Goal: Task Accomplishment & Management: Complete application form

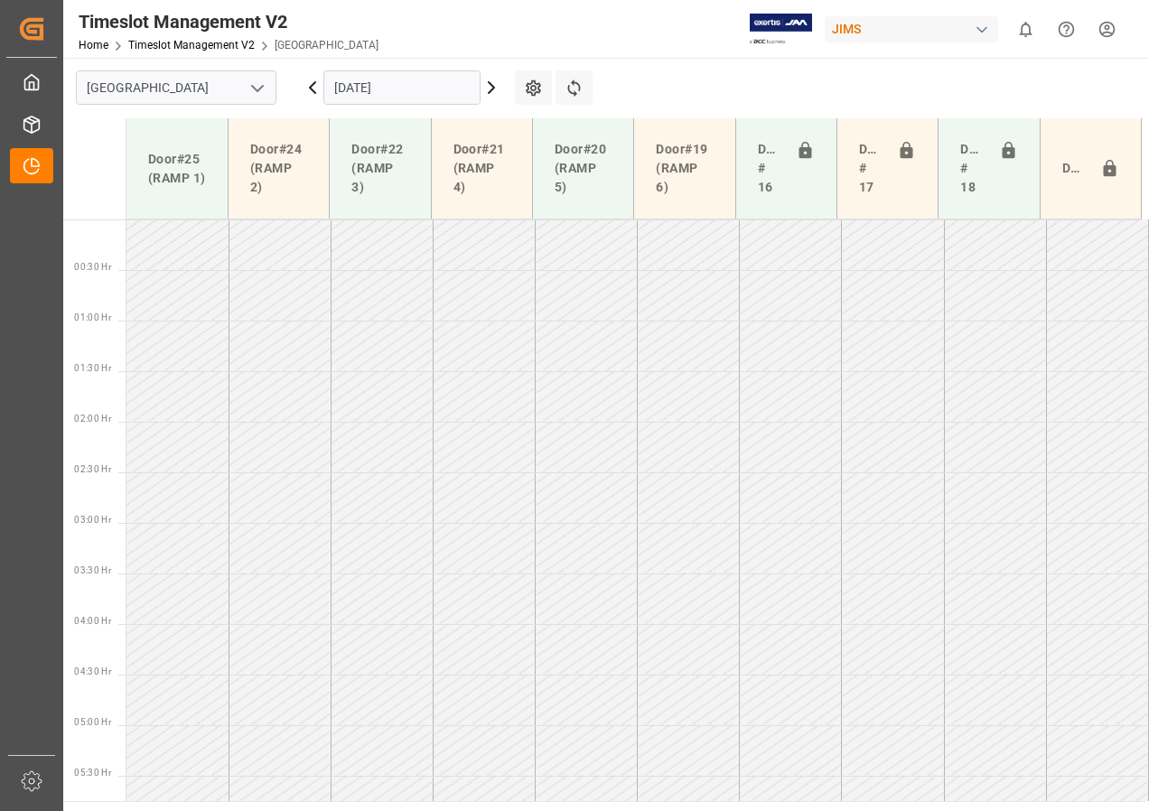
scroll to position [564, 0]
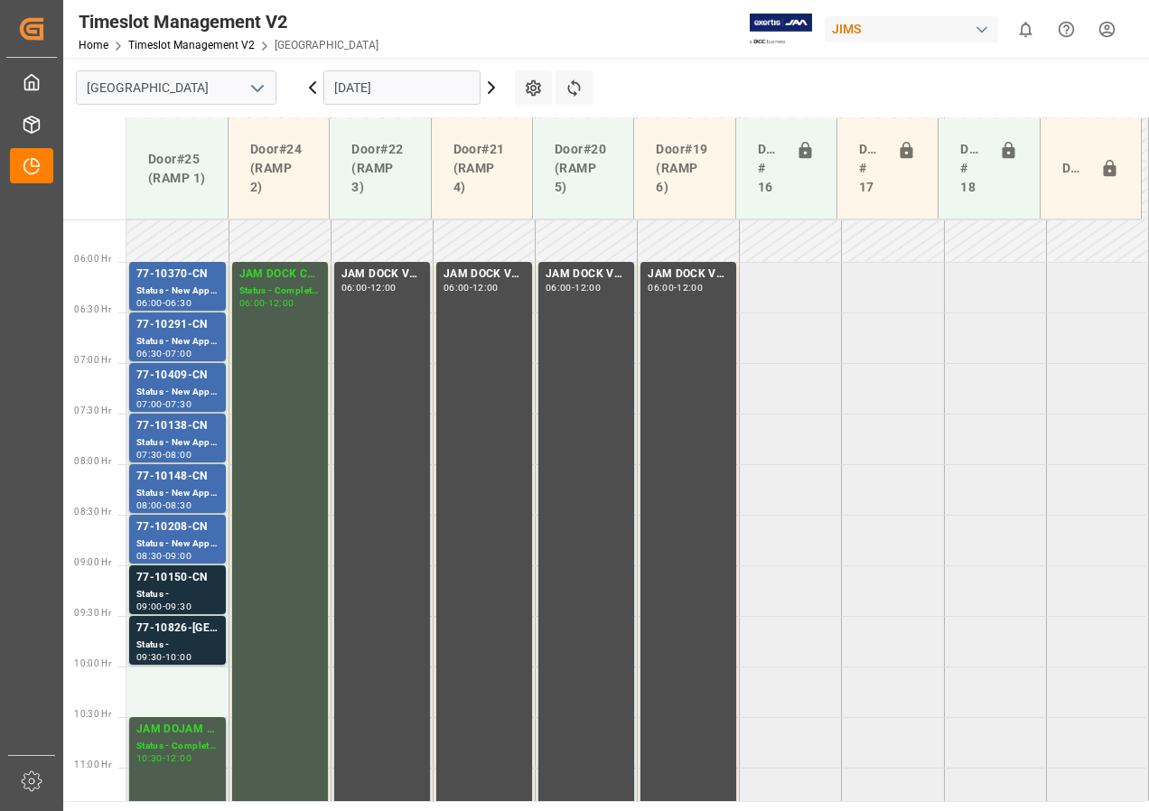
click at [365, 91] on input "[DATE]" at bounding box center [401, 87] width 157 height 34
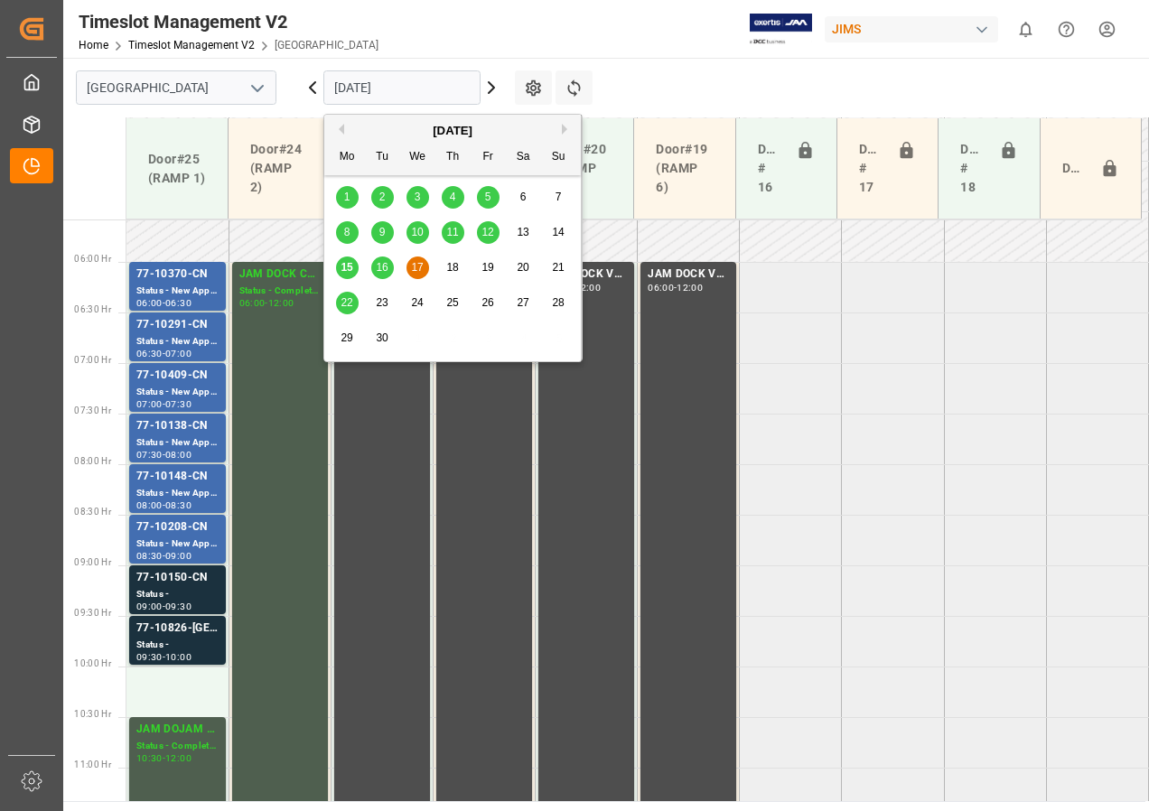
click at [383, 268] on span "16" at bounding box center [382, 267] width 12 height 13
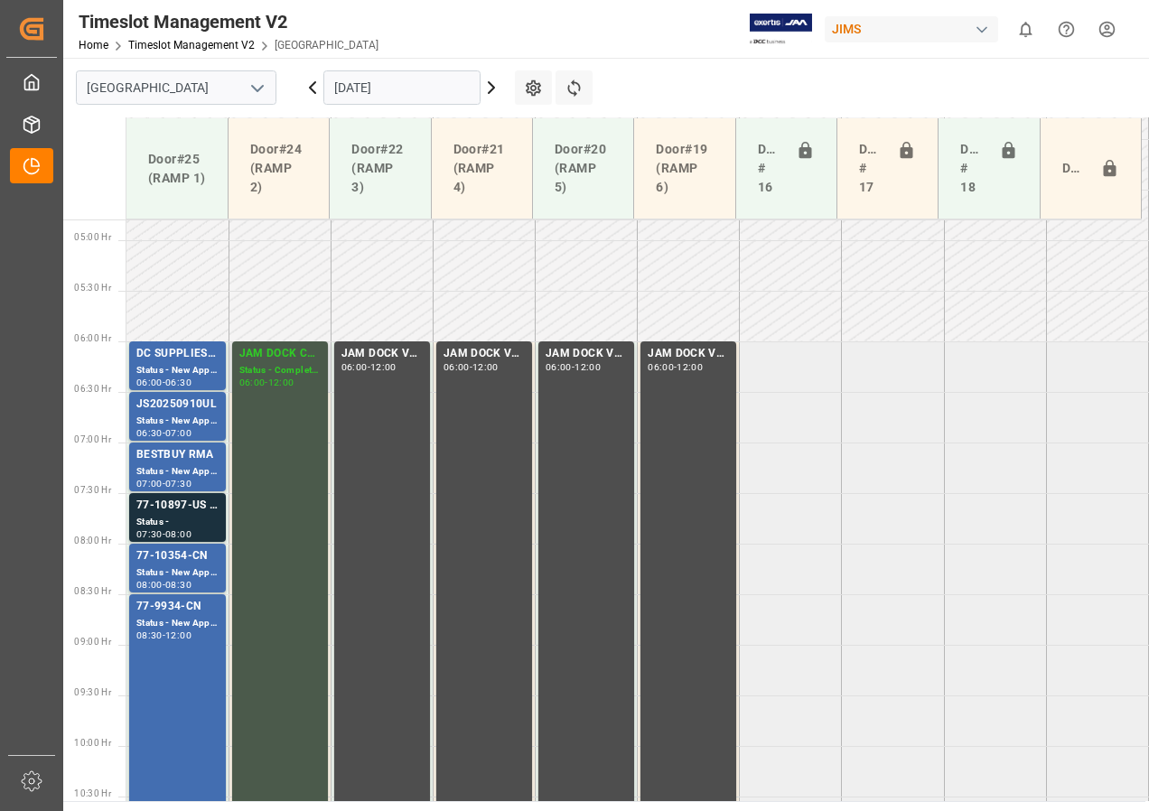
scroll to position [575, 0]
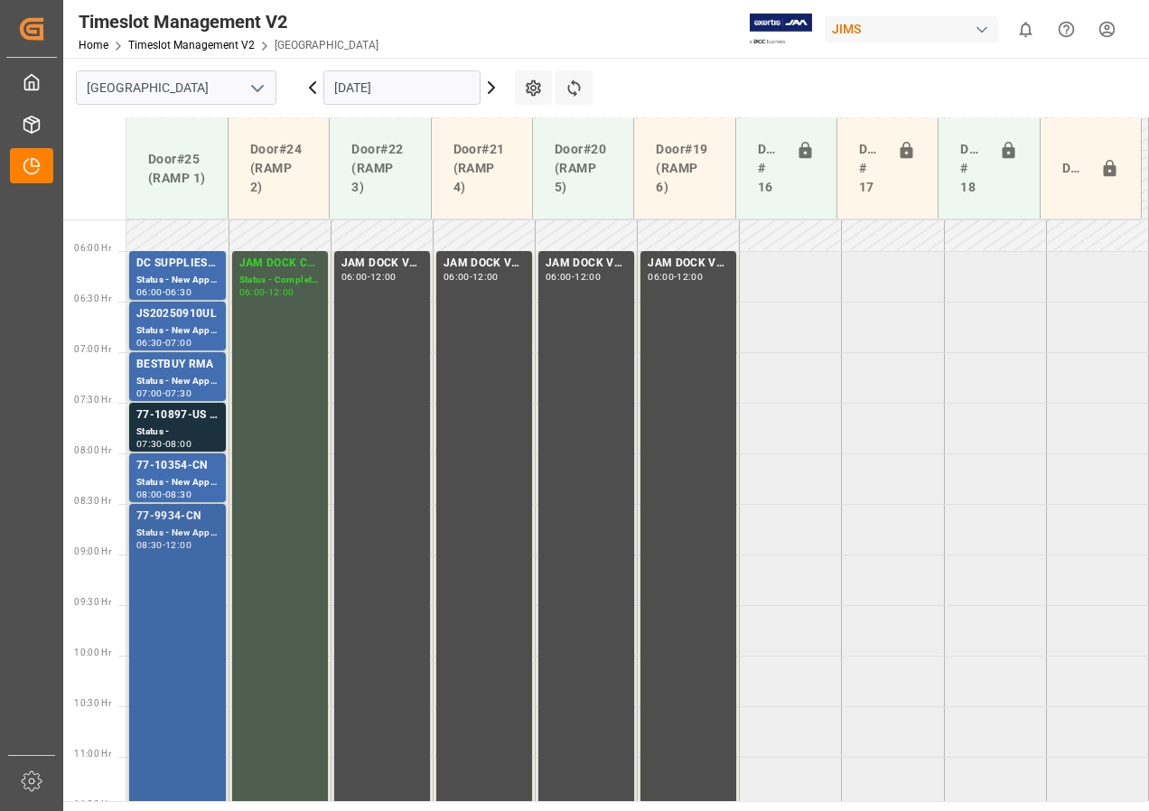
click at [169, 521] on div "77-9934-CN" at bounding box center [177, 517] width 82 height 18
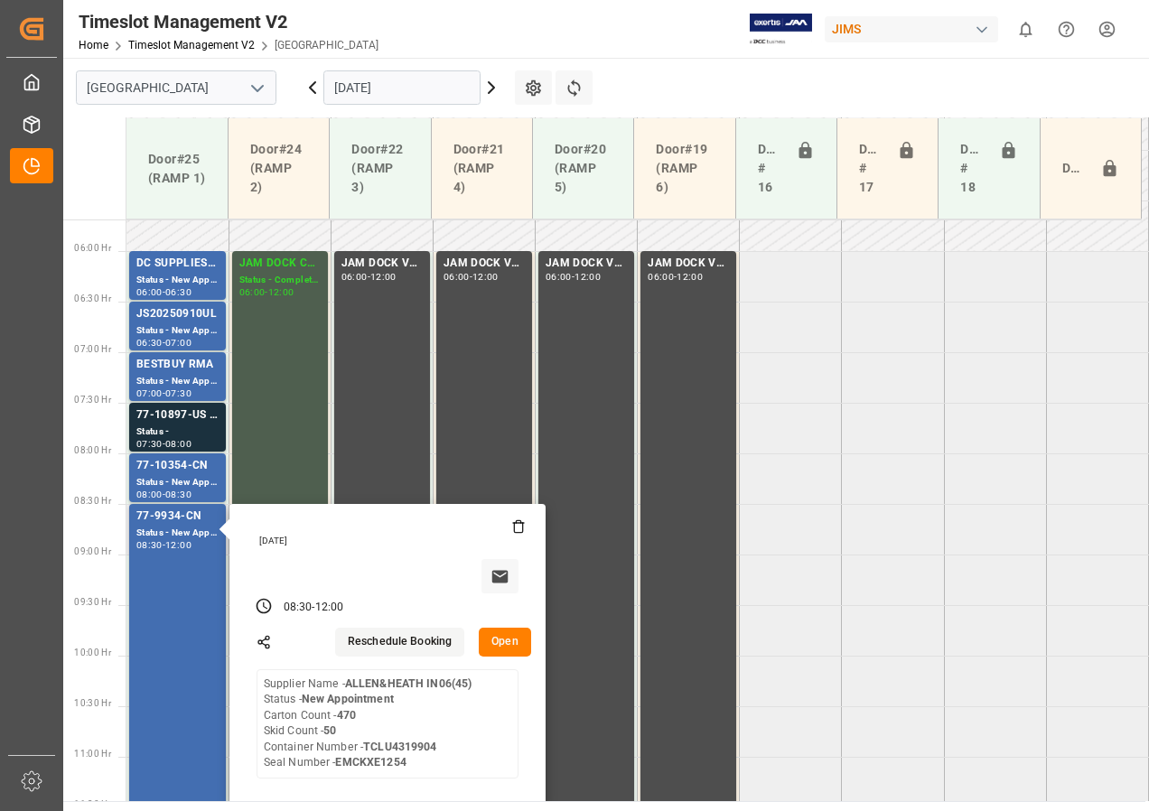
click at [507, 647] on button "Open" at bounding box center [505, 642] width 52 height 29
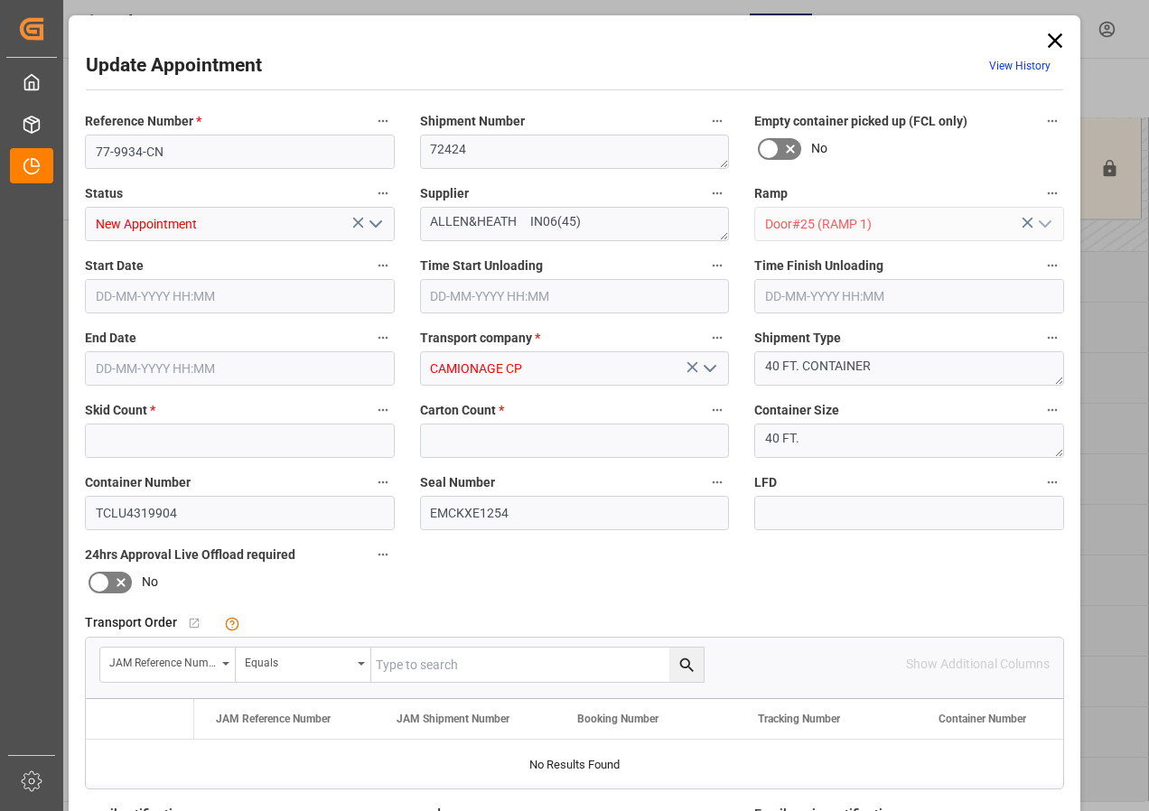
type input "50"
type input "470"
type input "[DATE] 08:30"
type input "[DATE] 12:00"
type input "[DATE] 10:26"
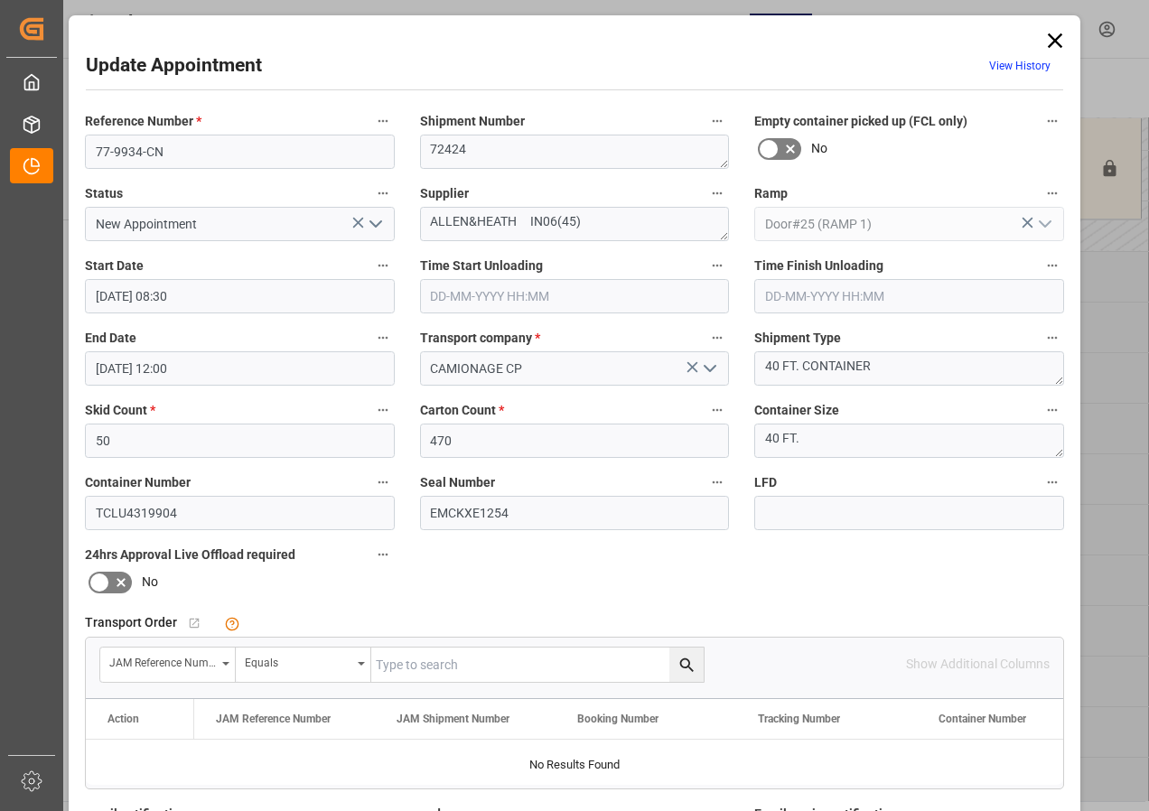
click at [140, 293] on input "[DATE] 08:30" at bounding box center [240, 296] width 310 height 34
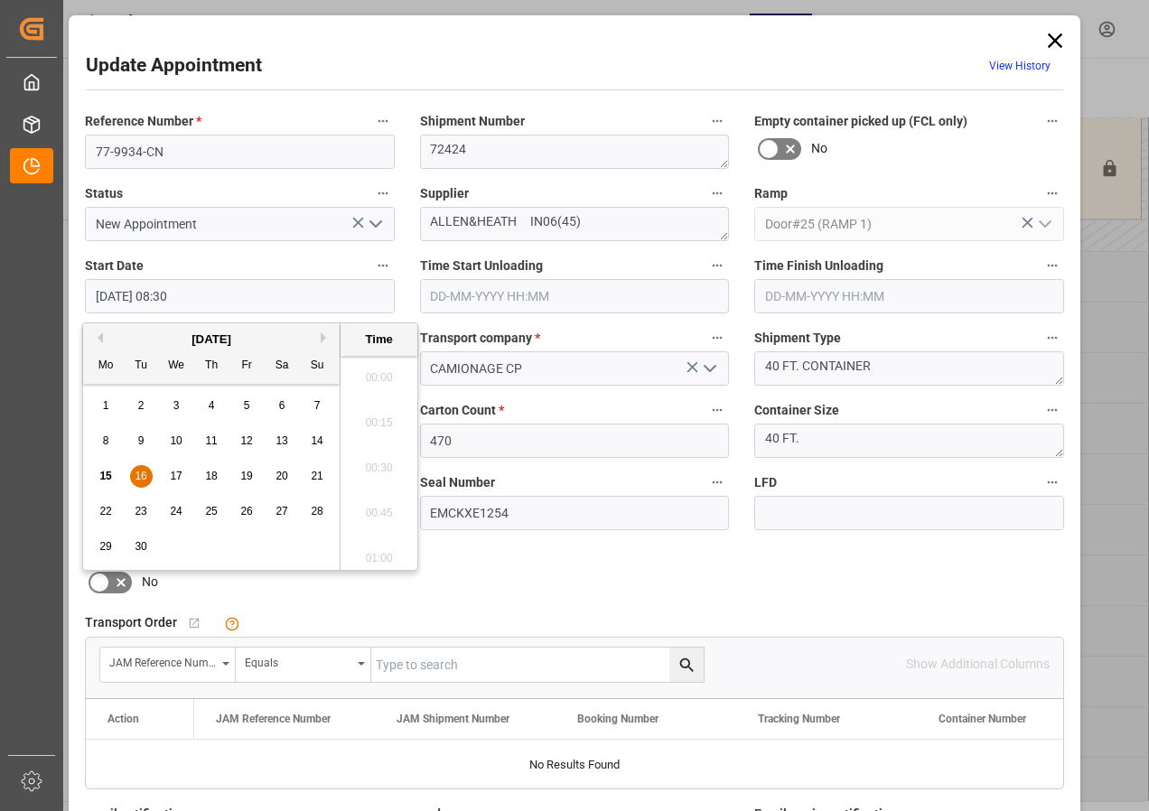
scroll to position [1451, 0]
drag, startPoint x: 139, startPoint y: 473, endPoint x: 227, endPoint y: 428, distance: 98.5
click at [140, 473] on span "16" at bounding box center [141, 476] width 12 height 13
click at [378, 550] on li "09:00" at bounding box center [378, 552] width 77 height 45
type input "[DATE] 09:00"
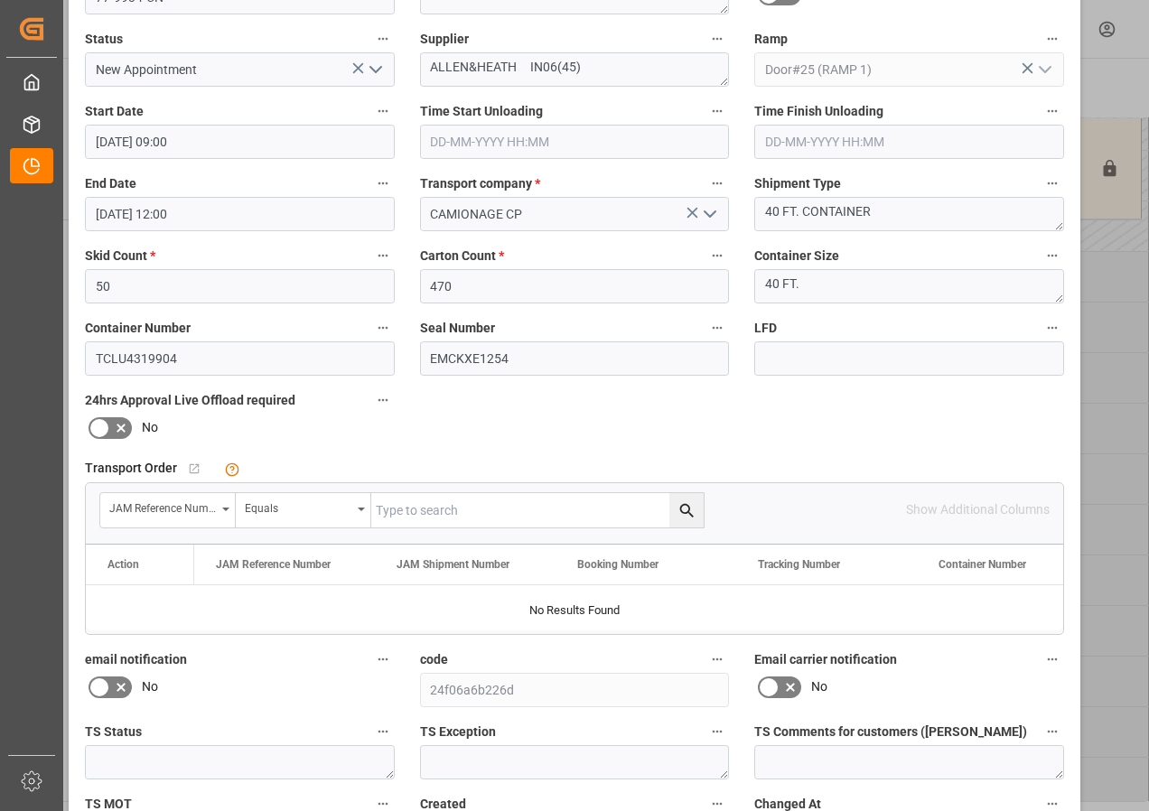
scroll to position [287, 0]
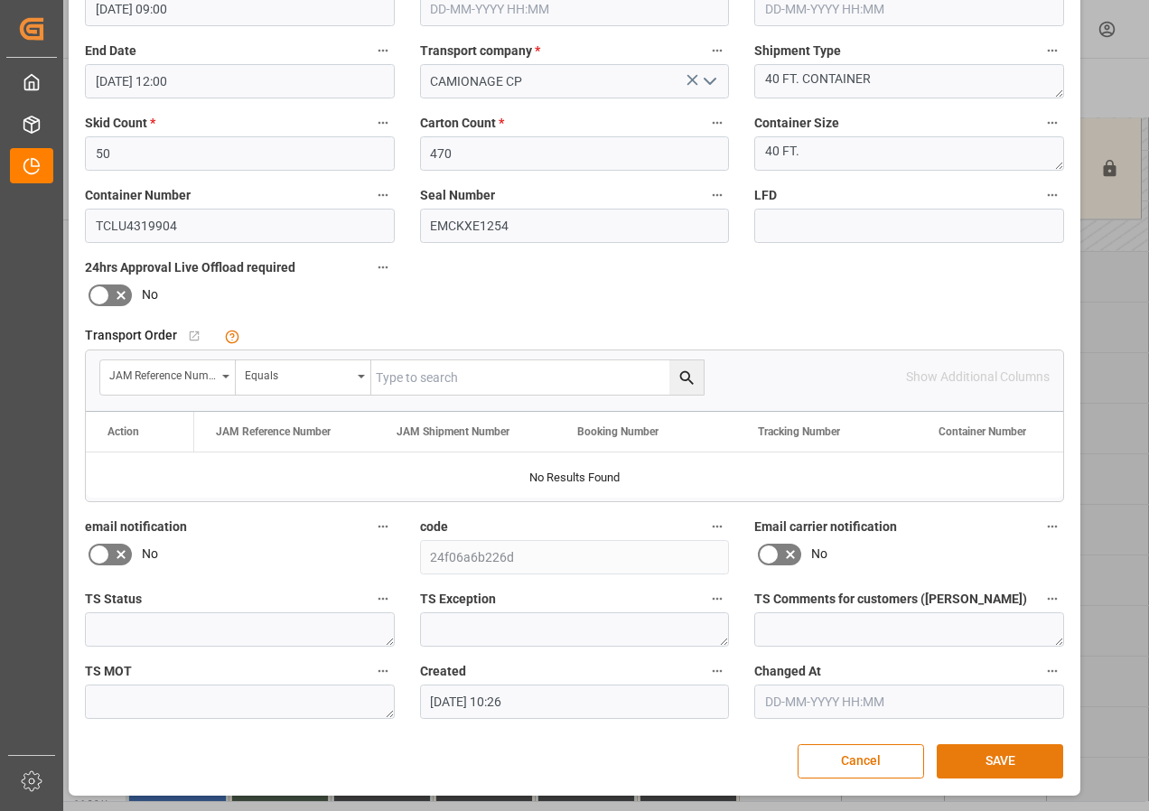
click at [967, 757] on button "SAVE" at bounding box center [999, 761] width 126 height 34
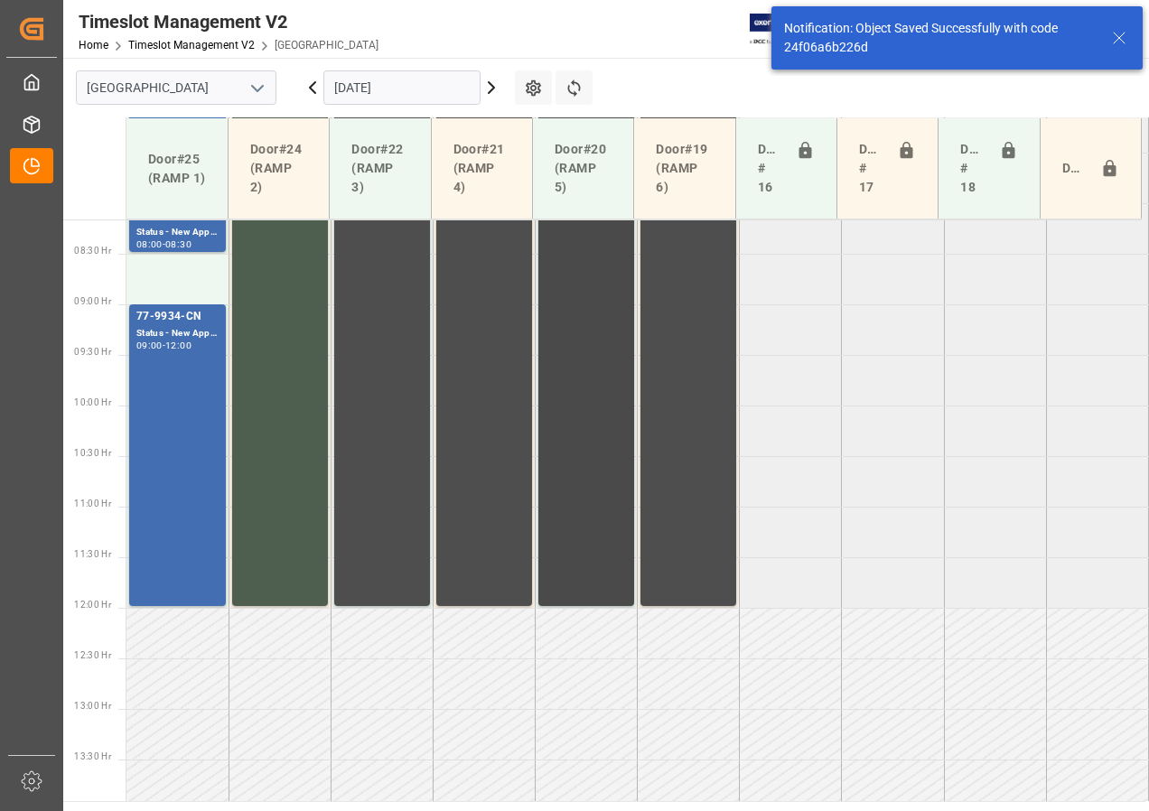
scroll to position [835, 0]
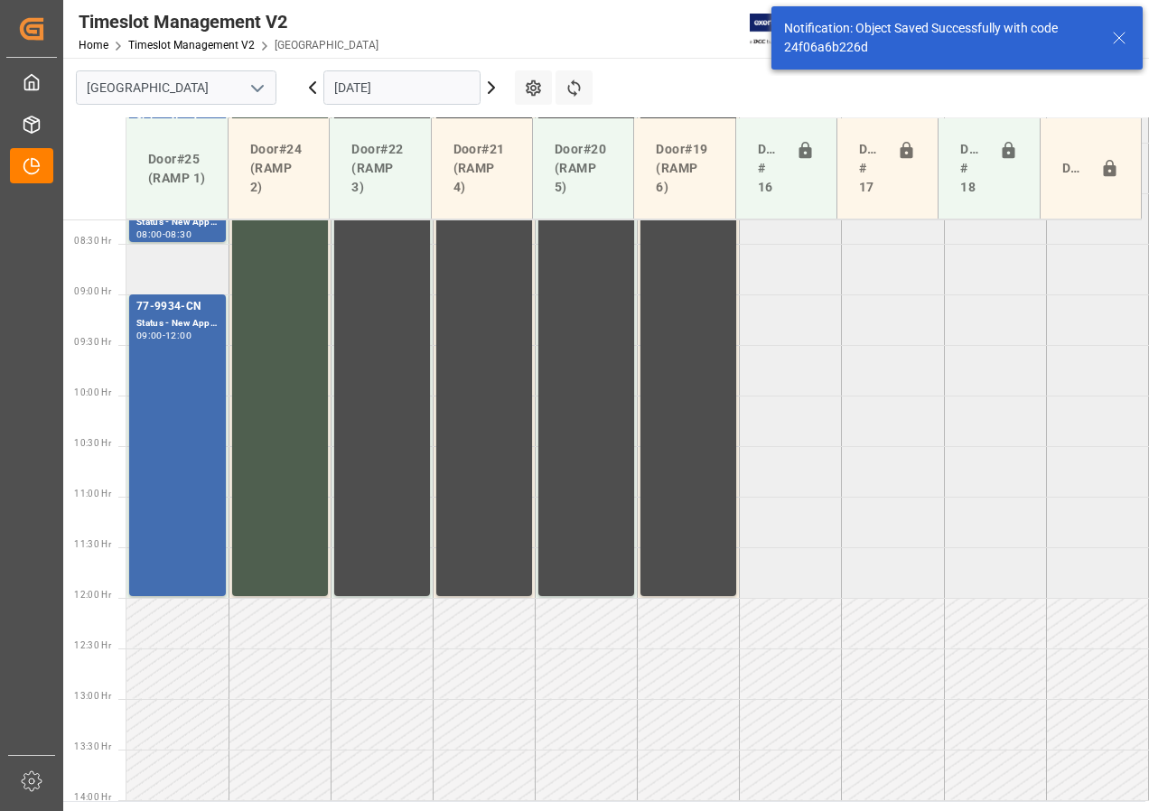
click at [163, 257] on td at bounding box center [177, 269] width 102 height 51
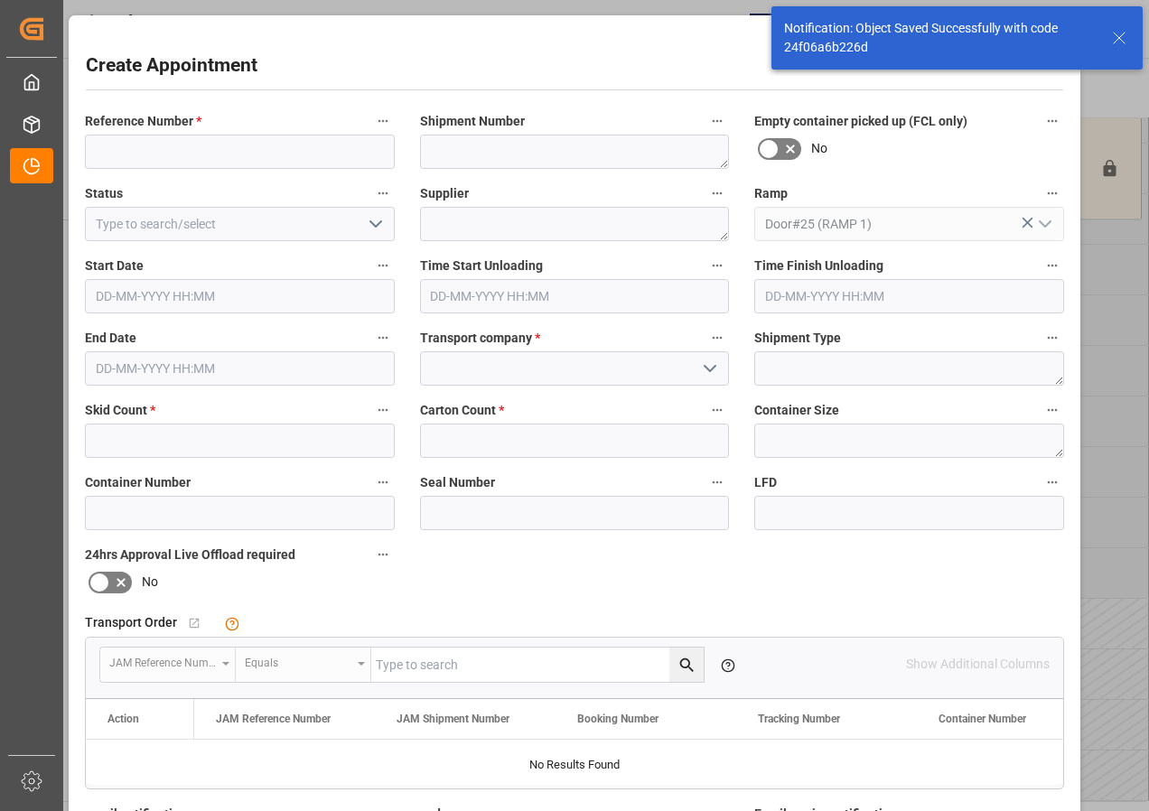
type input "[DATE] 08:30"
type input "[DATE] 09:00"
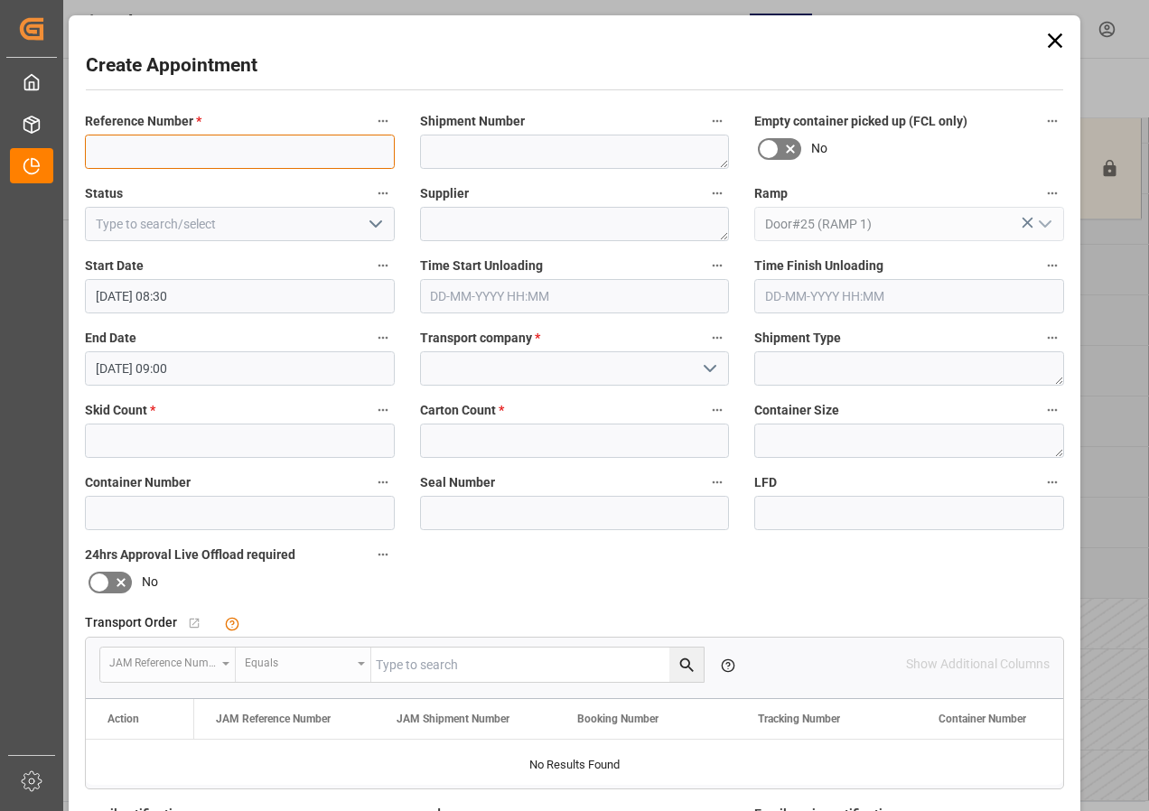
click at [224, 153] on input at bounding box center [240, 152] width 310 height 34
type input "77-10988-US"
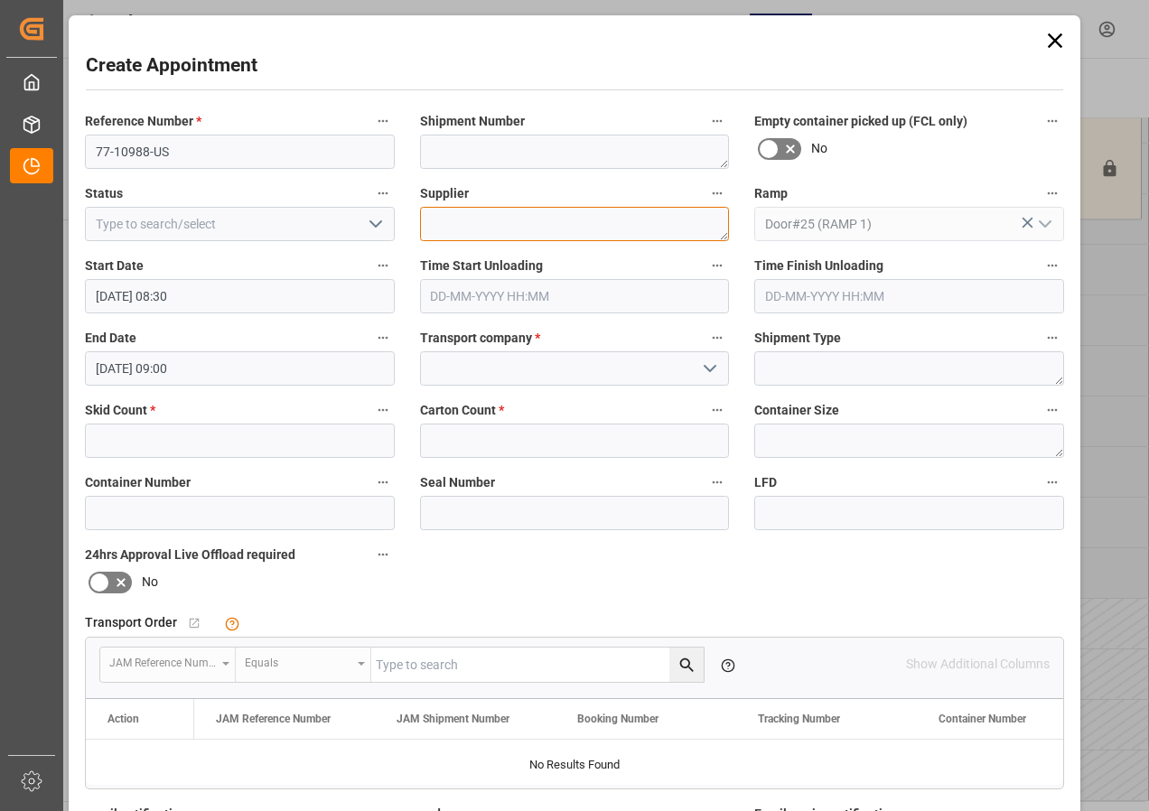
click at [453, 219] on textarea at bounding box center [575, 224] width 310 height 34
type textarea "CHAUVET"
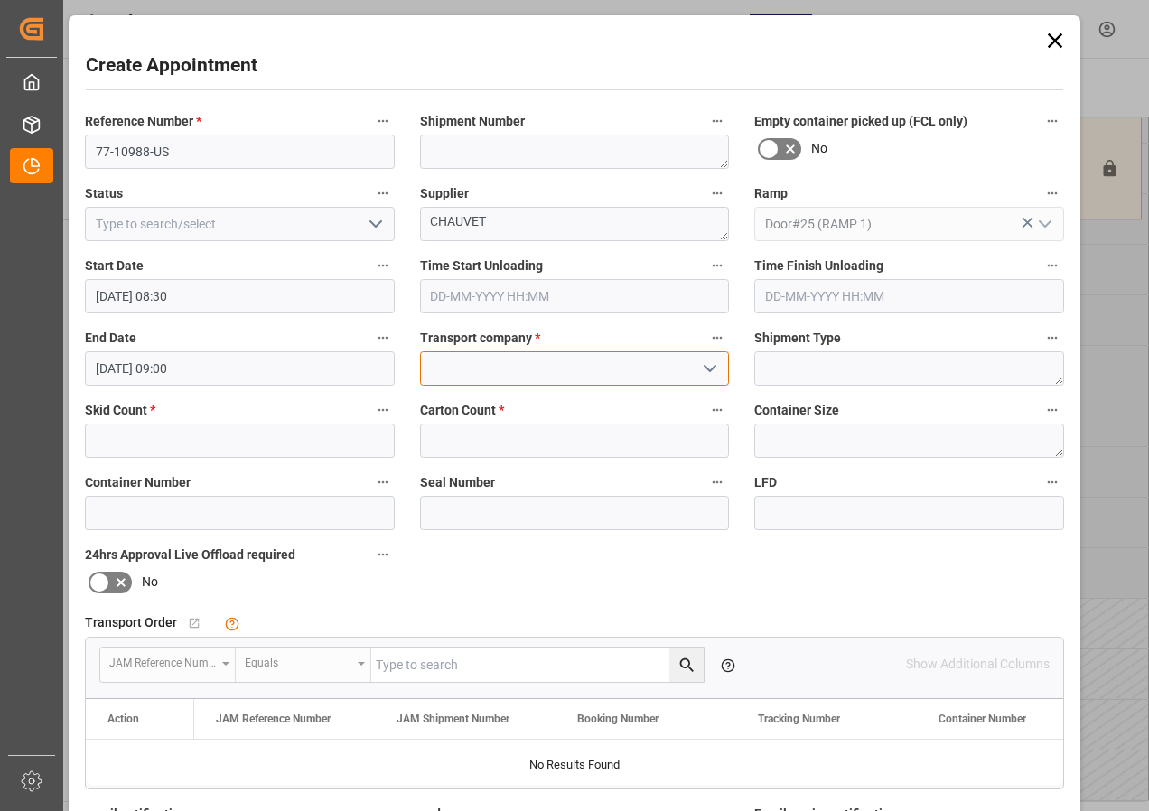
click at [521, 362] on input at bounding box center [575, 368] width 310 height 34
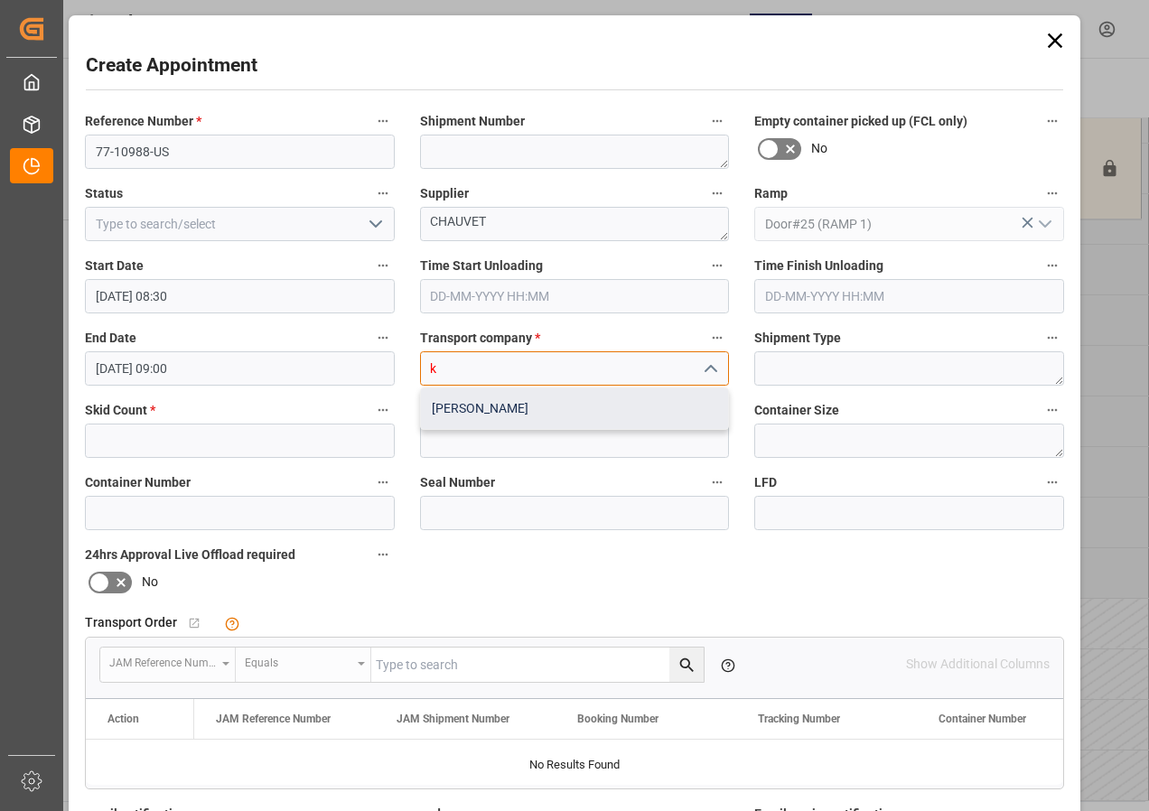
click at [460, 405] on div "[PERSON_NAME]" at bounding box center [575, 408] width 308 height 41
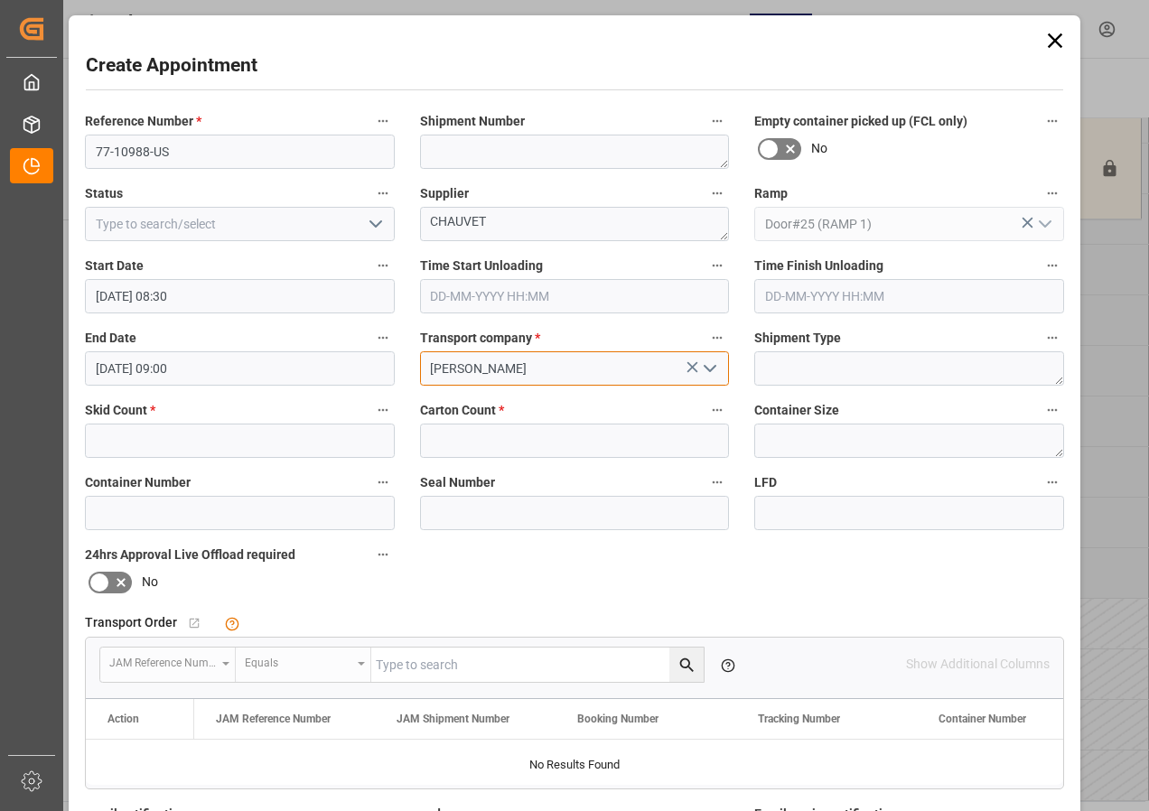
type input "[PERSON_NAME]"
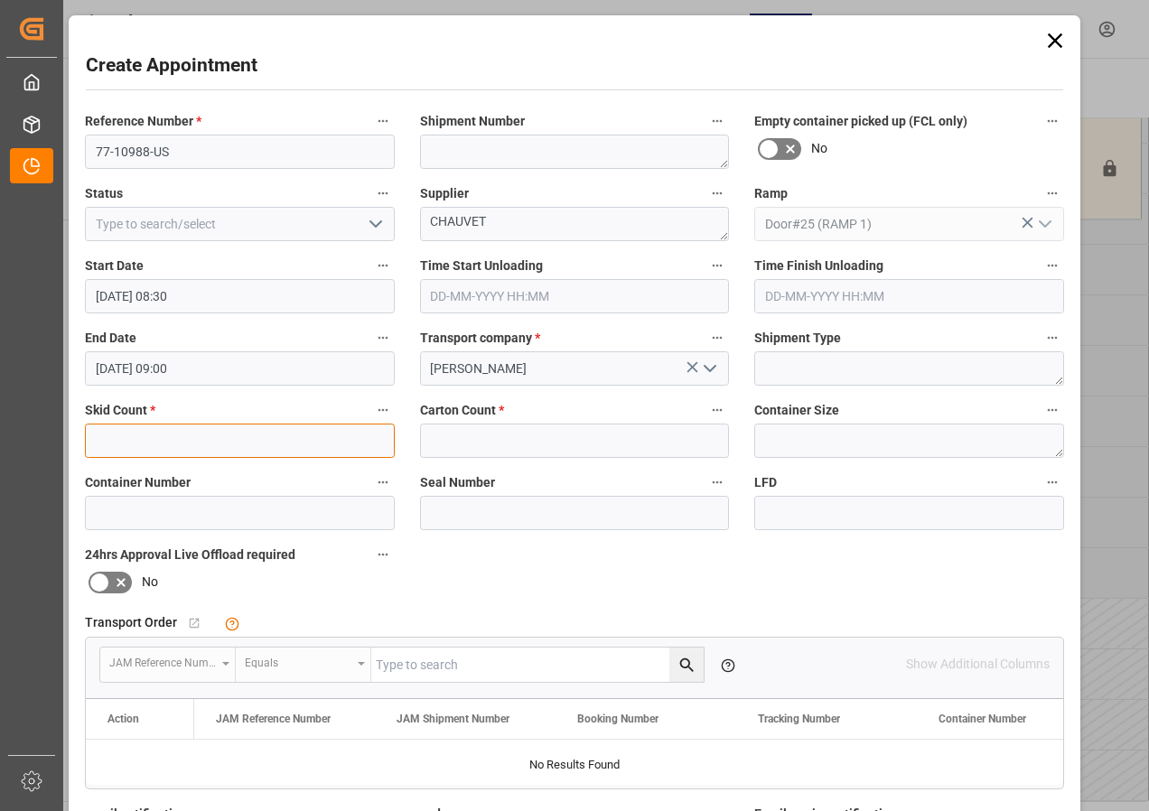
click at [191, 451] on input "text" at bounding box center [240, 441] width 310 height 34
type input "3"
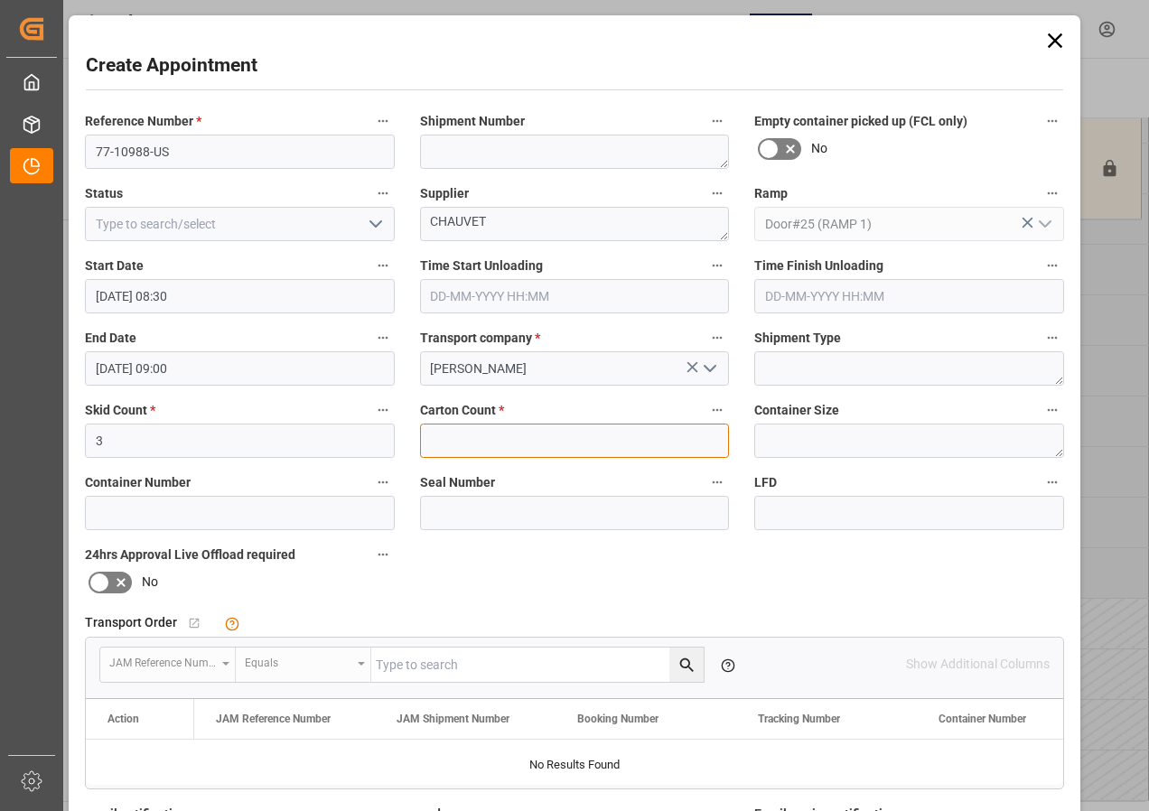
click at [439, 440] on input "text" at bounding box center [575, 441] width 310 height 34
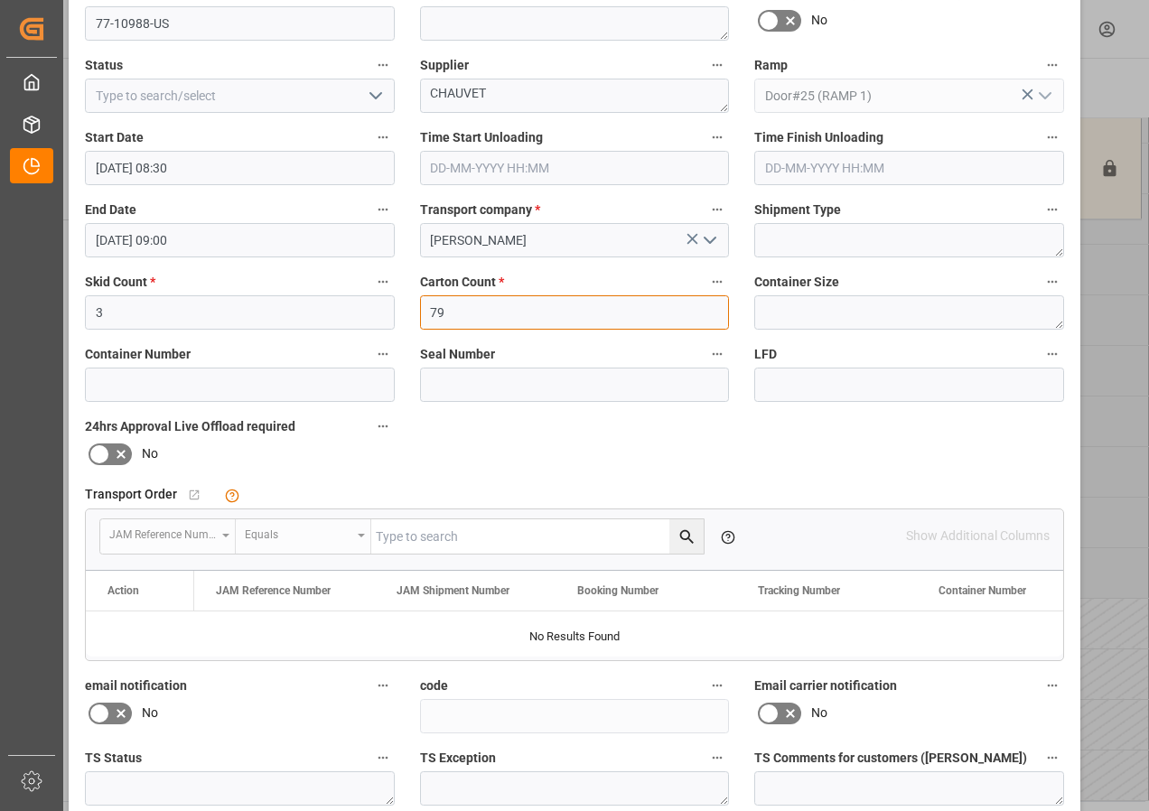
scroll to position [287, 0]
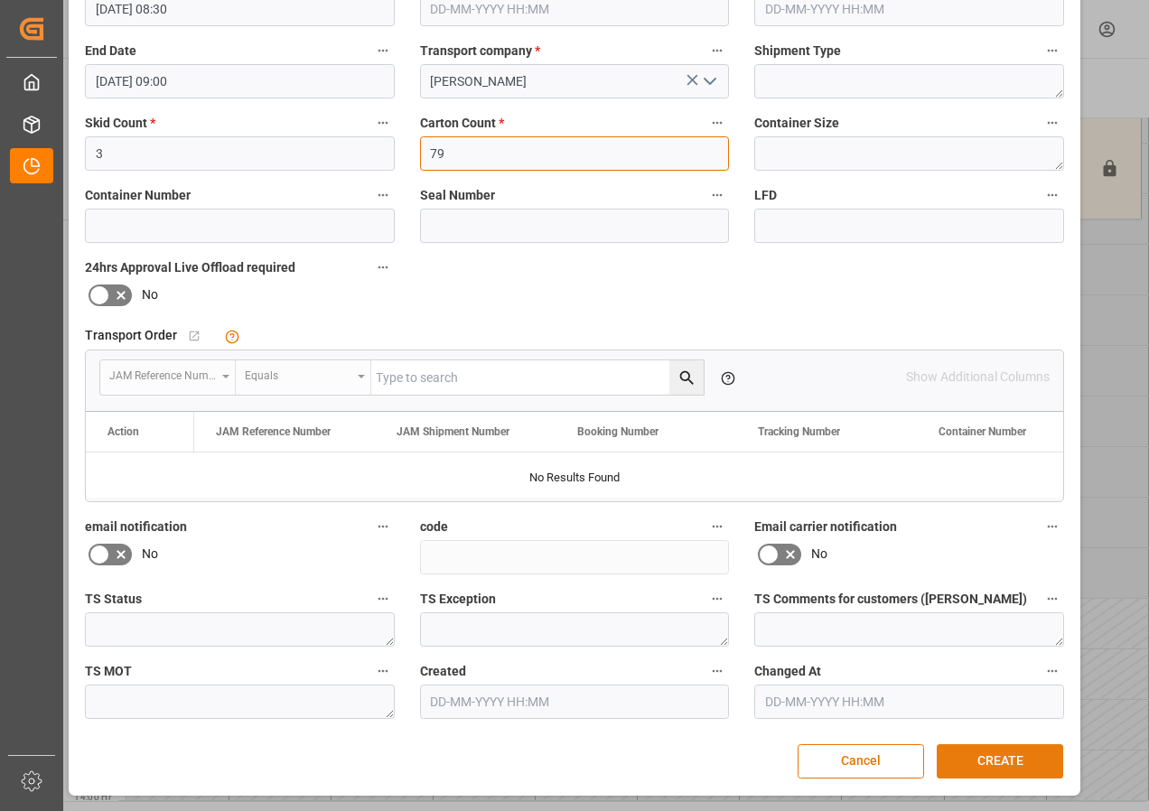
type input "79"
click at [998, 755] on button "CREATE" at bounding box center [999, 761] width 126 height 34
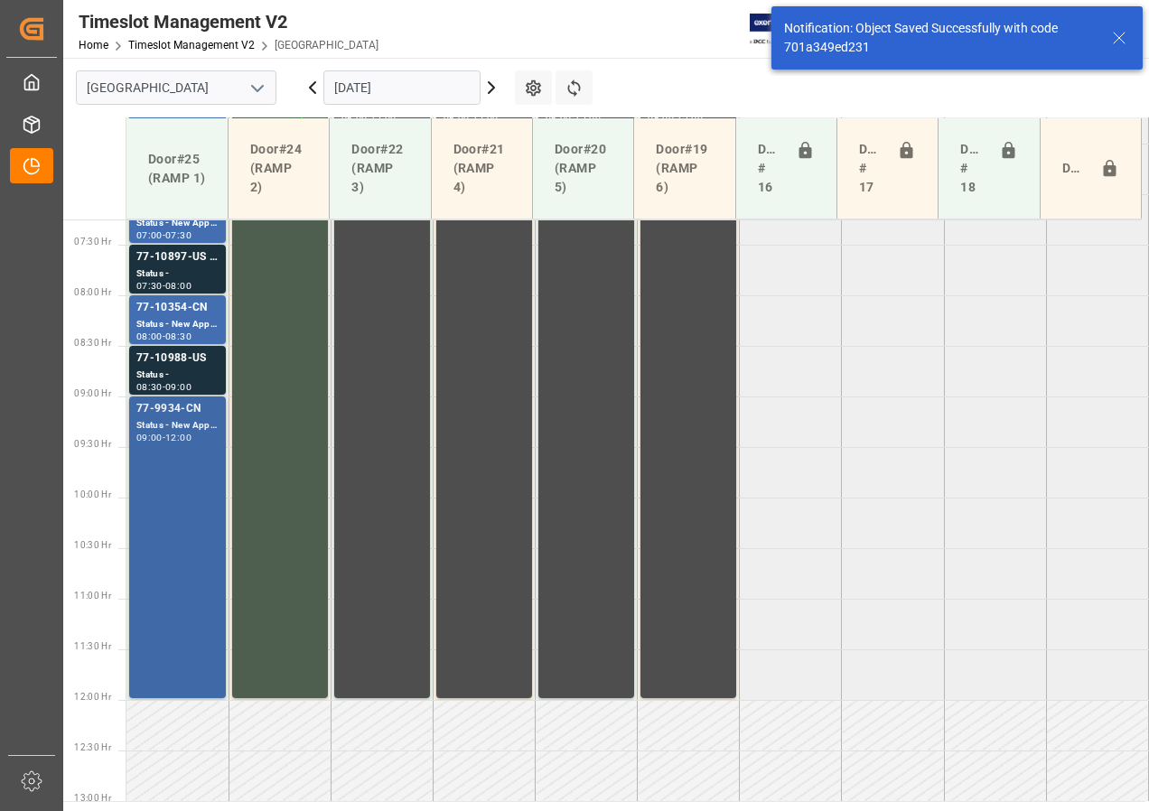
scroll to position [734, 0]
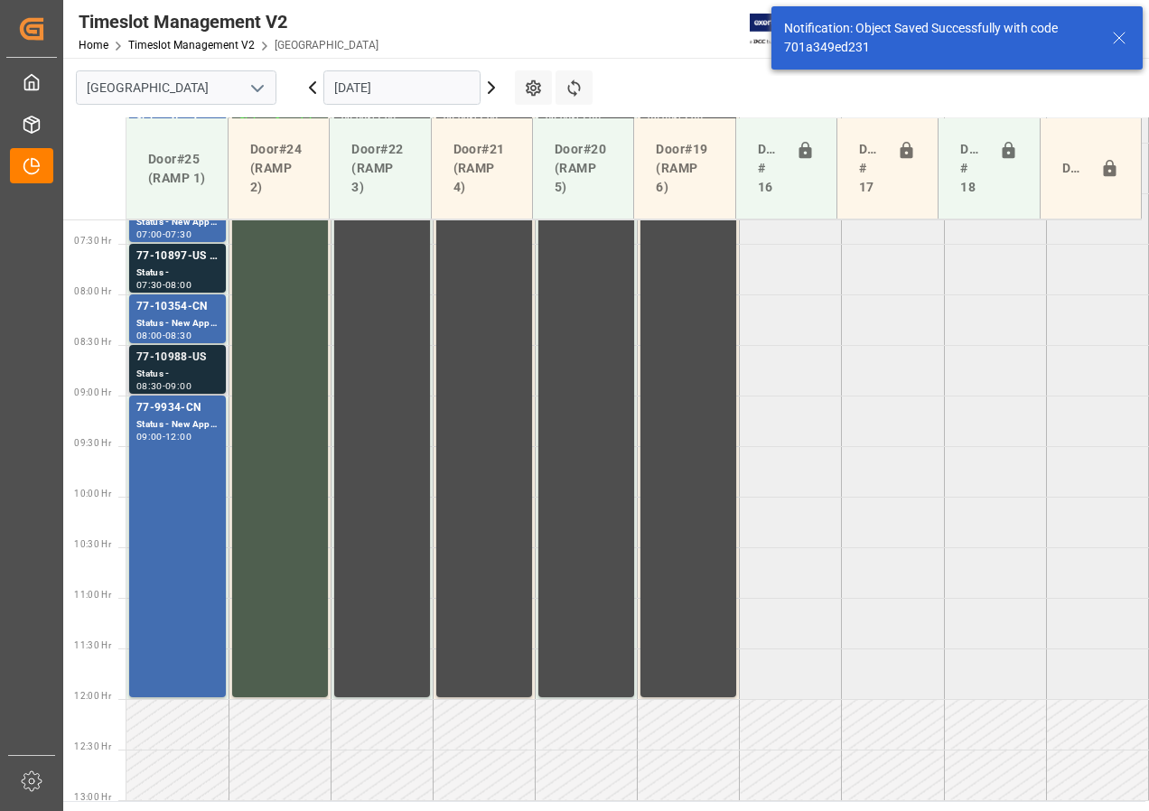
click at [164, 362] on div "77-10988-US" at bounding box center [177, 358] width 82 height 18
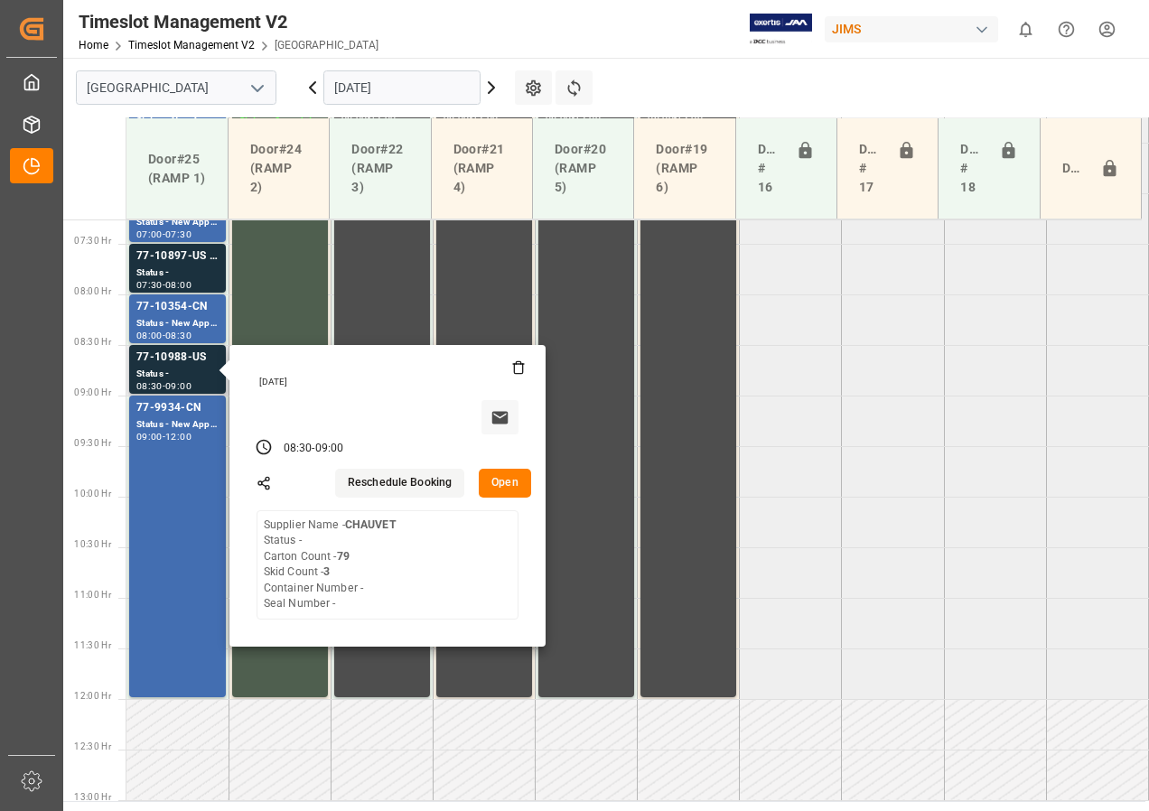
click at [502, 485] on button "Open" at bounding box center [505, 483] width 52 height 29
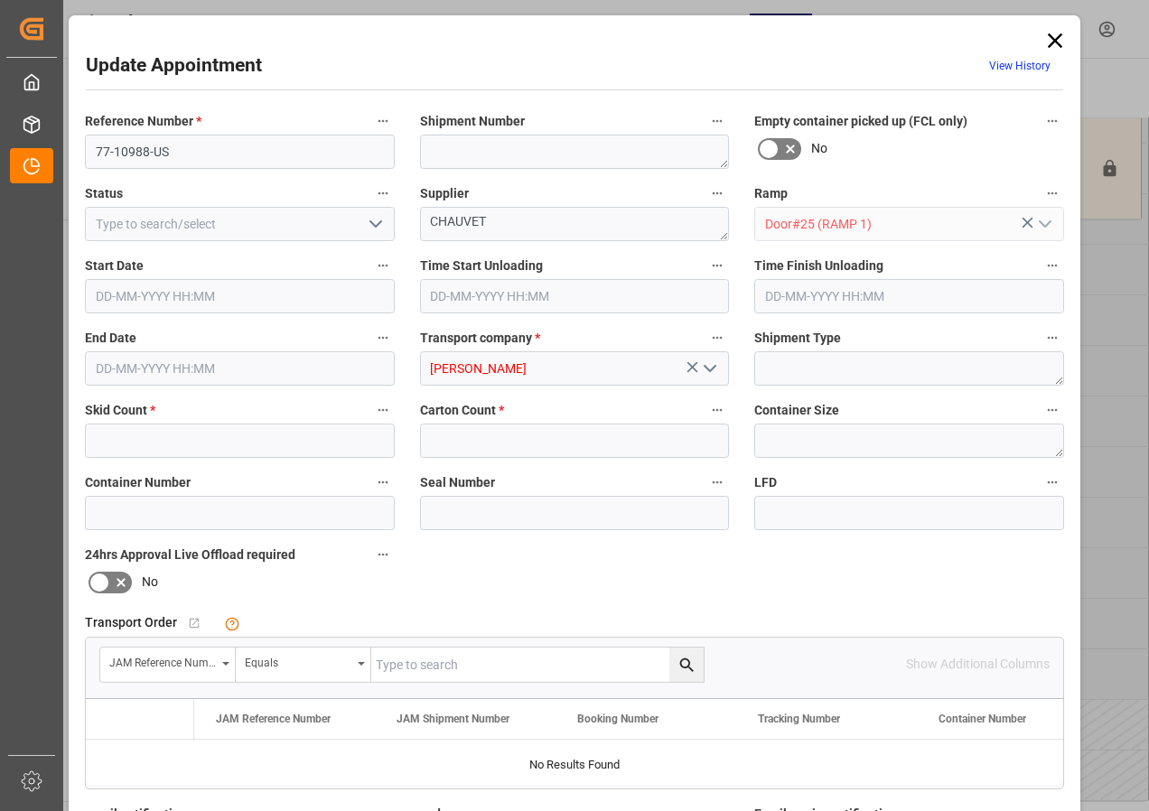
type input "3"
type input "79"
type input "[DATE] 08:30"
type input "[DATE] 09:00"
type input "[DATE] 14:15"
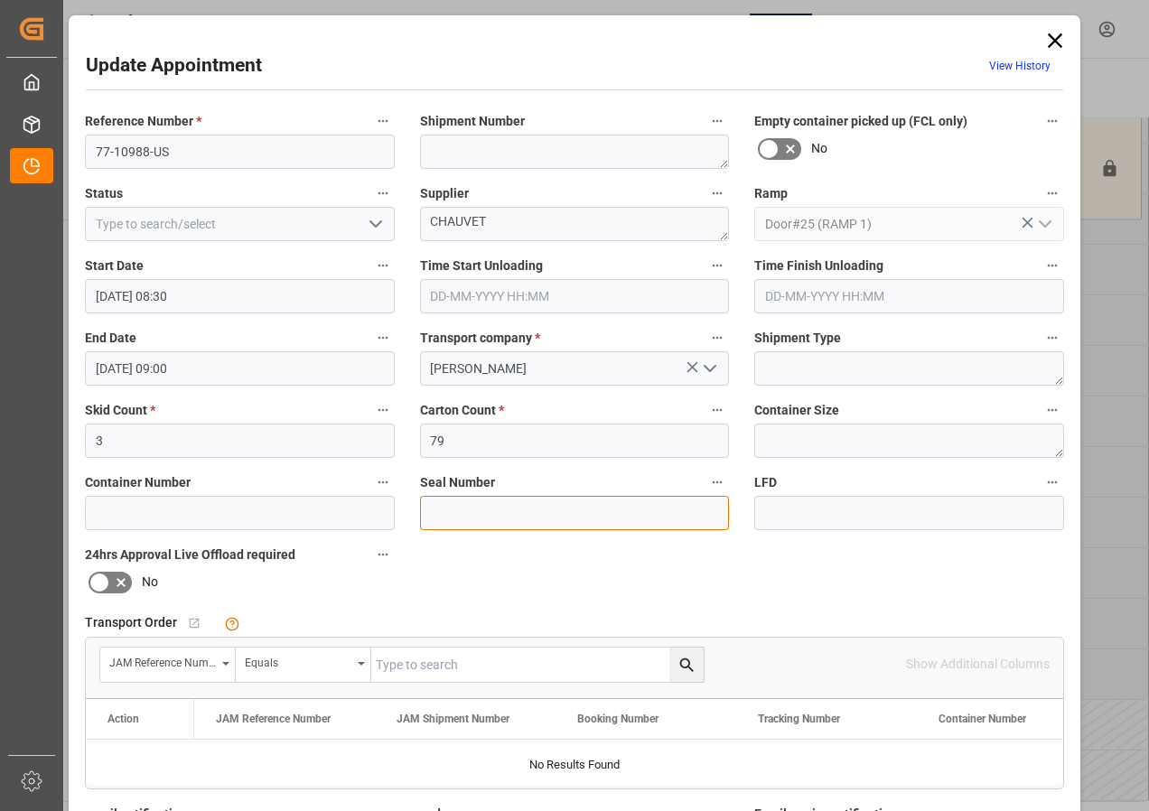
click at [443, 512] on input at bounding box center [575, 513] width 310 height 34
type input "77-10988-us"
click at [685, 519] on input "77-10988-us" at bounding box center [575, 513] width 310 height 34
click at [611, 573] on div "Reference Number * 77-10988-US Shipment Number Empty container picked up (FCL o…" at bounding box center [574, 557] width 1004 height 909
drag, startPoint x: 440, startPoint y: 511, endPoint x: 365, endPoint y: 512, distance: 75.0
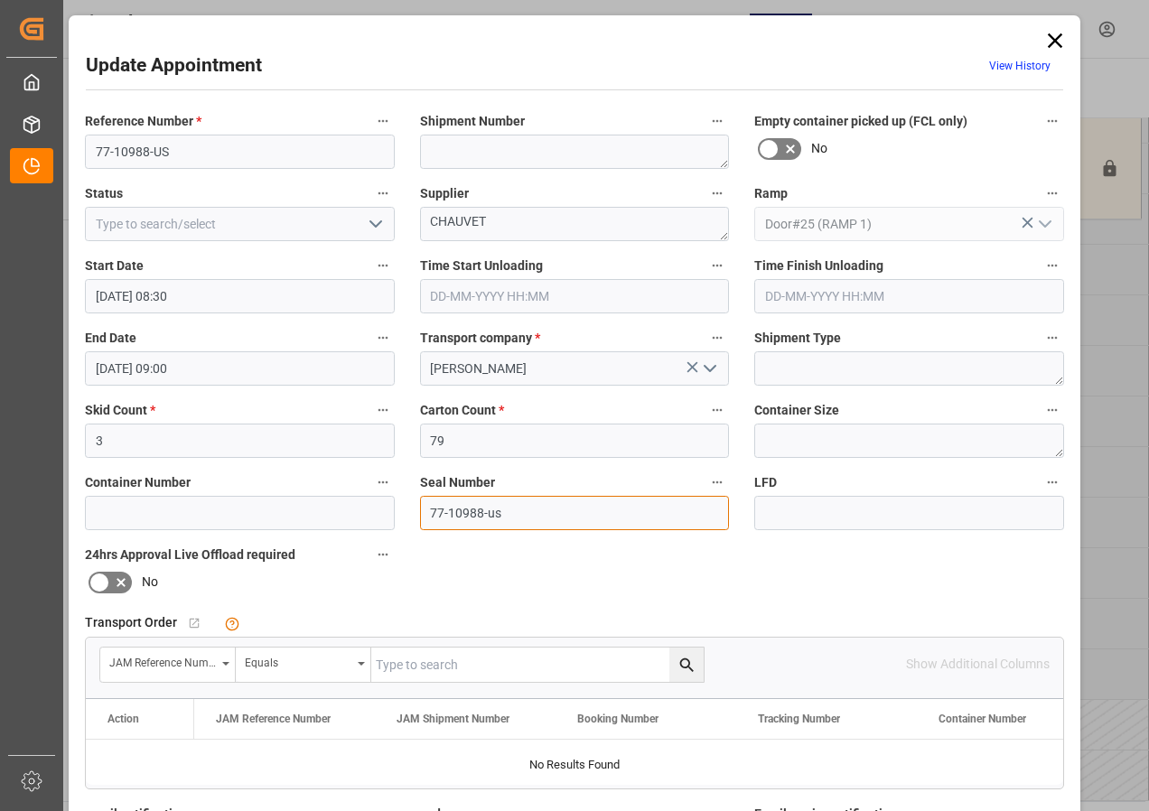
click at [365, 512] on div "Reference Number * 77-10988-US Shipment Number Empty container picked up (FCL o…" at bounding box center [574, 557] width 1004 height 909
click at [412, 666] on input "text" at bounding box center [537, 664] width 332 height 34
paste input "77-10988-us"
type input "77-10988-us"
click at [681, 659] on icon "search button" at bounding box center [686, 664] width 14 height 14
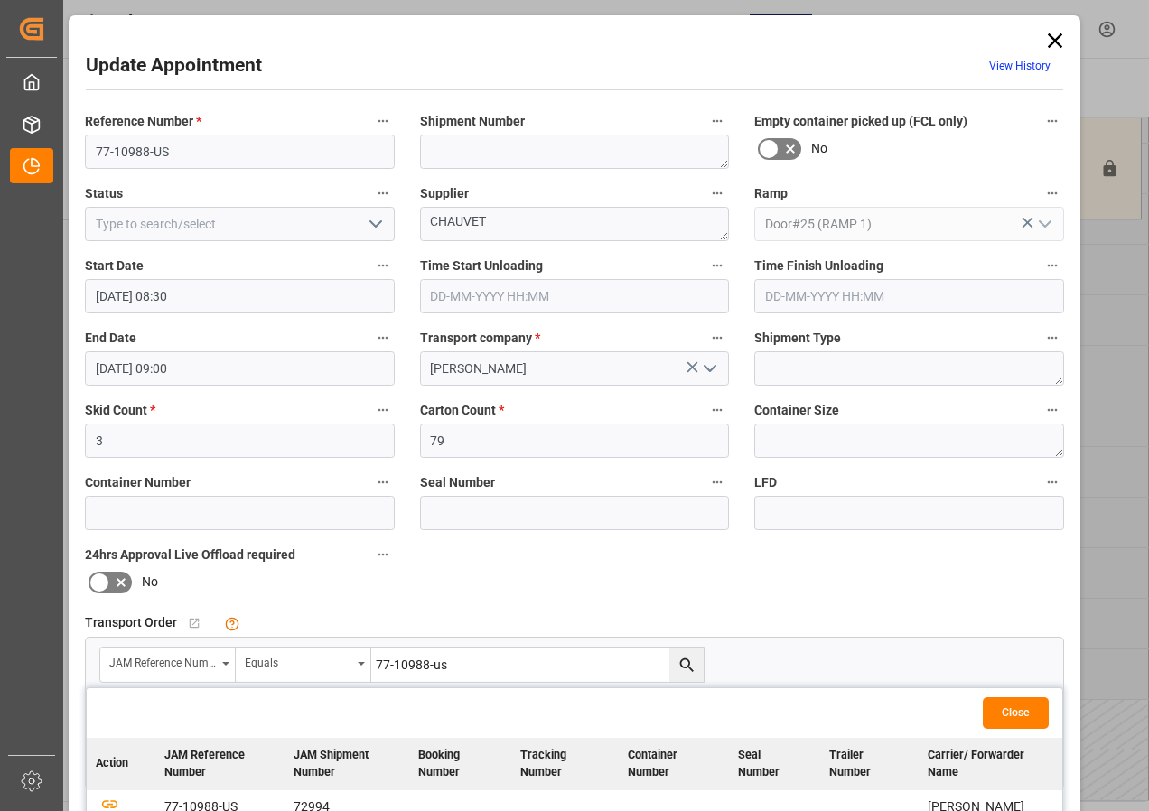
scroll to position [181, 0]
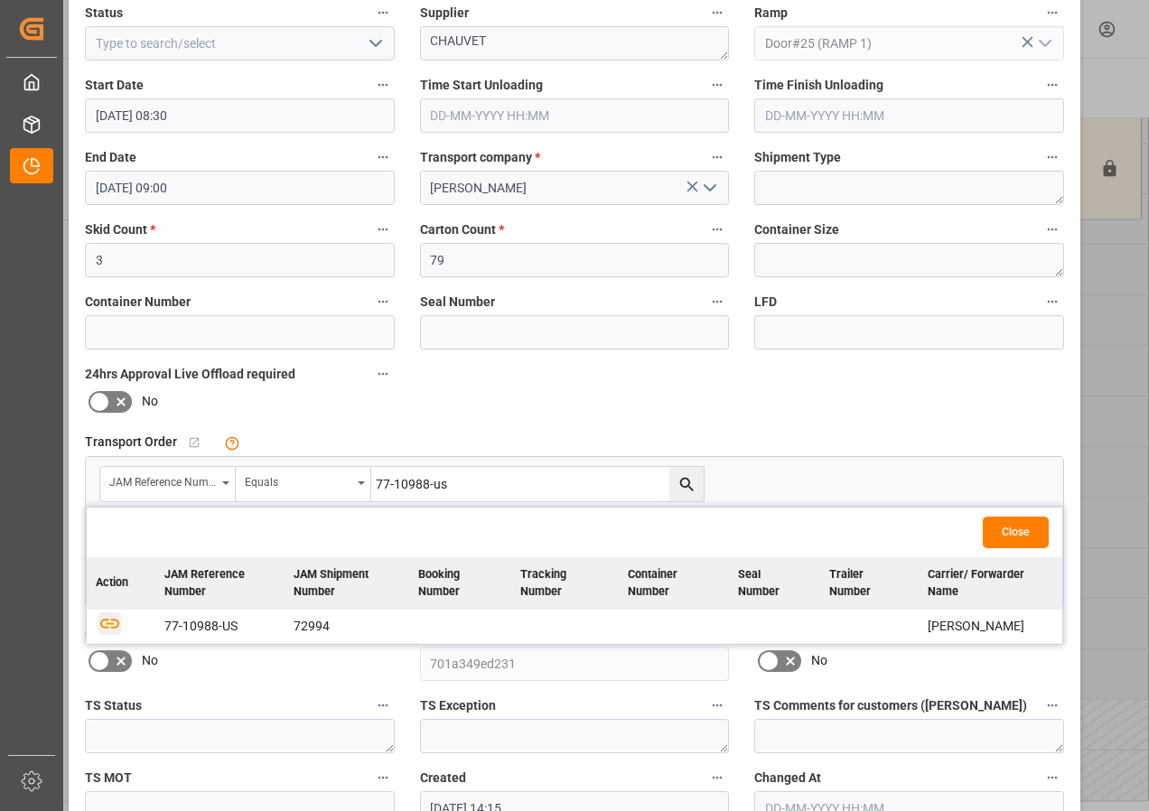
click at [109, 627] on icon "button" at bounding box center [109, 624] width 19 height 10
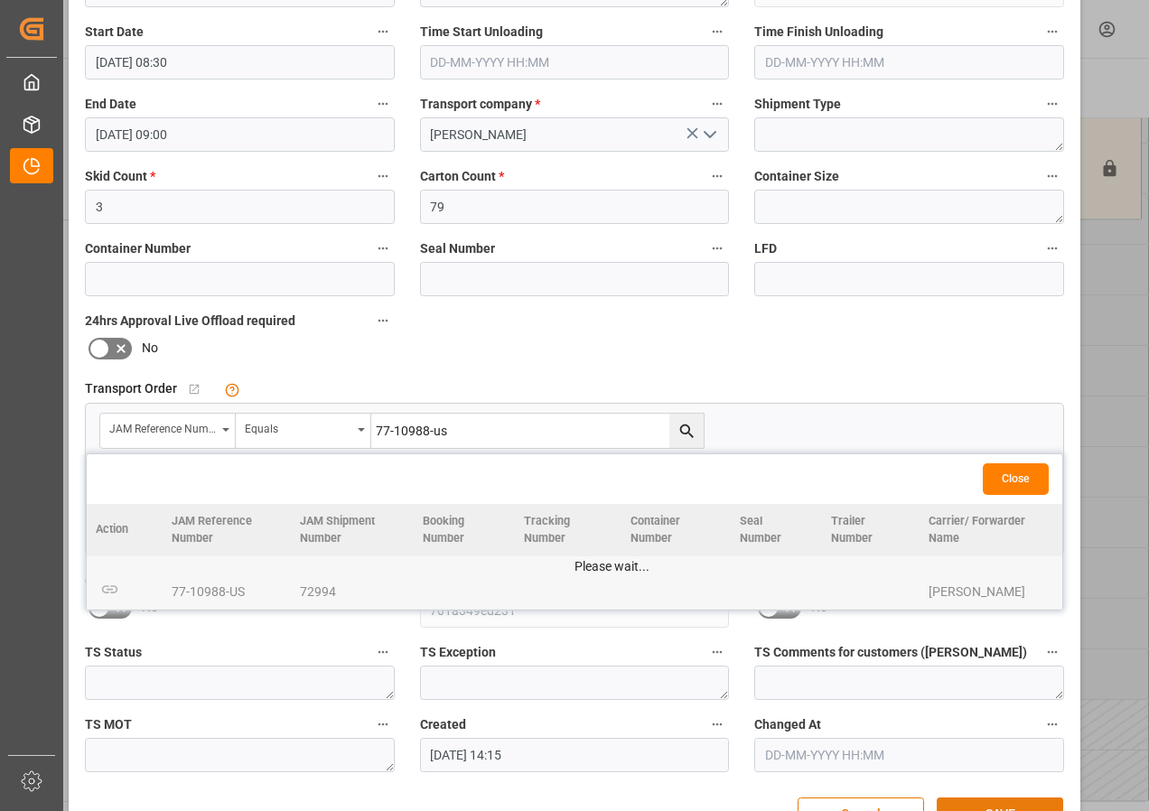
scroll to position [287, 0]
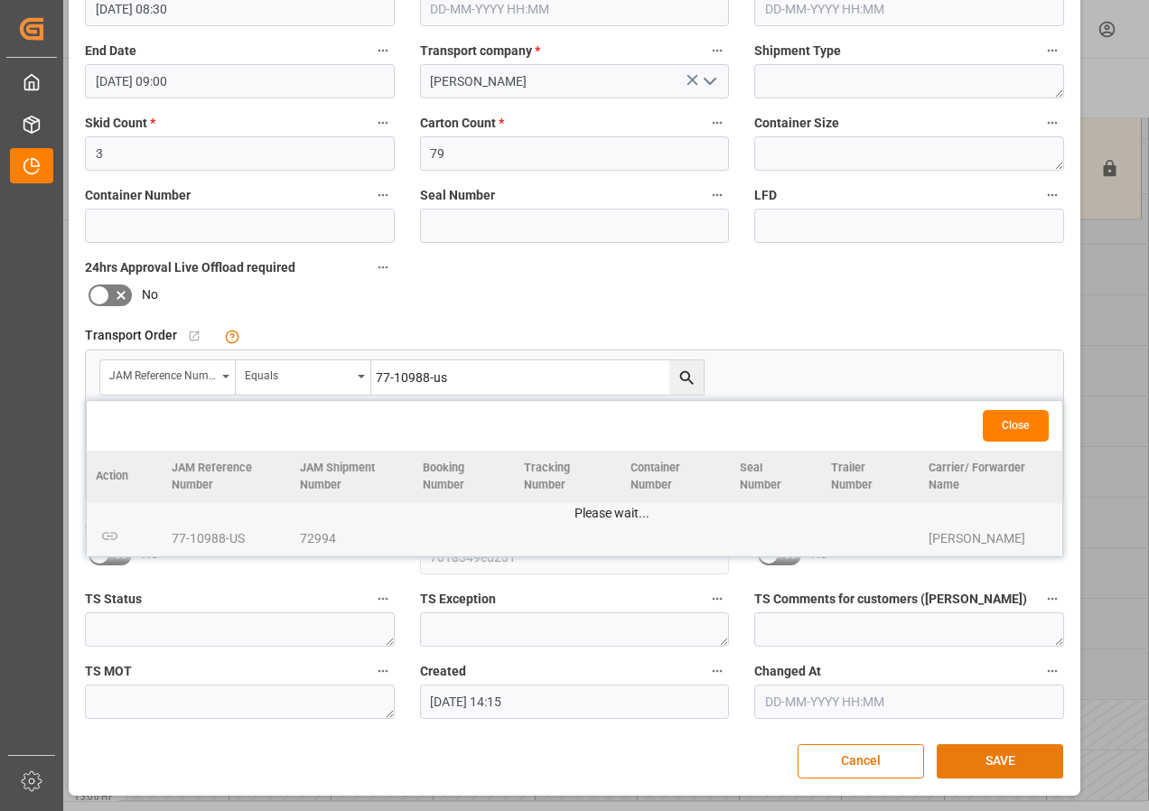
click at [1014, 760] on button "SAVE" at bounding box center [999, 761] width 126 height 34
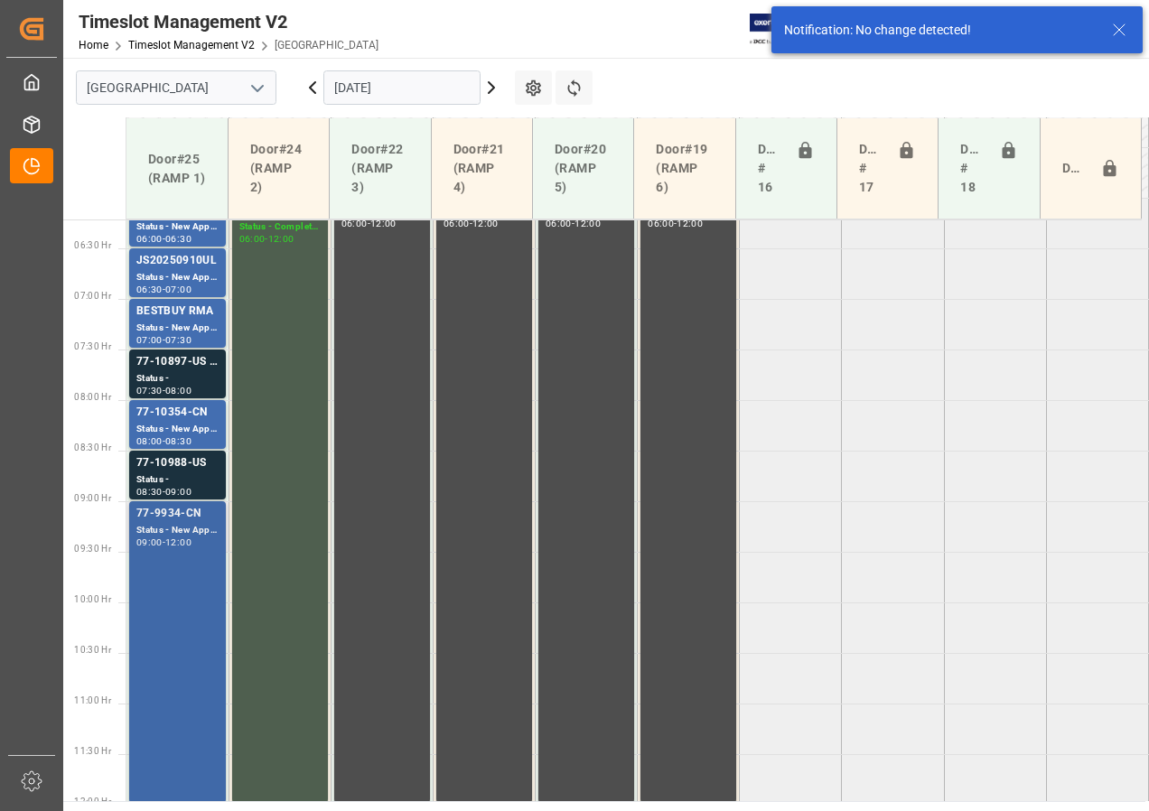
scroll to position [734, 0]
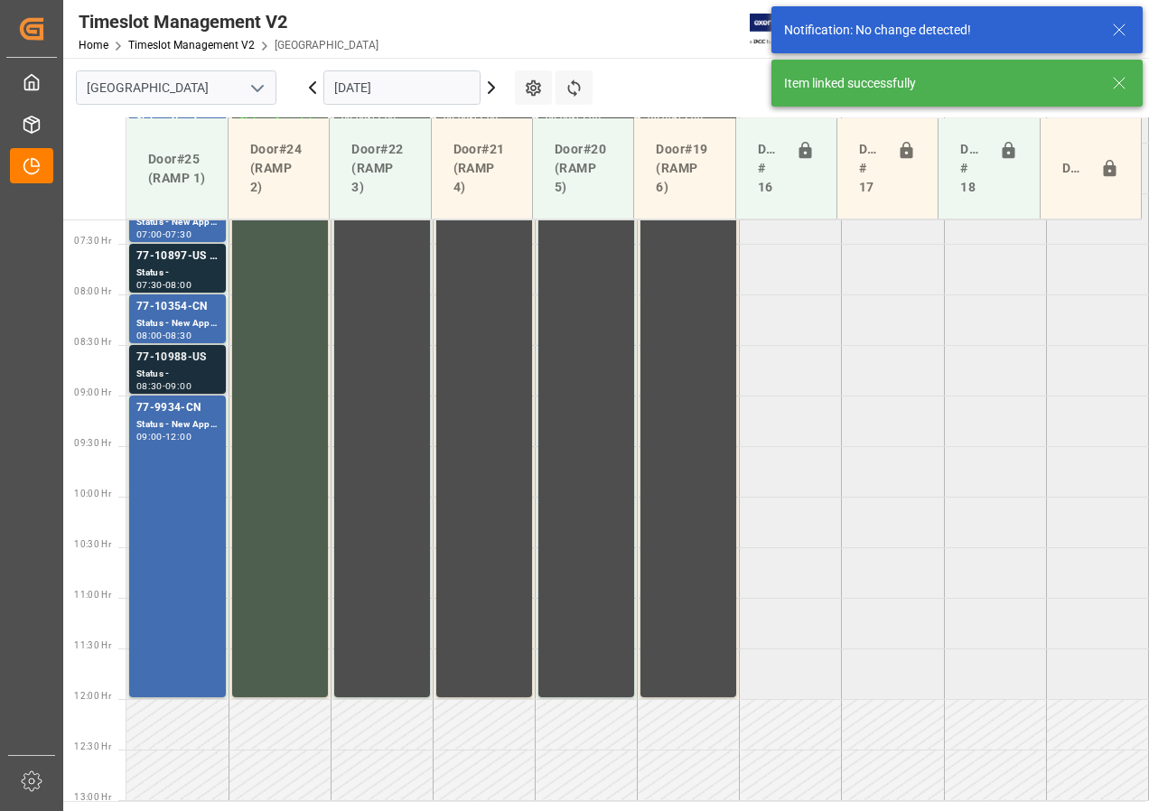
click at [172, 363] on div "77-10988-US" at bounding box center [177, 358] width 82 height 18
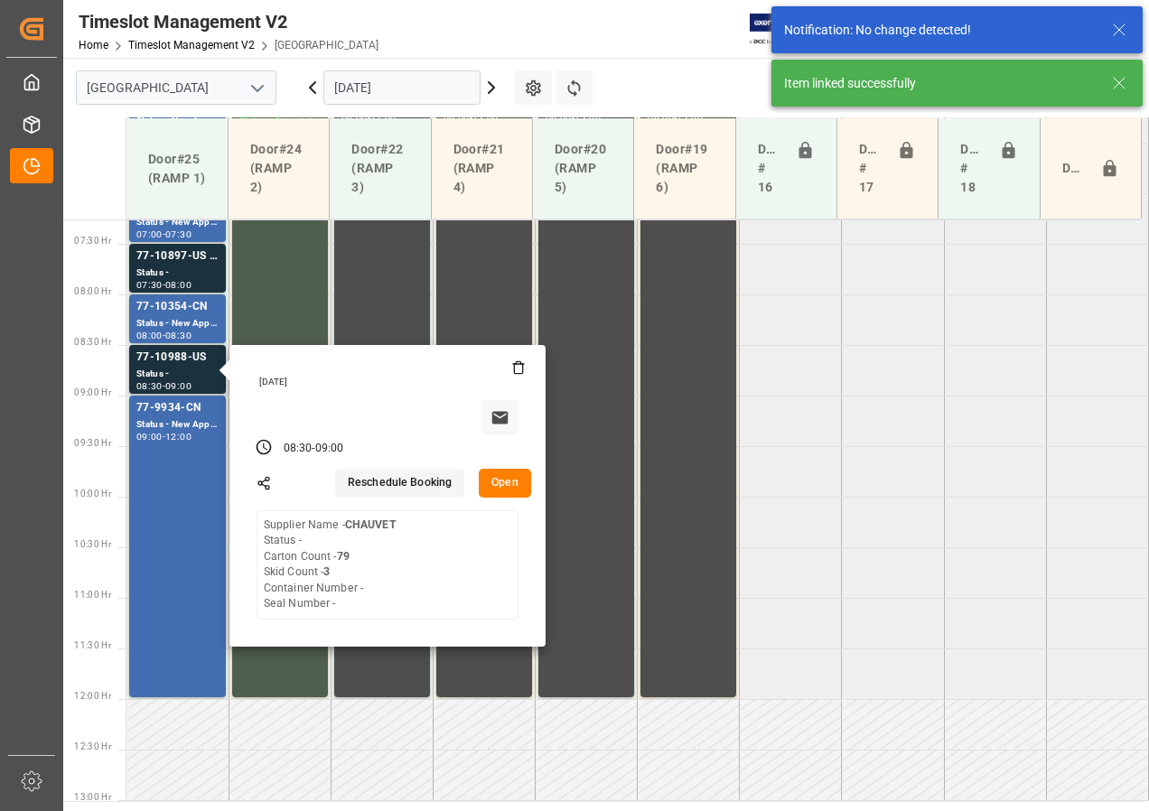
click at [512, 476] on button "Open" at bounding box center [505, 483] width 52 height 29
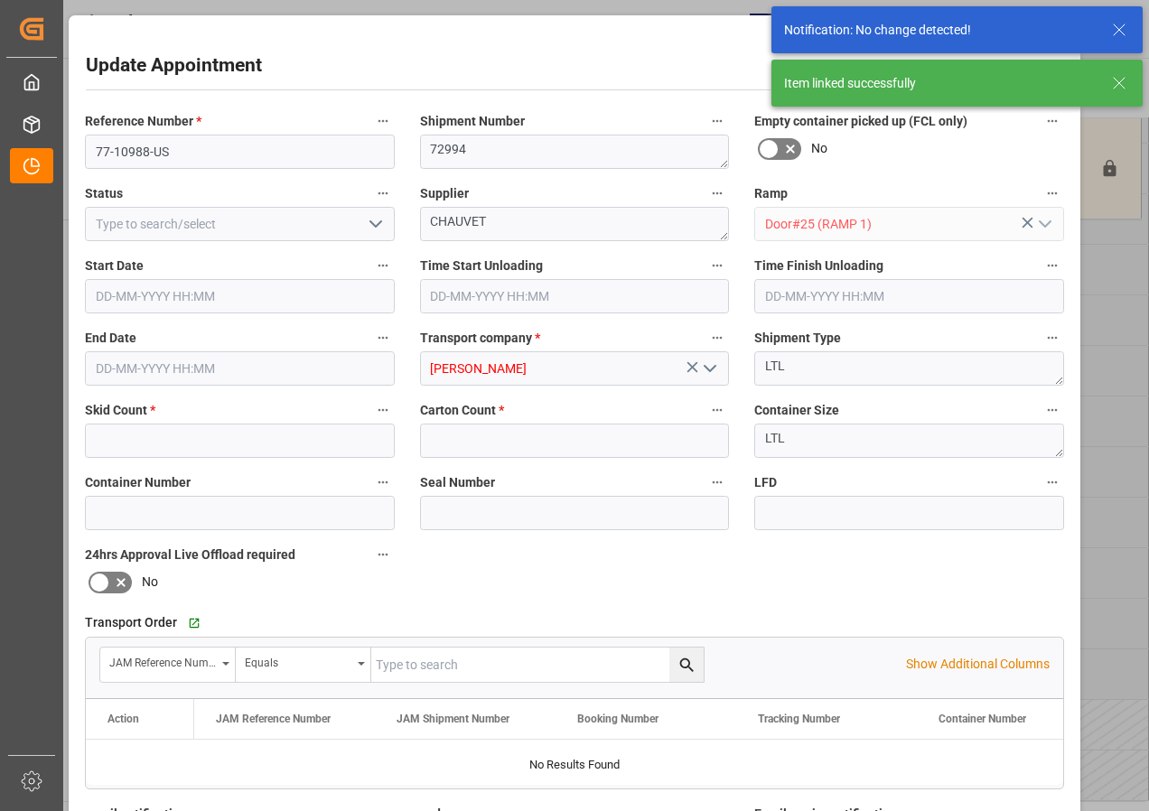
type input "3"
type input "79"
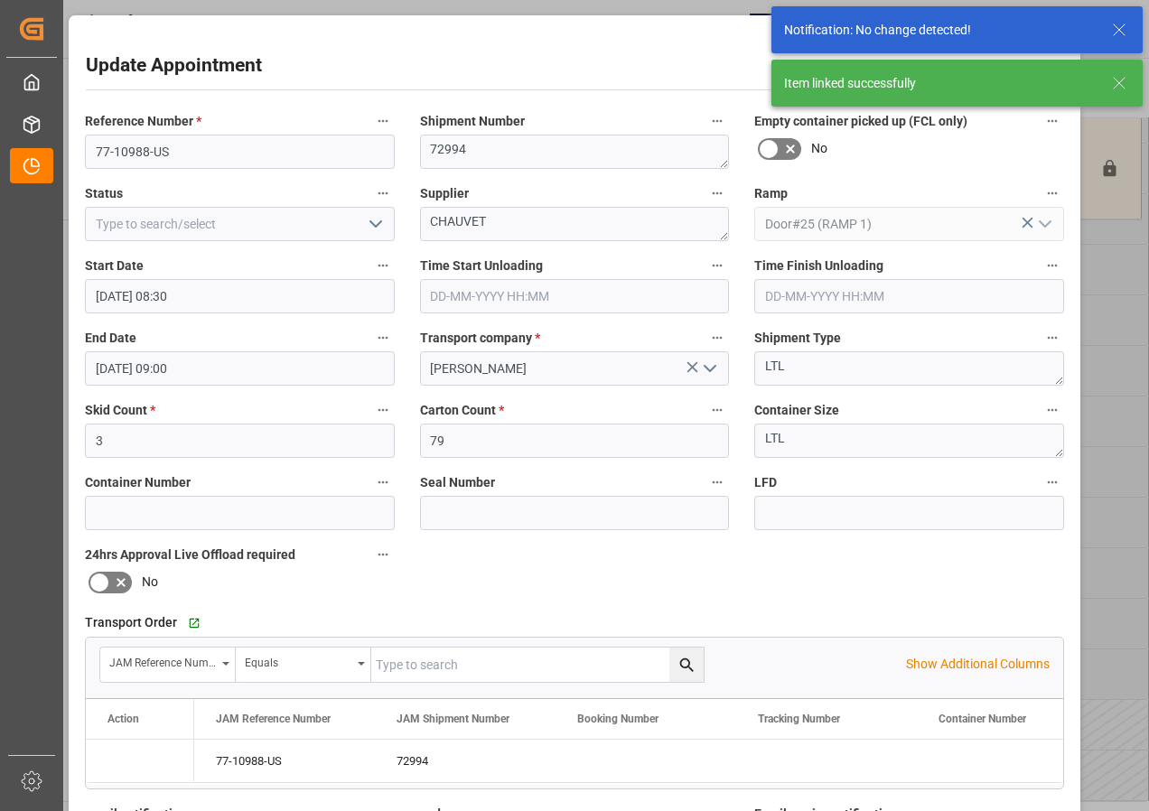
type input "[DATE] 08:30"
type input "[DATE] 09:00"
type input "[DATE] 14:15"
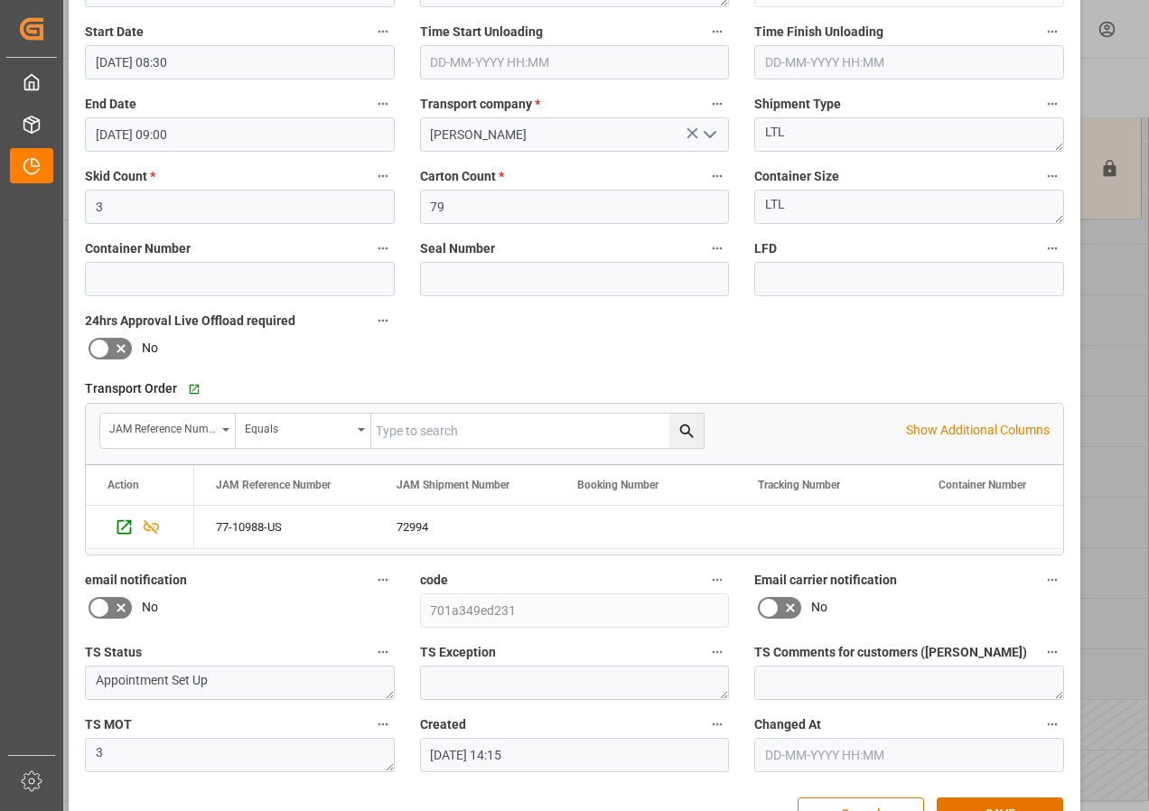
scroll to position [287, 0]
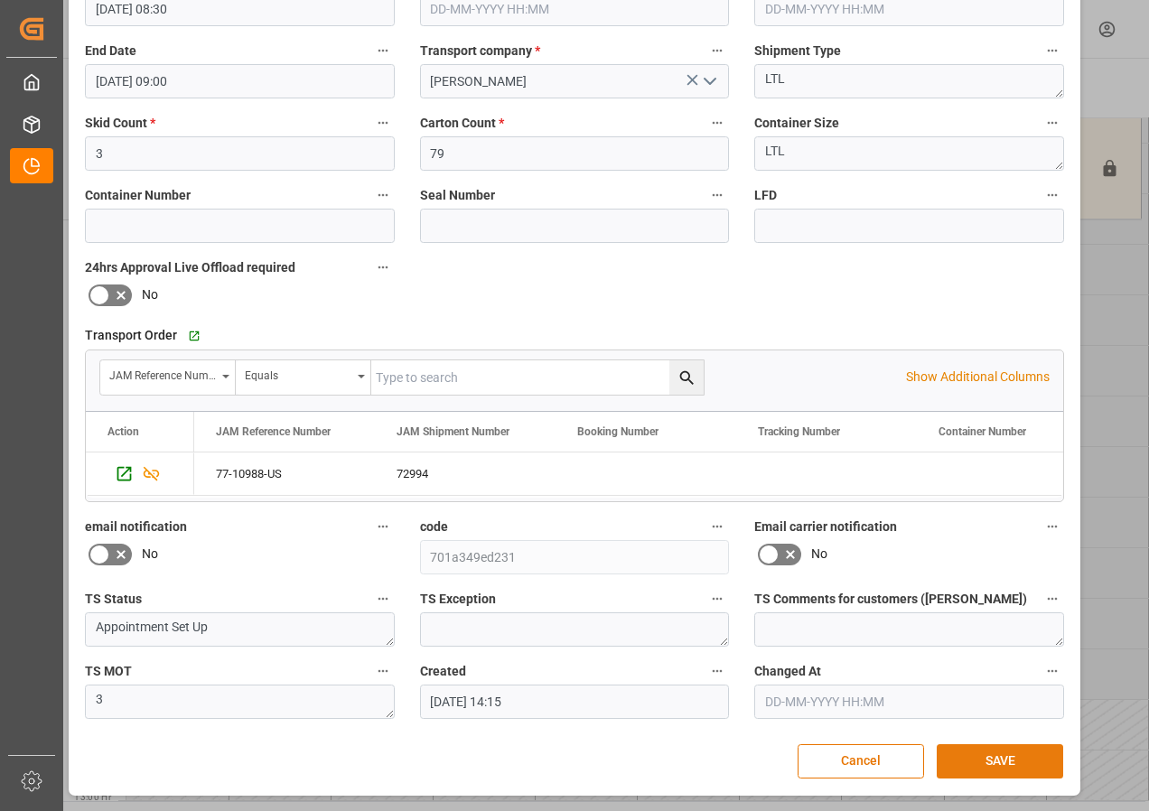
click at [1012, 766] on button "SAVE" at bounding box center [999, 761] width 126 height 34
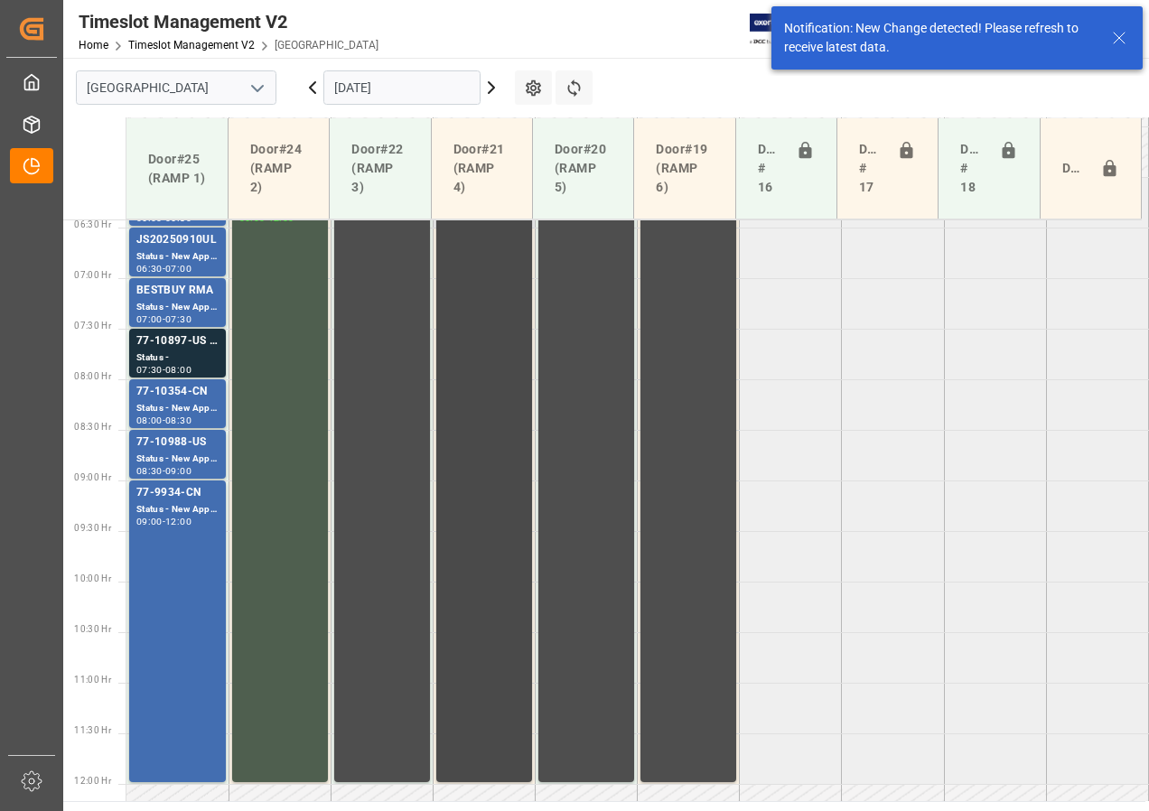
scroll to position [554, 0]
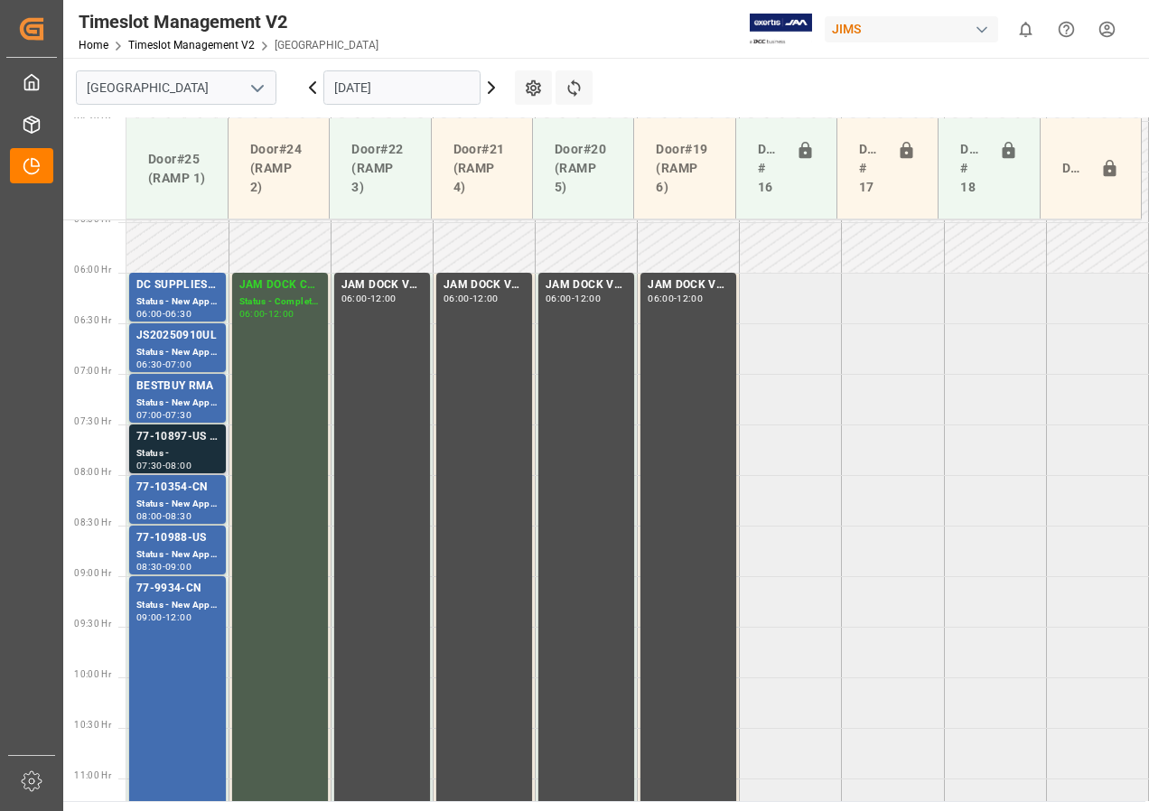
click at [204, 445] on div "77-10897-US SHIPM#/M" at bounding box center [177, 437] width 82 height 18
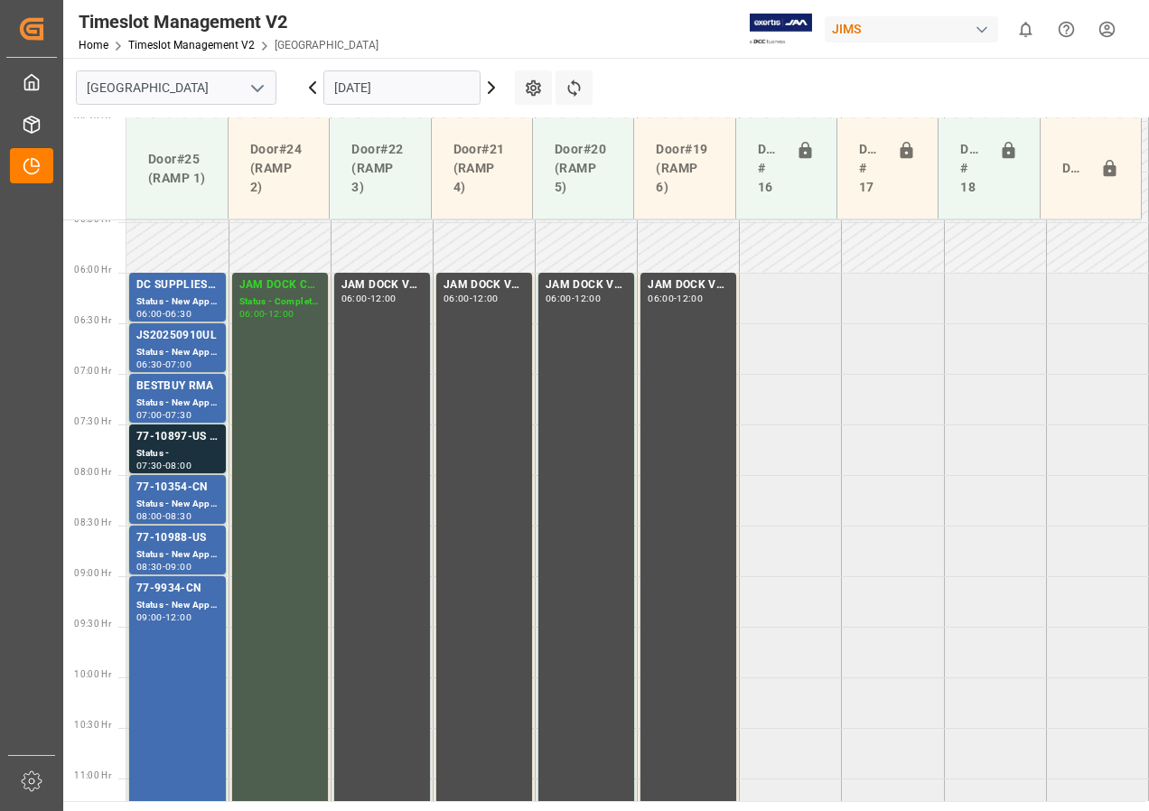
click at [391, 90] on input "[DATE]" at bounding box center [401, 87] width 157 height 34
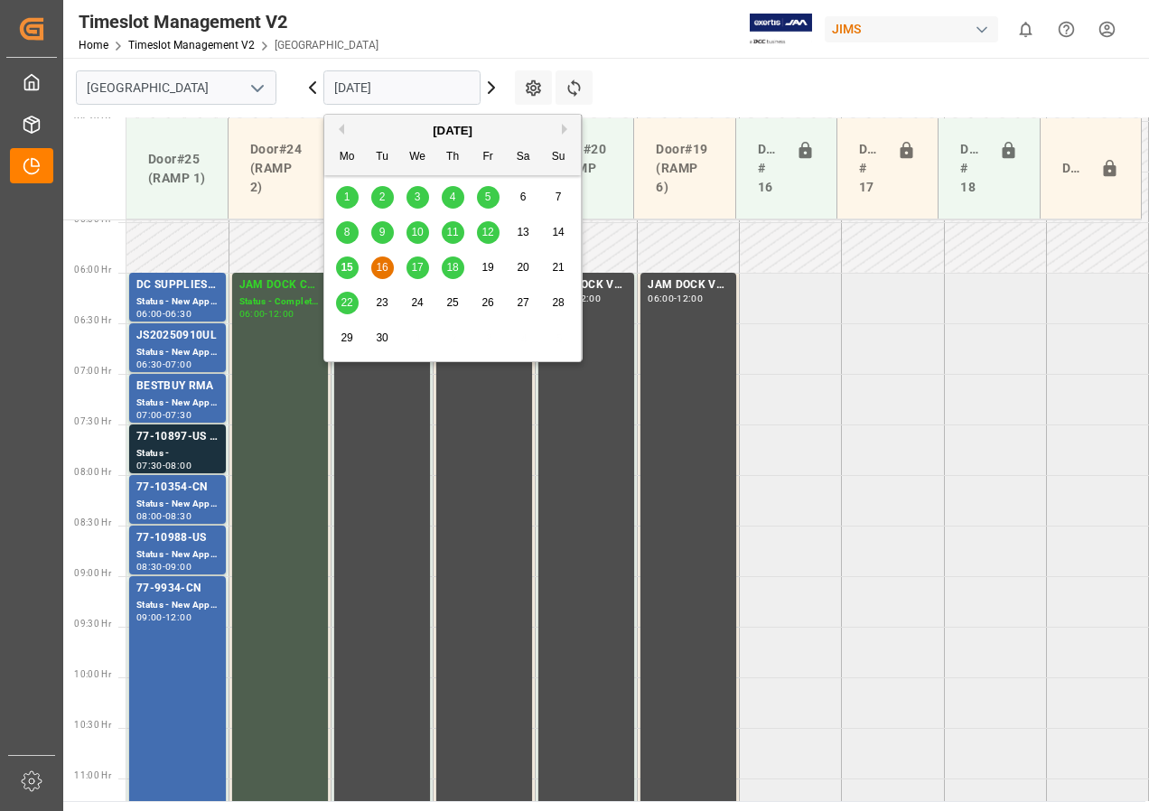
click at [418, 268] on span "17" at bounding box center [417, 267] width 12 height 13
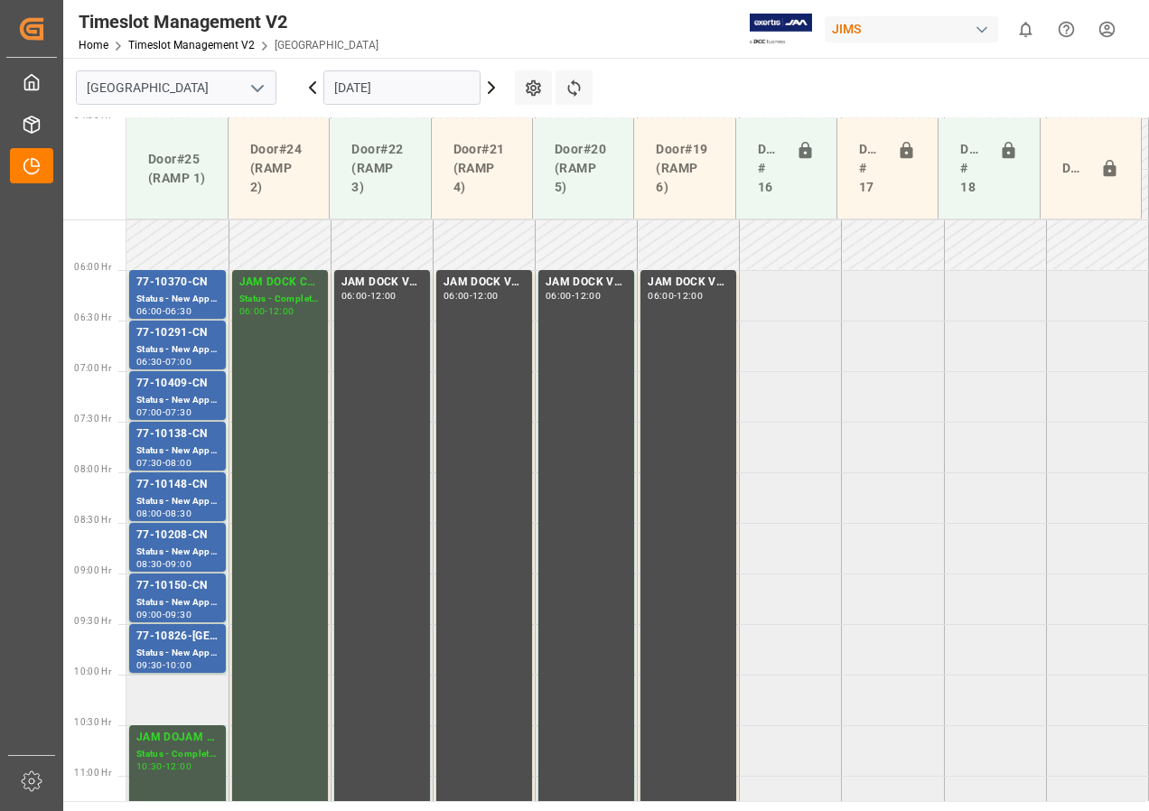
scroll to position [676, 0]
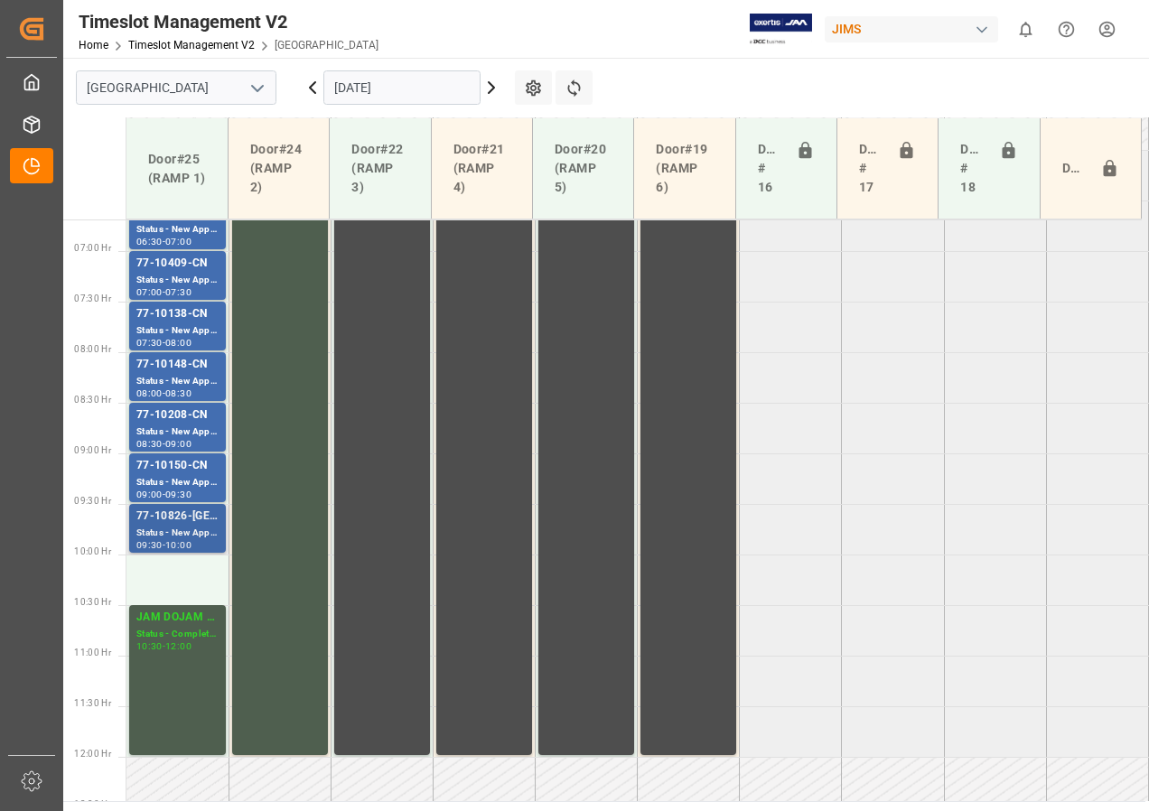
click at [181, 520] on div "77-10826-[GEOGRAPHIC_DATA]" at bounding box center [177, 517] width 82 height 18
click at [165, 617] on div "JAM DOJAM DOCK CONTROL" at bounding box center [177, 618] width 82 height 18
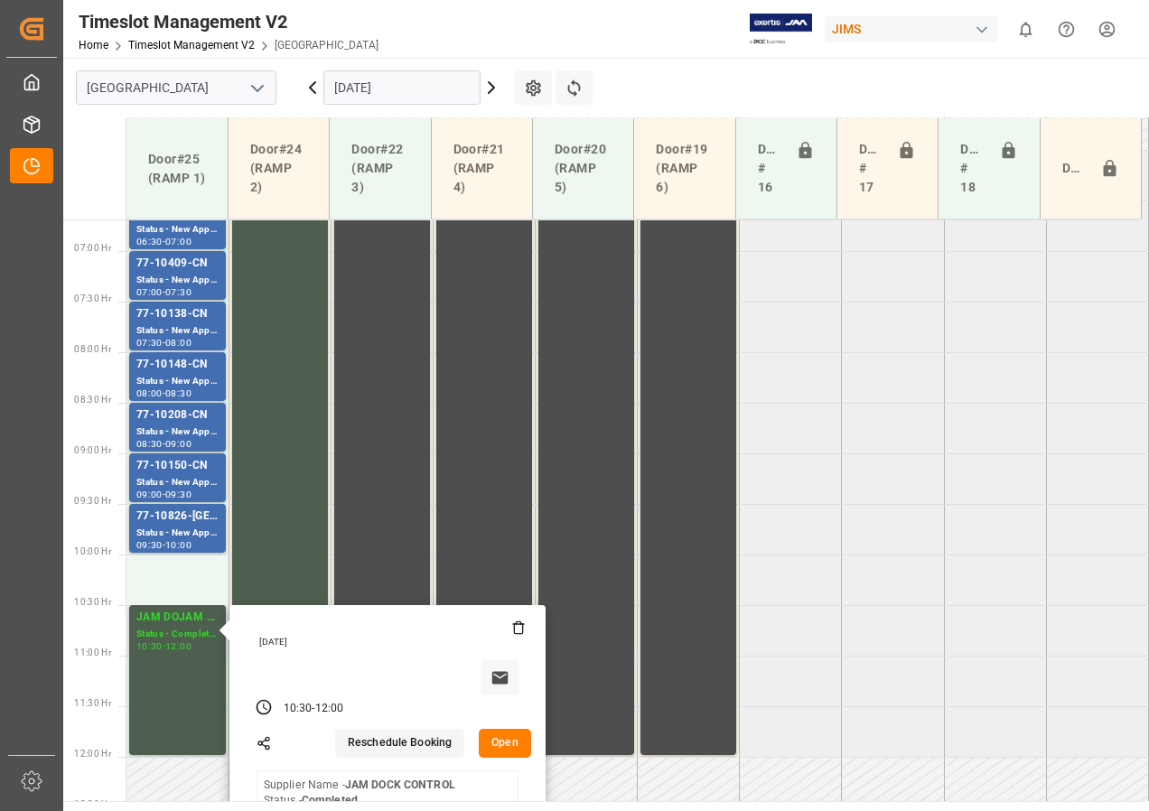
click at [501, 745] on button "Open" at bounding box center [505, 743] width 52 height 29
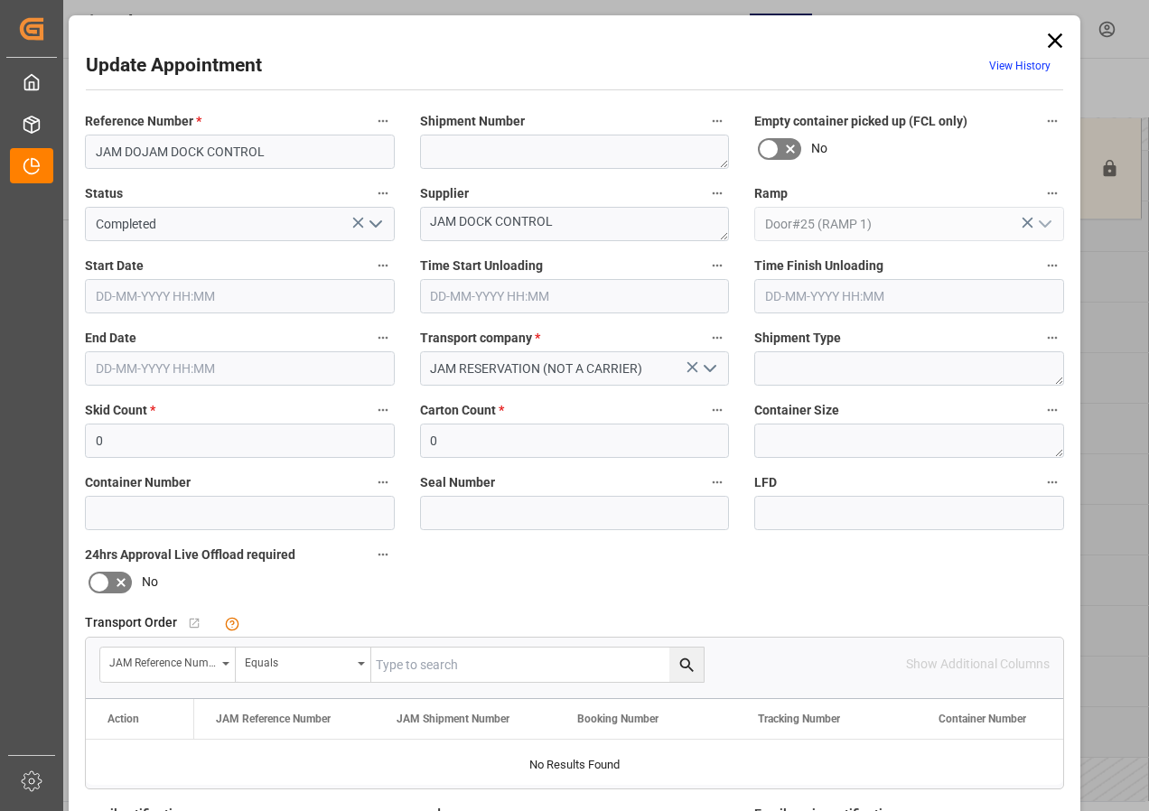
type input "0"
type input "[DATE] 10:30"
type input "[DATE] 12:00"
type input "[DATE] 12:55"
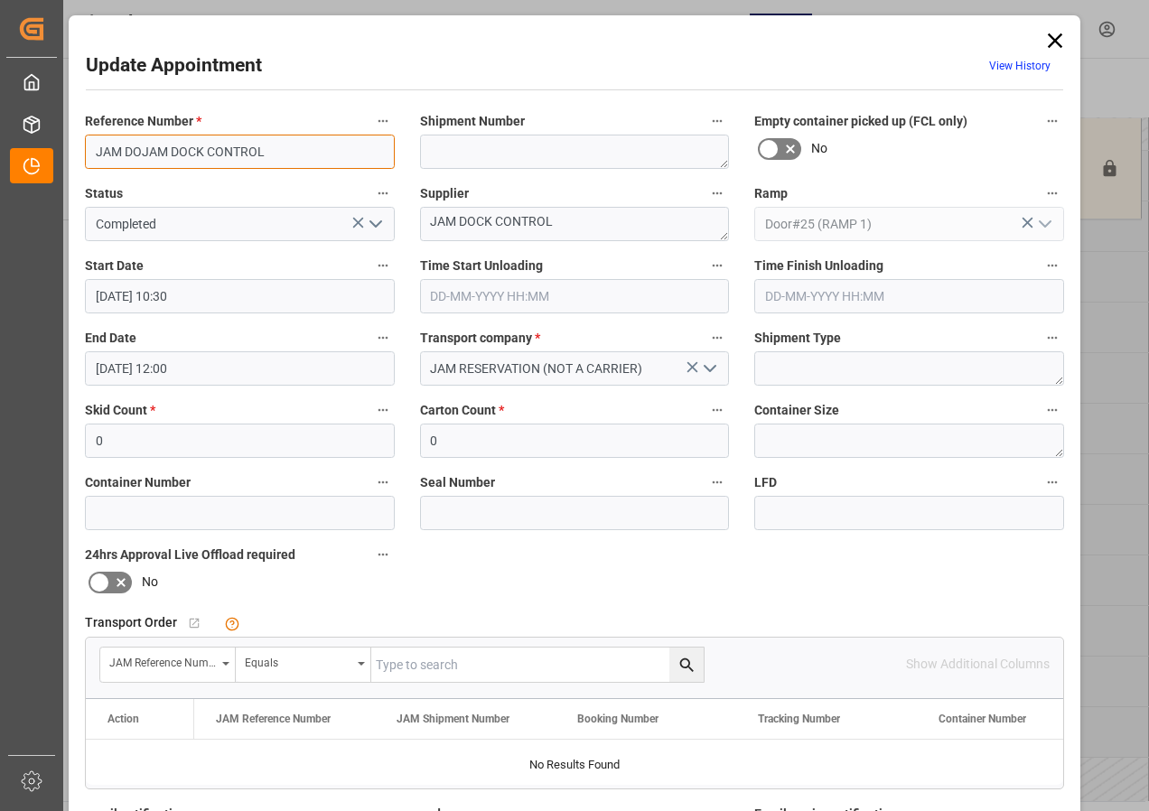
drag, startPoint x: 135, startPoint y: 153, endPoint x: 72, endPoint y: 149, distance: 62.4
click at [72, 149] on div "Reference Number * JAM DOJAM DOCK CONTROL" at bounding box center [239, 139] width 335 height 72
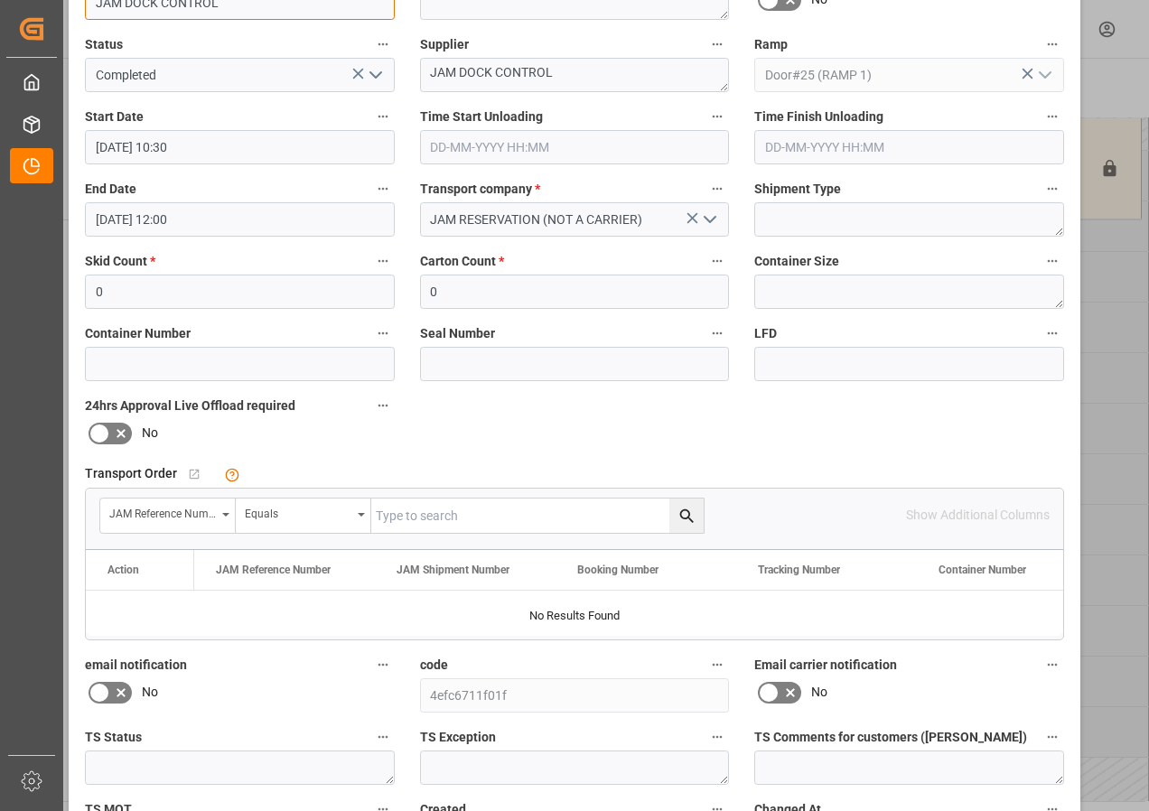
scroll to position [287, 0]
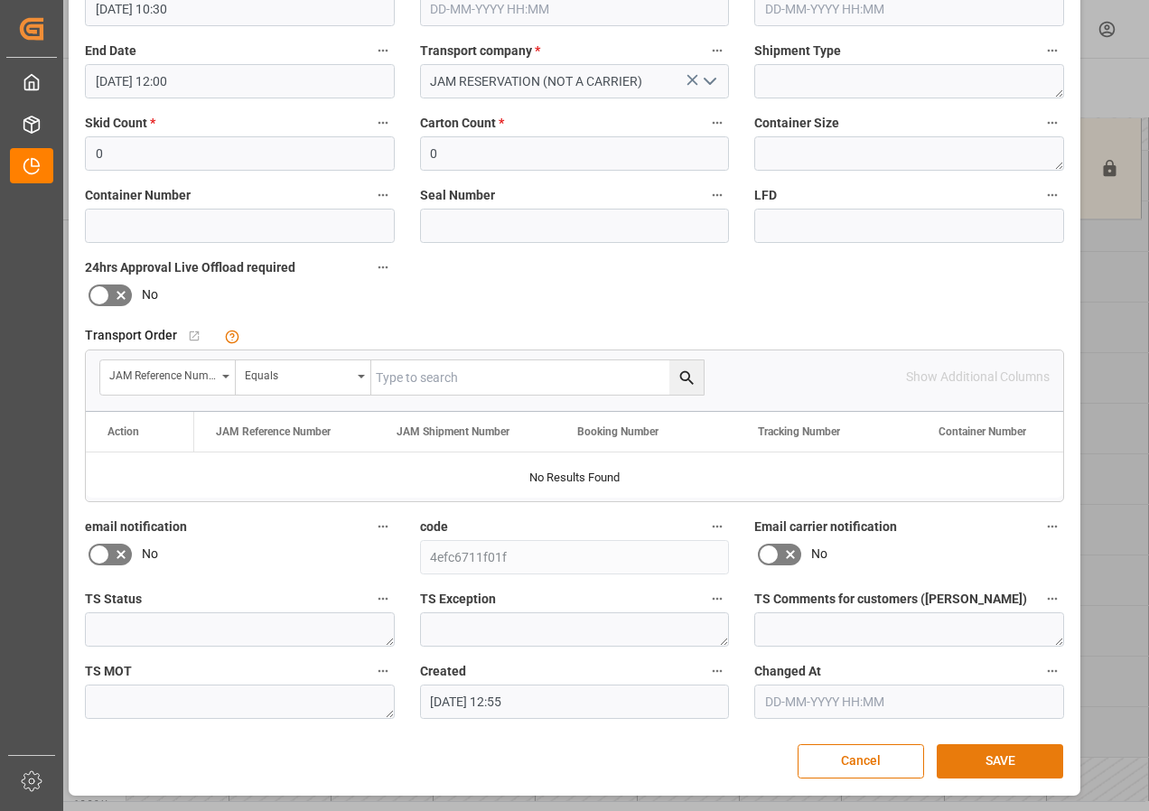
type input "JAM DOCK CONTROL"
click at [970, 748] on button "SAVE" at bounding box center [999, 761] width 126 height 34
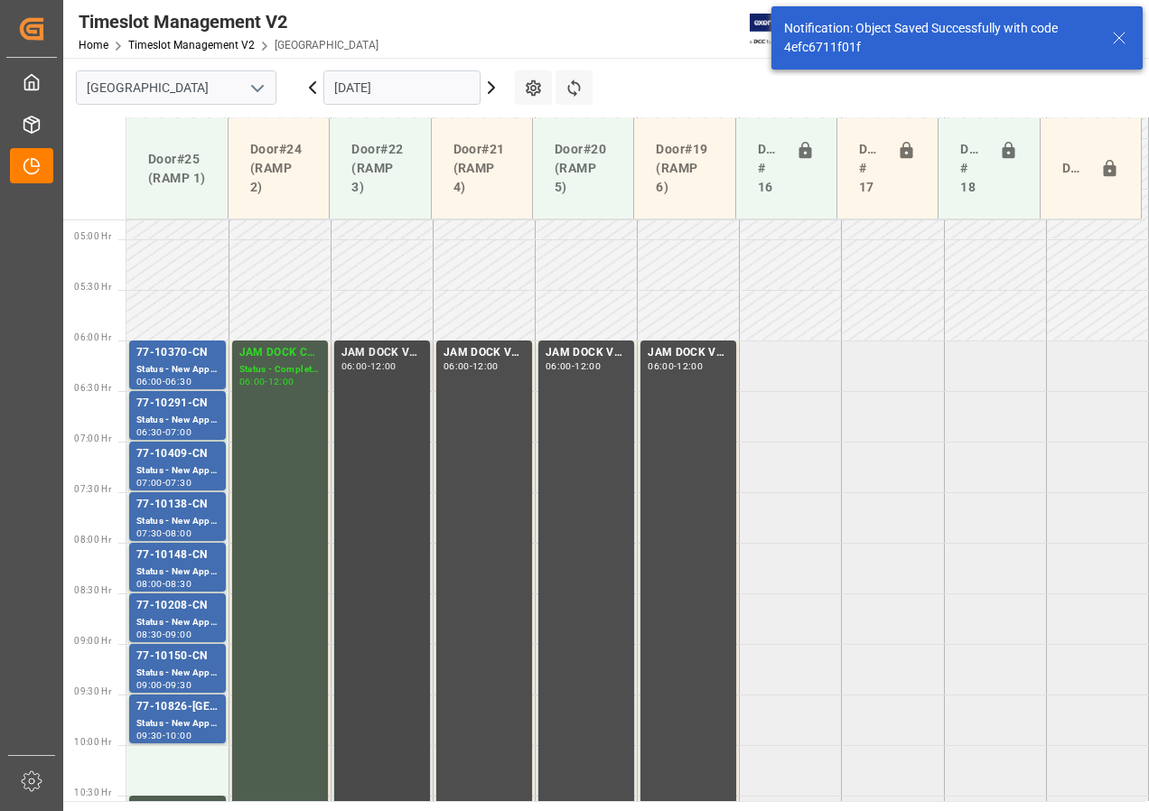
scroll to position [485, 0]
click at [359, 86] on input "[DATE]" at bounding box center [401, 87] width 157 height 34
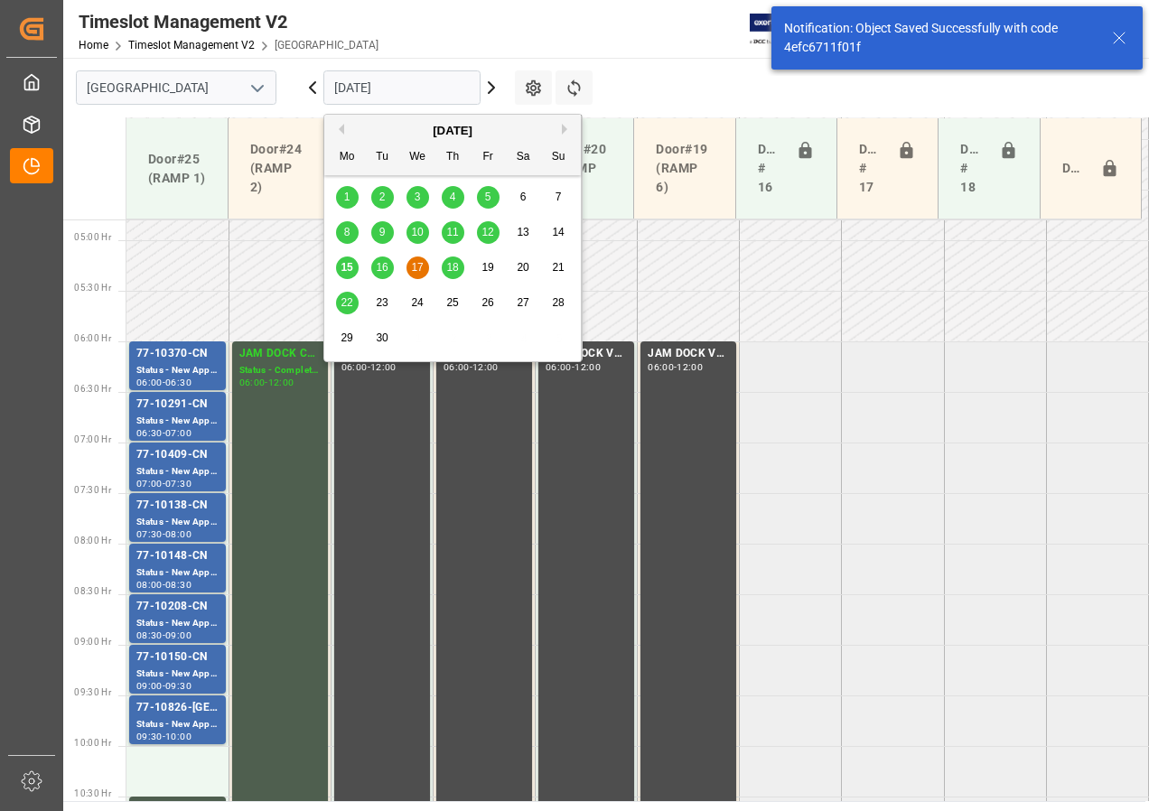
click at [451, 265] on span "18" at bounding box center [452, 267] width 12 height 13
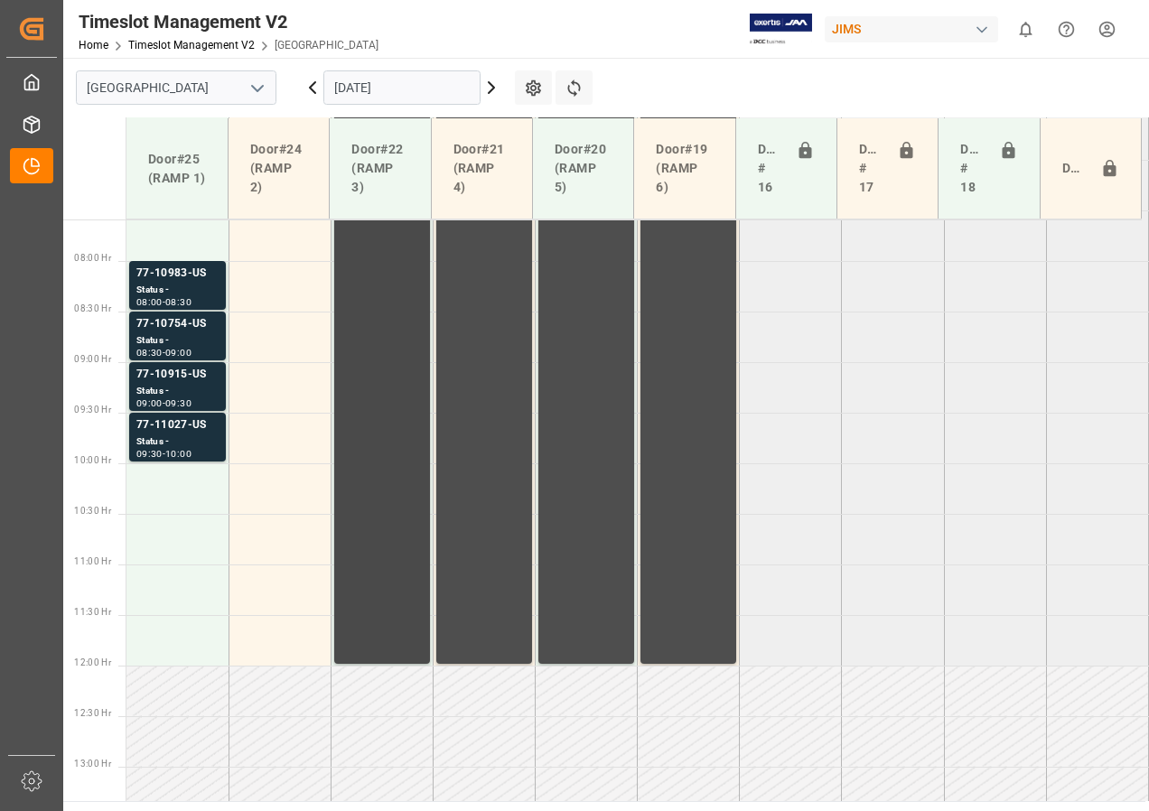
scroll to position [676, 0]
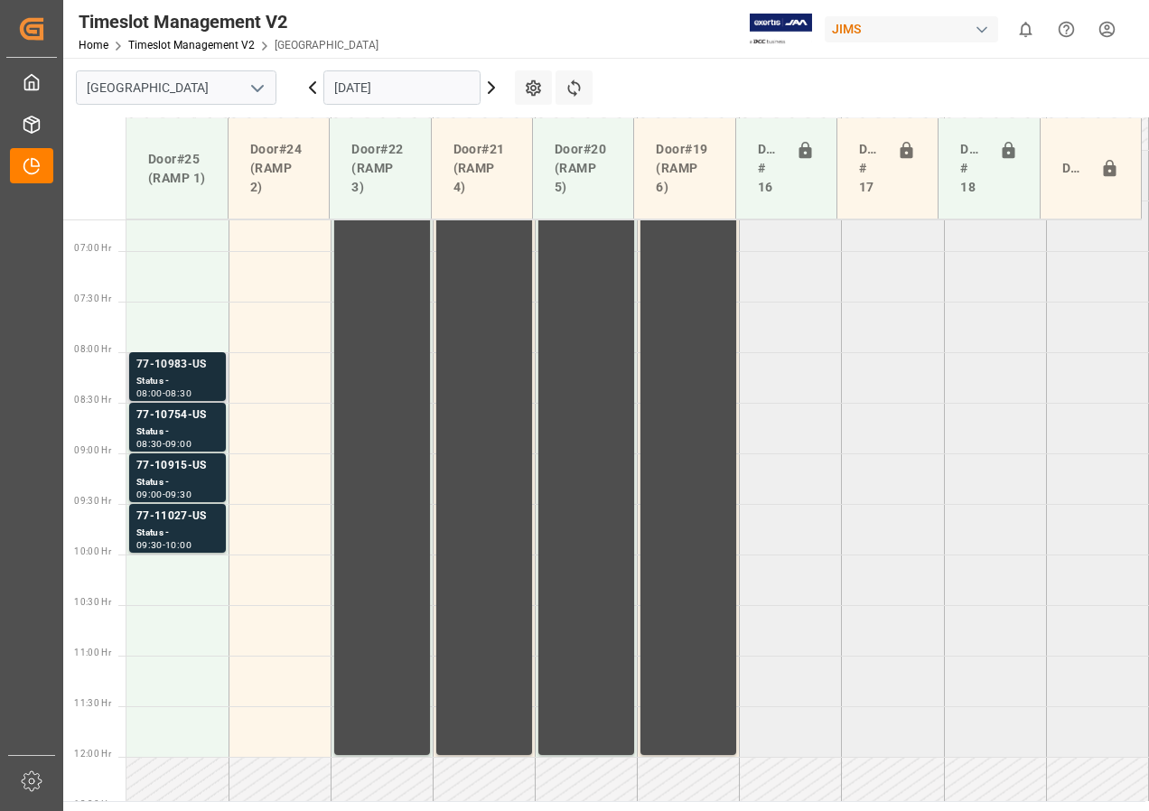
click at [172, 360] on div "77-10983-US" at bounding box center [177, 365] width 82 height 18
click at [184, 424] on div "77-10754-US" at bounding box center [177, 415] width 82 height 18
click at [182, 479] on div "Status -" at bounding box center [177, 482] width 82 height 15
click at [159, 526] on div "Status -" at bounding box center [177, 533] width 82 height 15
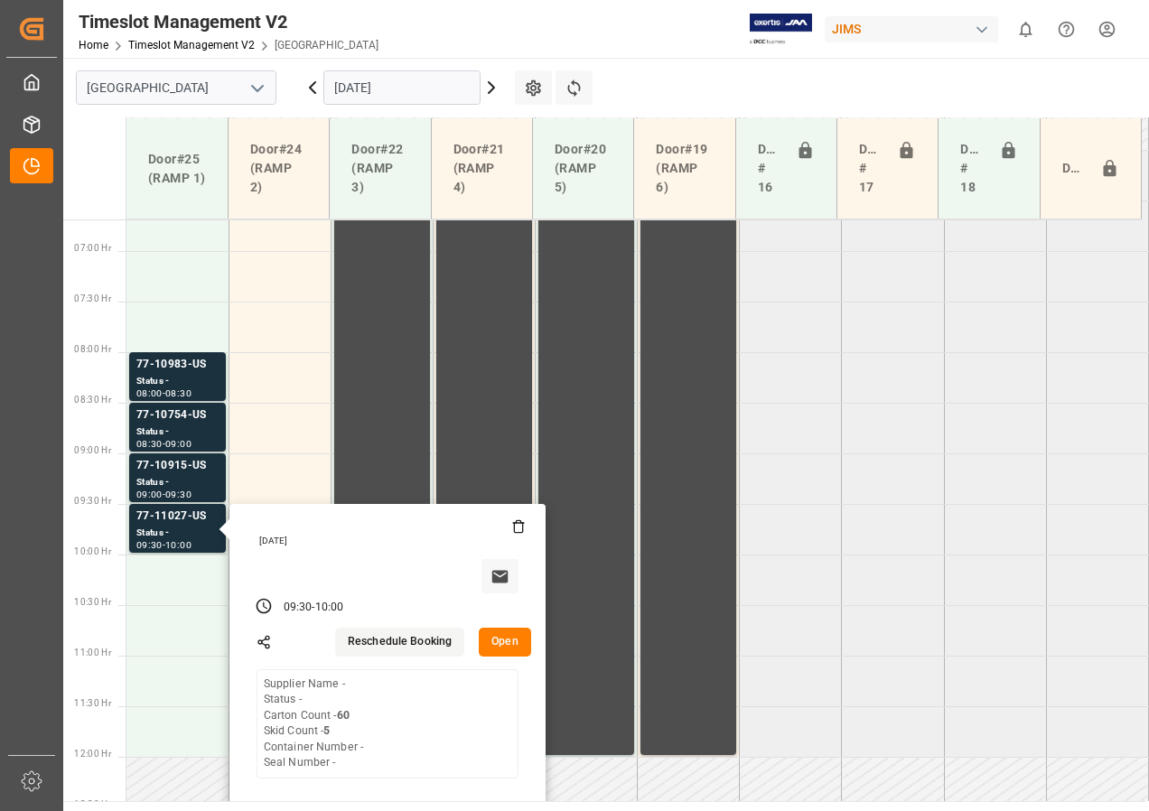
click at [356, 90] on input "[DATE]" at bounding box center [401, 87] width 157 height 34
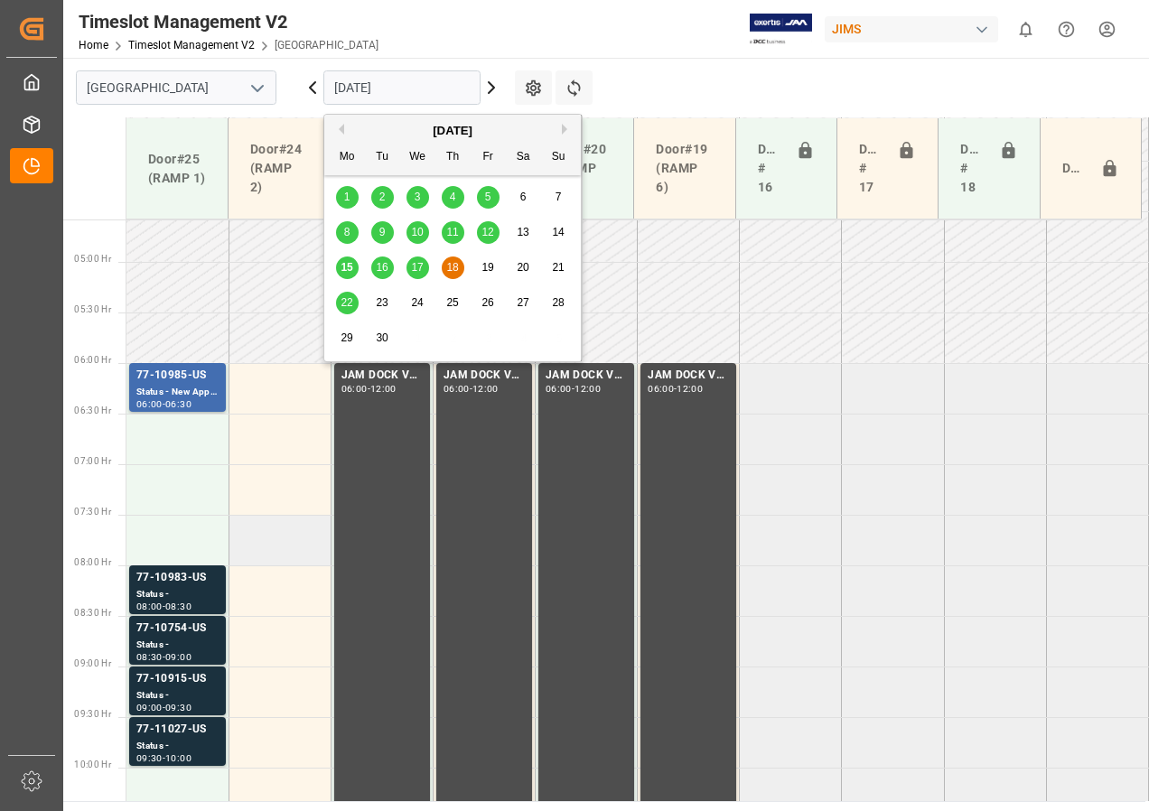
scroll to position [496, 0]
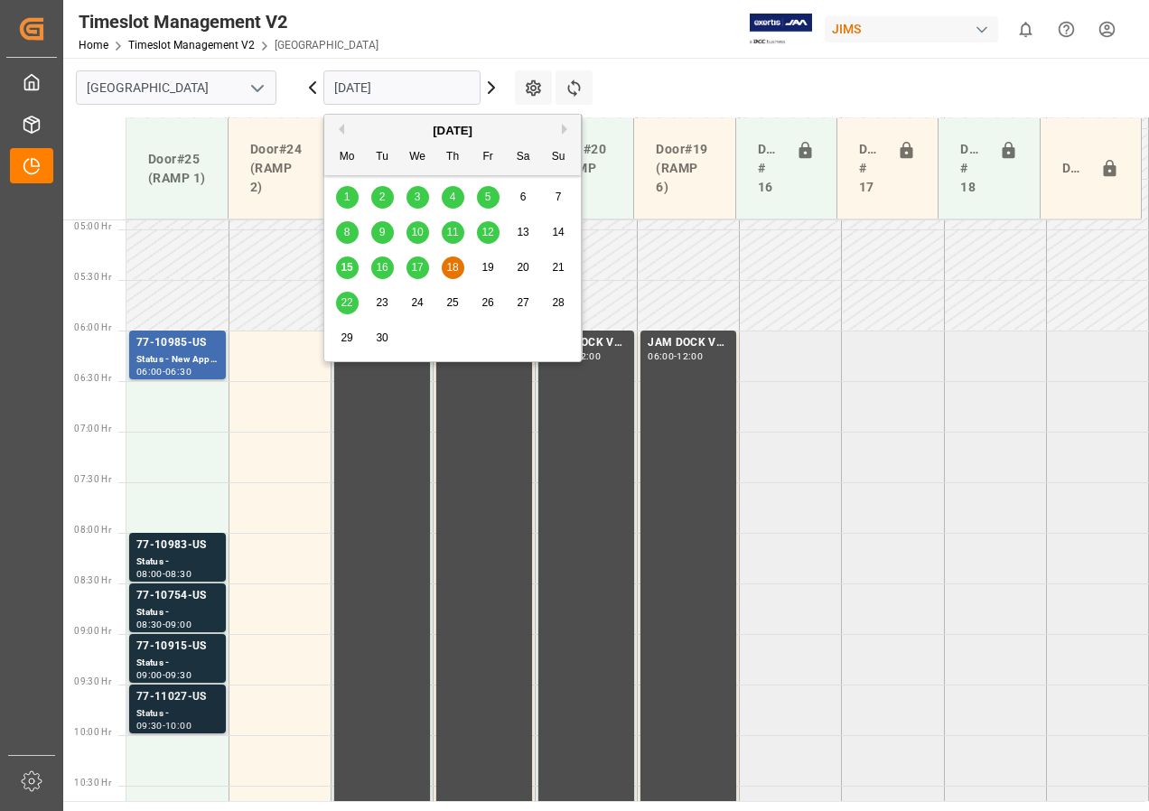
click at [191, 709] on div "Status -" at bounding box center [177, 713] width 82 height 15
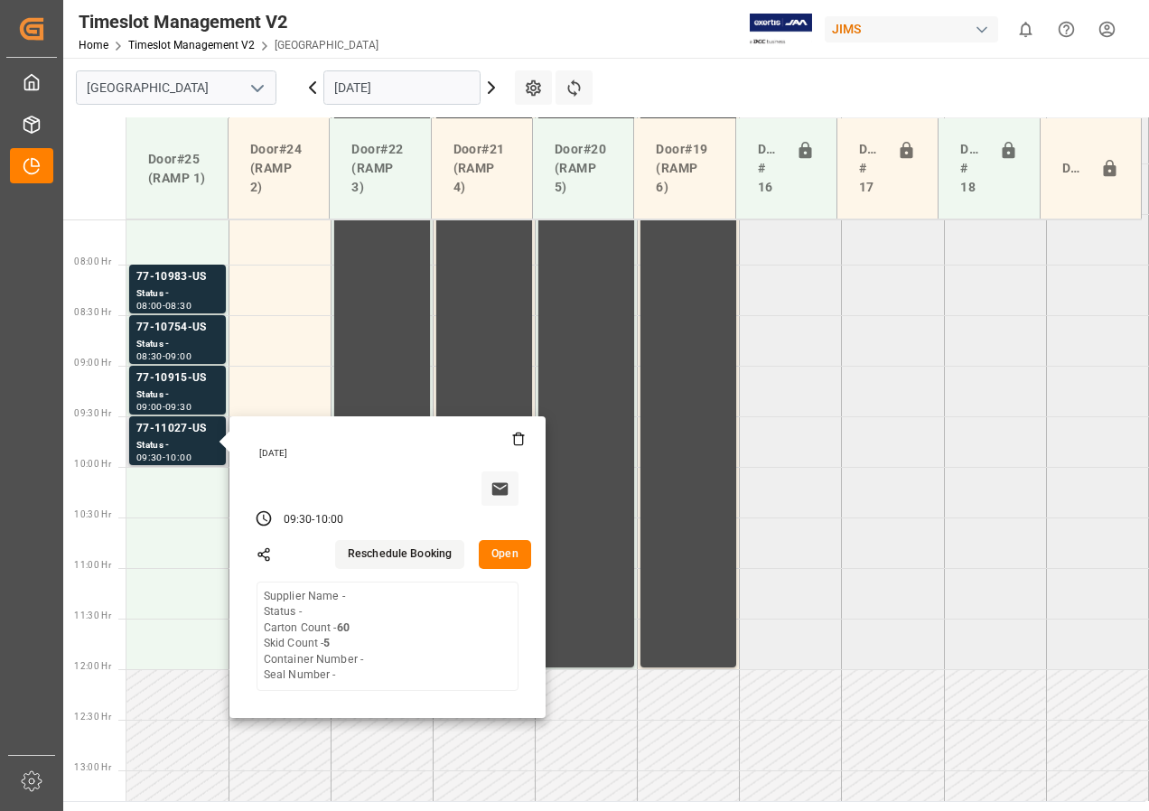
scroll to position [767, 0]
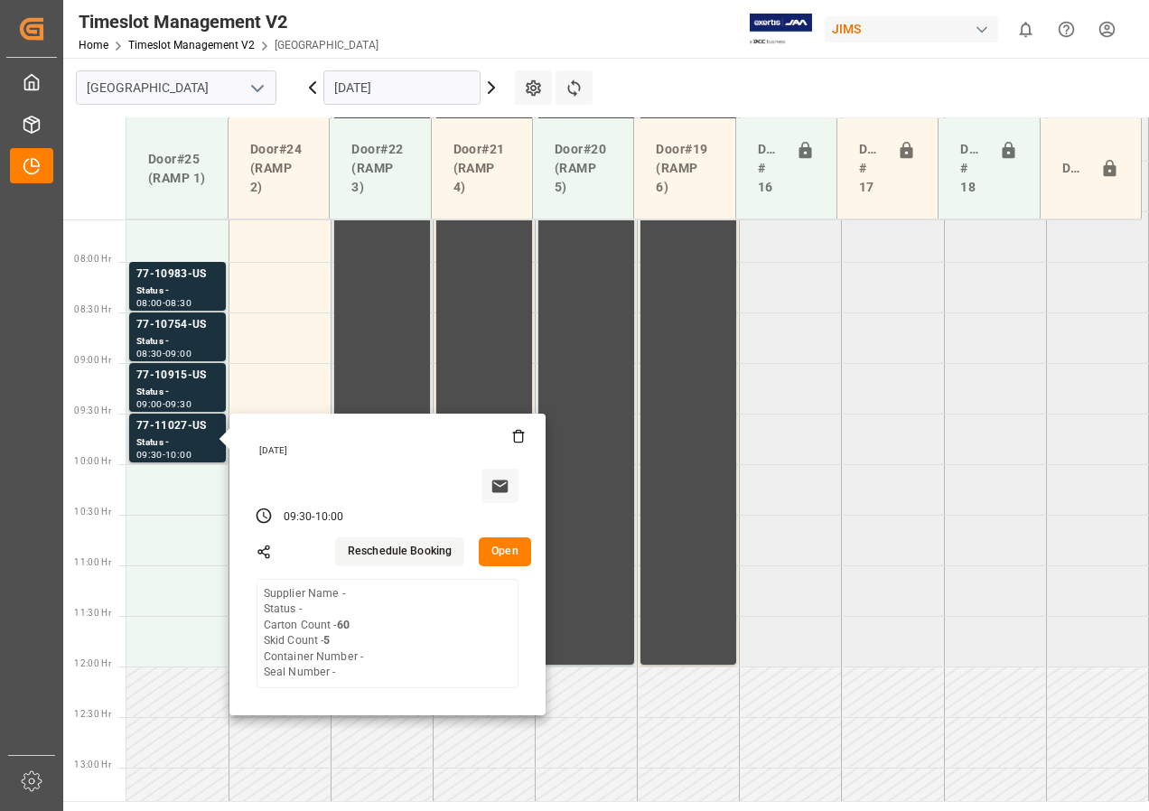
click at [498, 546] on button "Open" at bounding box center [505, 551] width 52 height 29
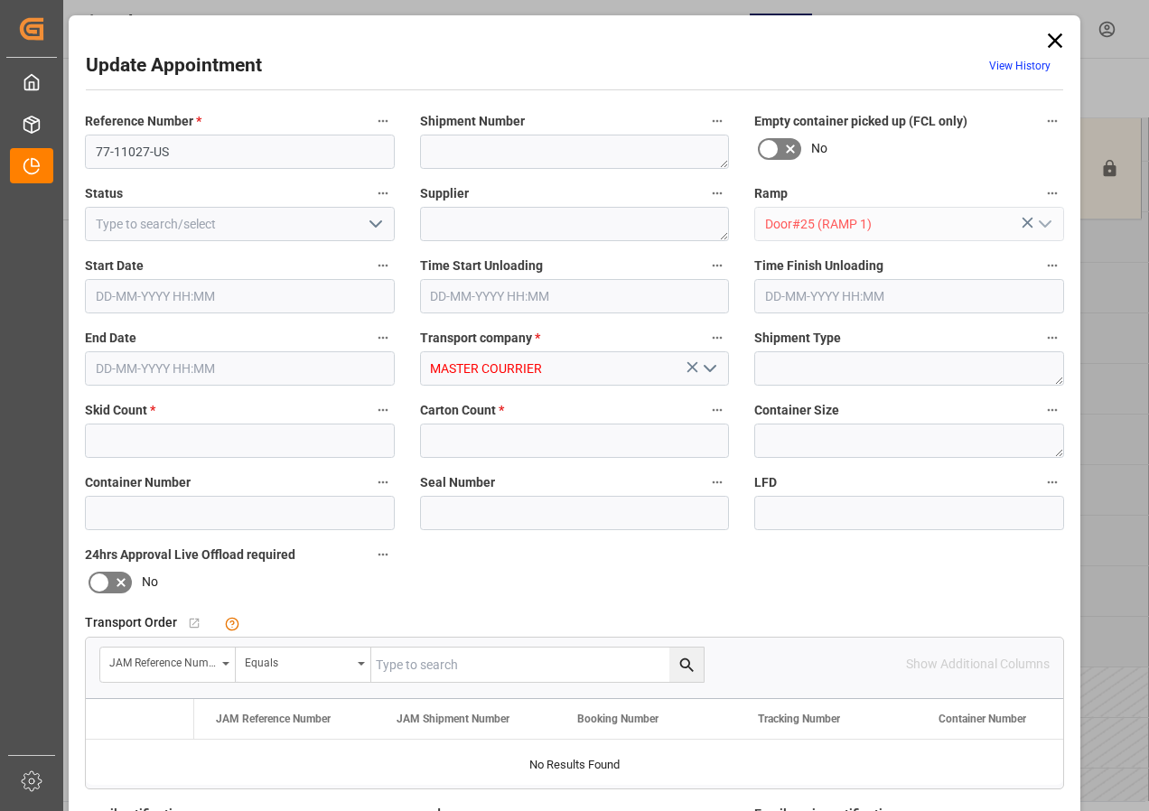
type input "5"
type input "60"
type input "[DATE] 09:30"
type input "[DATE] 10:00"
type input "[DATE] 13:58"
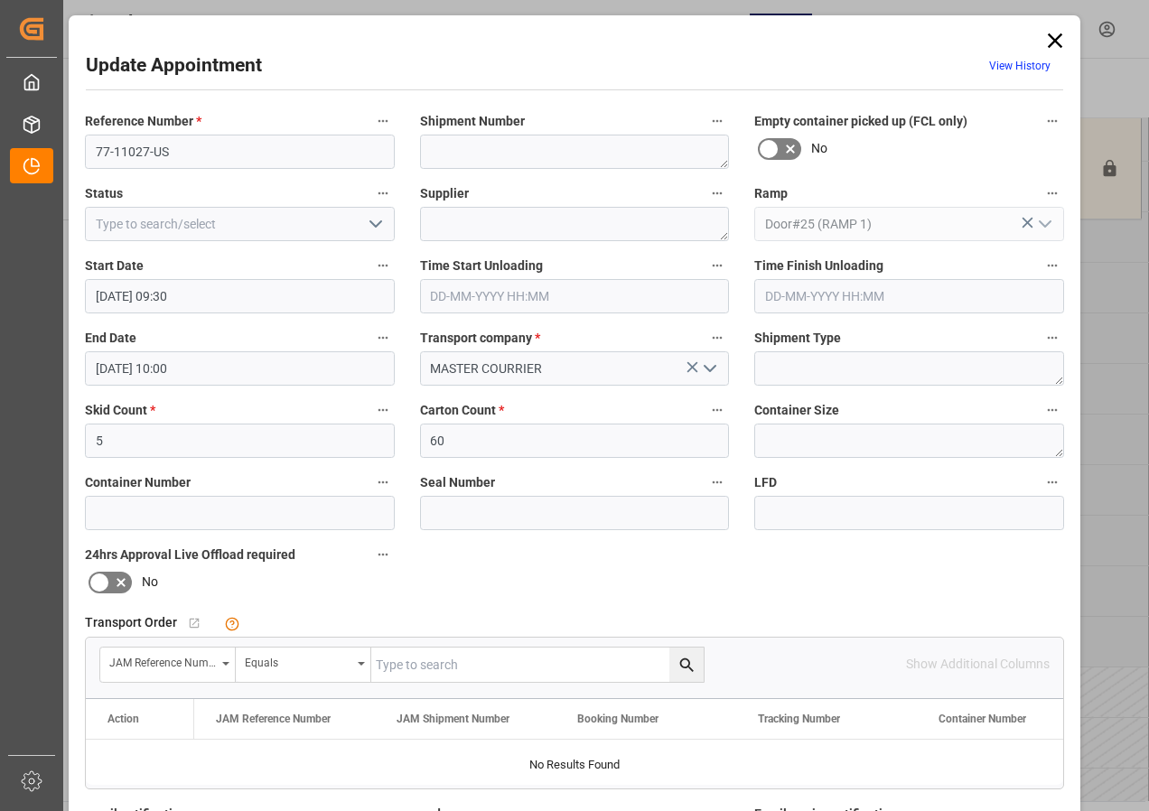
click at [168, 298] on input "[DATE] 09:30" at bounding box center [240, 296] width 310 height 34
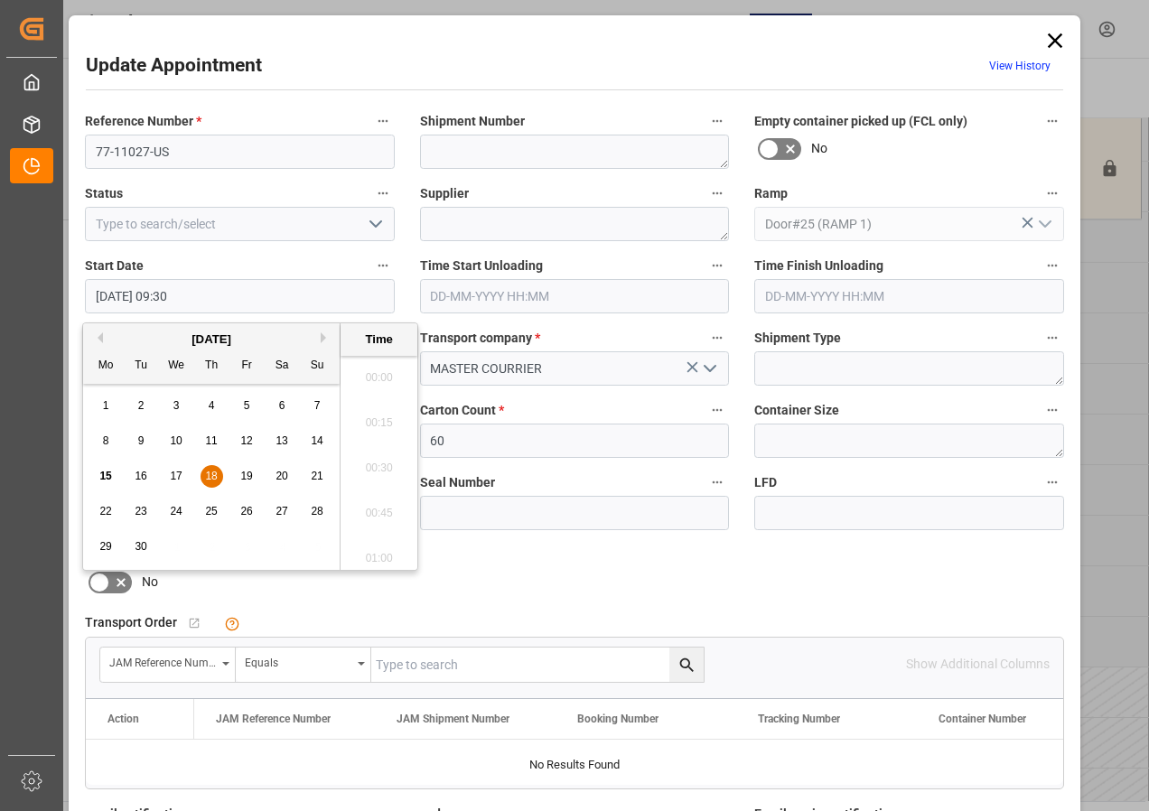
scroll to position [1632, 0]
click at [209, 472] on span "18" at bounding box center [211, 476] width 12 height 13
click at [378, 374] on li "06:30" at bounding box center [378, 371] width 77 height 45
type input "[DATE] 06:30"
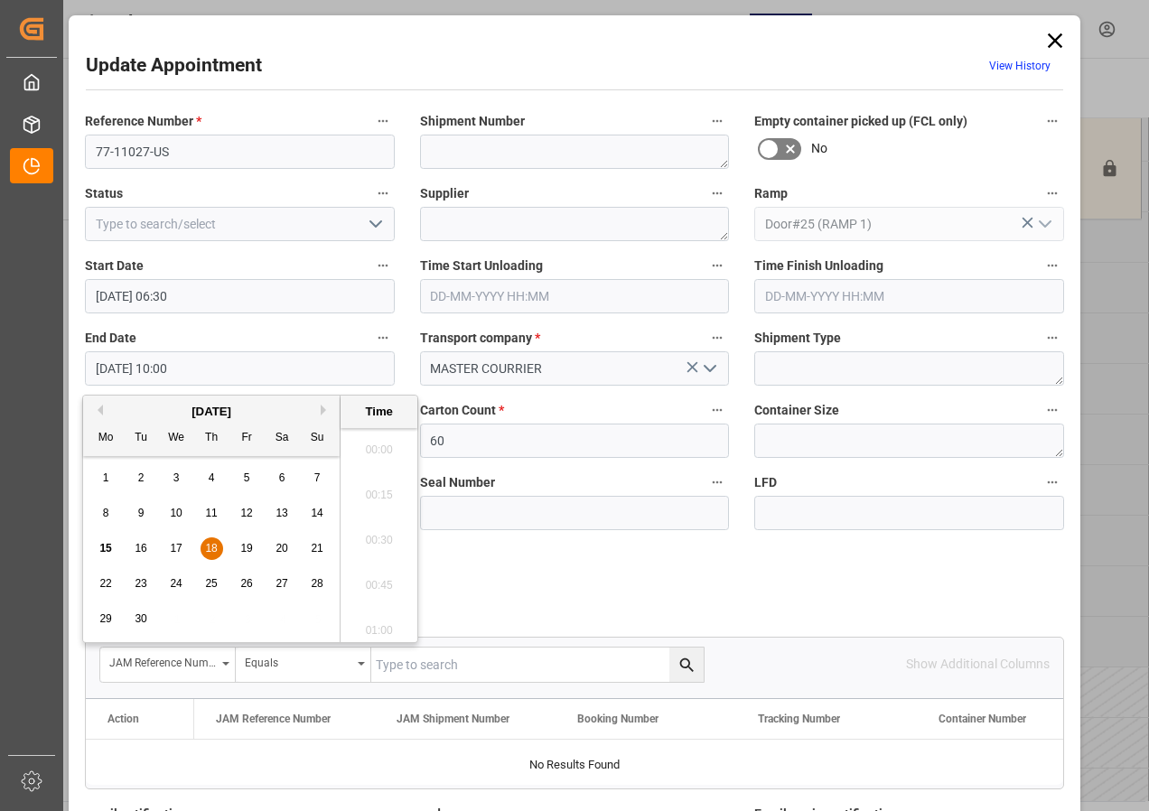
click at [144, 374] on input "[DATE] 10:00" at bounding box center [240, 368] width 310 height 34
click at [209, 540] on div "18" at bounding box center [211, 549] width 23 height 22
drag, startPoint x: 374, startPoint y: 442, endPoint x: 502, endPoint y: 534, distance: 157.9
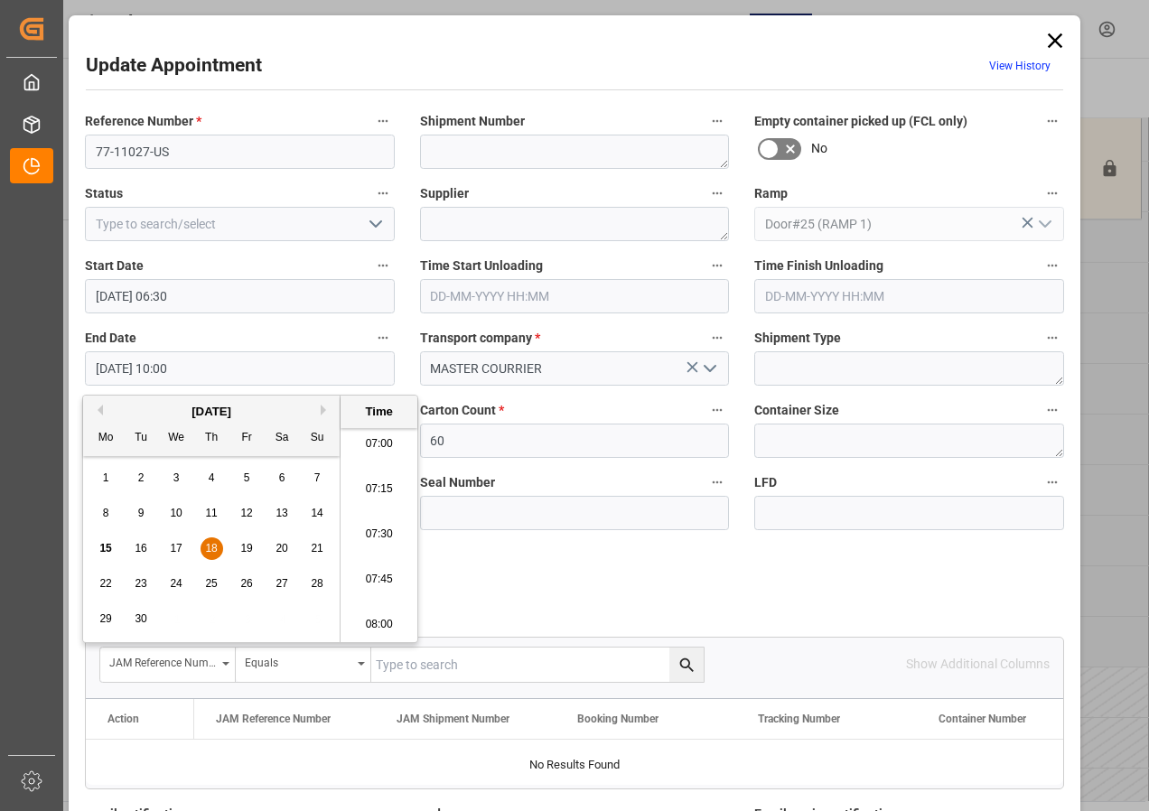
click at [374, 441] on li "07:00" at bounding box center [378, 444] width 77 height 45
type input "[DATE] 07:00"
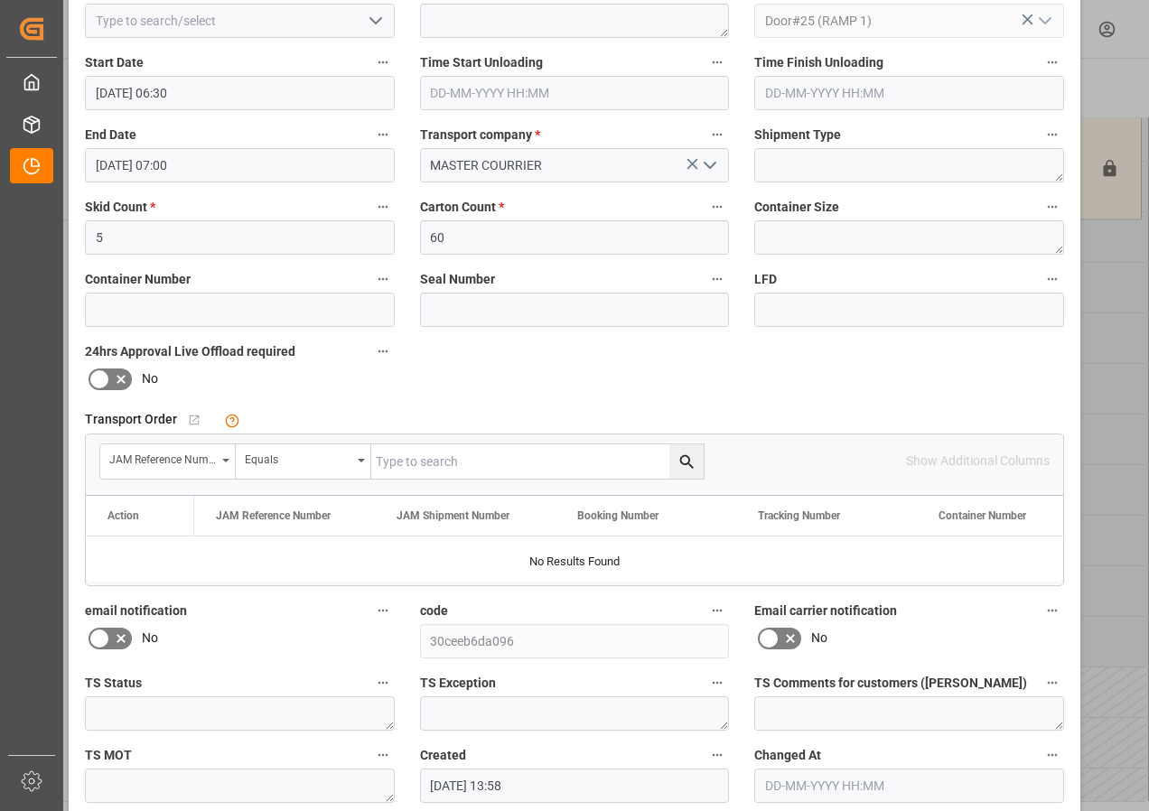
scroll to position [287, 0]
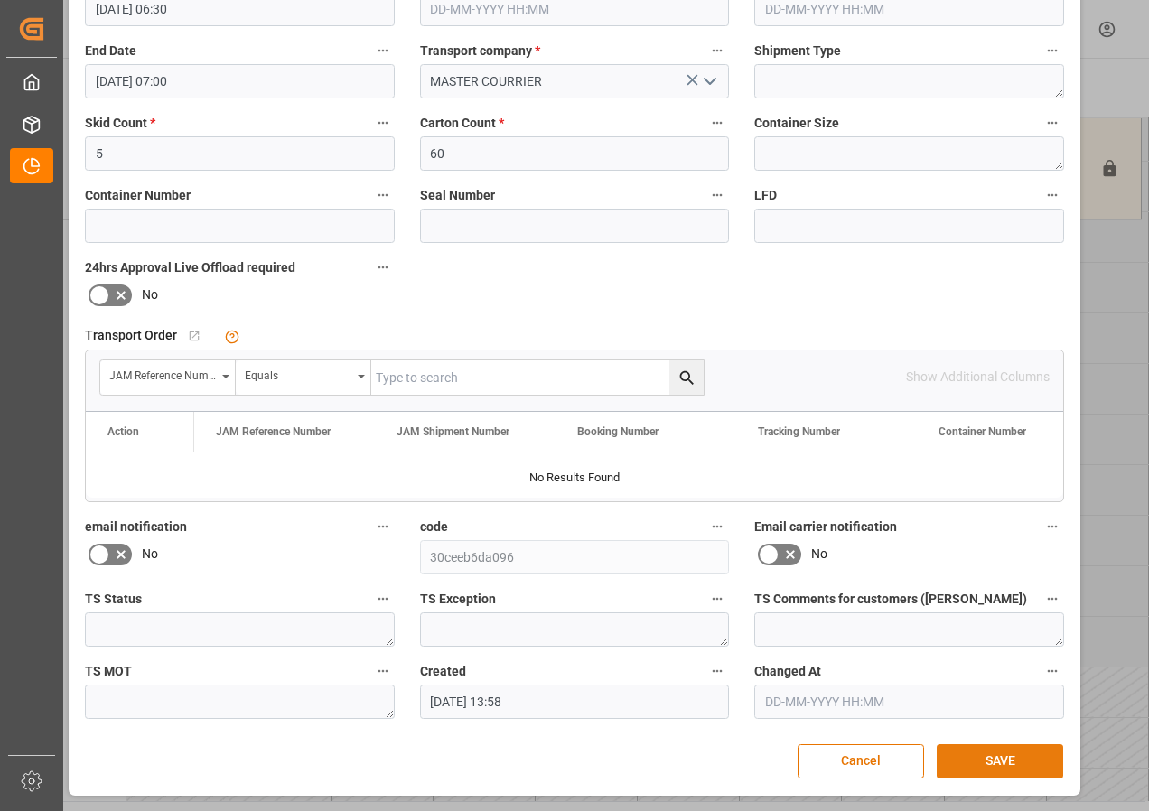
click at [998, 755] on button "SAVE" at bounding box center [999, 761] width 126 height 34
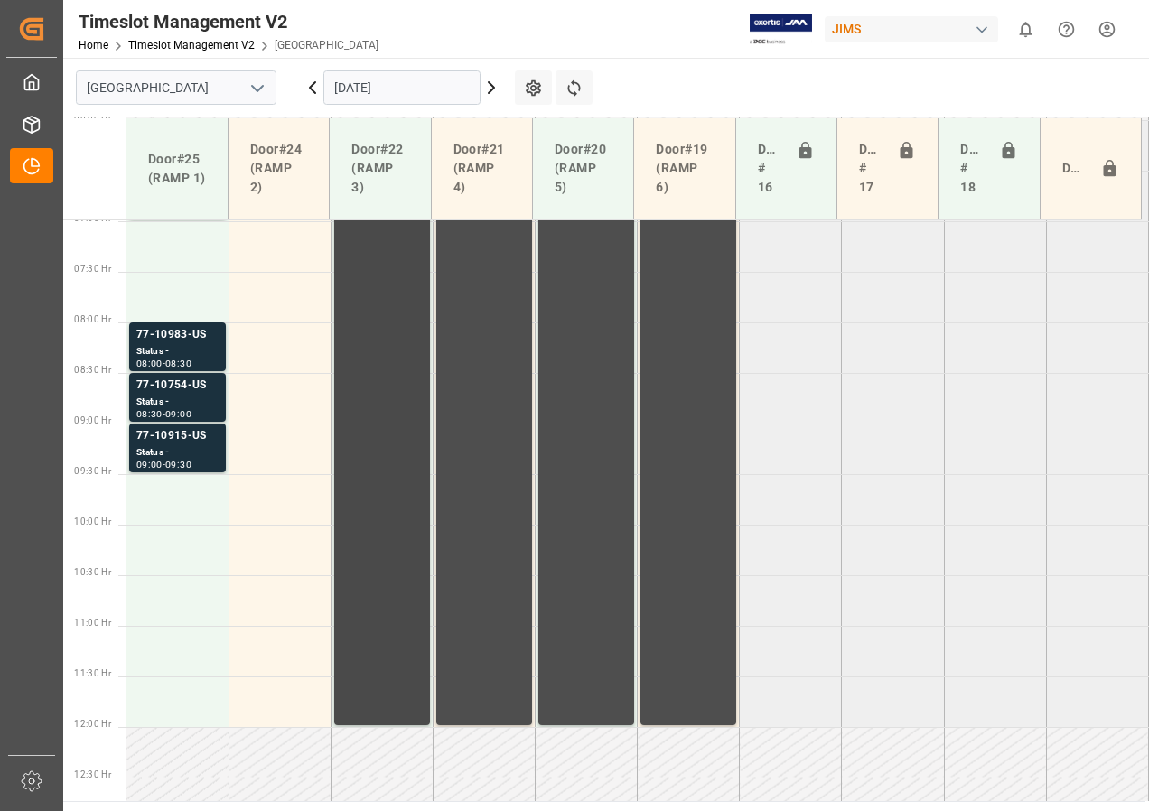
scroll to position [586, 0]
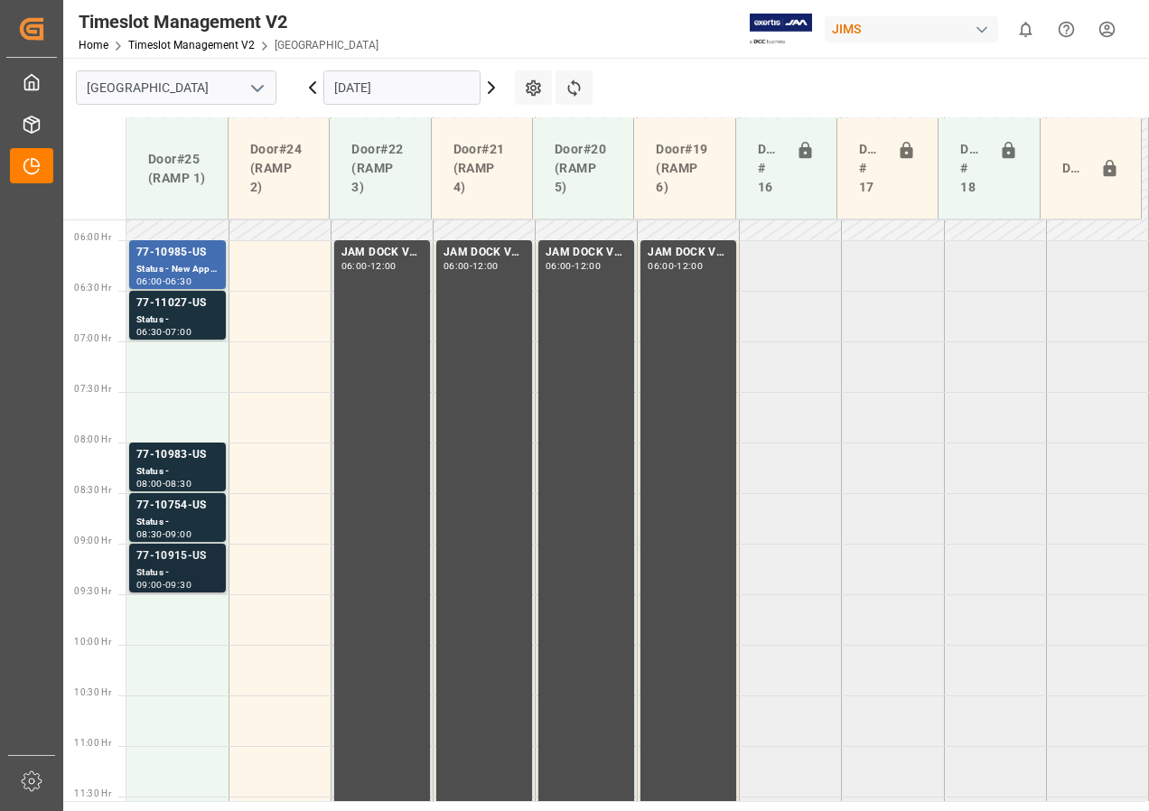
click at [147, 570] on div "Status -" at bounding box center [177, 572] width 82 height 15
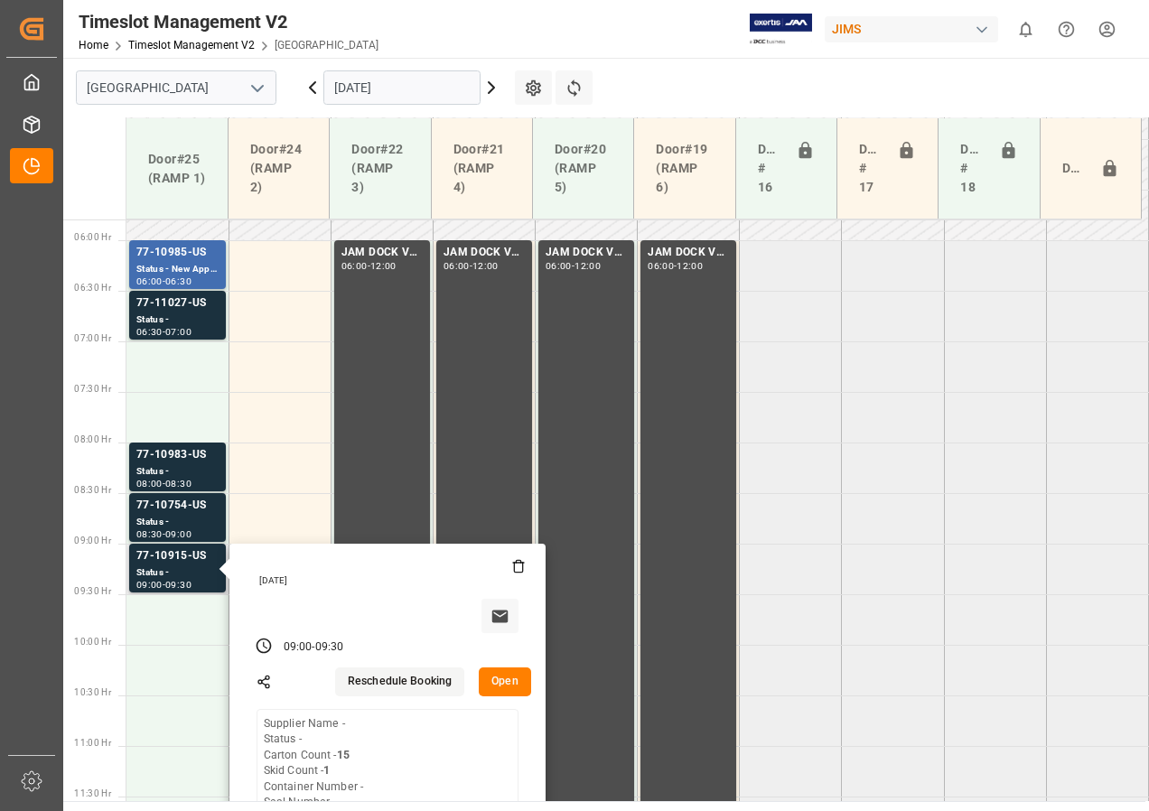
click at [498, 674] on button "Open" at bounding box center [505, 681] width 52 height 29
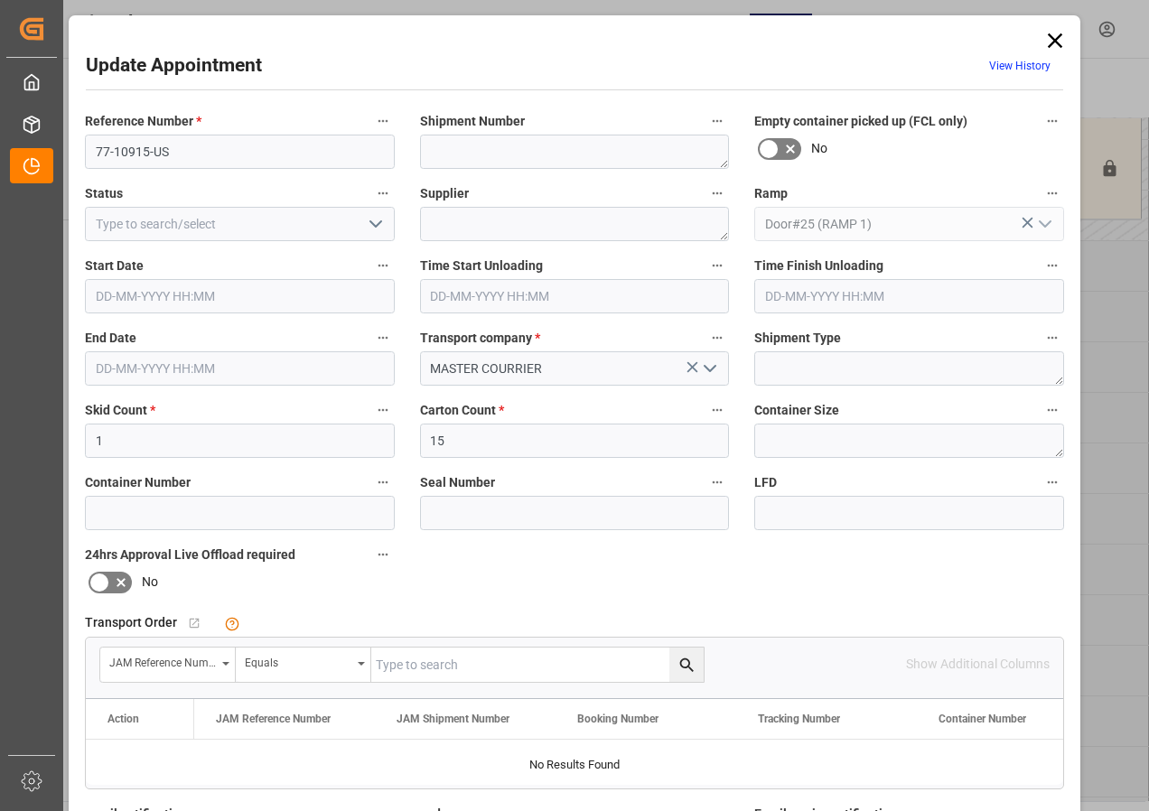
type input "[DATE] 09:00"
type input "[DATE] 09:30"
type input "[DATE] 13:56"
click at [113, 298] on input "[DATE] 09:00" at bounding box center [240, 296] width 310 height 34
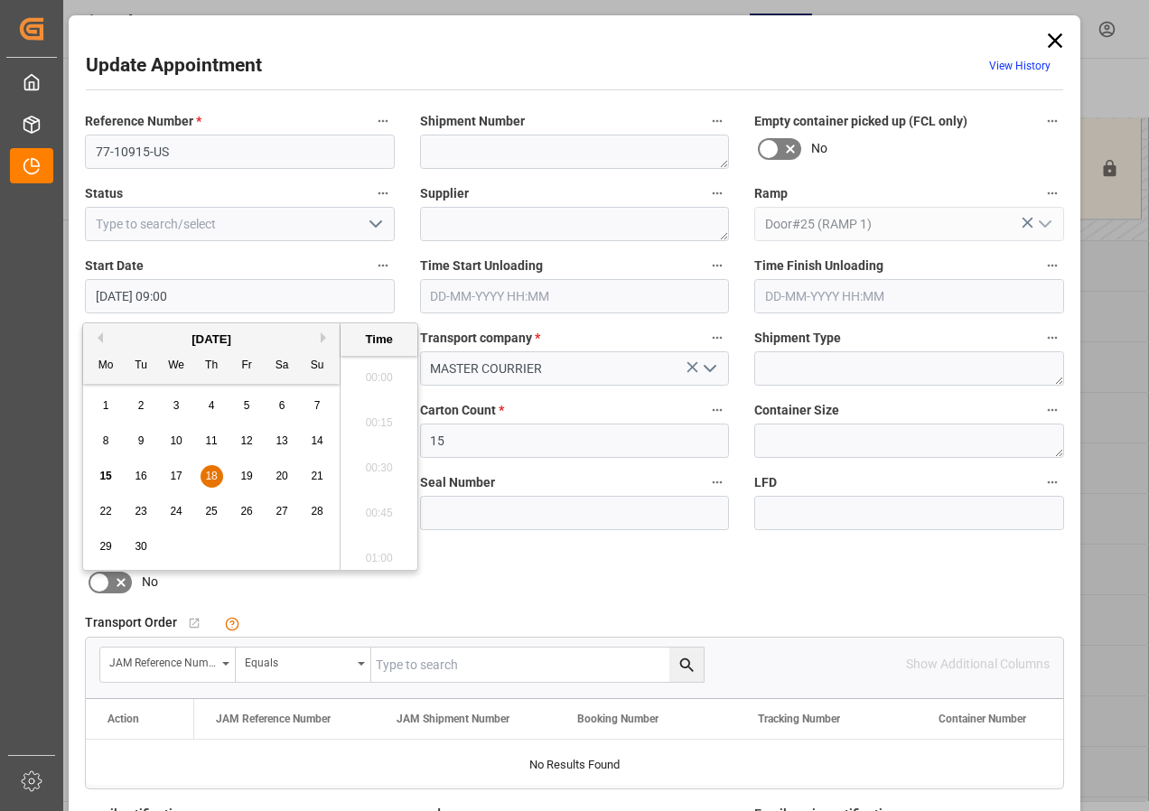
scroll to position [1541, 0]
click at [215, 475] on span "18" at bounding box center [211, 476] width 12 height 13
click at [377, 369] on li "07:00" at bounding box center [378, 371] width 77 height 45
type input "[DATE] 07:00"
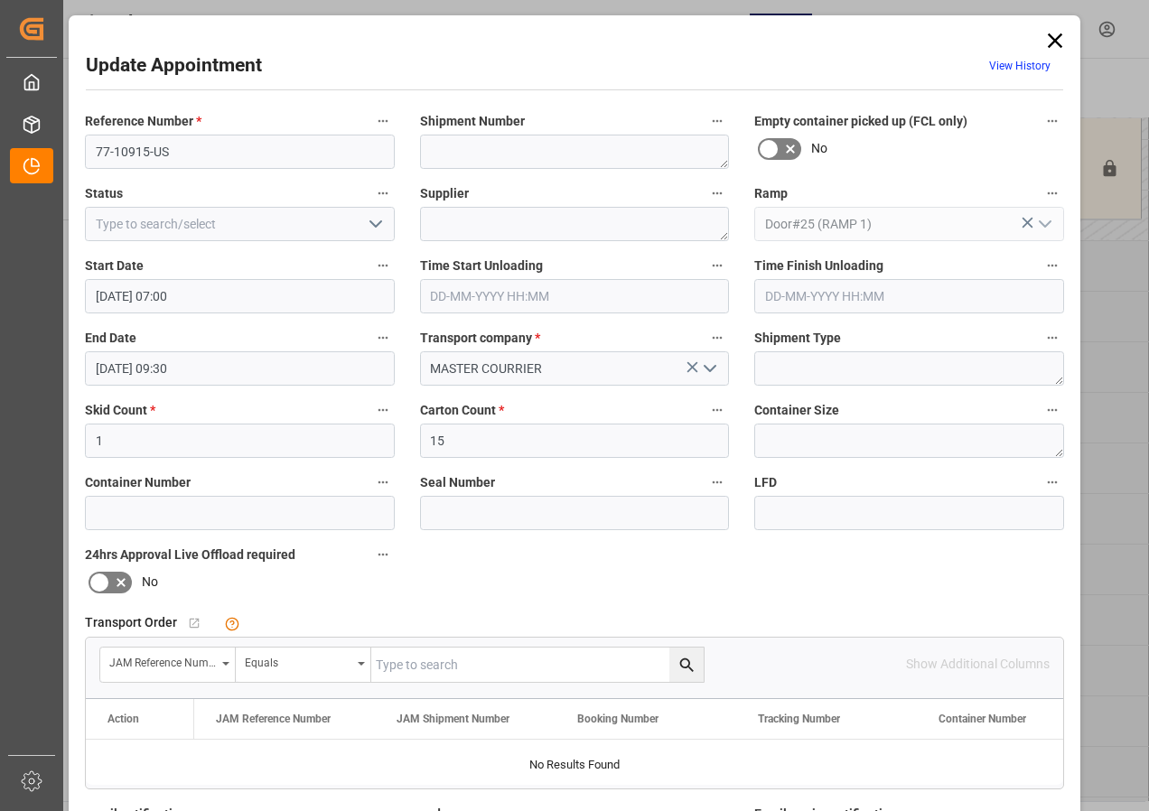
click at [134, 373] on input "[DATE] 09:30" at bounding box center [240, 368] width 310 height 34
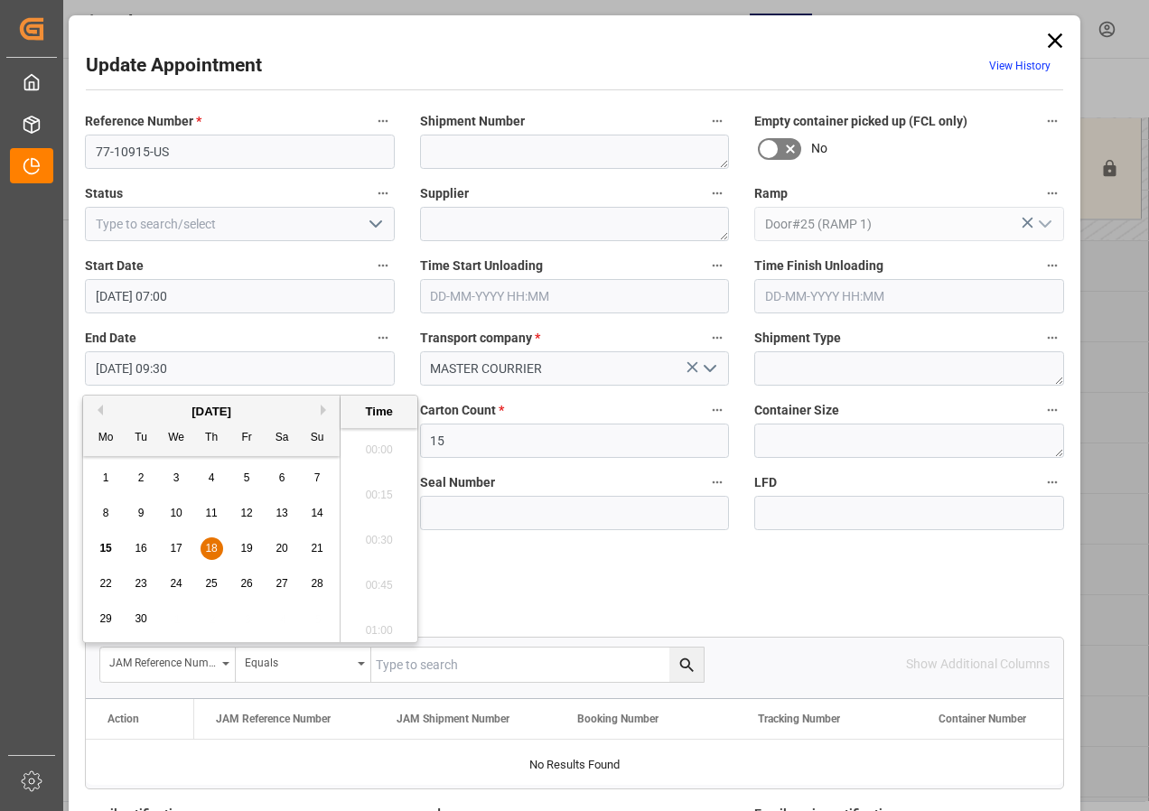
scroll to position [1632, 0]
click at [211, 544] on span "18" at bounding box center [211, 548] width 12 height 13
click at [379, 441] on li "07:30" at bounding box center [378, 444] width 77 height 45
type input "[DATE] 07:30"
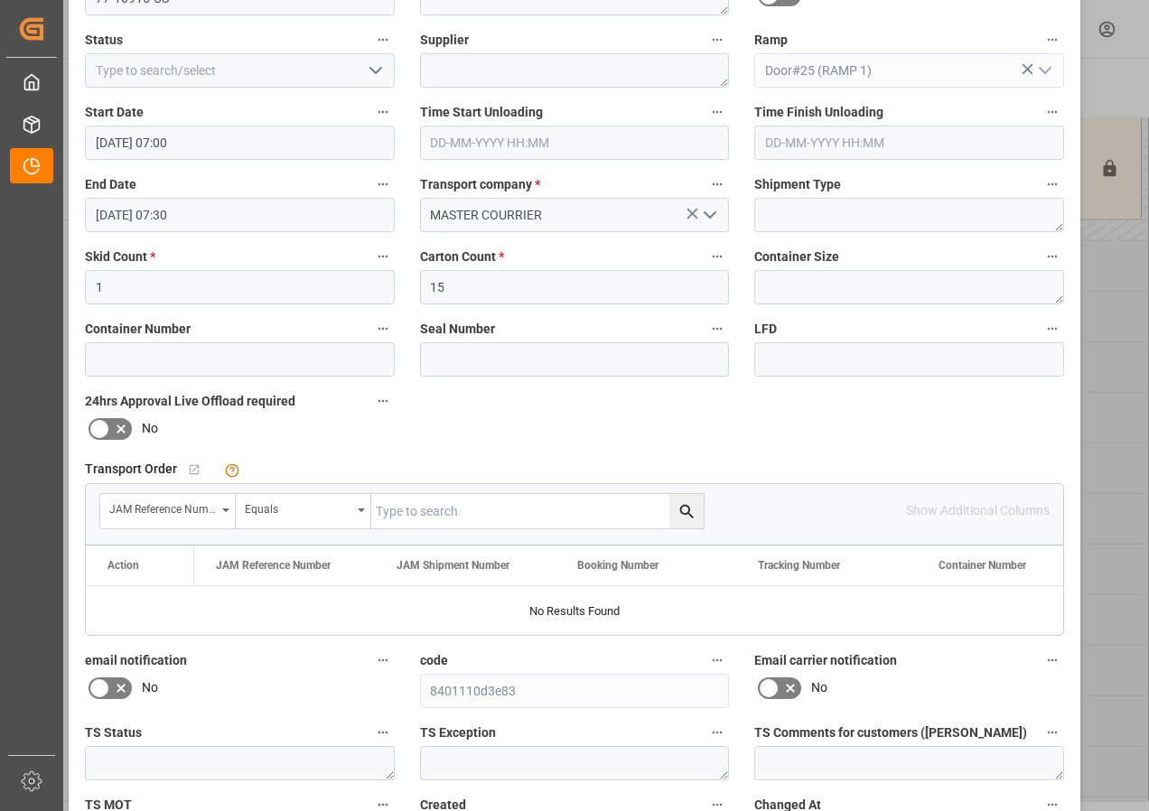
scroll to position [287, 0]
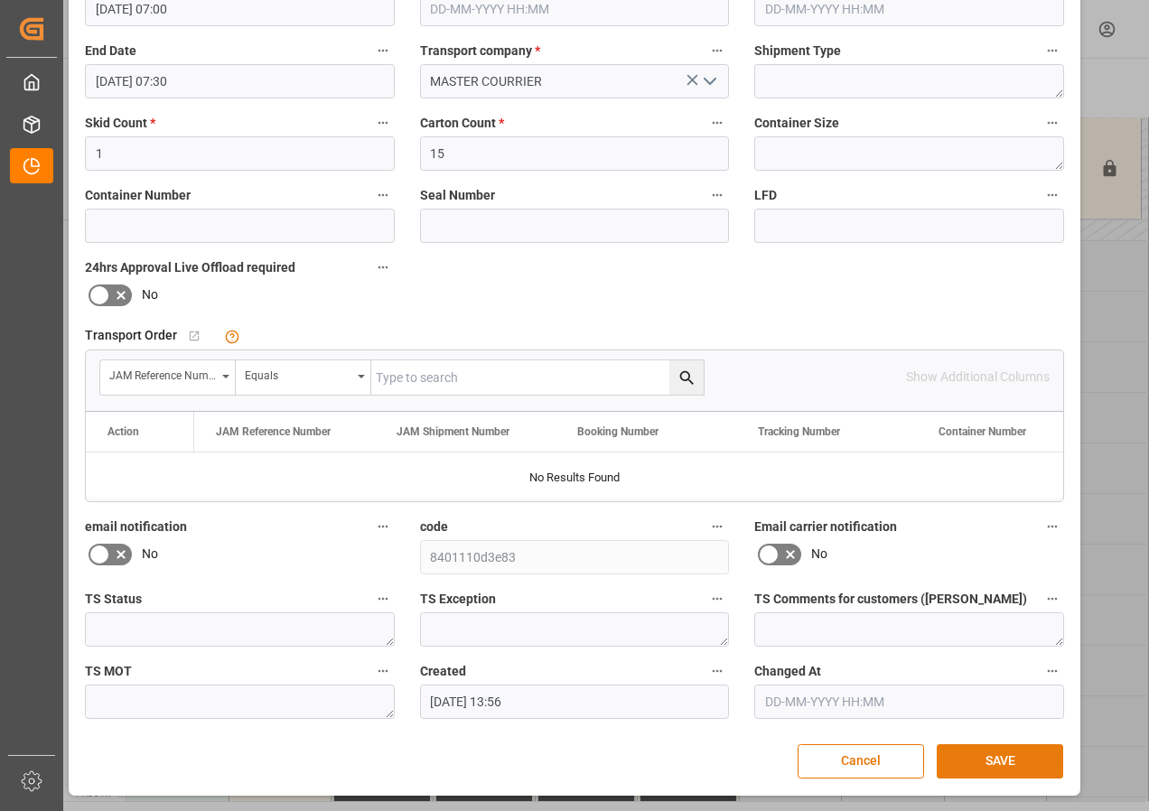
click at [986, 762] on button "SAVE" at bounding box center [999, 761] width 126 height 34
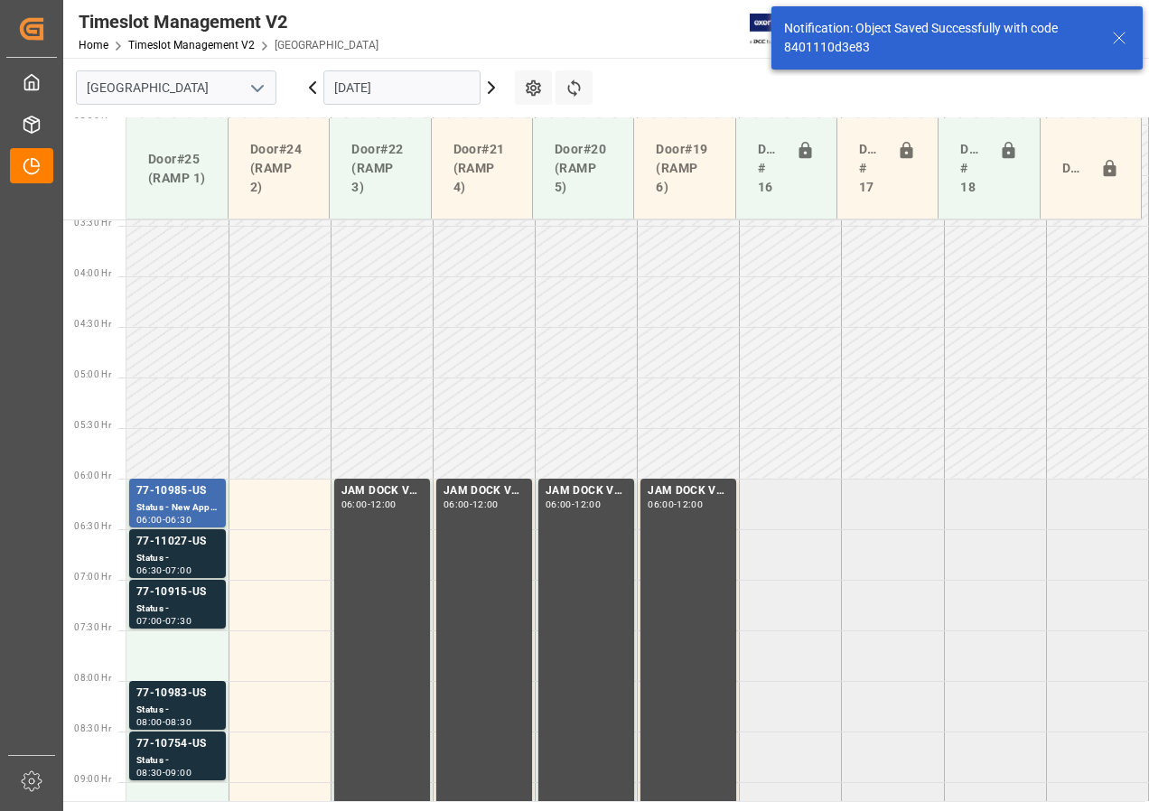
scroll to position [633, 0]
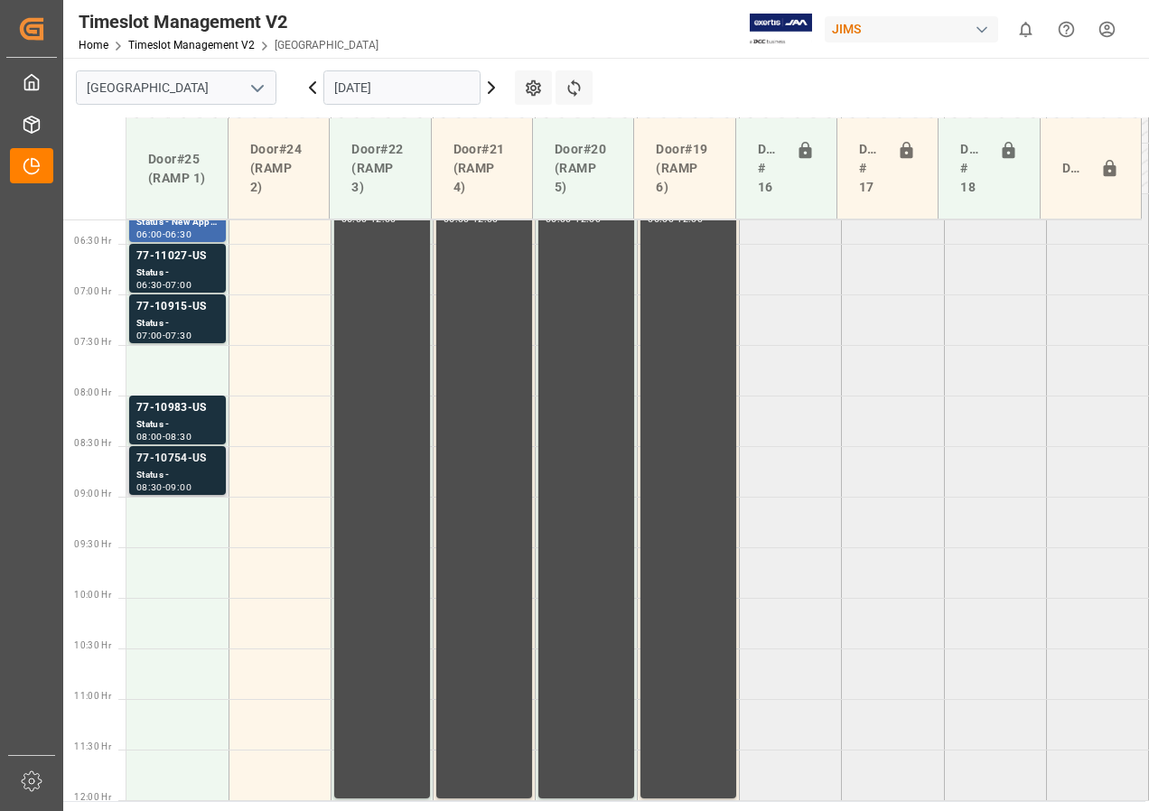
click at [166, 466] on div "77-10754-US" at bounding box center [177, 459] width 82 height 18
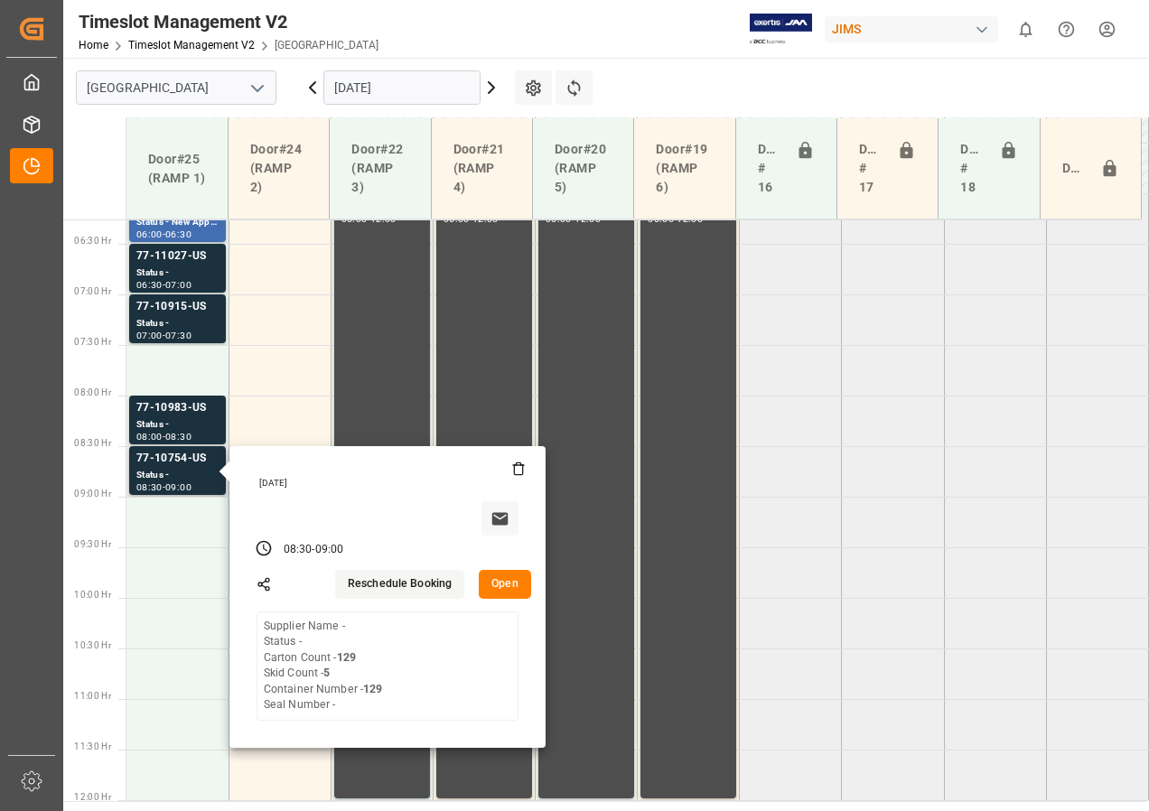
click at [490, 577] on button "Open" at bounding box center [505, 584] width 52 height 29
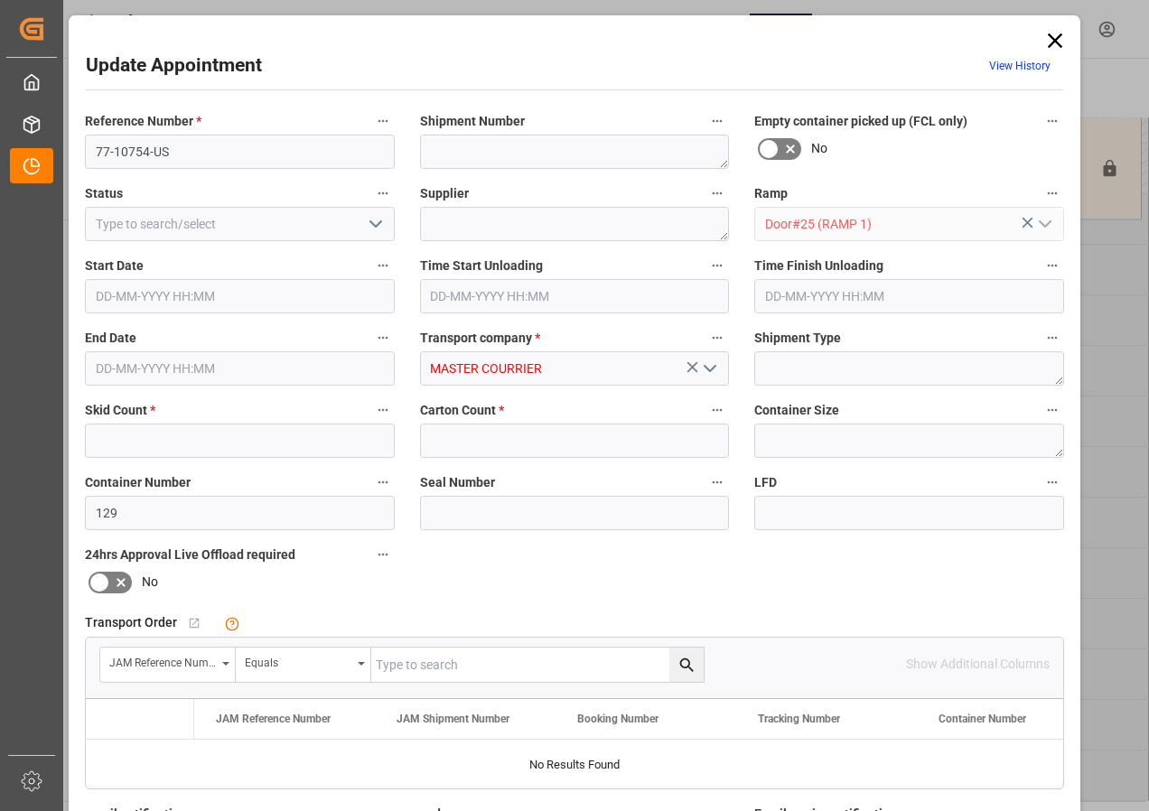
type input "5"
type input "129"
type input "[DATE] 08:30"
type input "[DATE] 09:00"
type input "[DATE] 13:55"
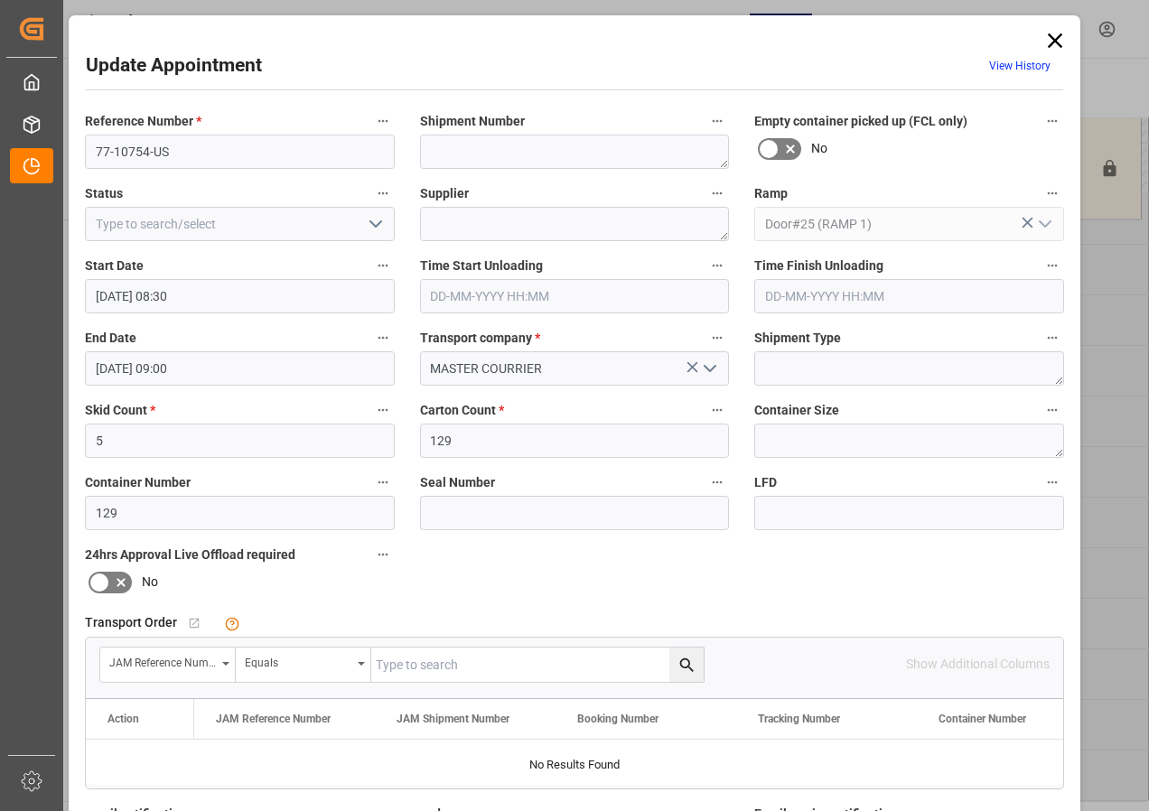
click at [133, 304] on input "[DATE] 08:30" at bounding box center [240, 296] width 310 height 34
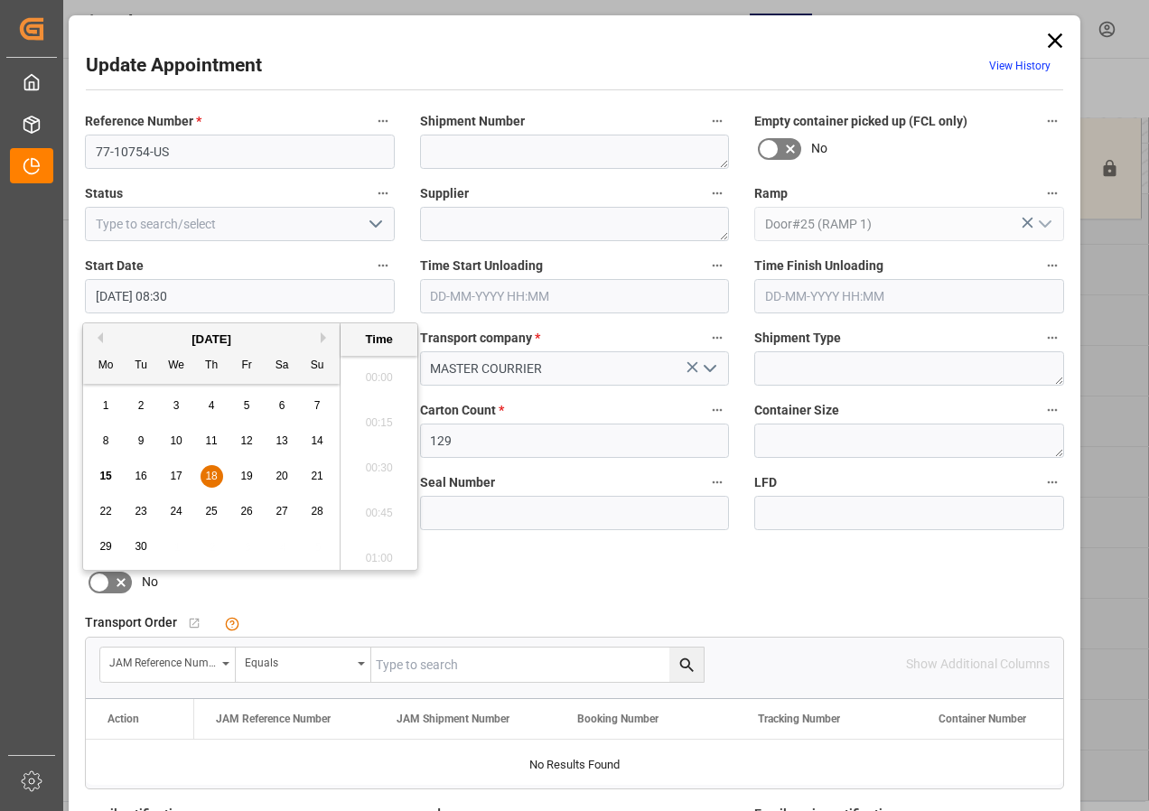
scroll to position [1451, 0]
click at [210, 476] on span "18" at bounding box center [211, 476] width 12 height 13
click at [389, 463] on li "07:30" at bounding box center [378, 462] width 77 height 45
type input "[DATE] 07:30"
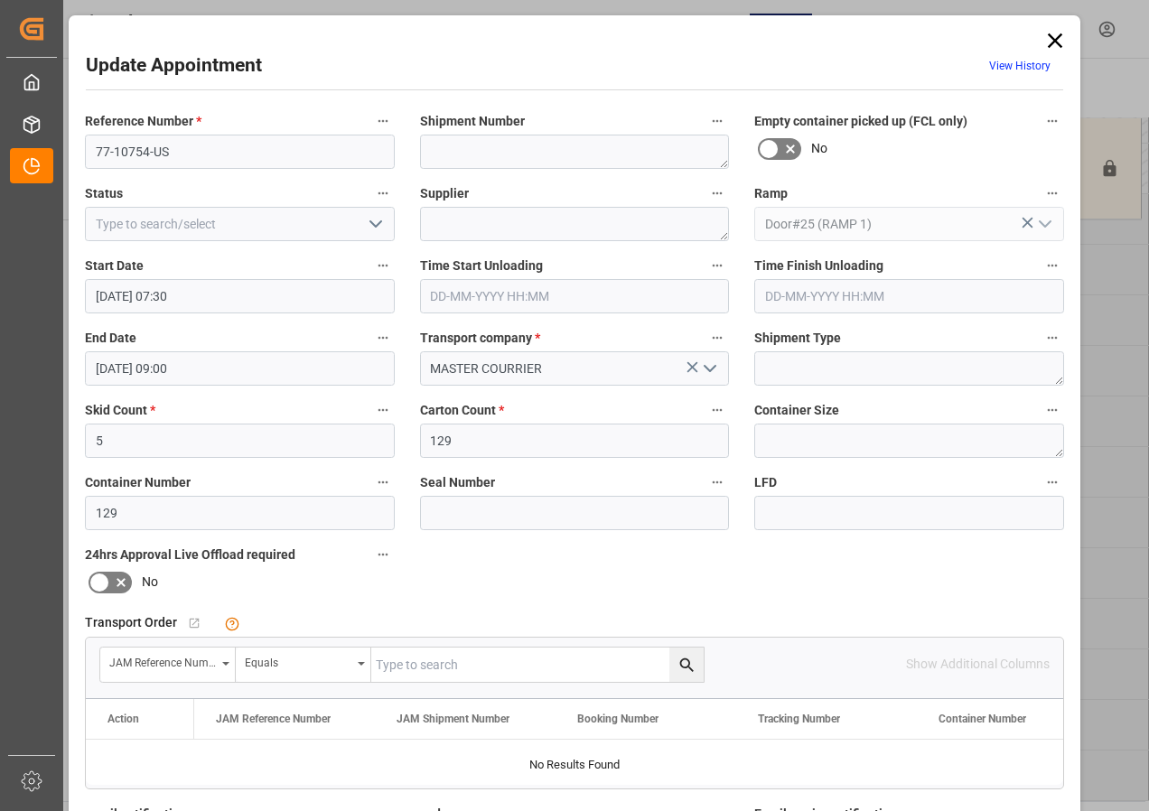
click at [119, 372] on input "[DATE] 09:00" at bounding box center [240, 368] width 310 height 34
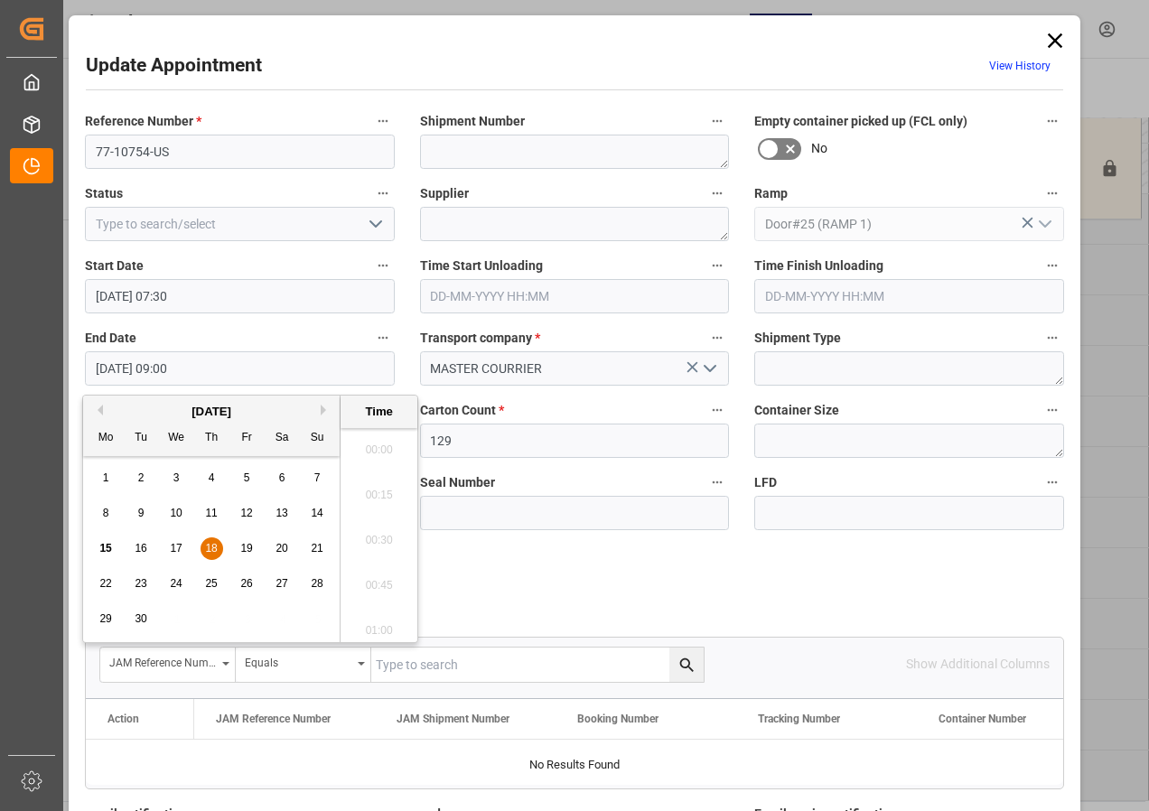
scroll to position [1541, 0]
click at [212, 545] on span "18" at bounding box center [211, 548] width 12 height 13
click at [374, 439] on li "08:00" at bounding box center [378, 444] width 77 height 45
type input "[DATE] 08:00"
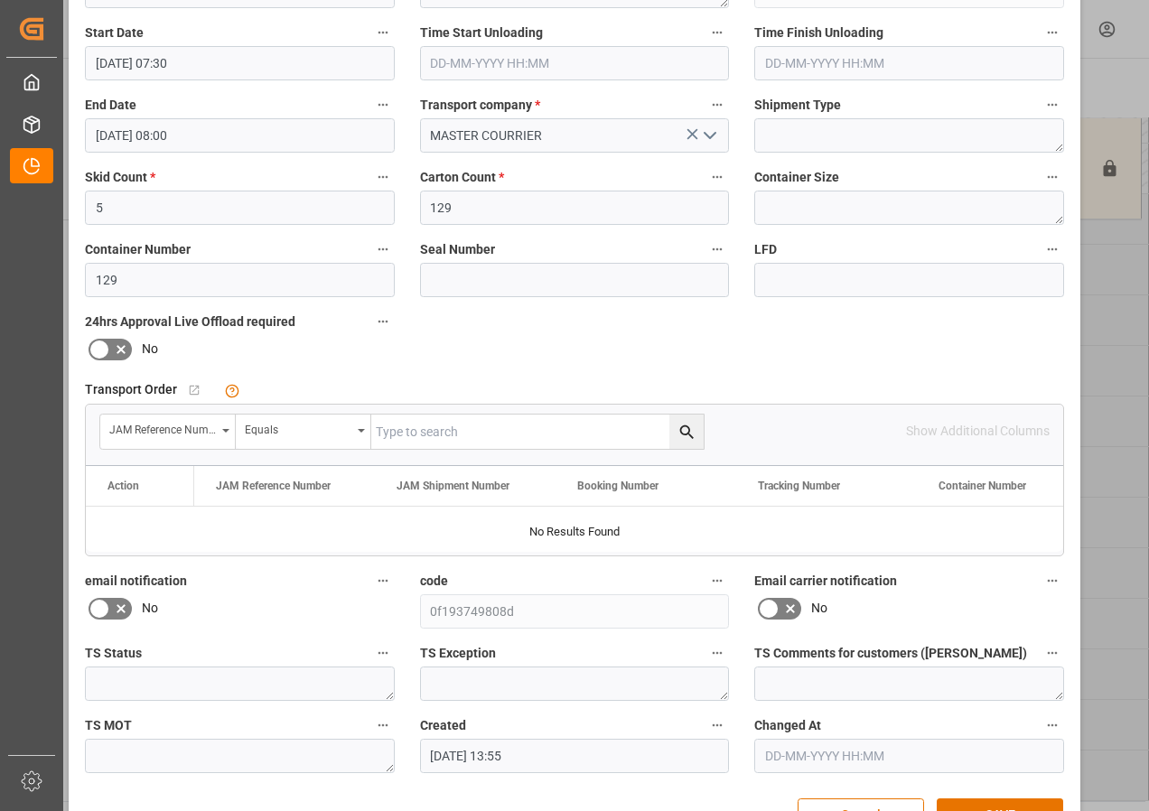
scroll to position [287, 0]
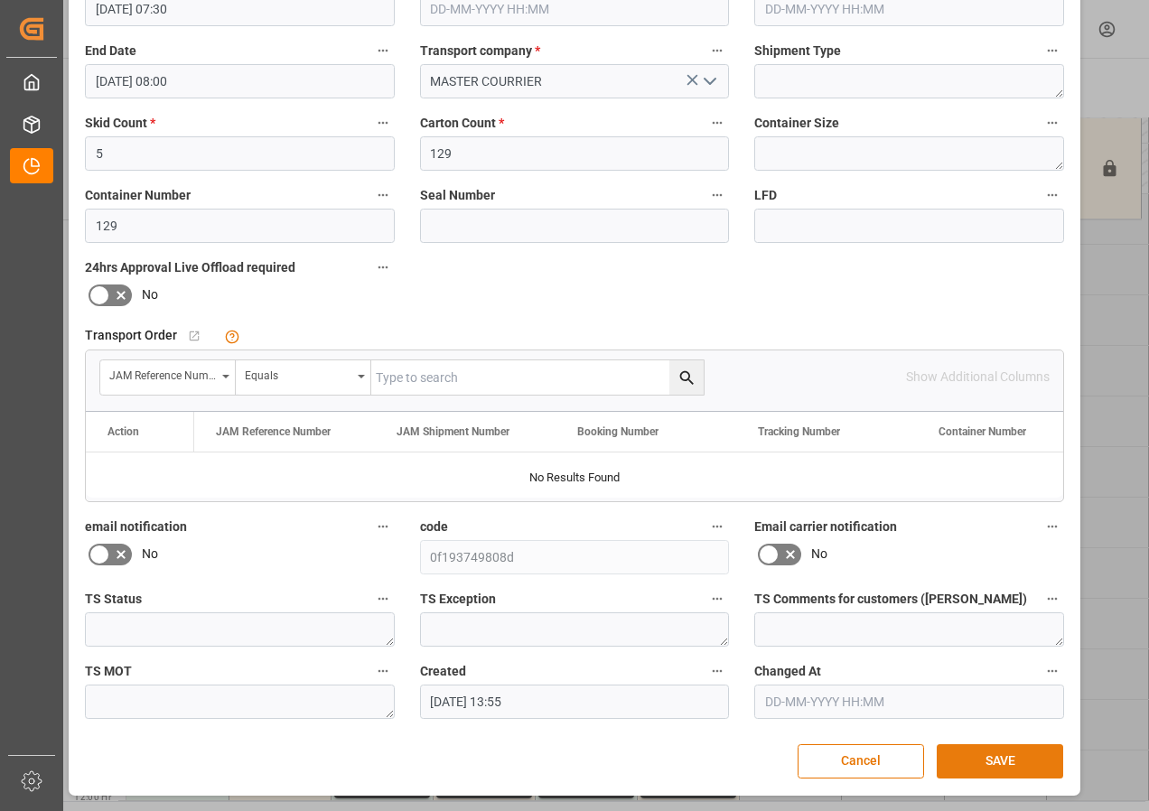
click at [1004, 755] on button "SAVE" at bounding box center [999, 761] width 126 height 34
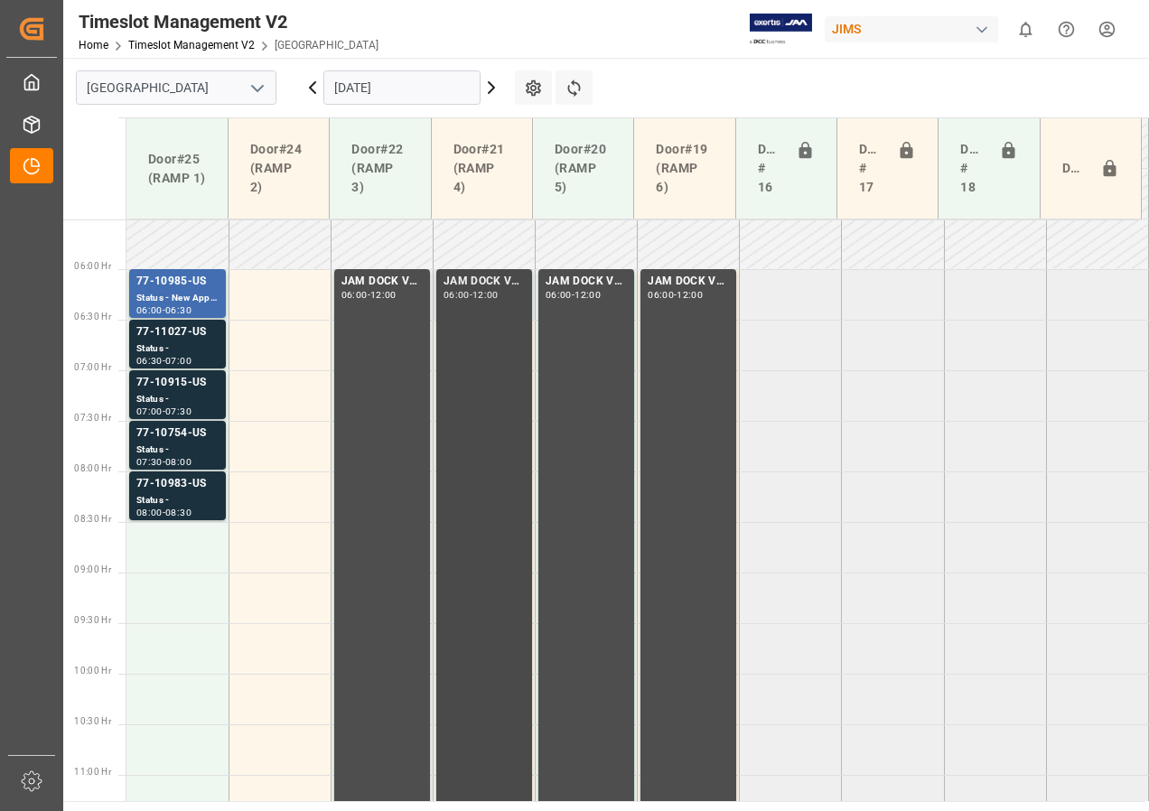
scroll to position [452, 0]
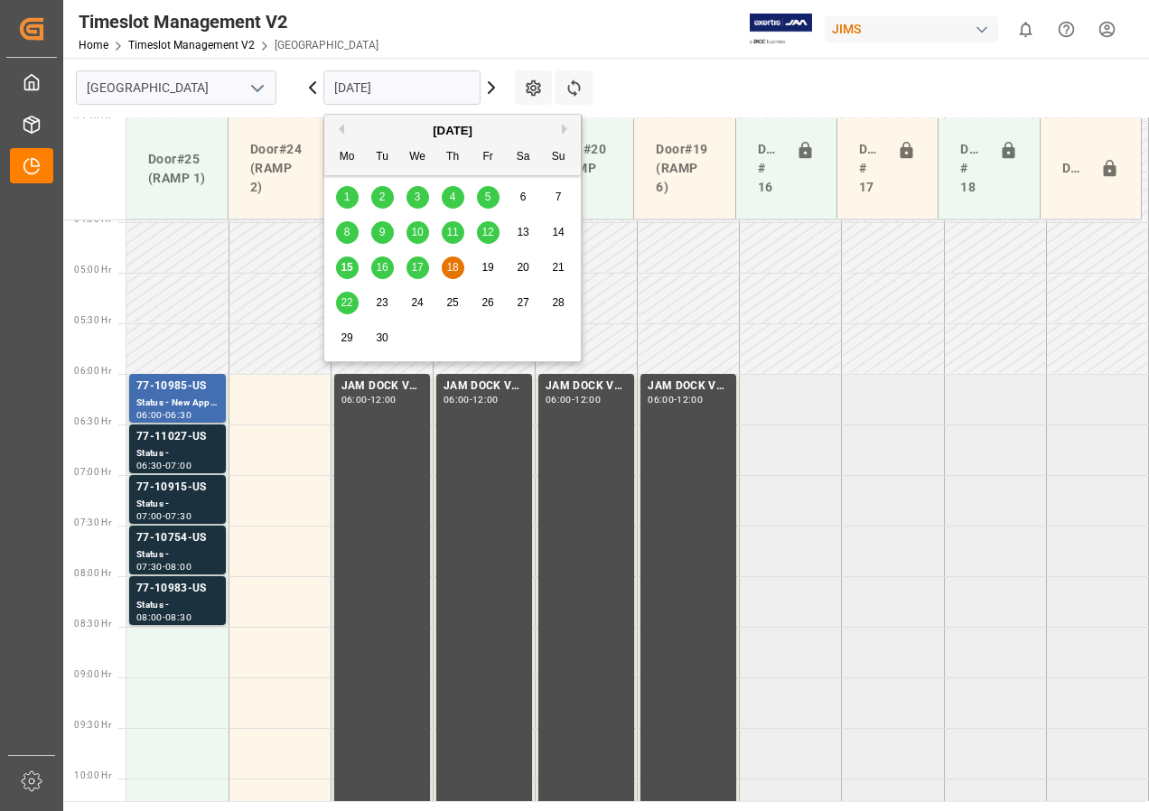
click at [375, 92] on input "[DATE]" at bounding box center [401, 87] width 157 height 34
click at [489, 265] on span "19" at bounding box center [487, 267] width 12 height 13
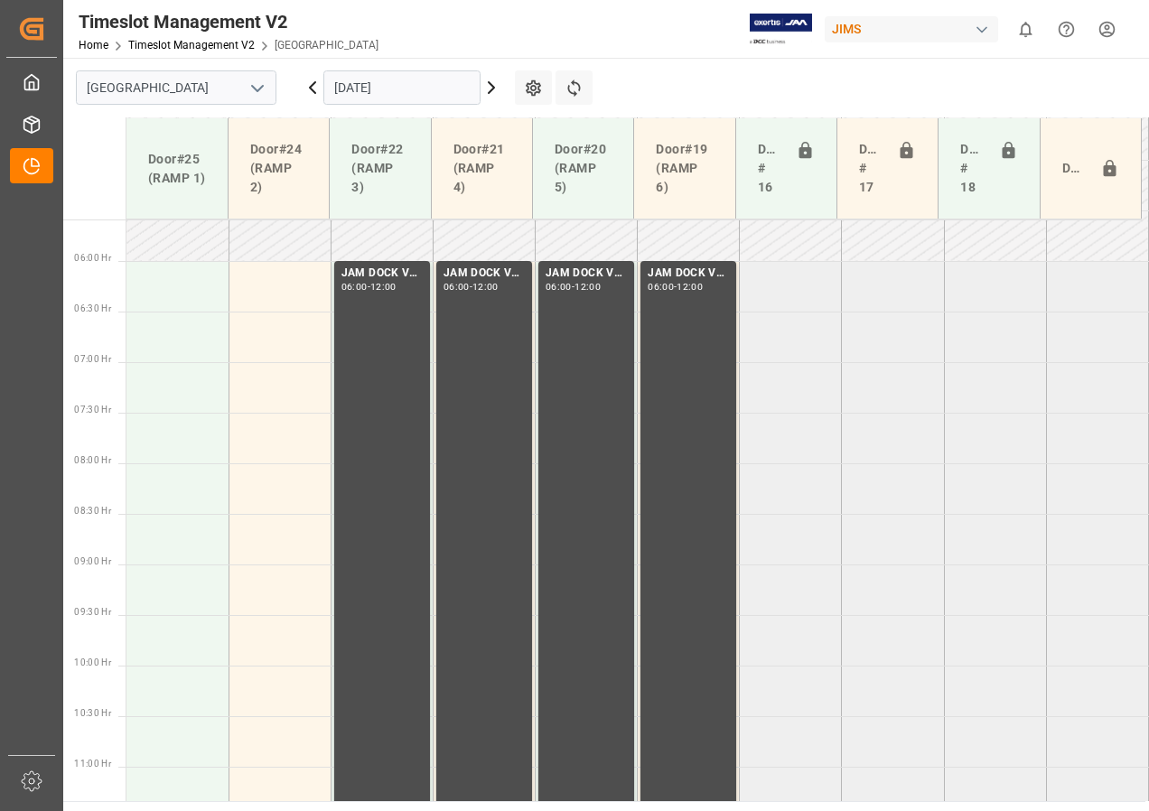
scroll to position [470, 0]
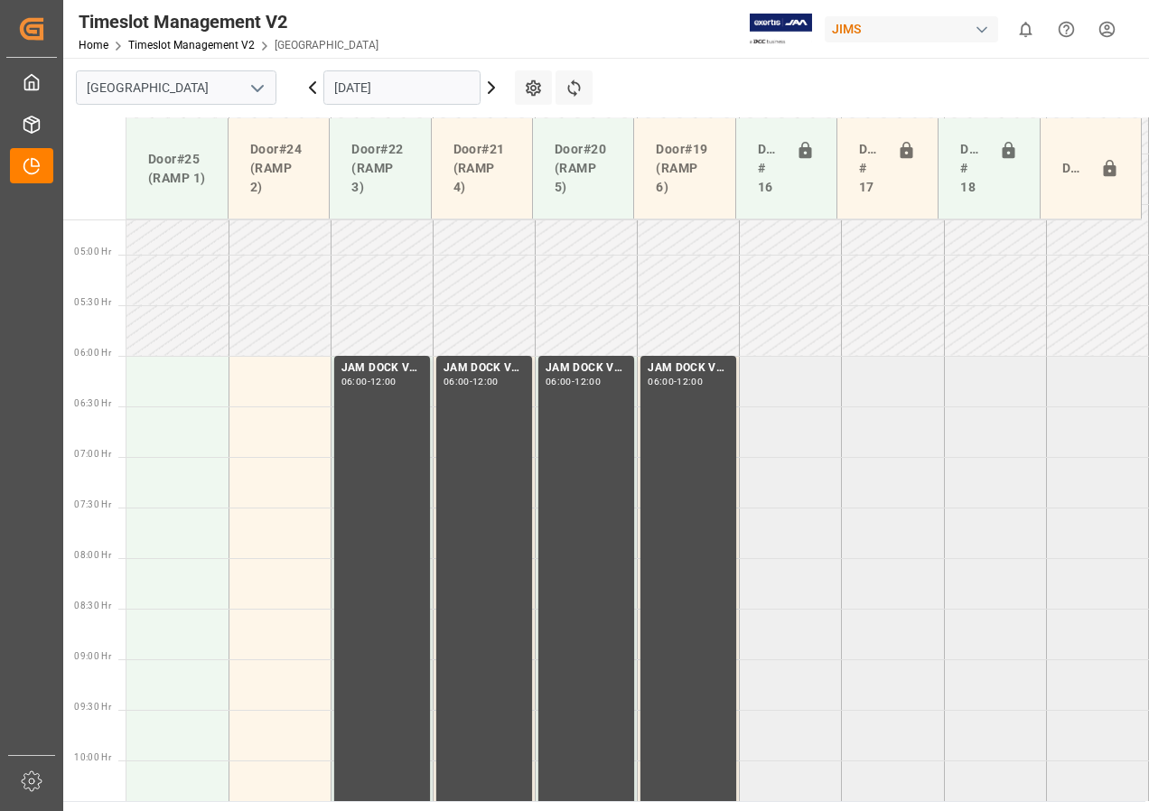
click at [348, 92] on input "[DATE]" at bounding box center [401, 87] width 157 height 34
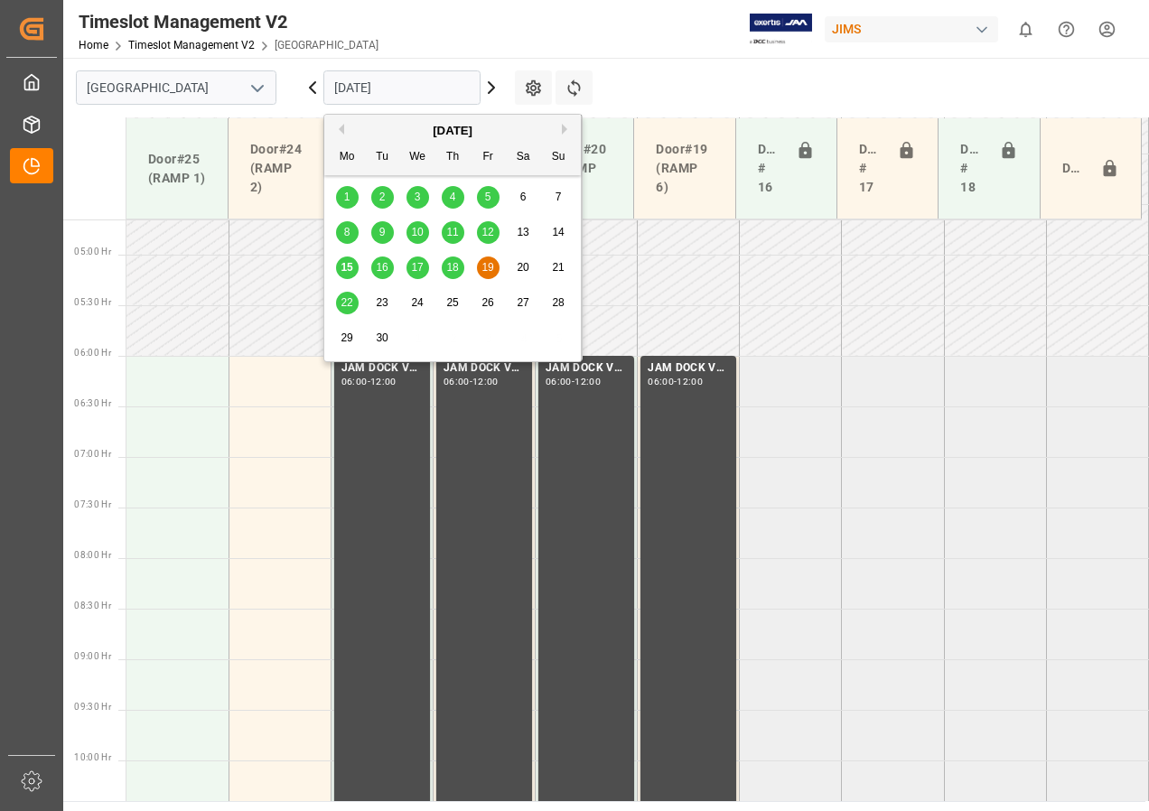
click at [383, 265] on span "16" at bounding box center [382, 267] width 12 height 13
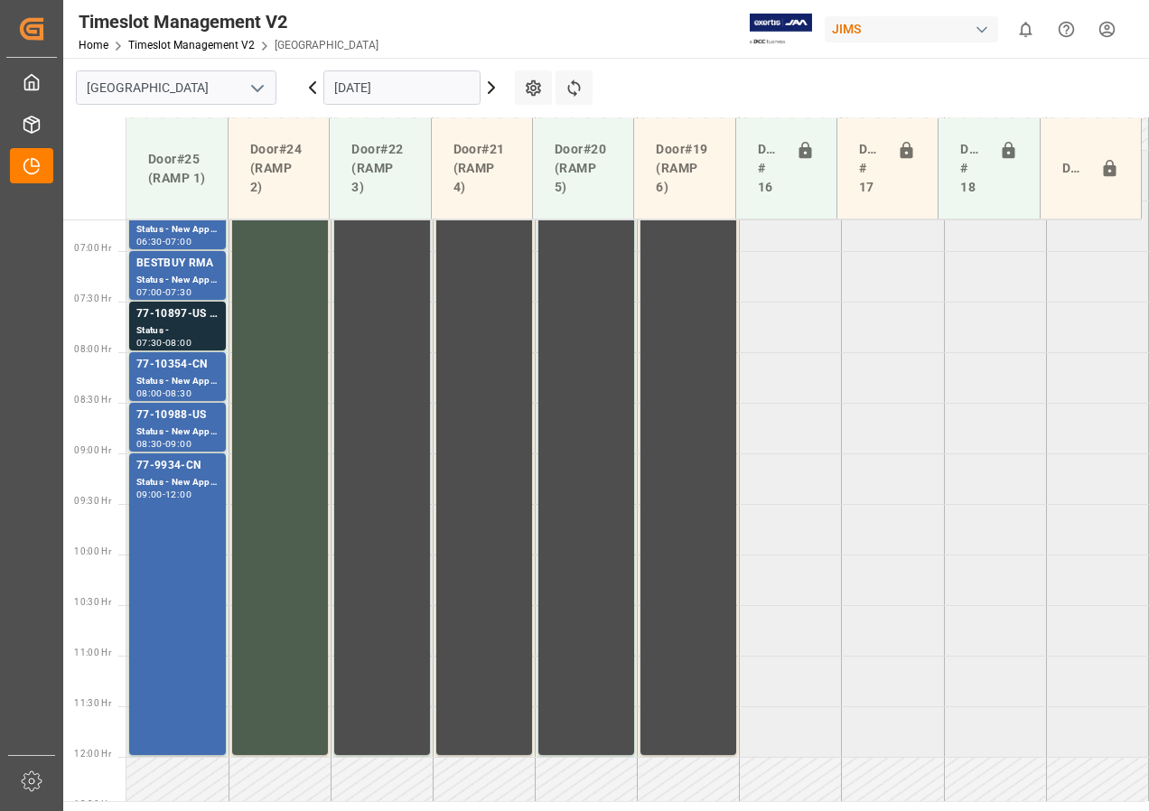
scroll to position [586, 0]
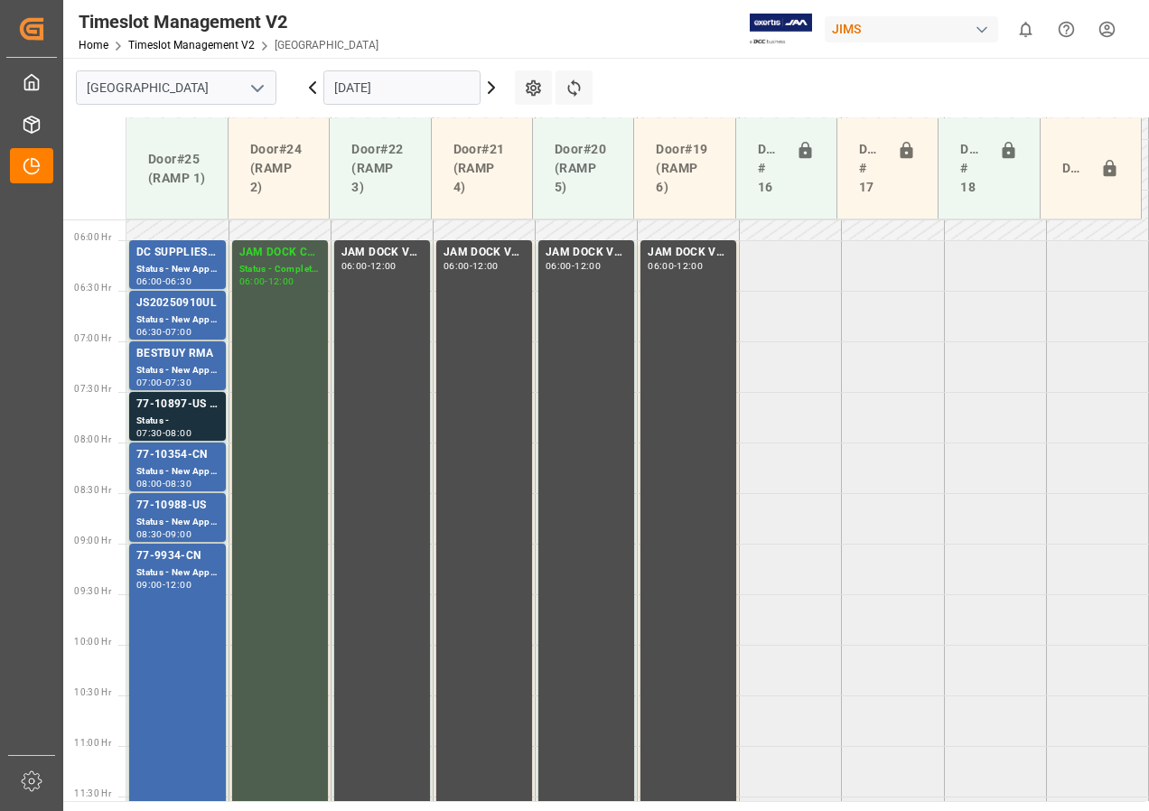
click at [359, 88] on input "[DATE]" at bounding box center [401, 87] width 157 height 34
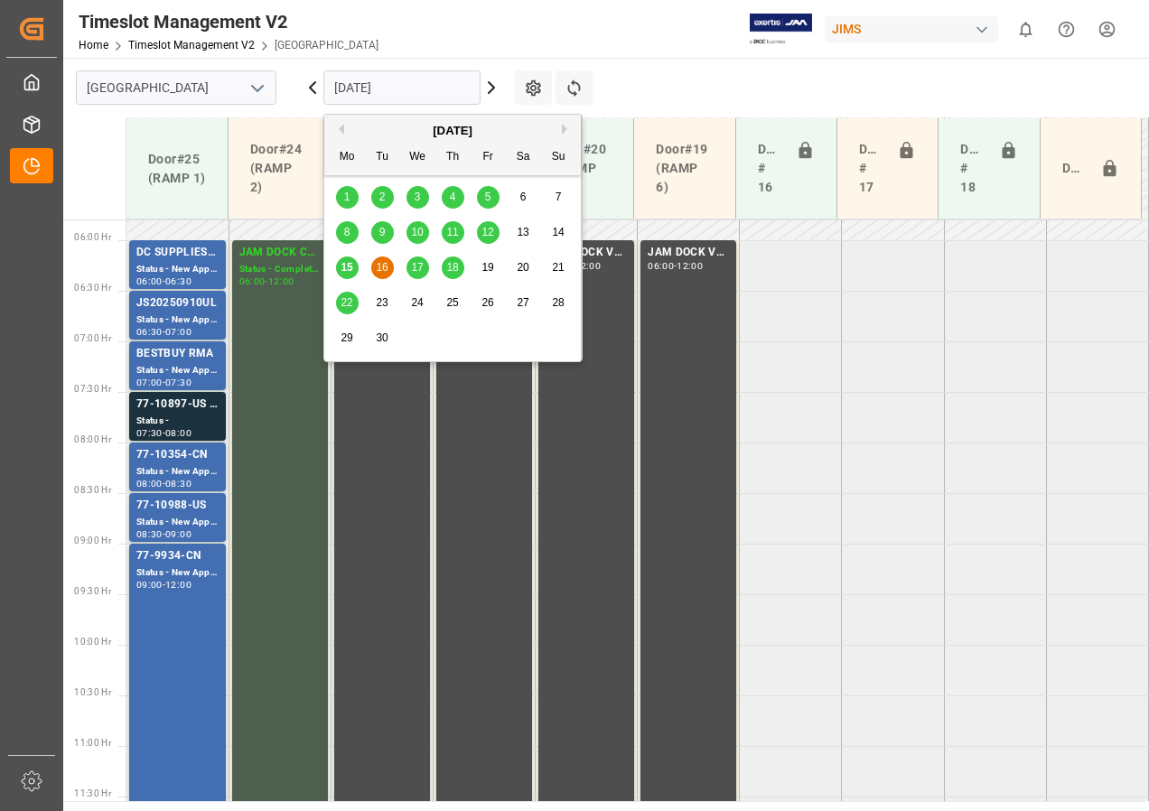
click at [418, 272] on span "17" at bounding box center [417, 267] width 12 height 13
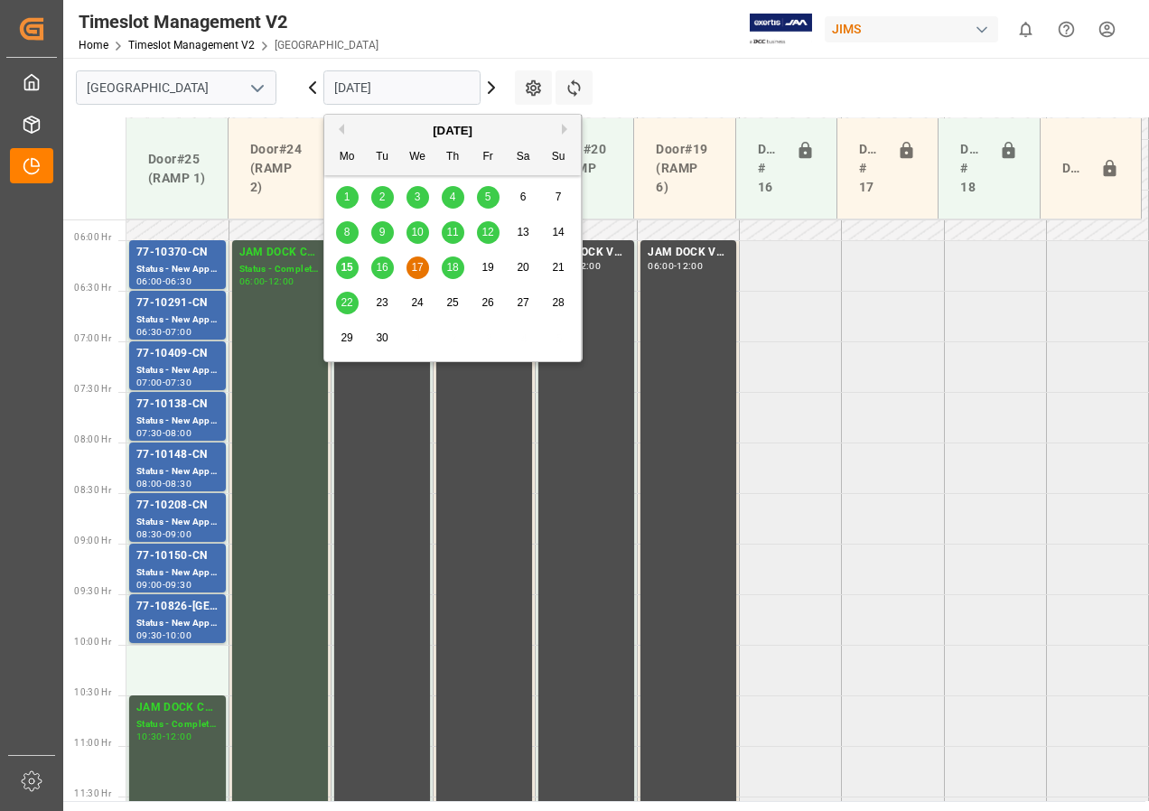
click at [381, 86] on input "[DATE]" at bounding box center [401, 87] width 157 height 34
click at [456, 265] on span "18" at bounding box center [452, 267] width 12 height 13
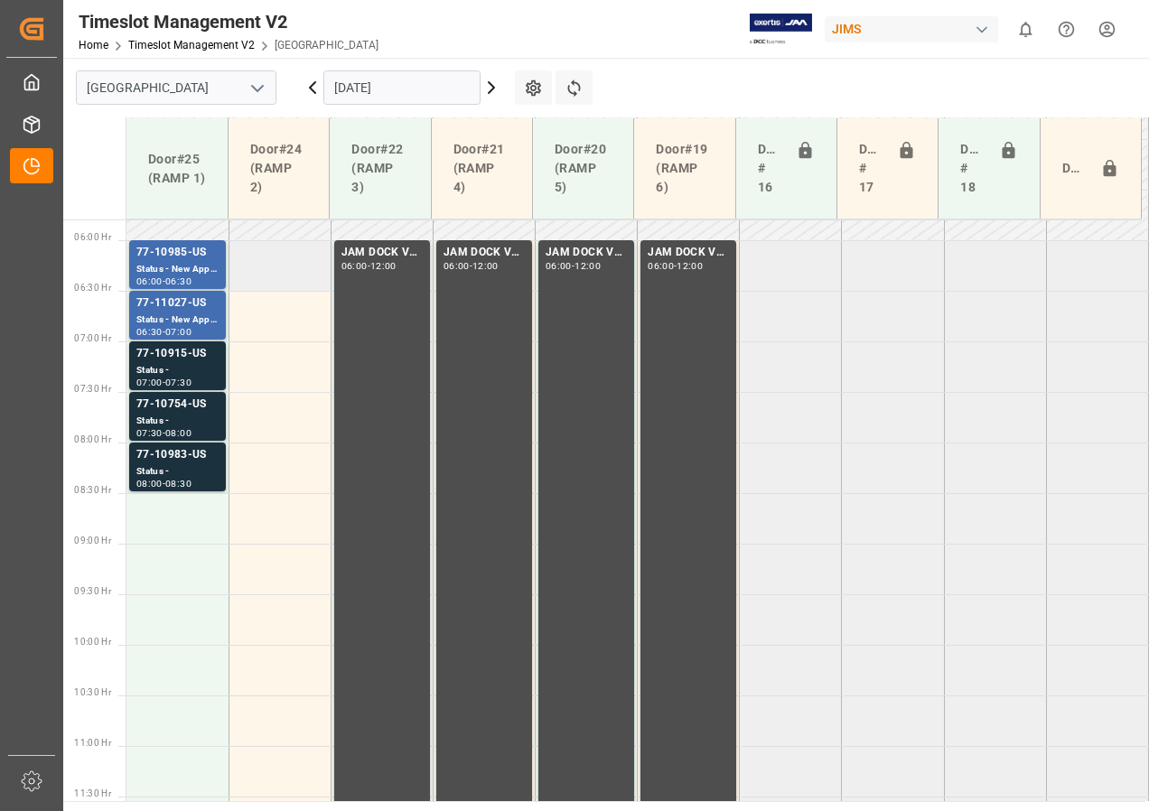
click at [286, 265] on td at bounding box center [279, 265] width 102 height 51
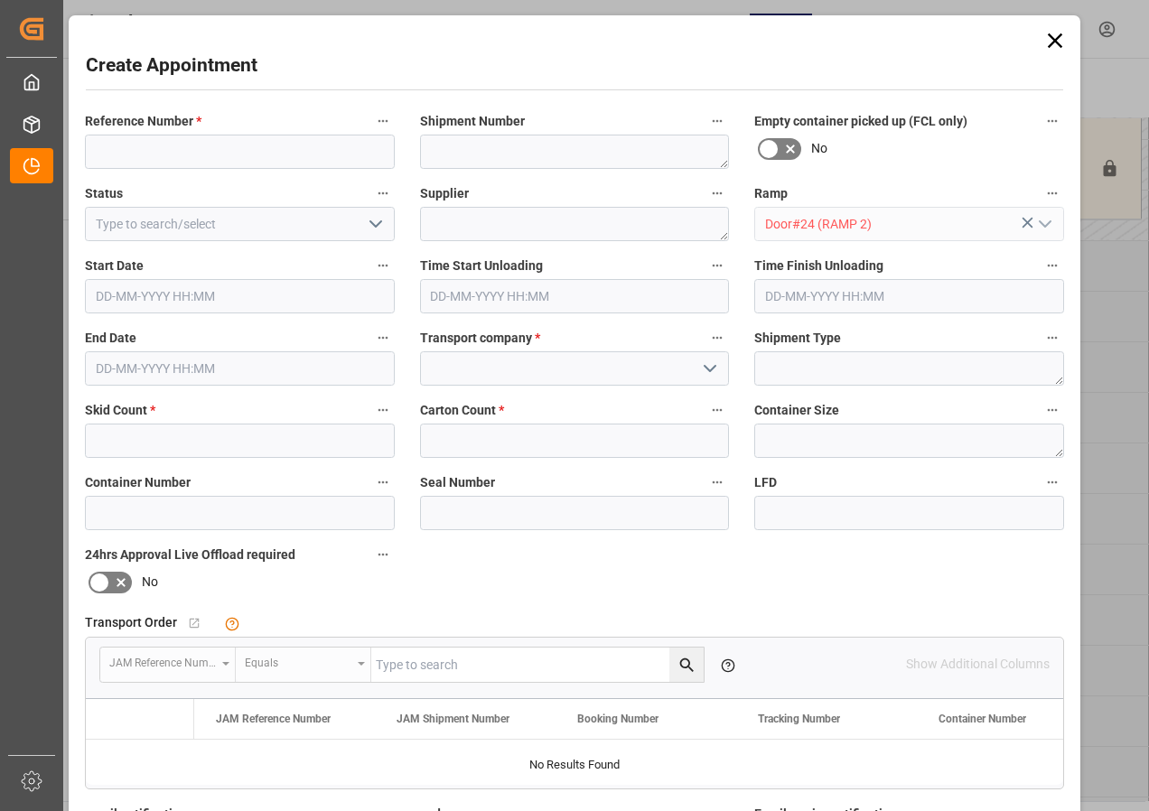
type input "[DATE] 06:00"
type input "[DATE] 06:30"
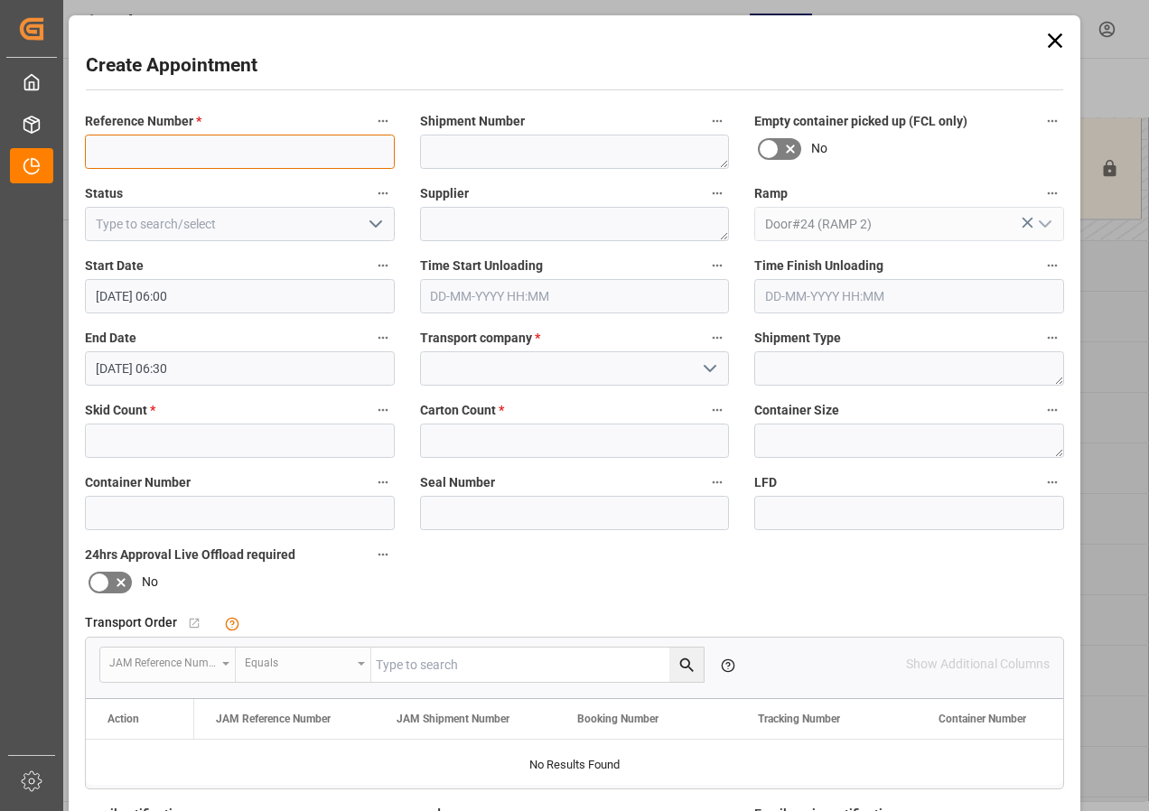
click at [162, 152] on input at bounding box center [240, 152] width 310 height 34
type input "JAM DOCK CONTROL"
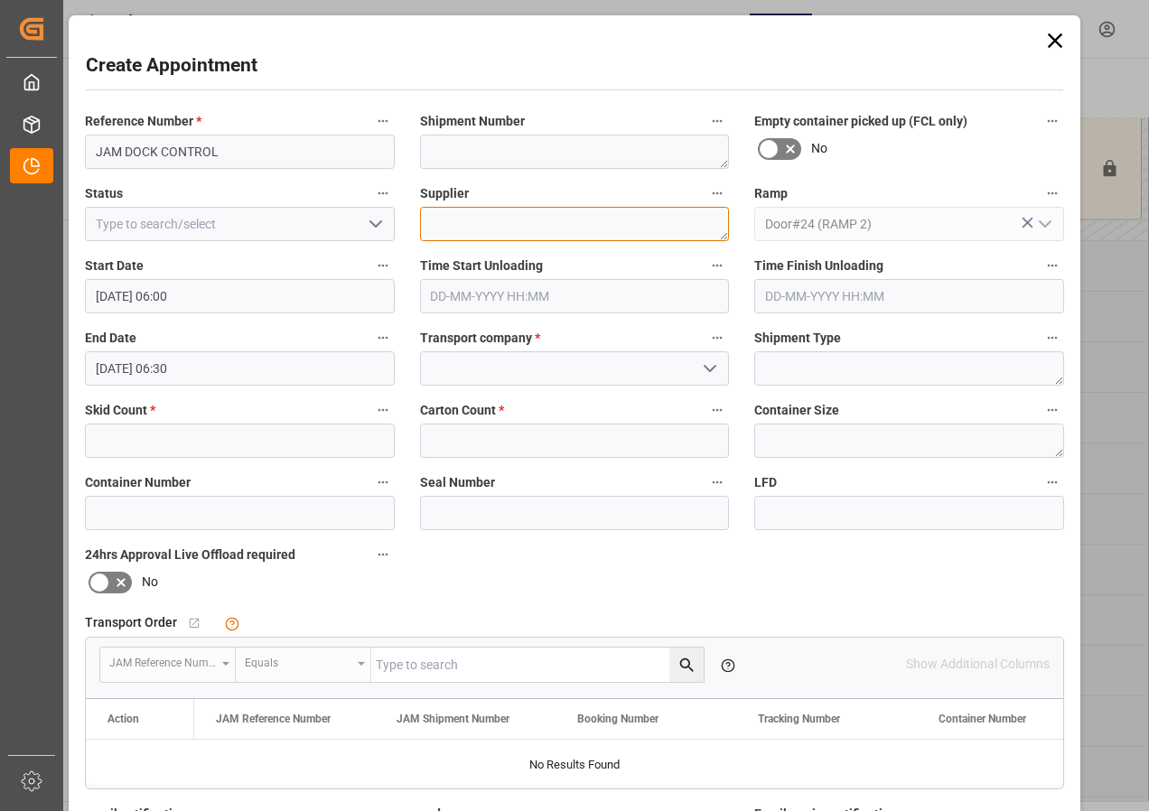
click at [452, 231] on textarea at bounding box center [575, 224] width 310 height 34
type textarea "JAM DOCK CONTROL"
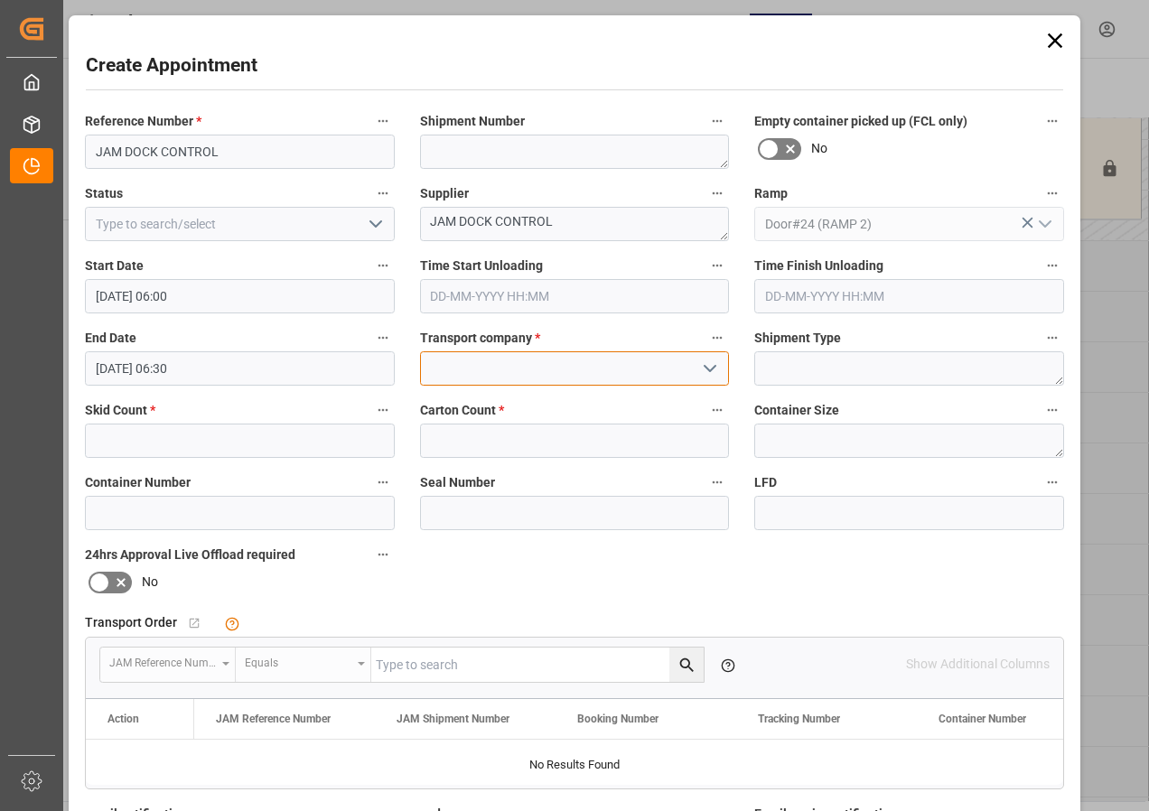
click at [509, 368] on input at bounding box center [575, 368] width 310 height 34
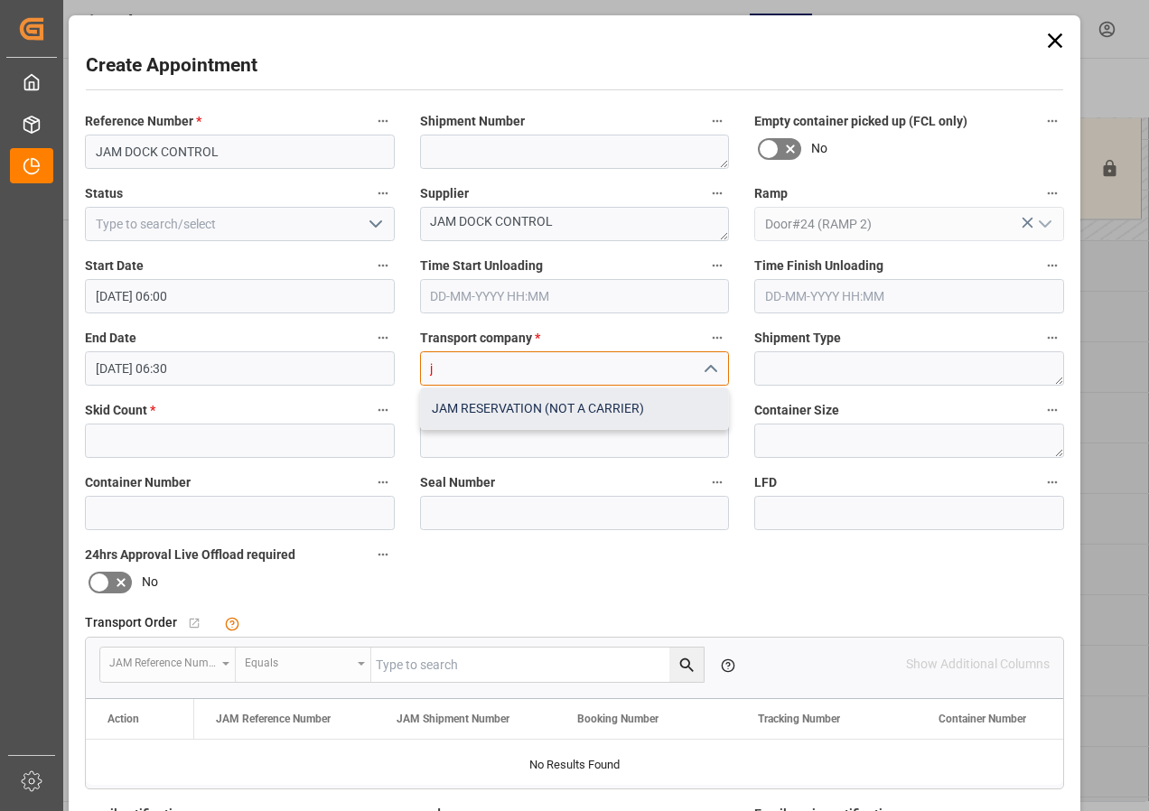
click at [493, 407] on div "JAM RESERVATION (NOT A CARRIER)" at bounding box center [575, 408] width 308 height 41
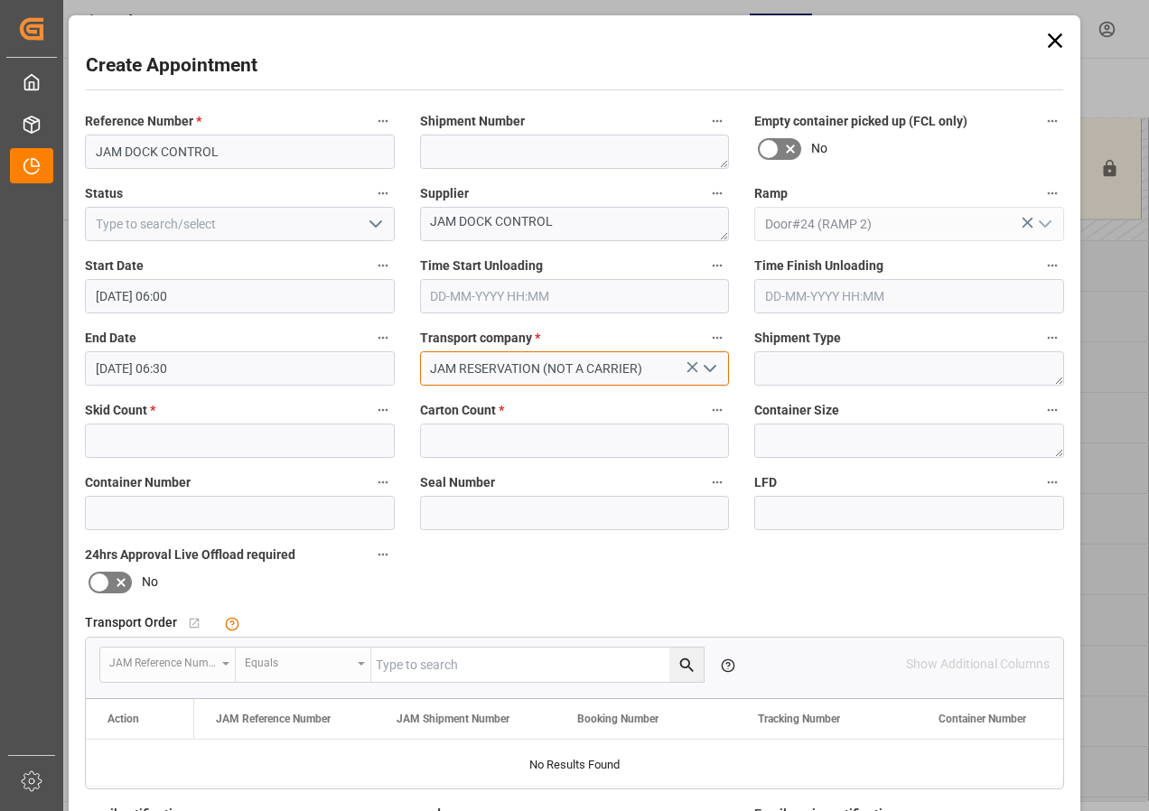
type input "JAM RESERVATION (NOT A CARRIER)"
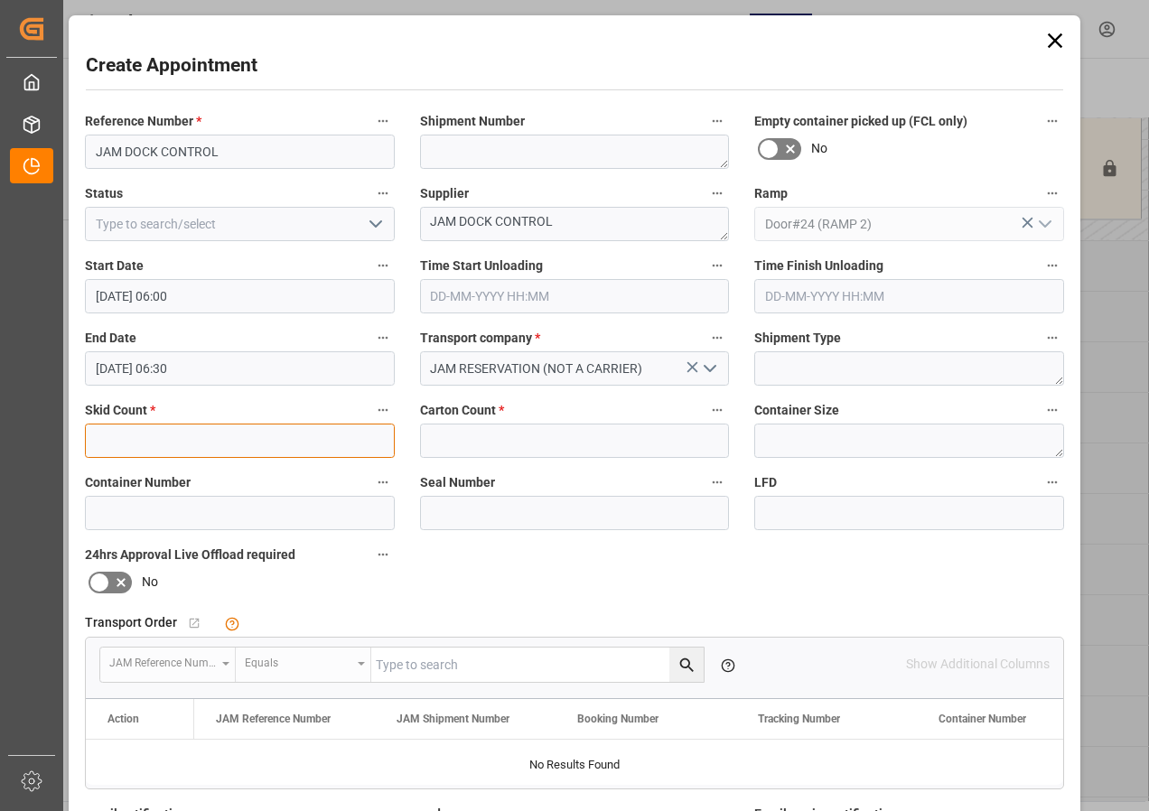
click at [267, 452] on input "text" at bounding box center [240, 441] width 310 height 34
type input "0"
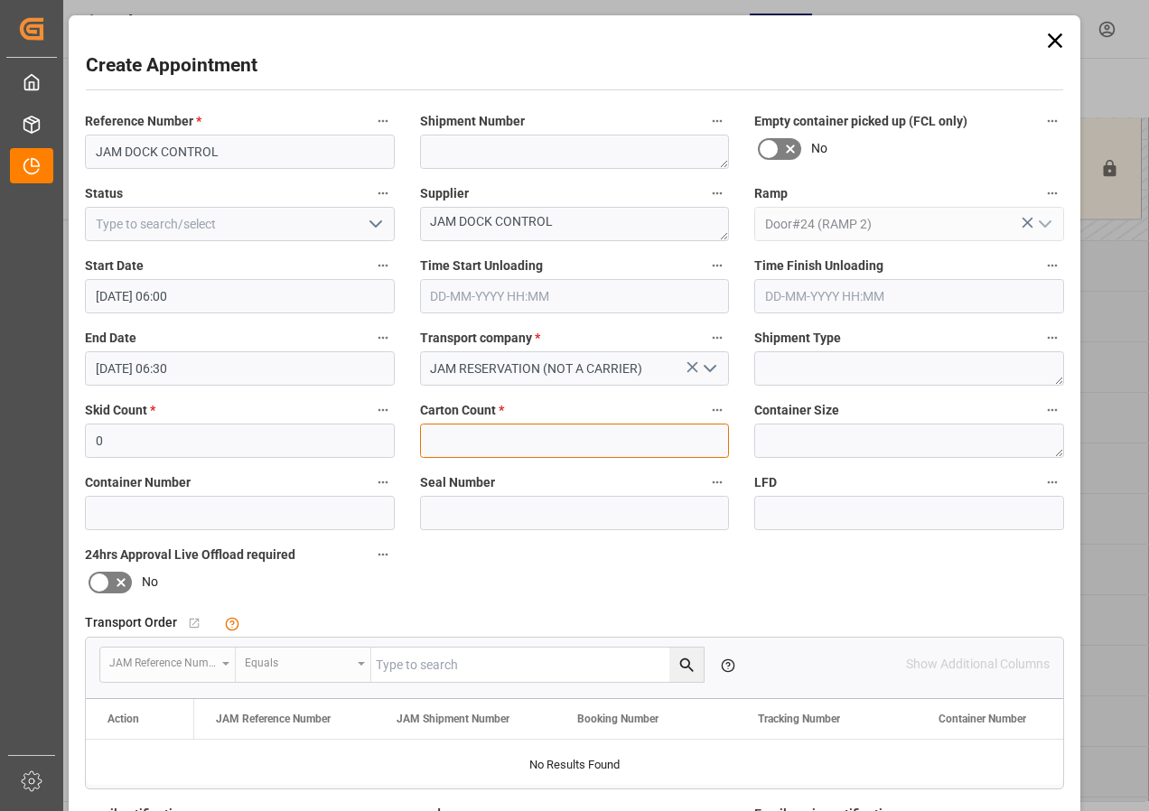
click at [487, 448] on input "text" at bounding box center [575, 441] width 310 height 34
type input "0"
click at [135, 362] on input "[DATE] 06:30" at bounding box center [240, 368] width 310 height 34
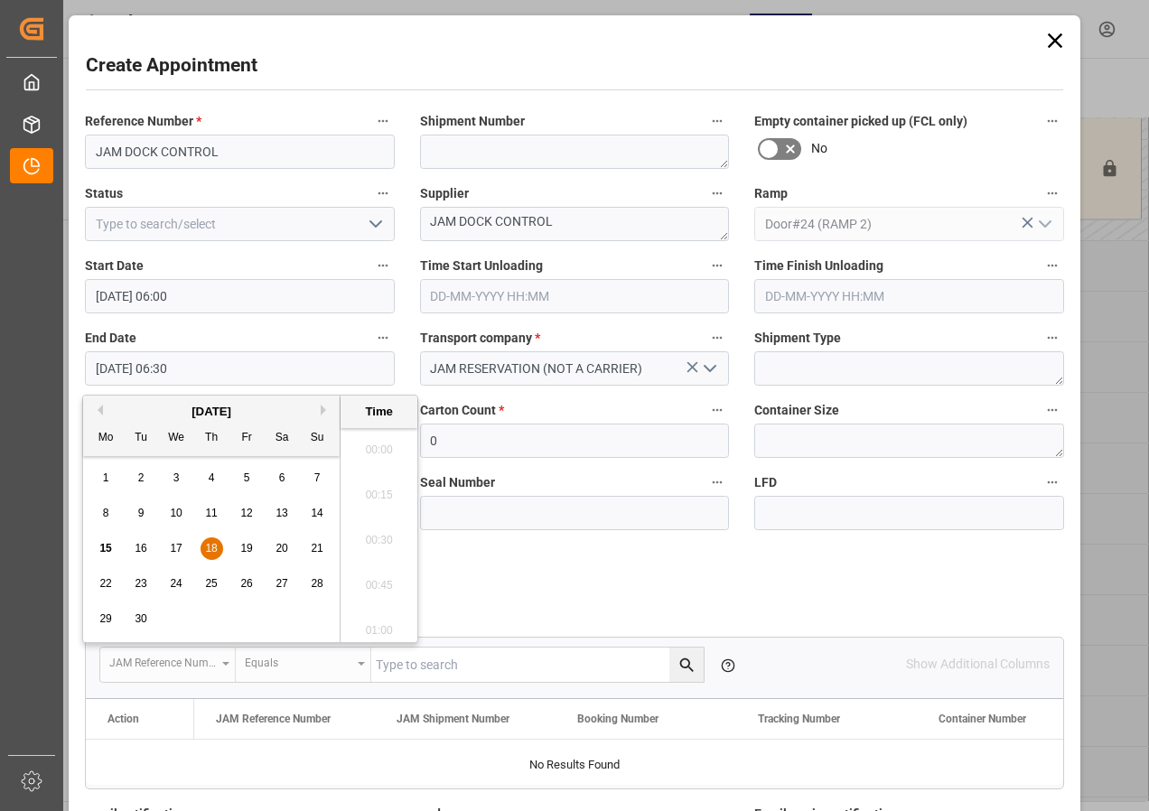
scroll to position [1090, 0]
drag, startPoint x: 210, startPoint y: 541, endPoint x: 327, endPoint y: 545, distance: 117.5
click at [211, 543] on div "18" at bounding box center [211, 549] width 23 height 22
click at [386, 540] on li "12:00" at bounding box center [378, 534] width 77 height 45
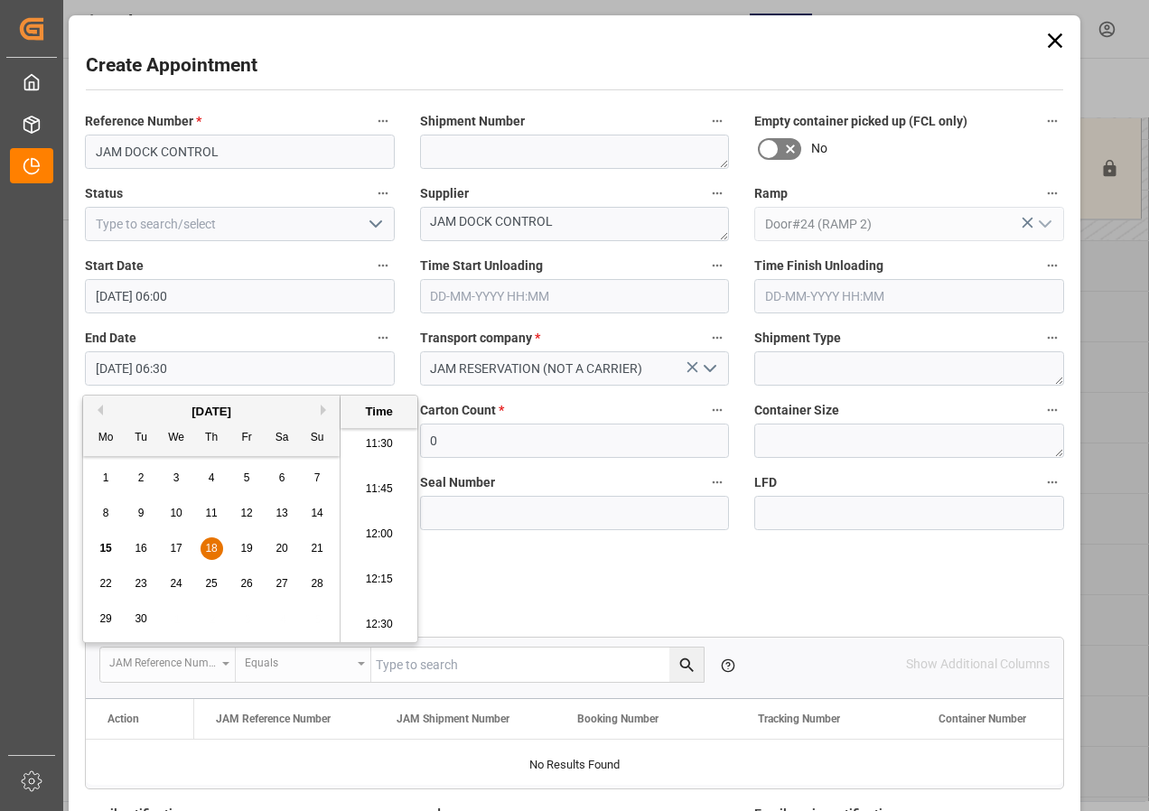
type input "[DATE] 12:00"
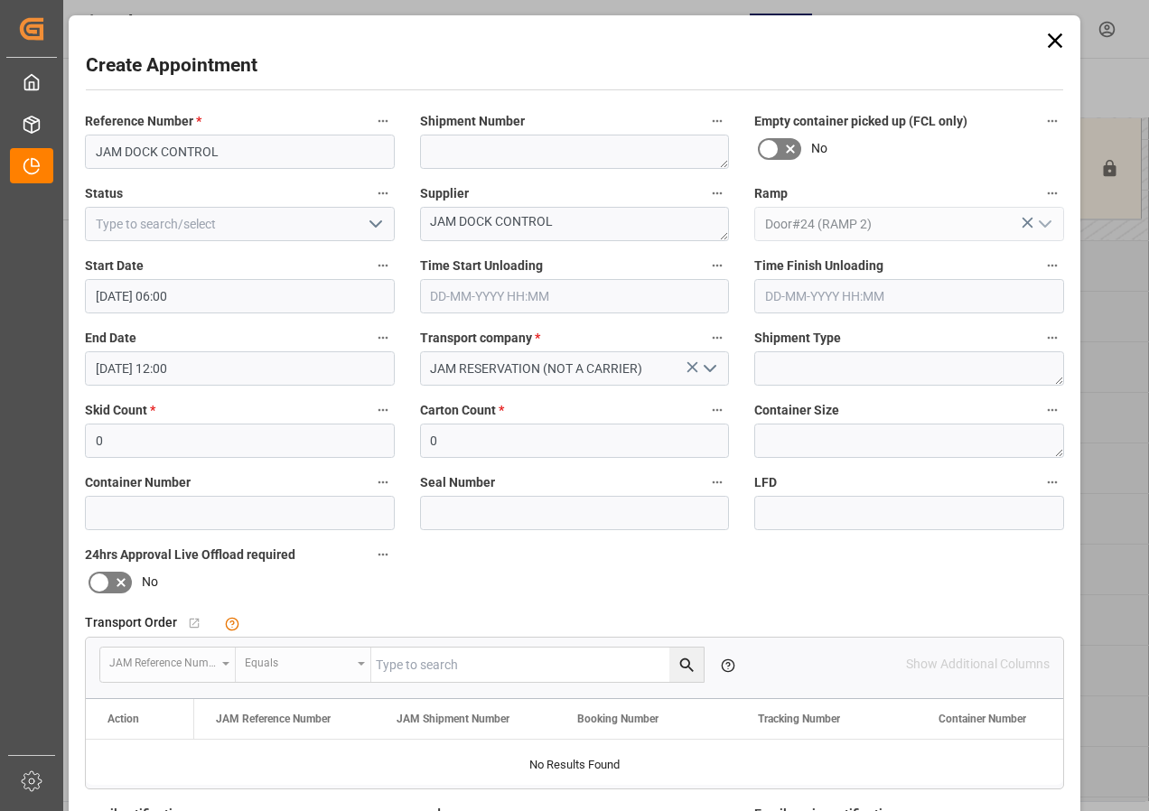
click at [369, 229] on icon "open menu" at bounding box center [376, 224] width 22 height 22
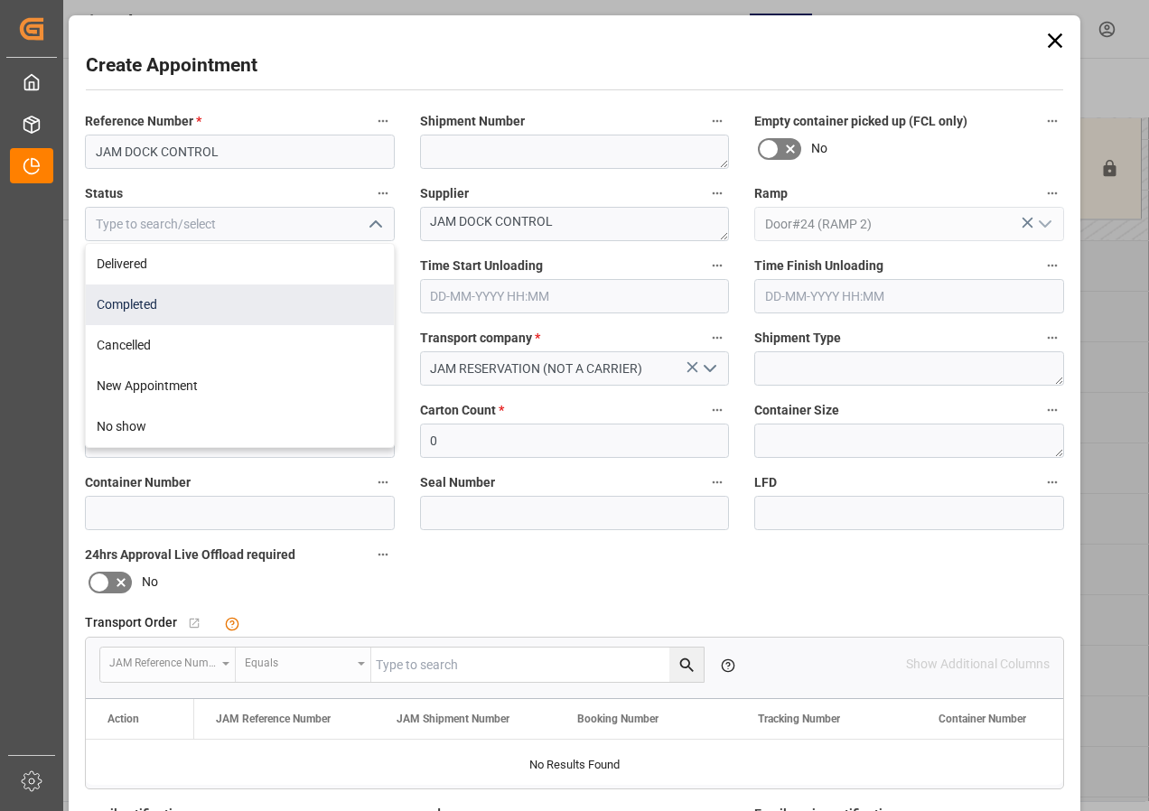
click at [159, 300] on div "Completed" at bounding box center [240, 304] width 308 height 41
type input "Completed"
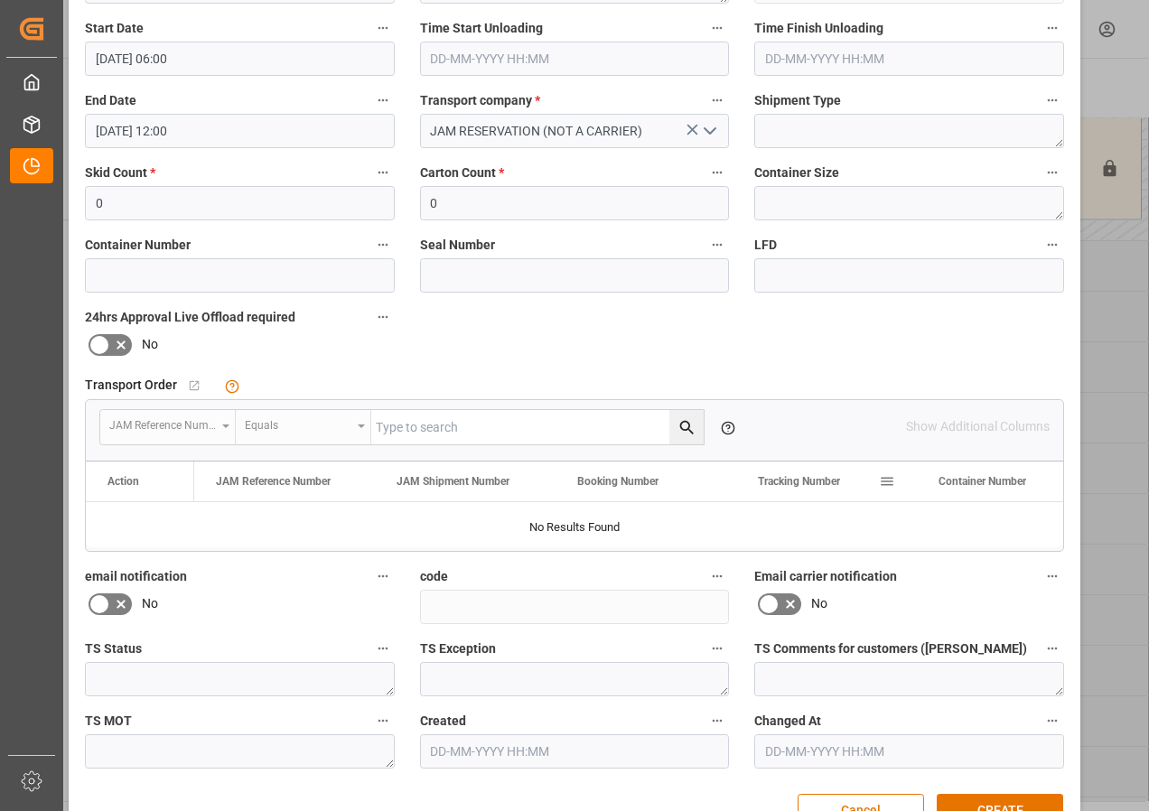
scroll to position [287, 0]
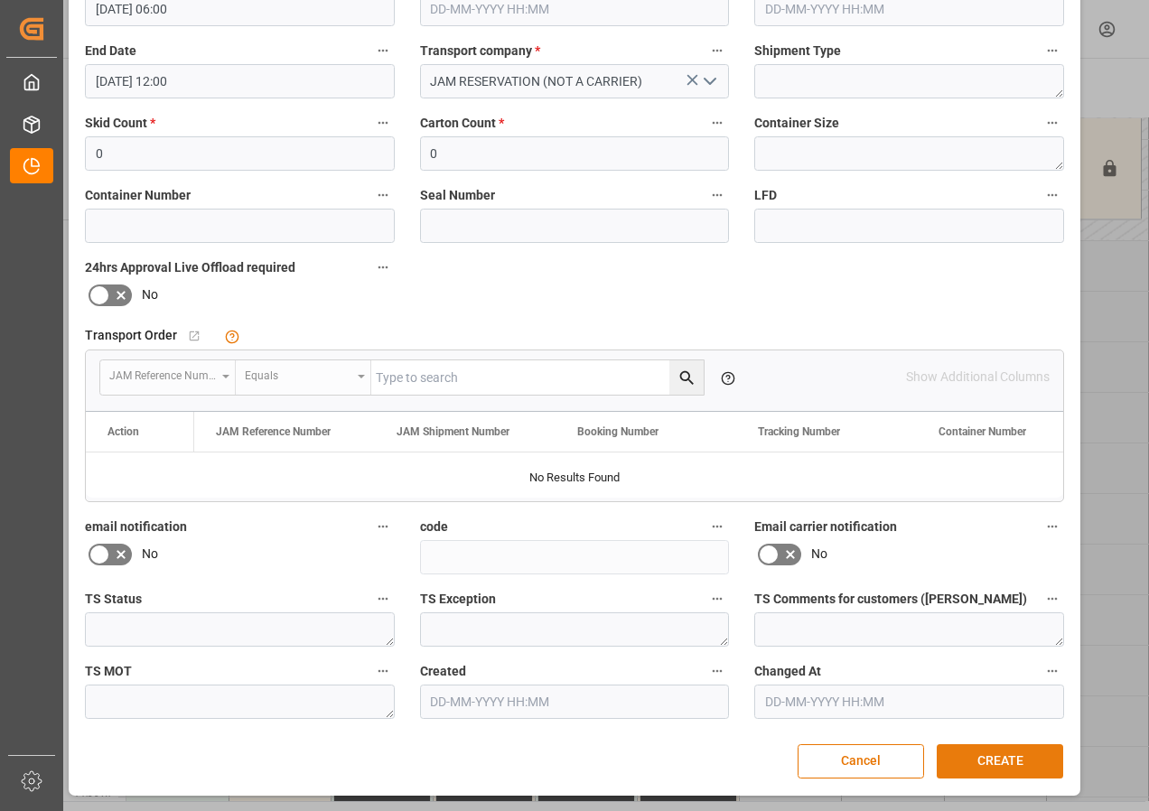
click at [975, 757] on button "CREATE" at bounding box center [999, 761] width 126 height 34
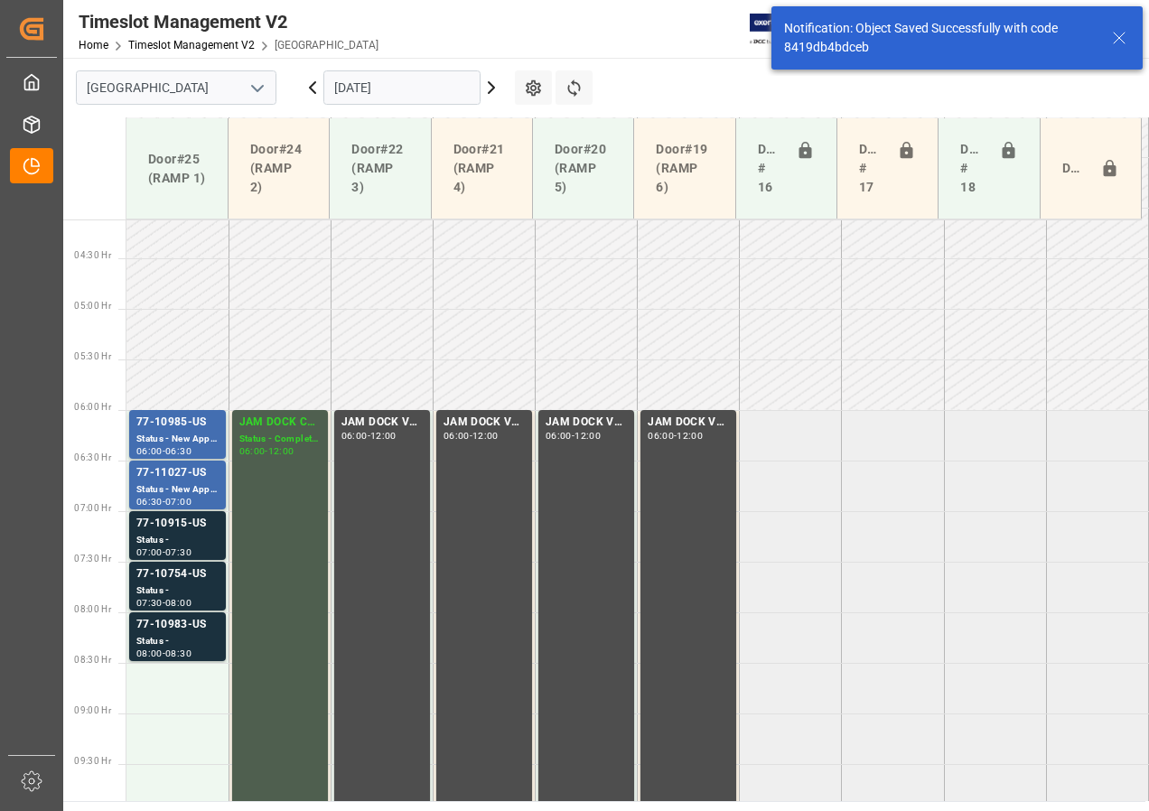
scroll to position [431, 0]
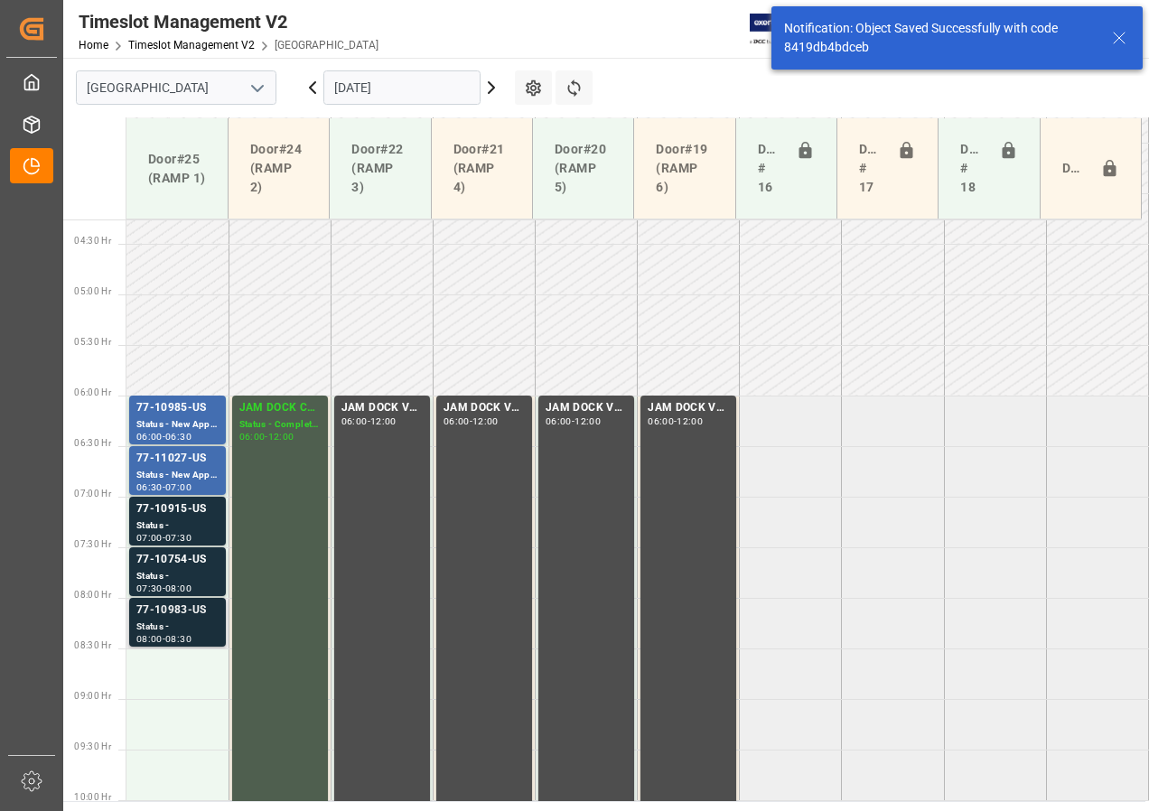
click at [198, 614] on div "77-10983-US" at bounding box center [177, 610] width 82 height 18
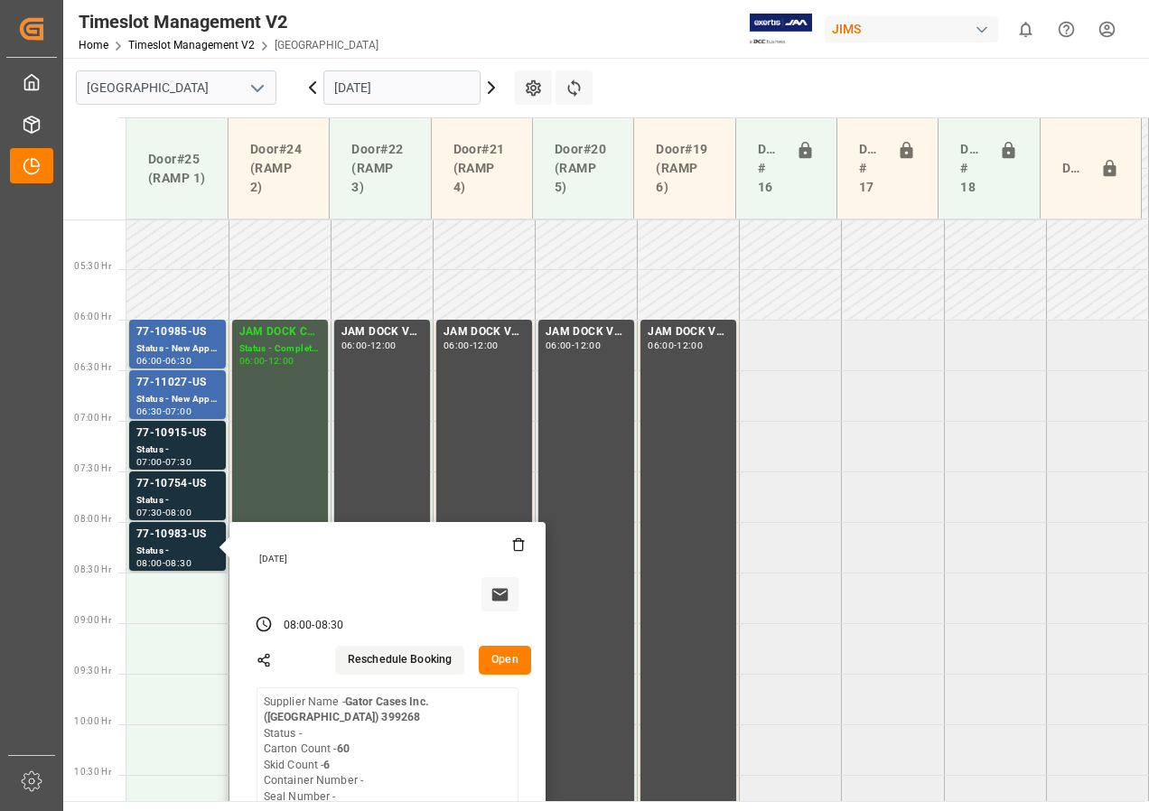
scroll to position [611, 0]
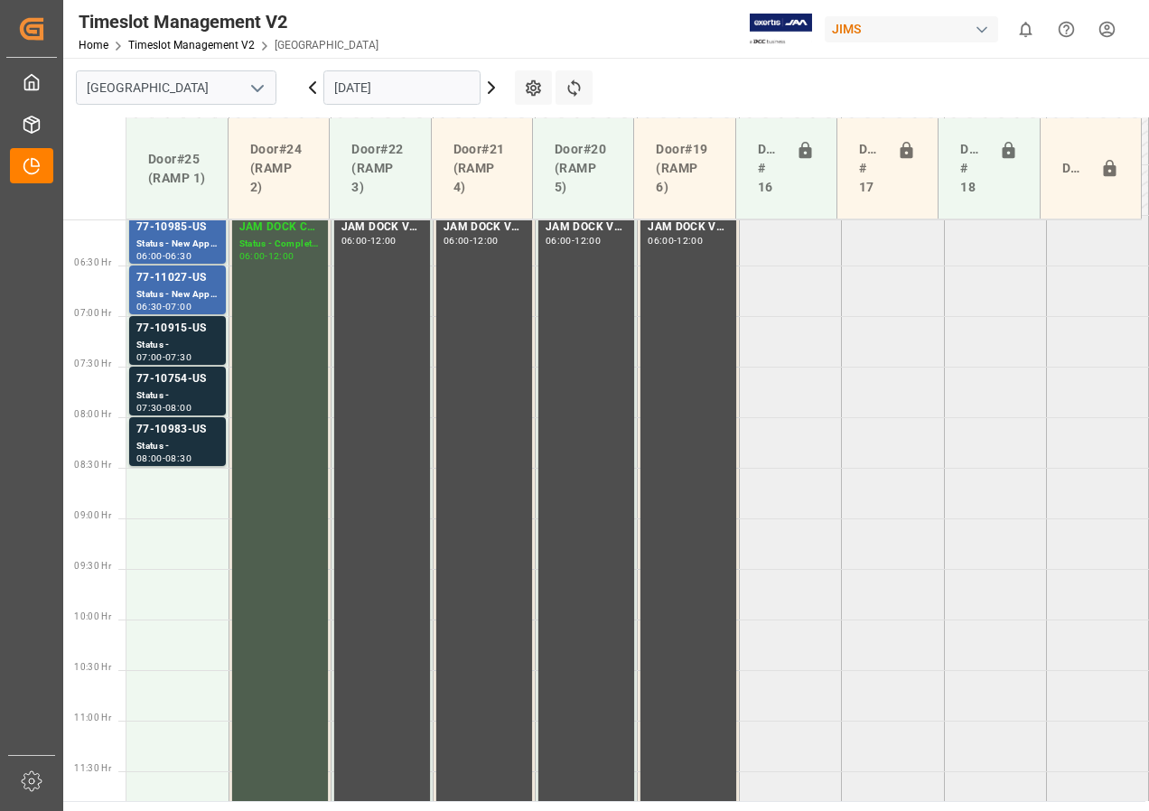
click at [187, 390] on div "Status -" at bounding box center [177, 395] width 82 height 15
click at [184, 331] on div "77-10915-US" at bounding box center [177, 329] width 82 height 18
click at [177, 284] on div "77-11027-US" at bounding box center [177, 278] width 82 height 18
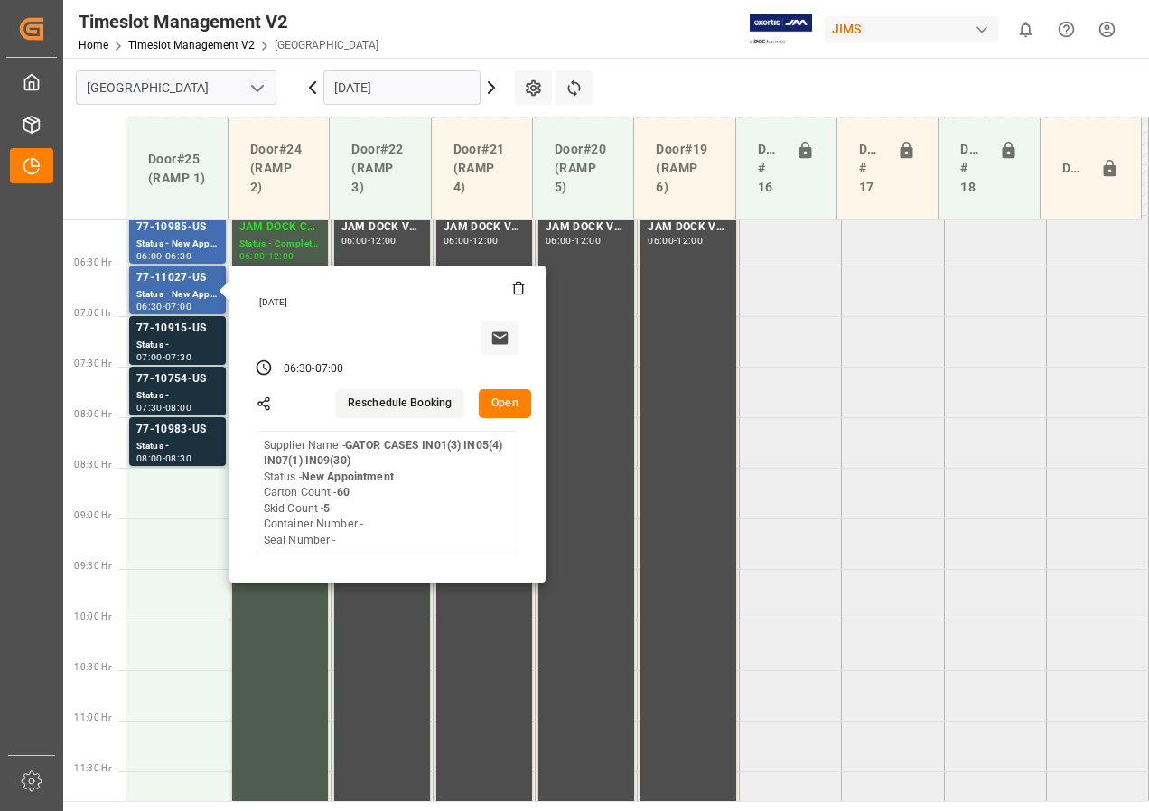
click at [503, 407] on button "Open" at bounding box center [505, 403] width 52 height 29
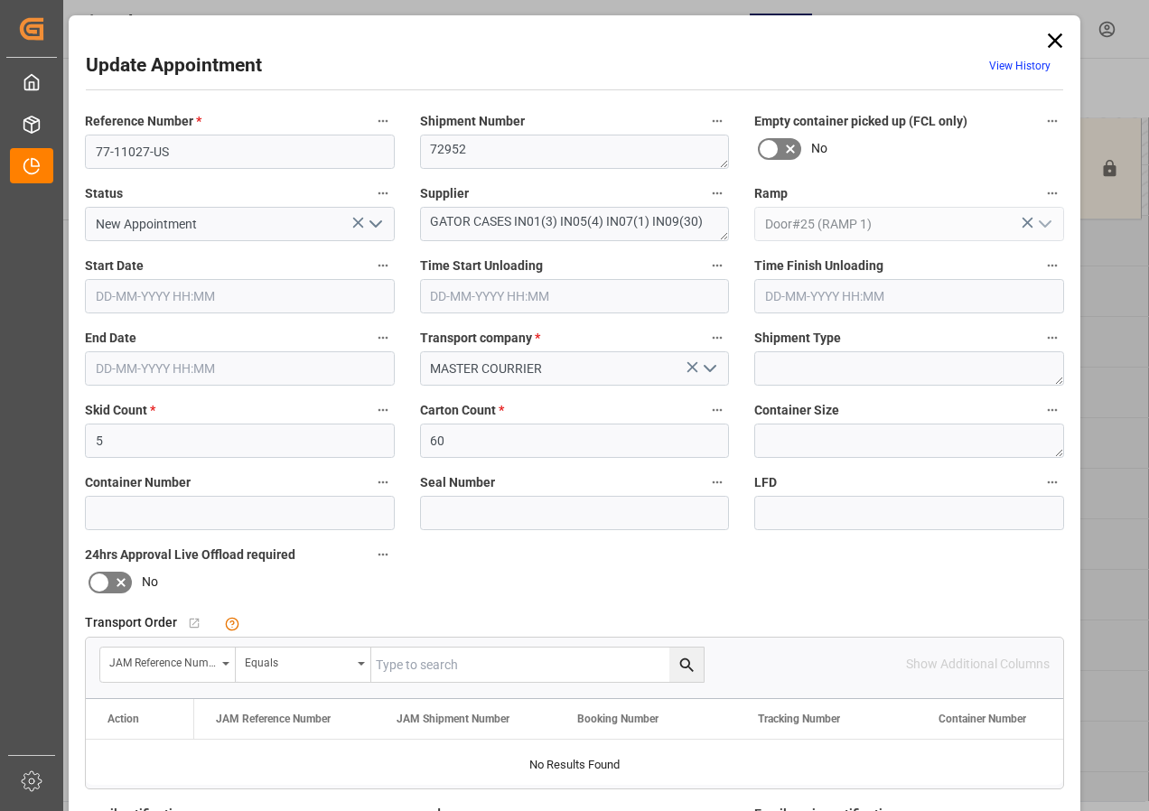
type input "5"
type input "60"
type input "[DATE] 06:30"
type input "[DATE] 07:00"
type input "[DATE] 13:58"
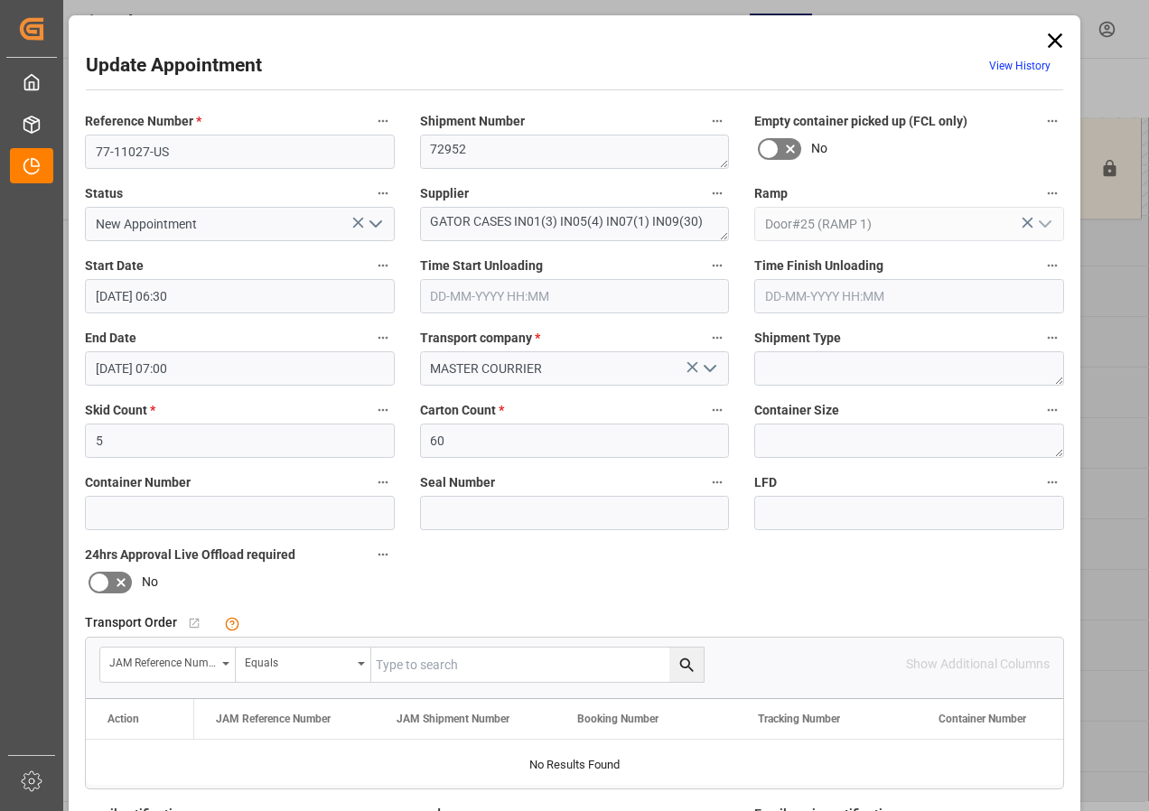
click at [1046, 38] on icon at bounding box center [1054, 40] width 25 height 25
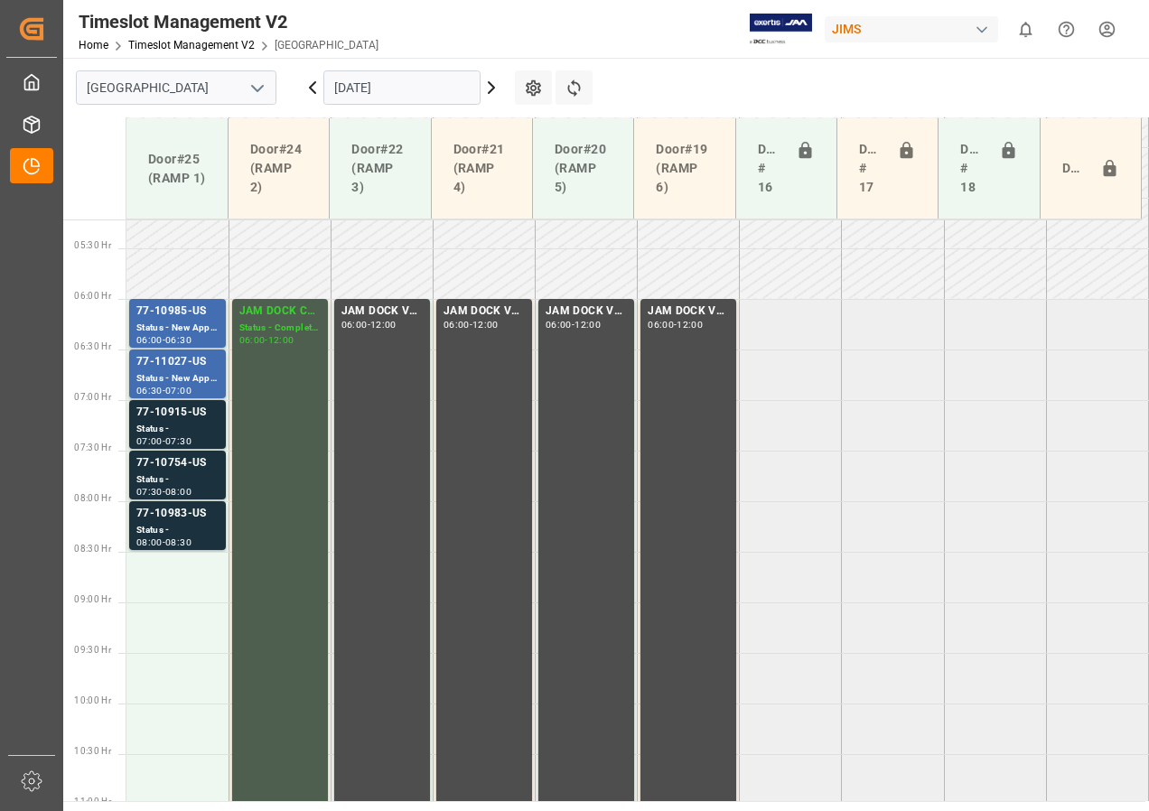
scroll to position [431, 0]
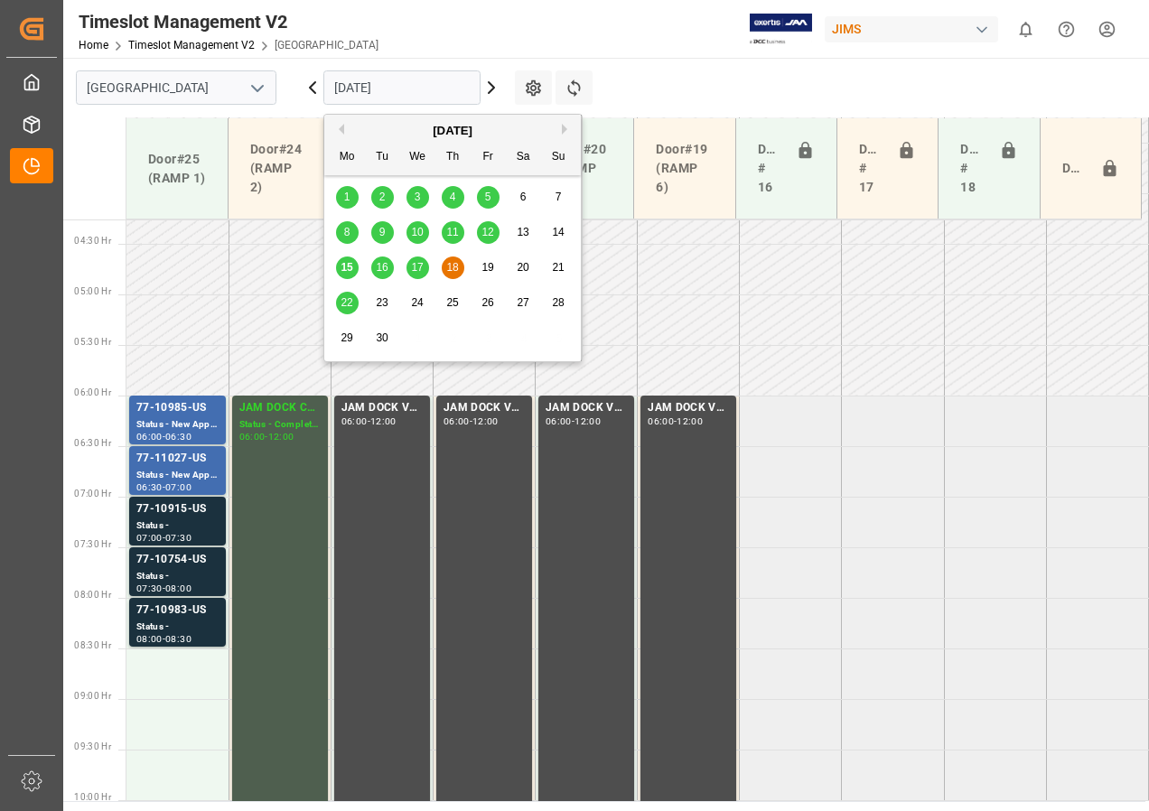
click at [390, 85] on input "[DATE]" at bounding box center [401, 87] width 157 height 34
click at [487, 265] on span "19" at bounding box center [487, 267] width 12 height 13
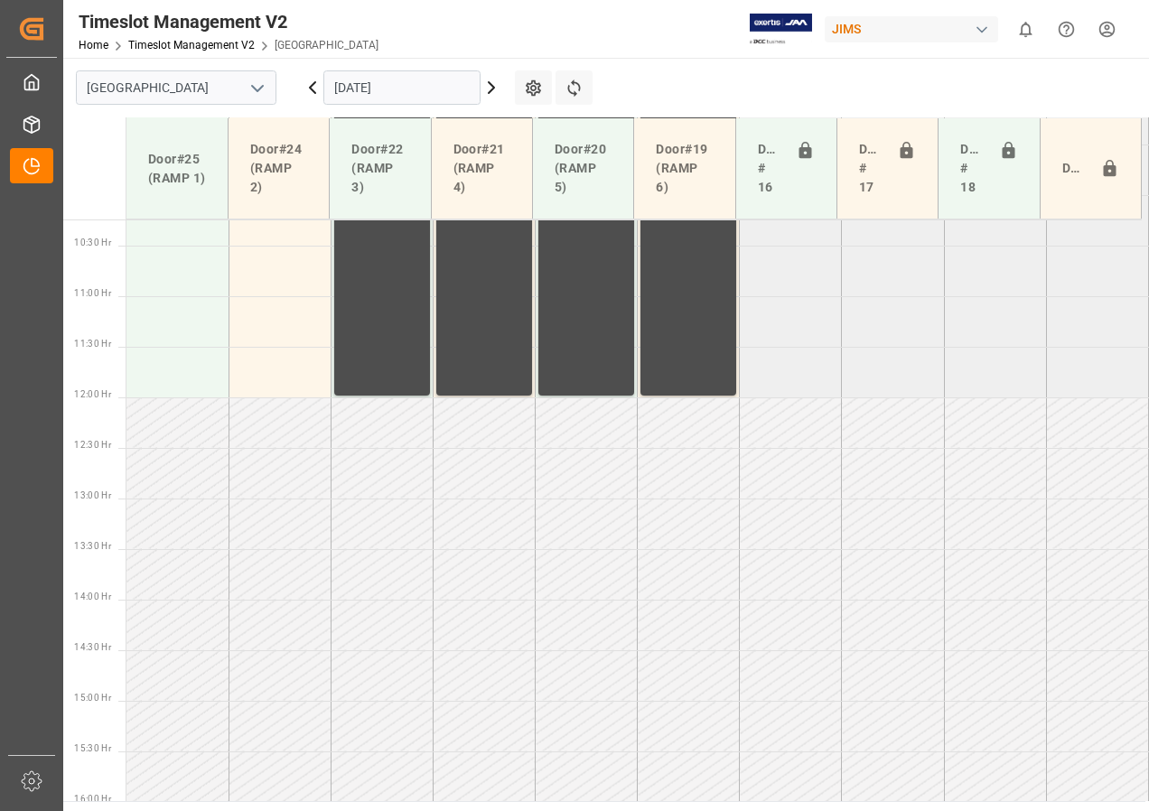
scroll to position [1038, 0]
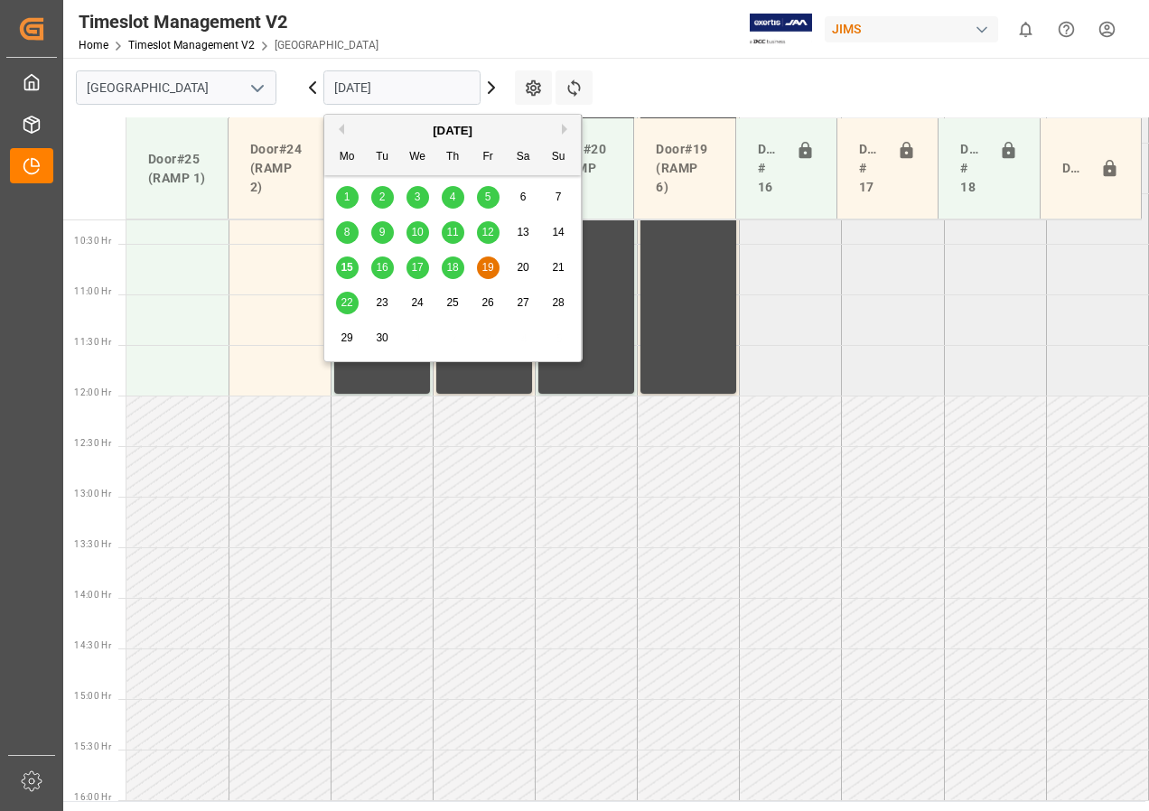
click at [352, 88] on input "[DATE]" at bounding box center [401, 87] width 157 height 34
click at [456, 268] on span "18" at bounding box center [452, 267] width 12 height 13
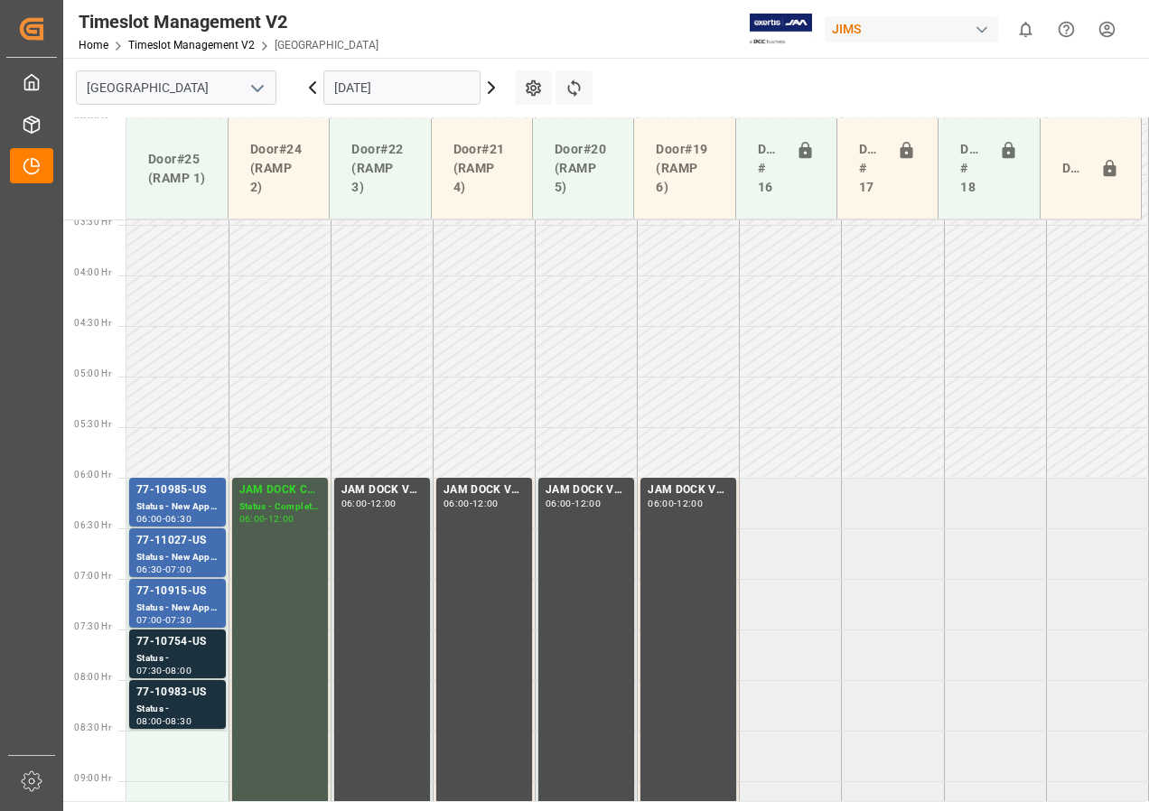
scroll to position [309, 0]
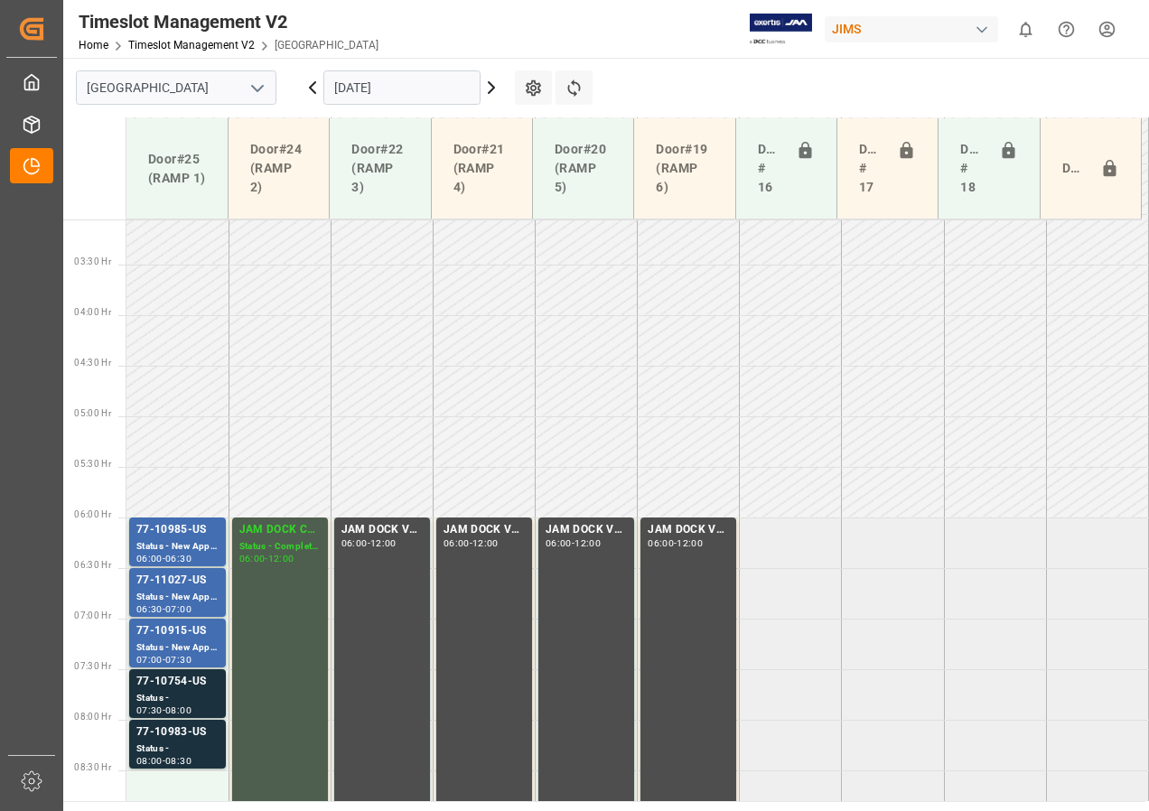
click at [312, 88] on icon at bounding box center [313, 88] width 22 height 22
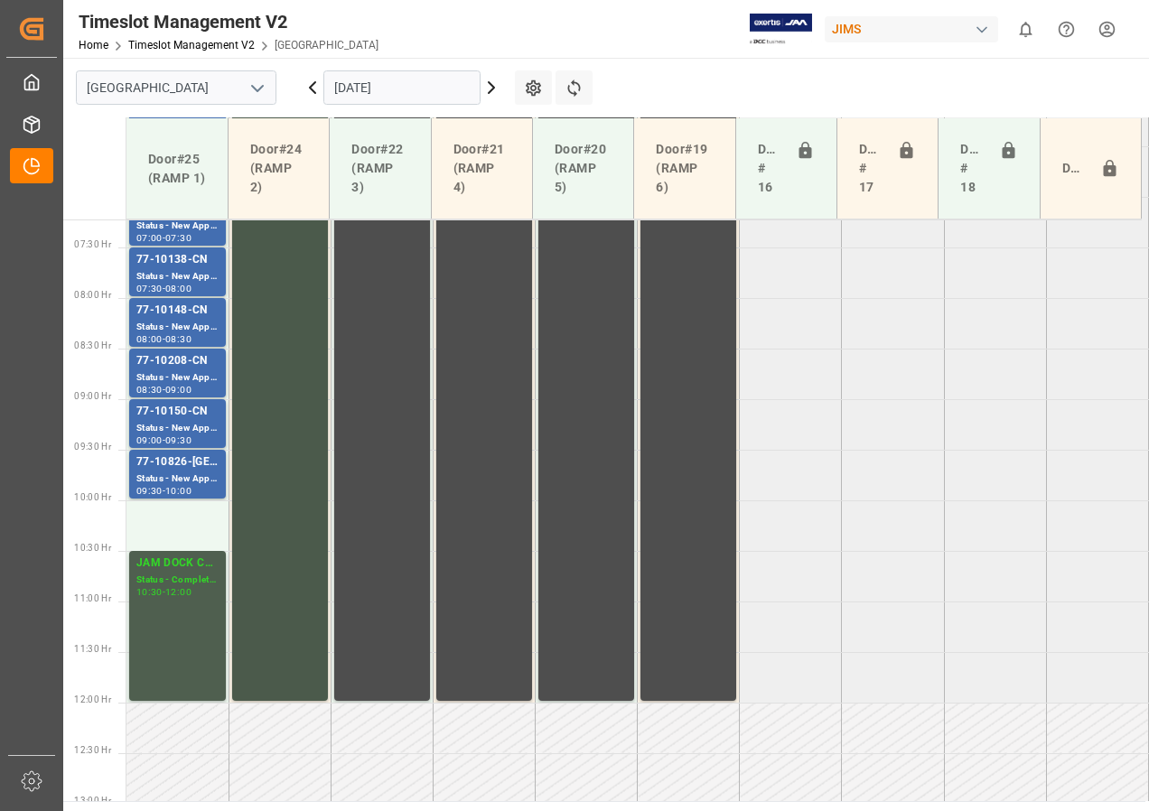
scroll to position [586, 0]
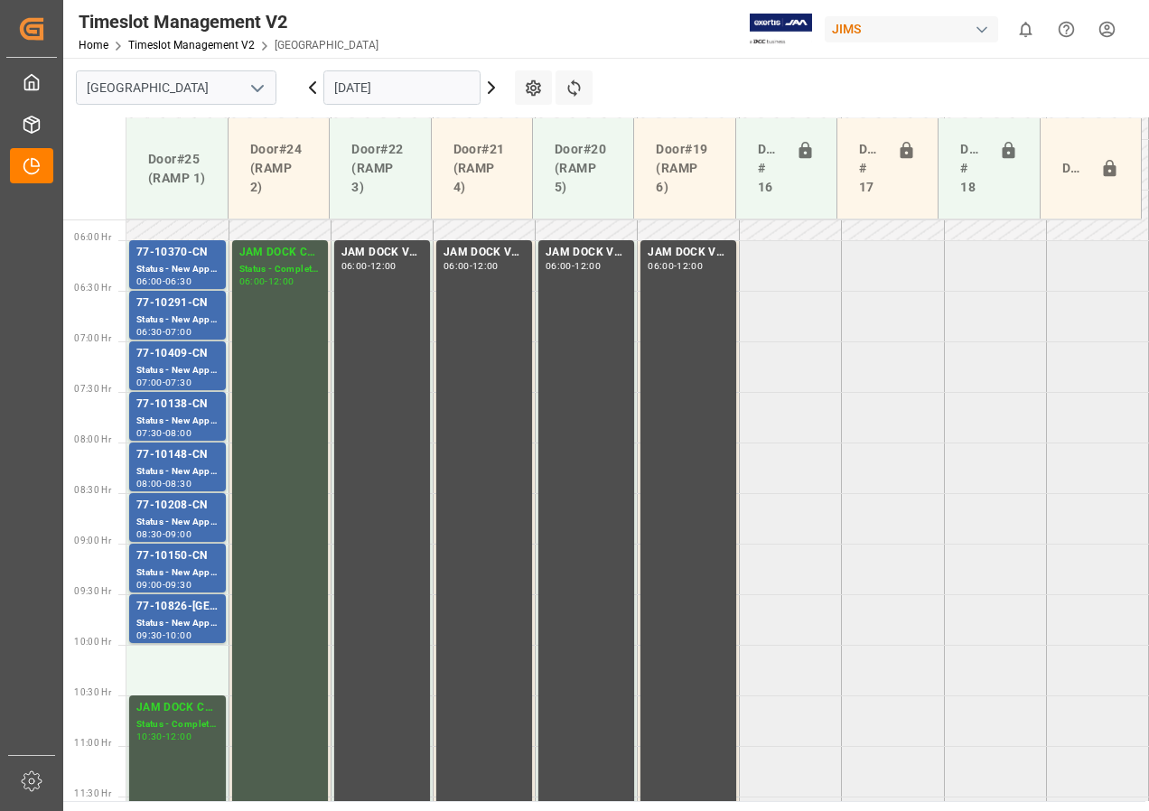
click at [313, 88] on icon at bounding box center [313, 88] width 22 height 22
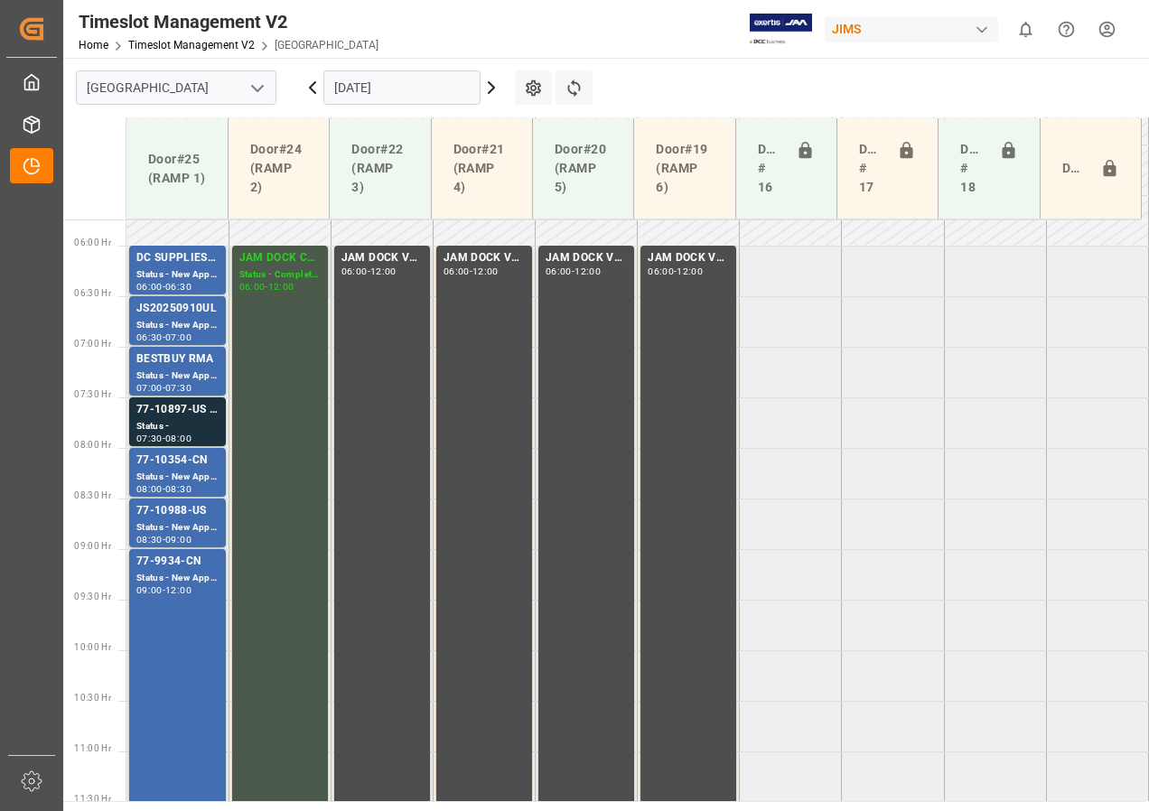
scroll to position [498, 0]
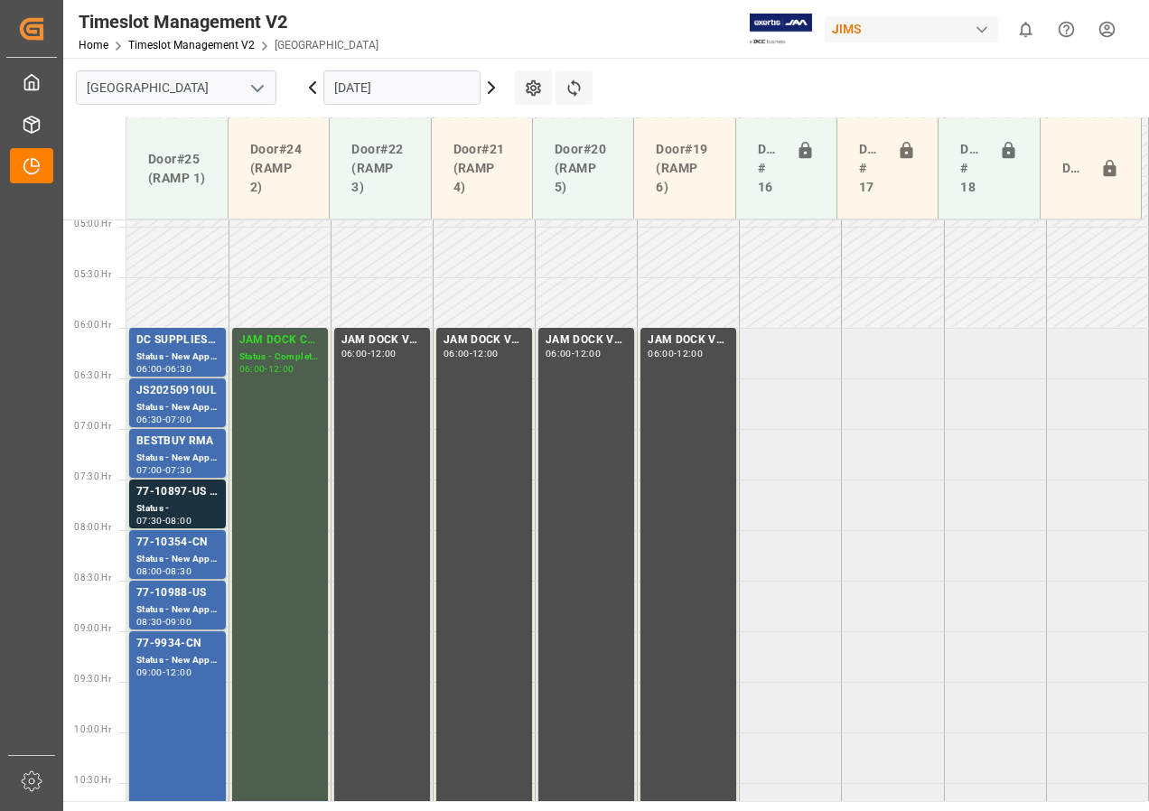
click at [489, 87] on icon at bounding box center [491, 88] width 22 height 22
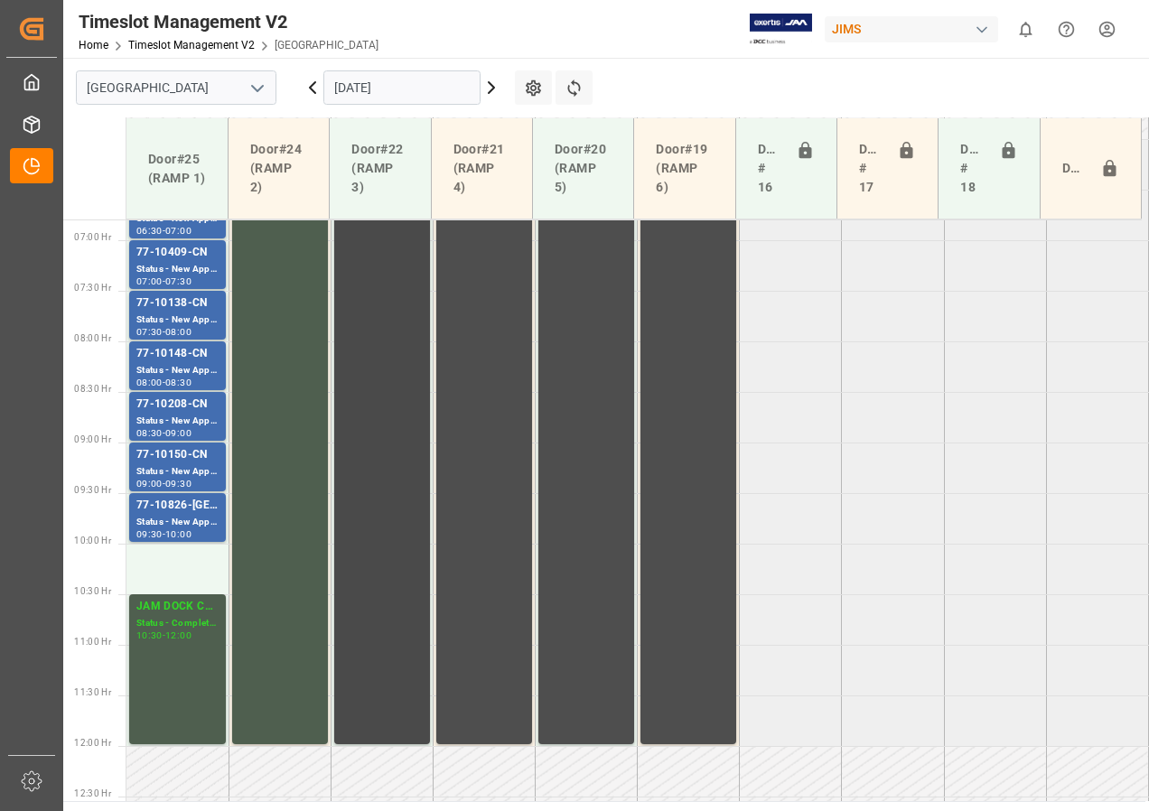
scroll to position [586, 0]
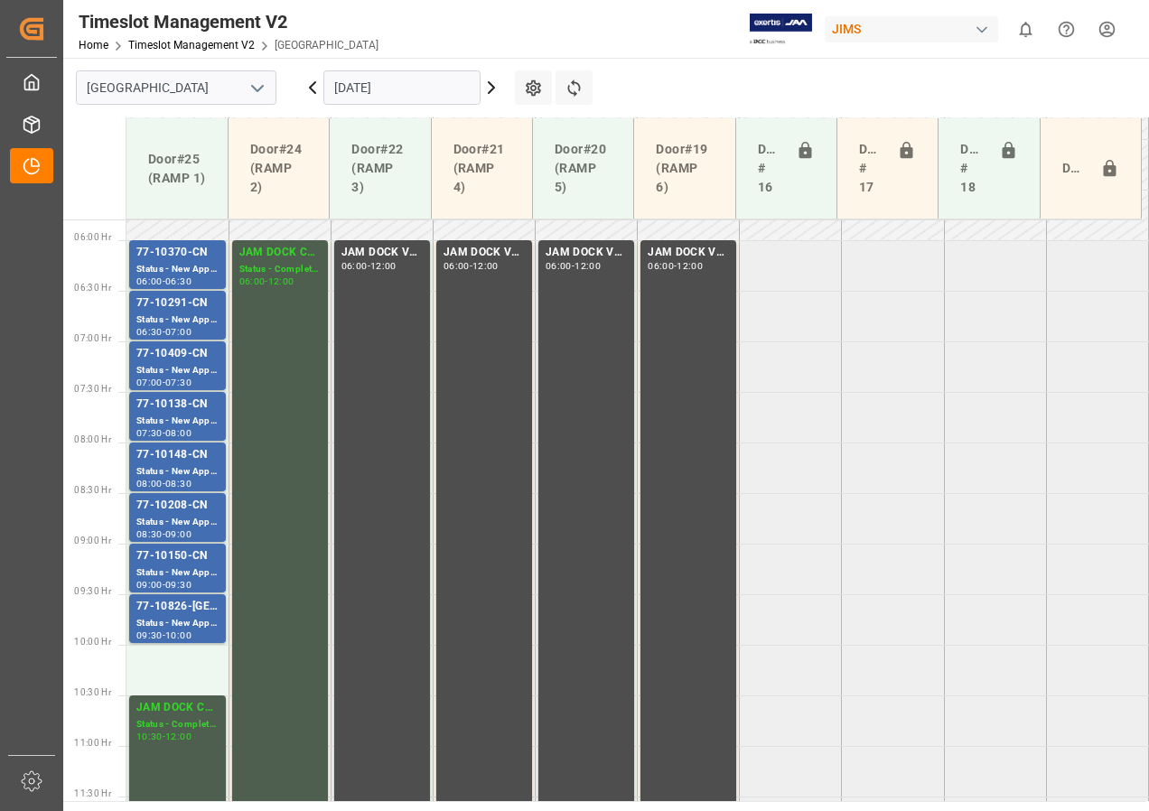
click at [489, 85] on icon at bounding box center [491, 88] width 22 height 22
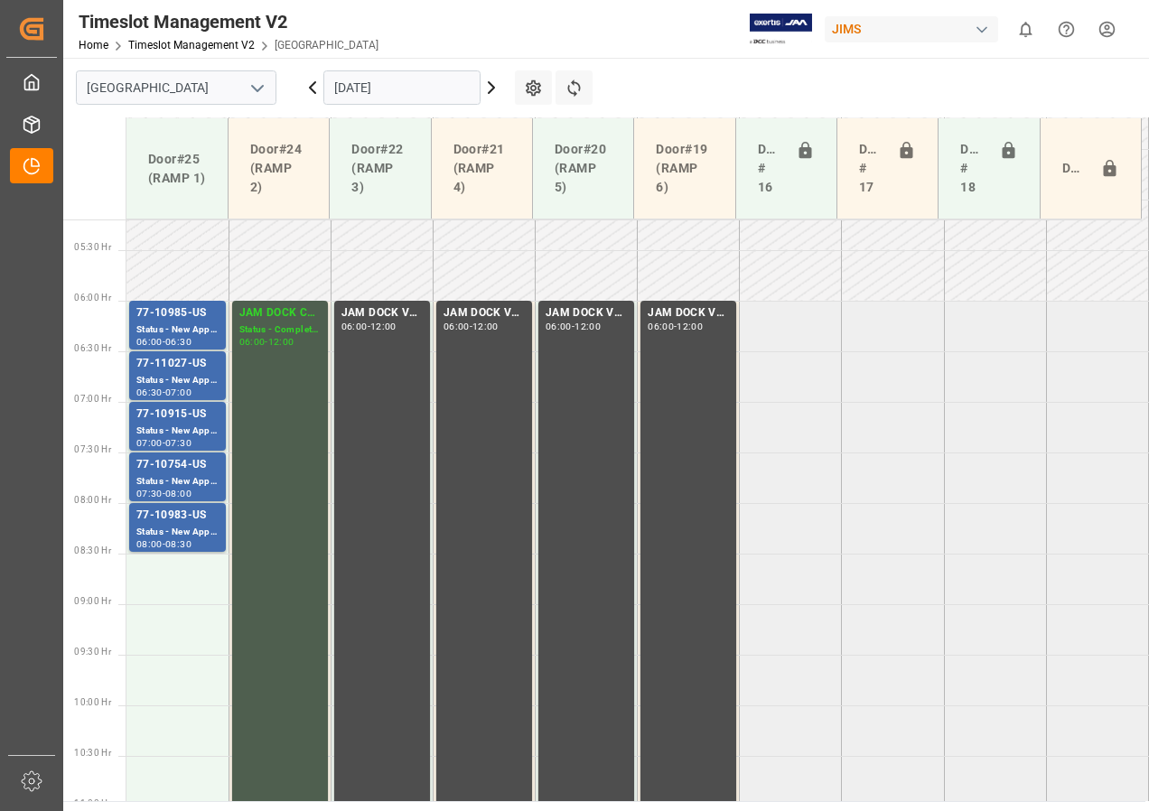
scroll to position [496, 0]
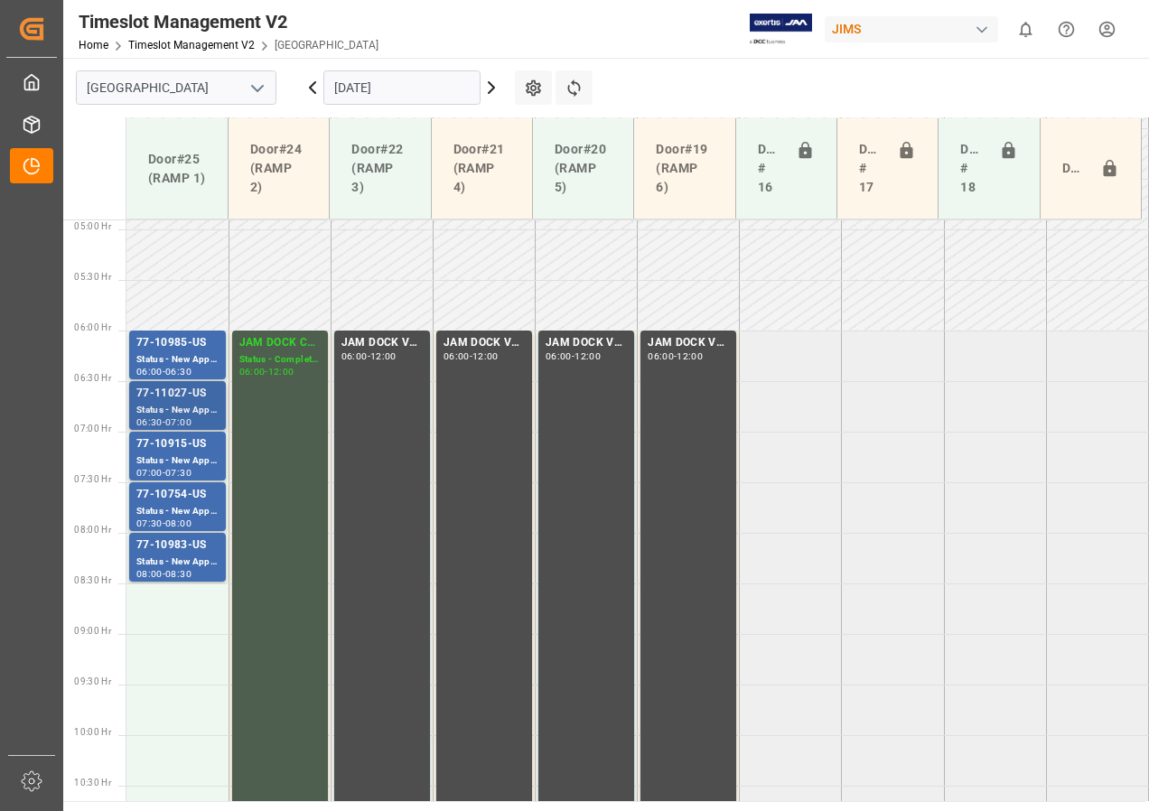
click at [178, 393] on div "77-11027-US" at bounding box center [177, 394] width 82 height 18
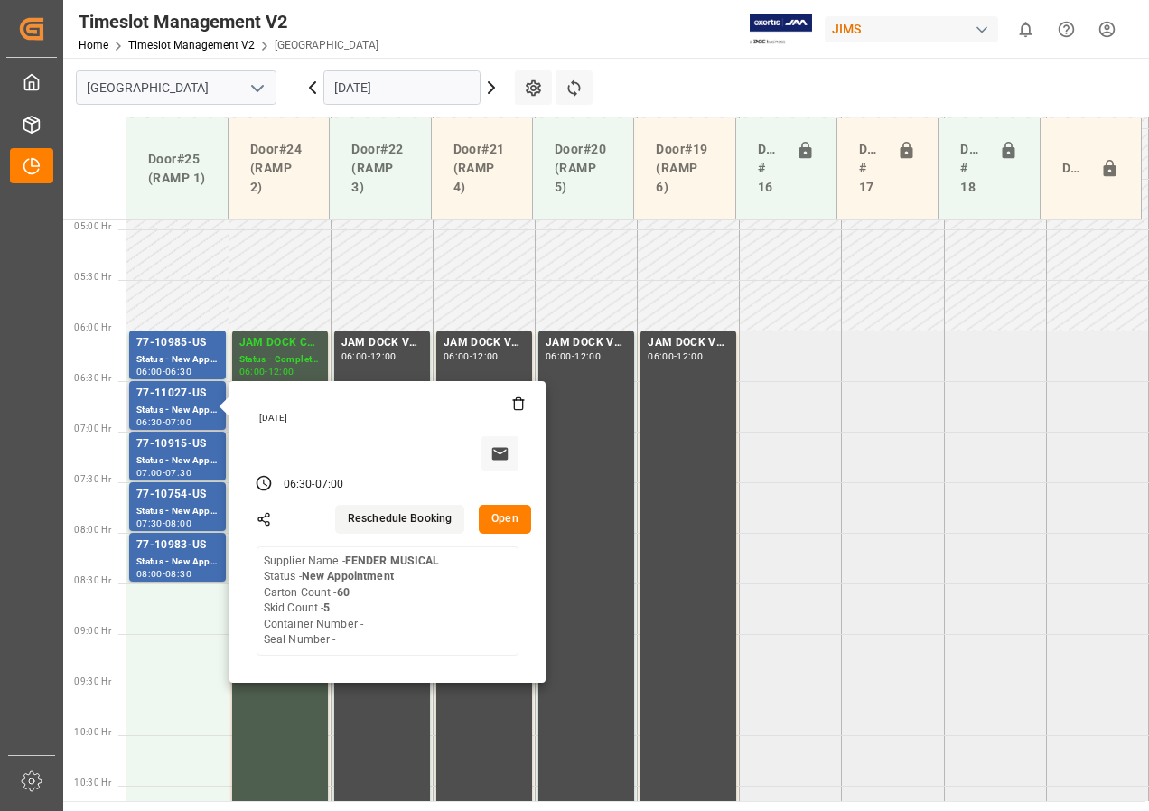
click at [501, 520] on button "Open" at bounding box center [505, 519] width 52 height 29
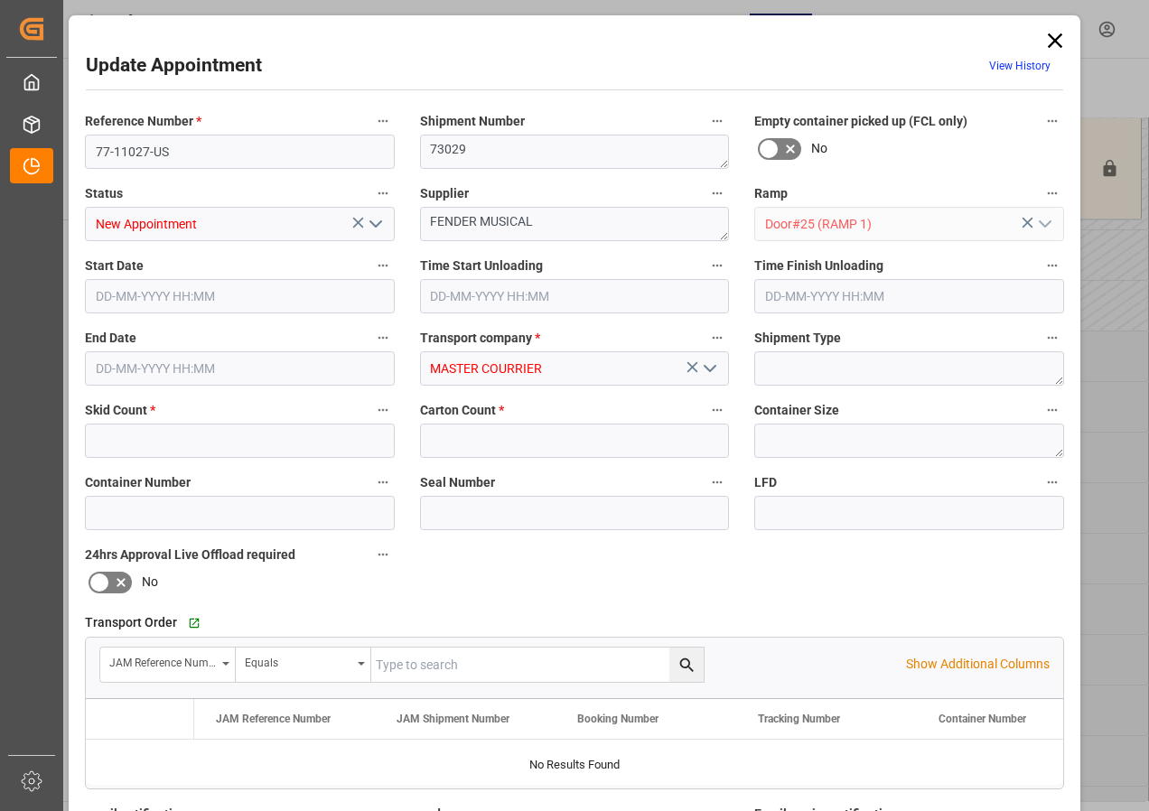
type input "5"
type input "60"
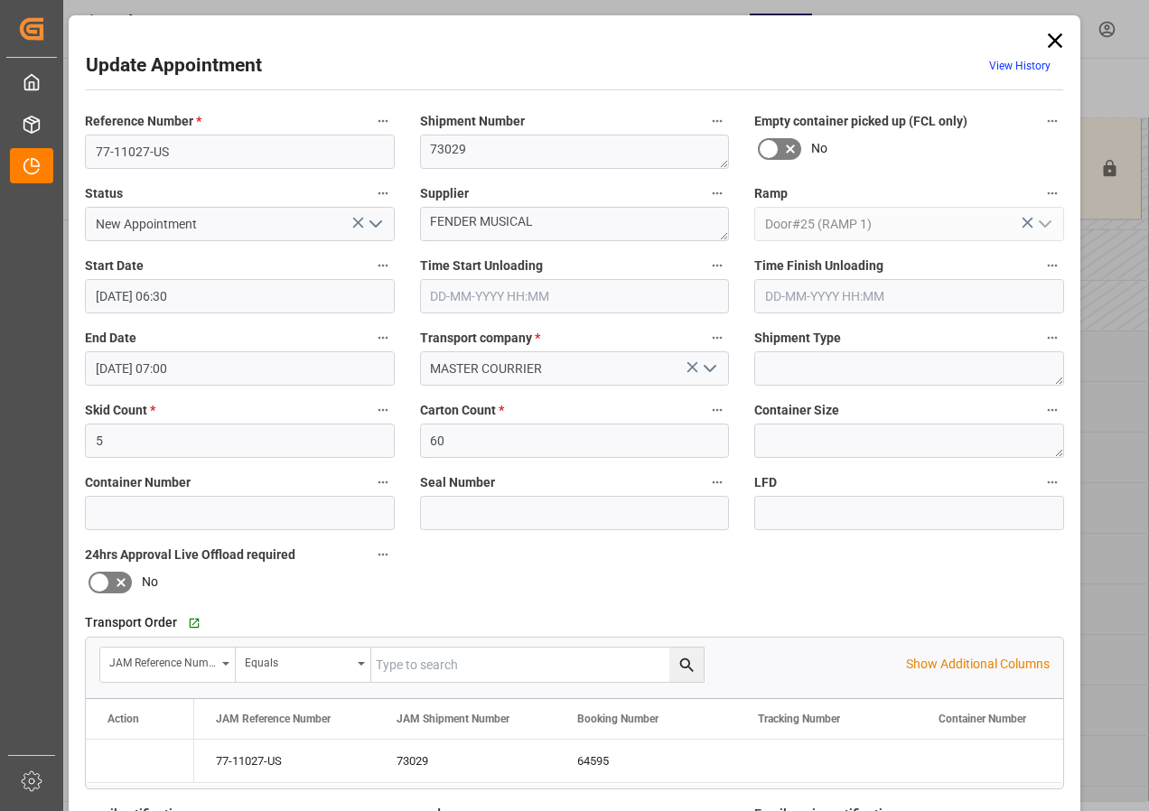
type input "[DATE] 06:30"
type input "[DATE] 07:00"
type input "[DATE] 13:58"
drag, startPoint x: 489, startPoint y: 147, endPoint x: 372, endPoint y: 148, distance: 117.4
click at [373, 148] on div "Reference Number * 77-11027-US Shipment Number 73029 Empty container picked up …" at bounding box center [574, 557] width 1004 height 909
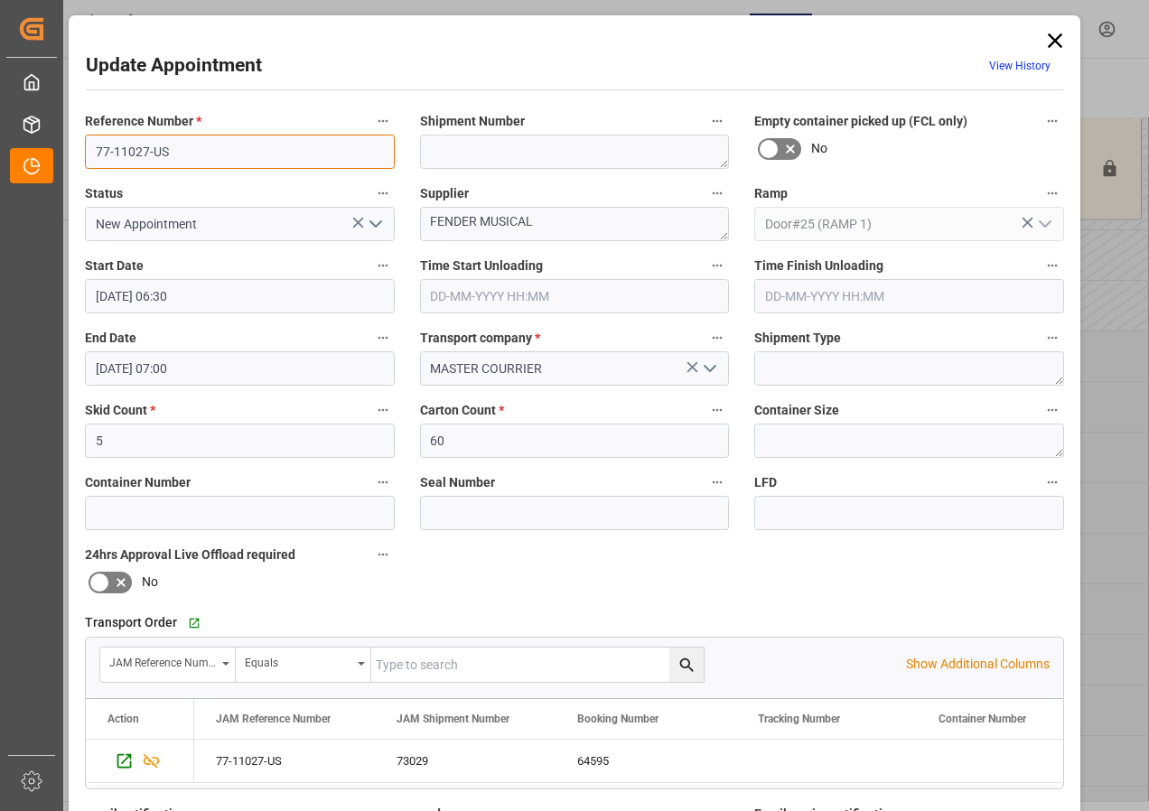
click at [206, 157] on input "77-11027-US" at bounding box center [240, 152] width 310 height 34
type input "77-11027-US SHIP#/M"
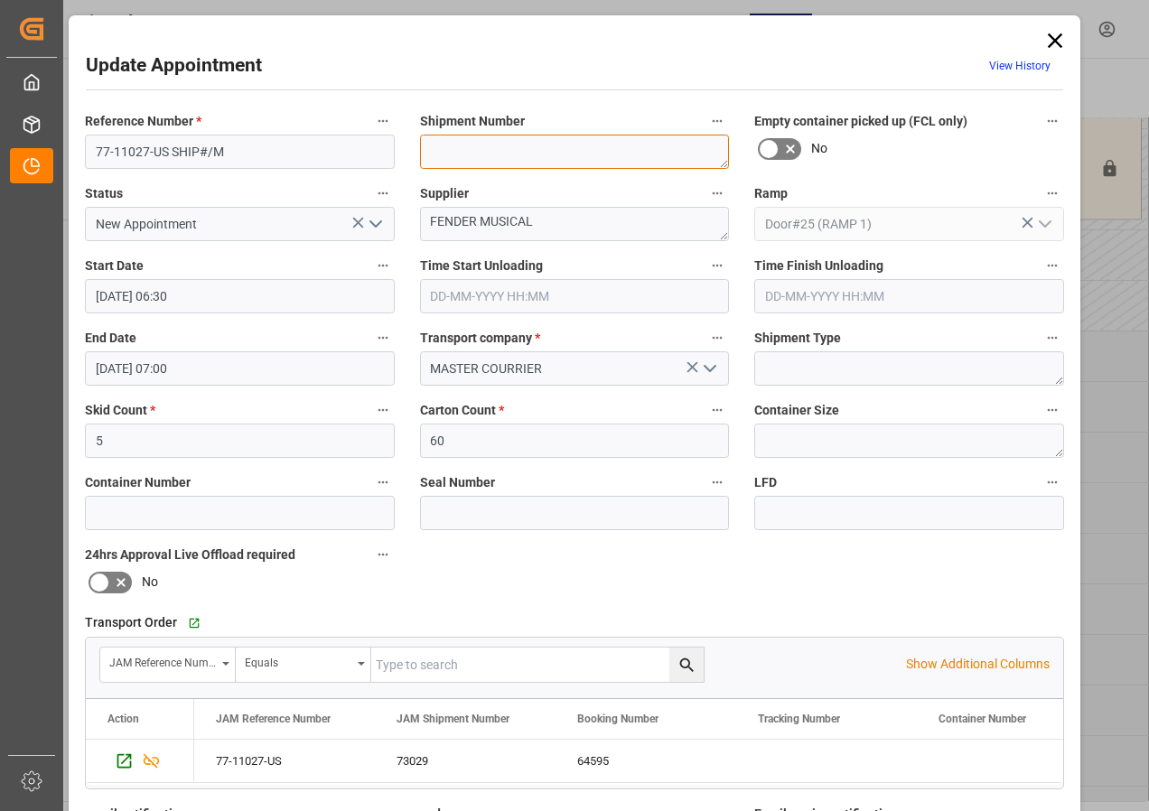
click at [450, 154] on textarea "73029" at bounding box center [575, 152] width 310 height 34
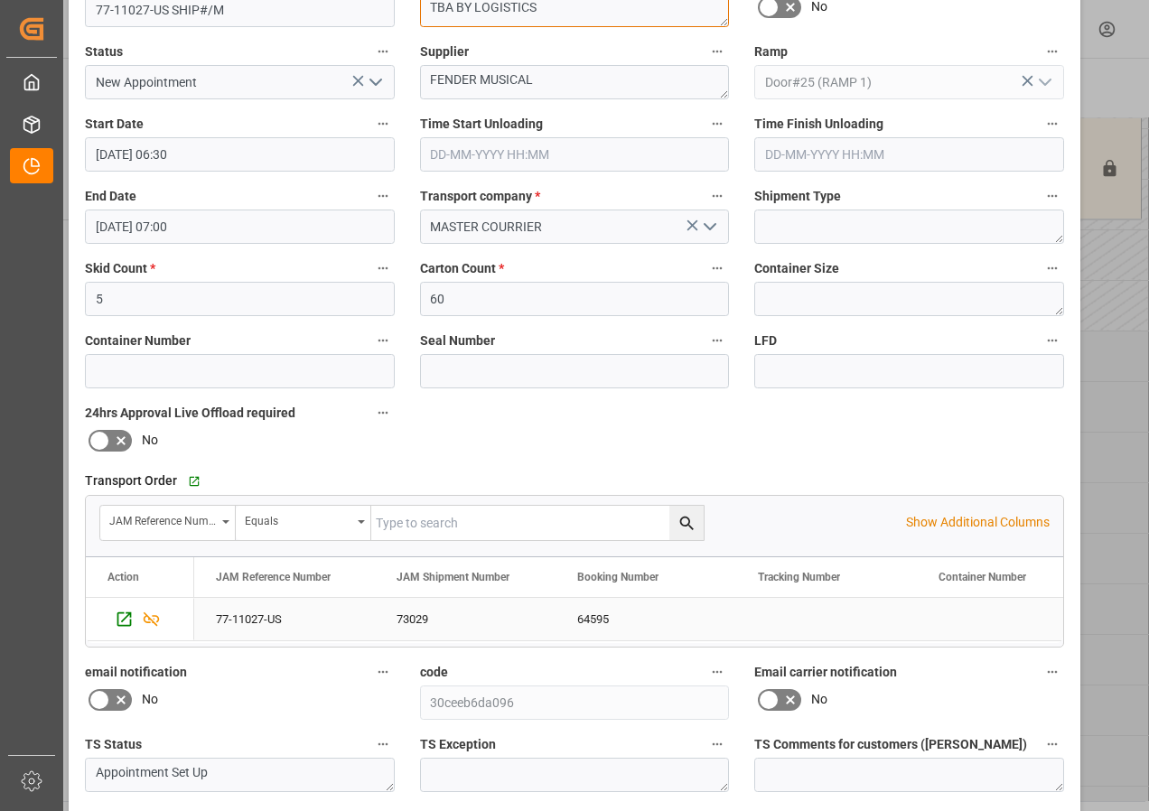
scroll to position [271, 0]
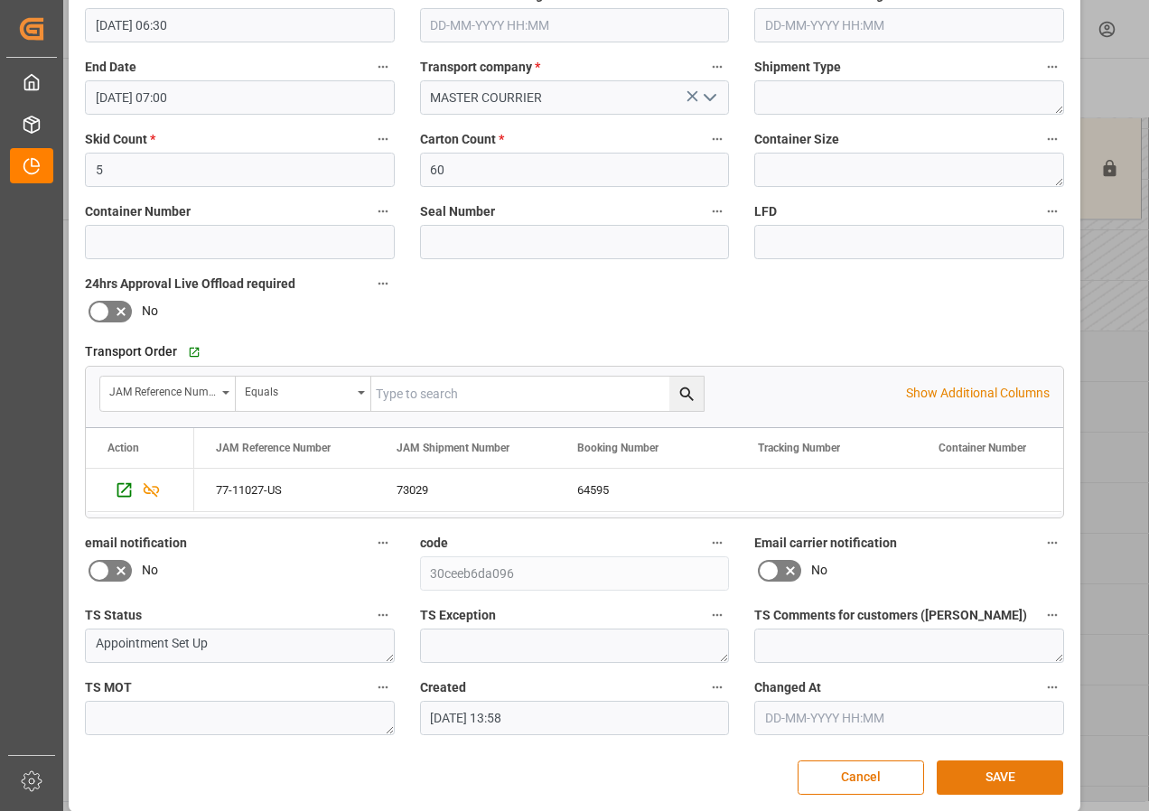
type textarea "TBA BY LOGISTICS"
click at [985, 775] on button "SAVE" at bounding box center [999, 777] width 126 height 34
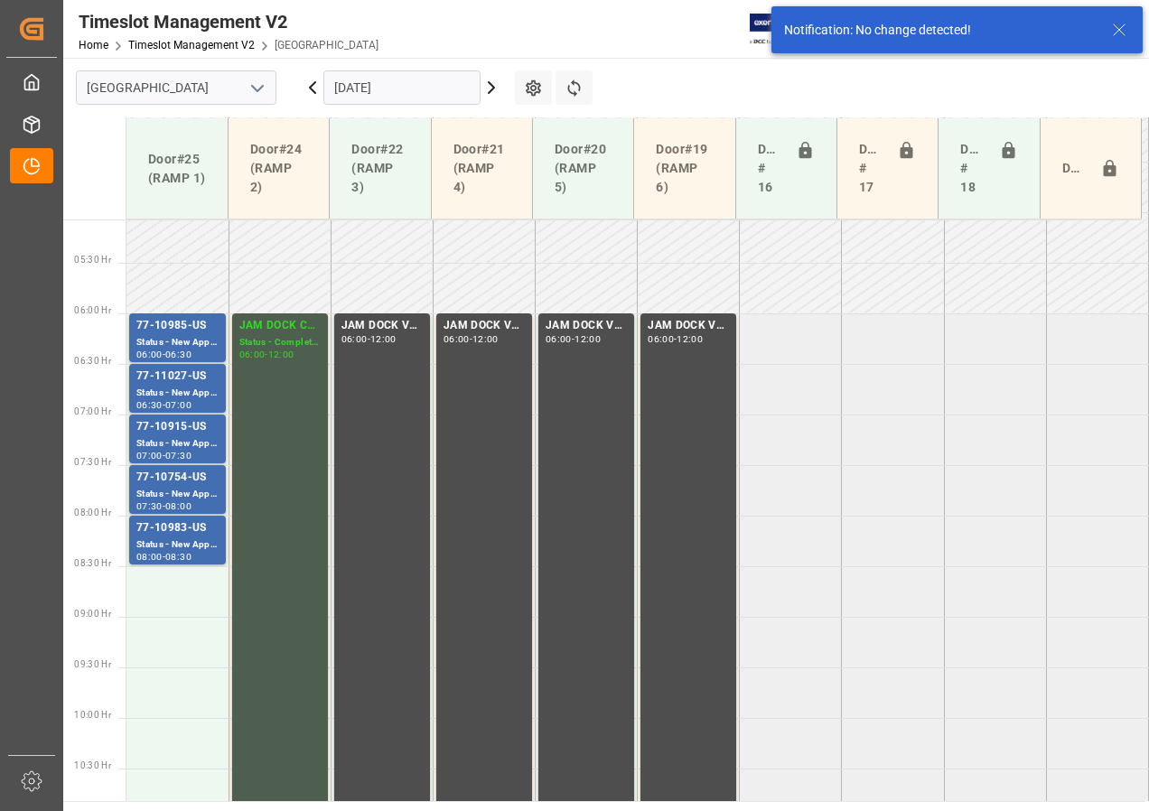
scroll to position [532, 0]
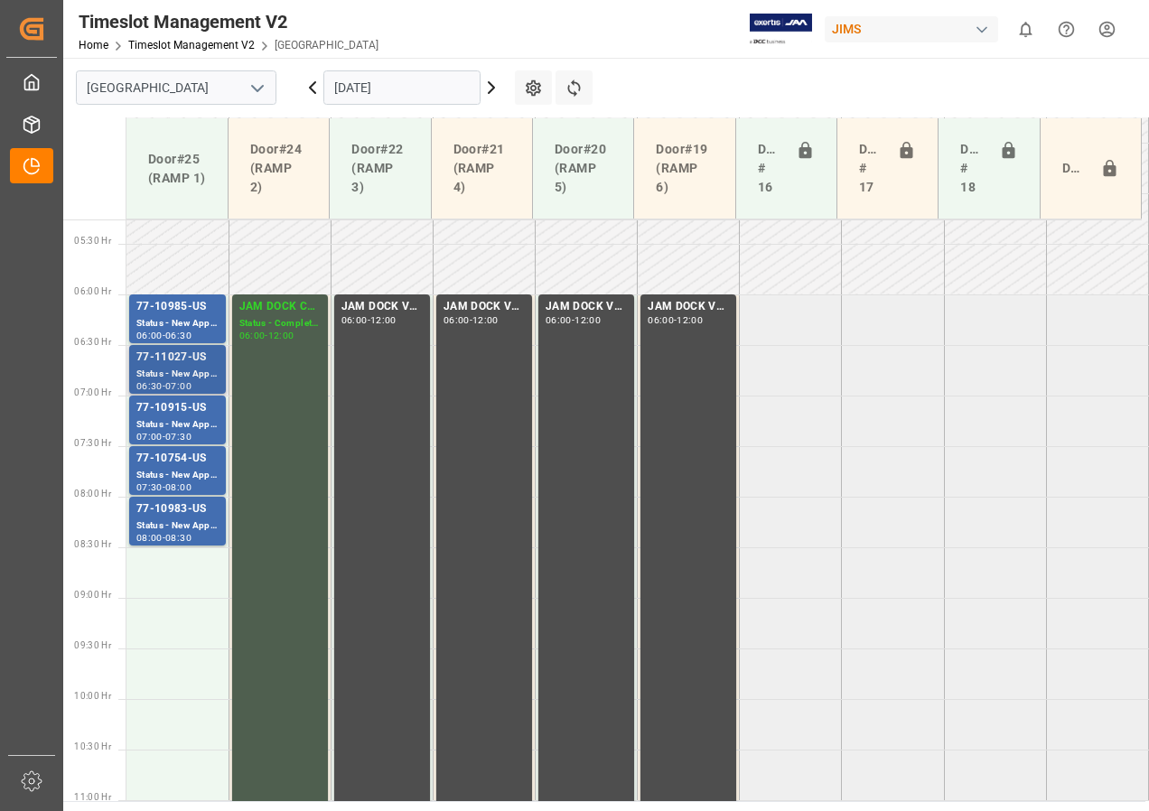
click at [187, 356] on div "77-11027-US" at bounding box center [177, 358] width 82 height 18
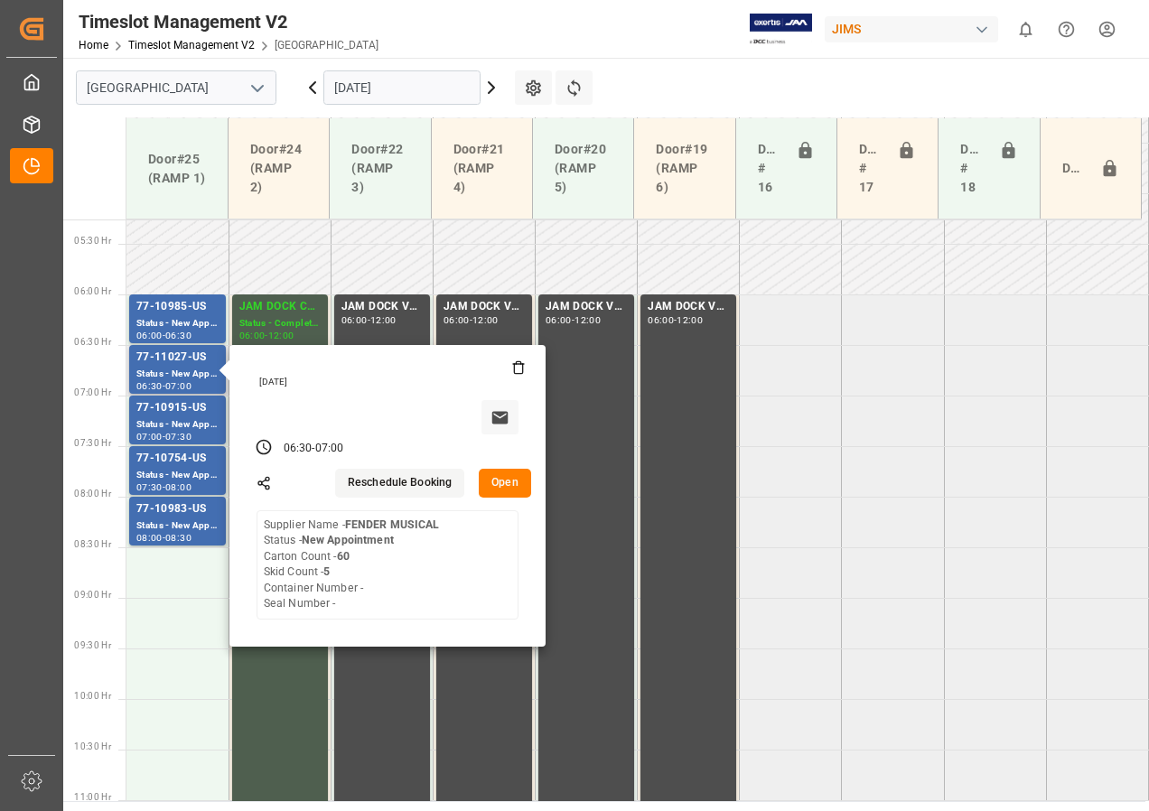
click at [510, 482] on button "Open" at bounding box center [505, 483] width 52 height 29
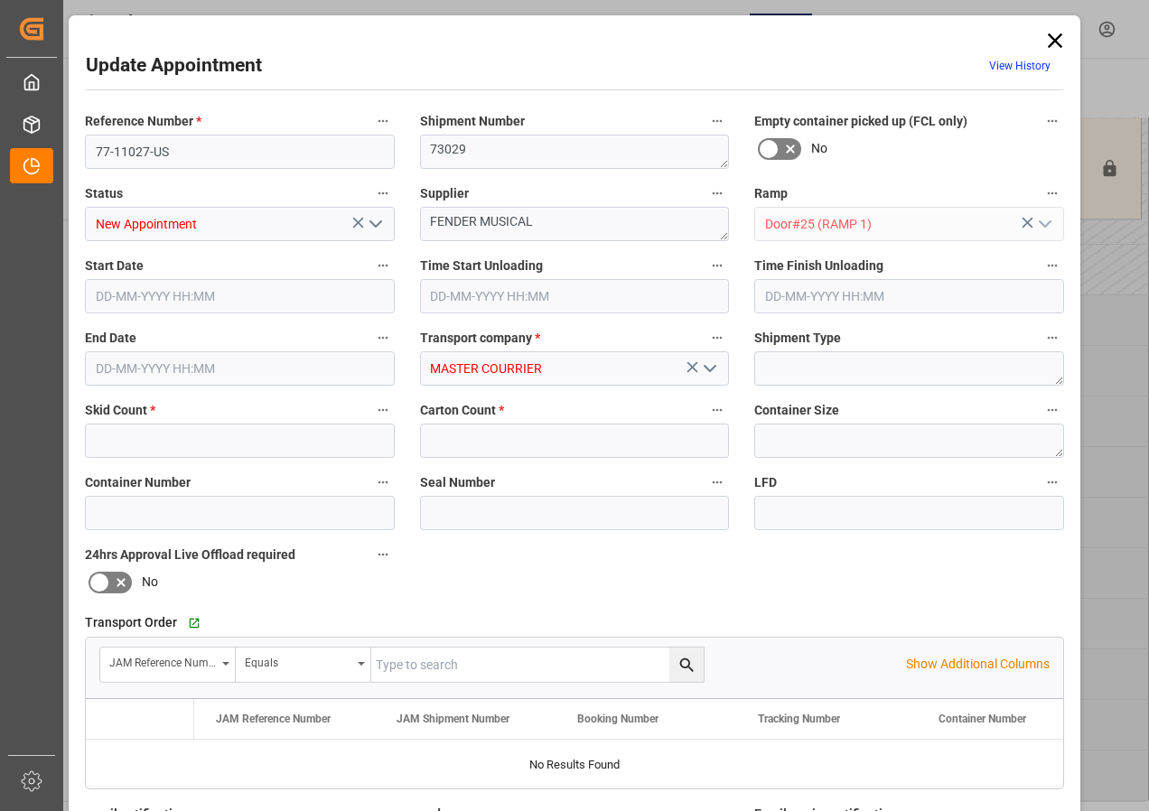
type input "5"
type input "60"
type input "[DATE] 06:30"
type input "[DATE] 07:00"
type input "[DATE] 13:58"
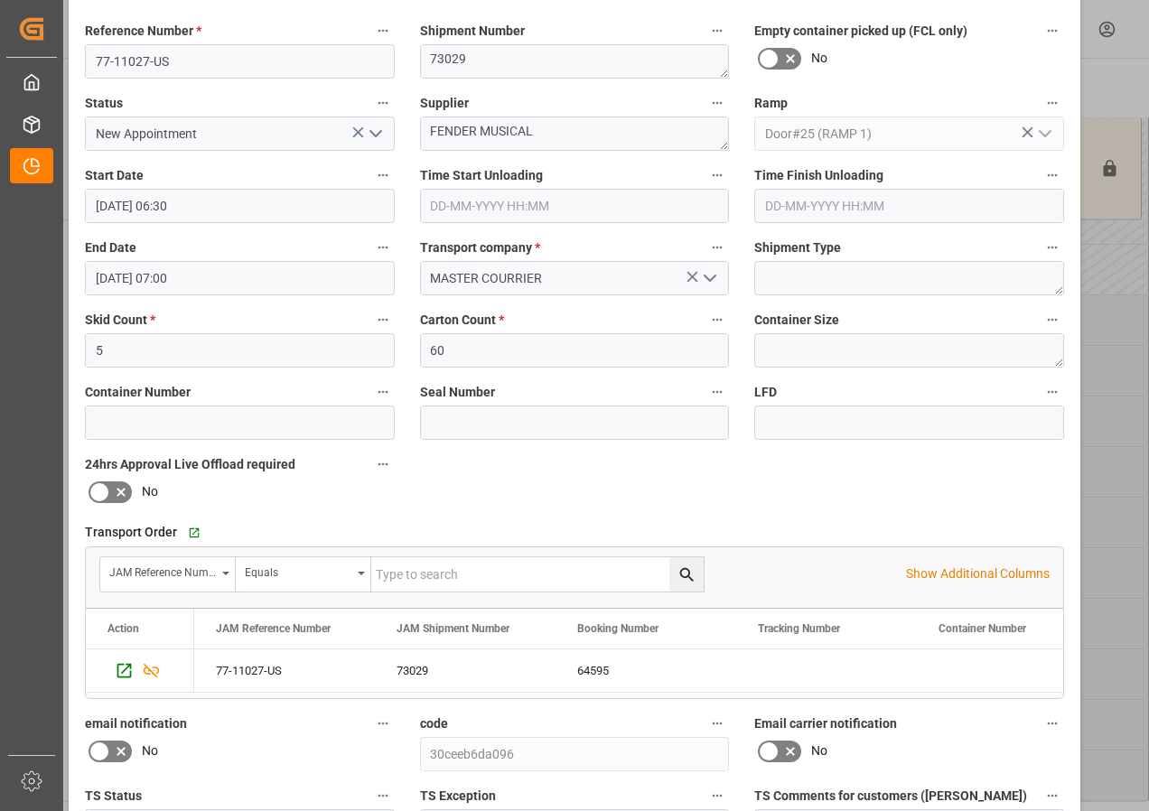
scroll to position [0, 0]
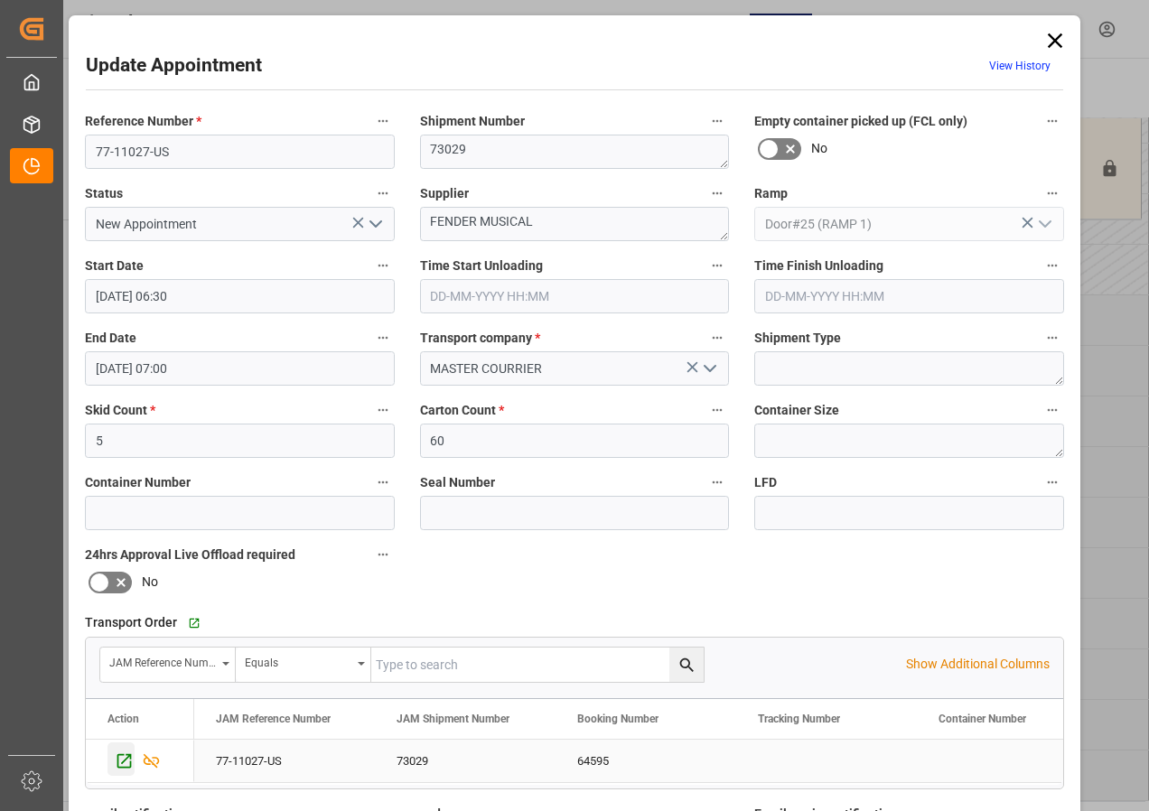
click at [119, 759] on icon "Press SPACE to select this row." at bounding box center [124, 760] width 19 height 19
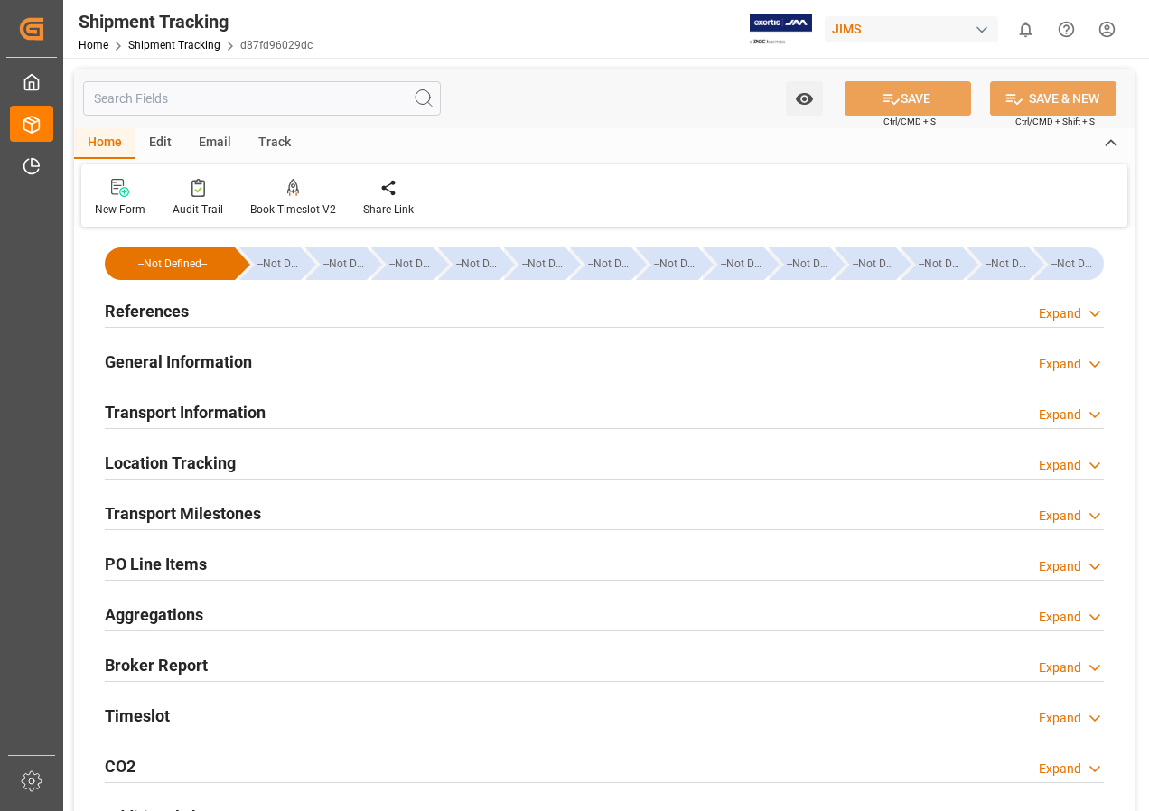
click at [1094, 312] on icon at bounding box center [1094, 313] width 18 height 19
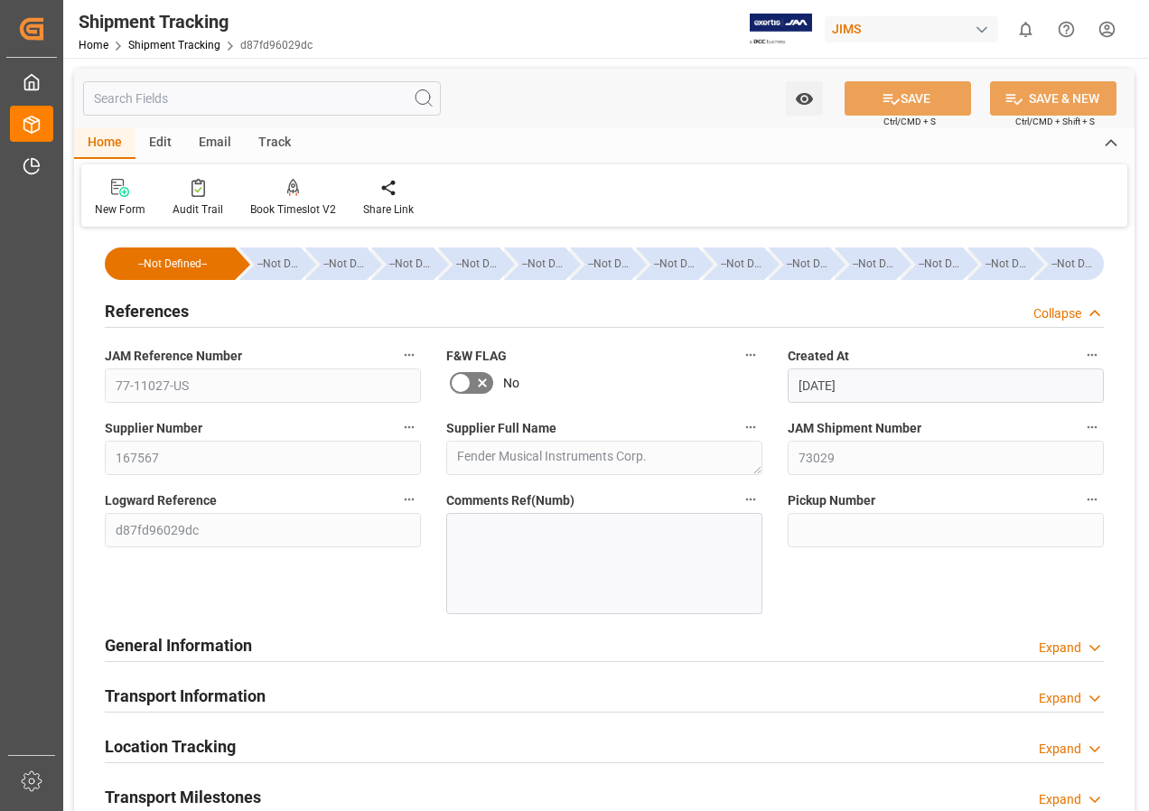
click at [1094, 312] on polyline at bounding box center [1094, 313] width 9 height 5
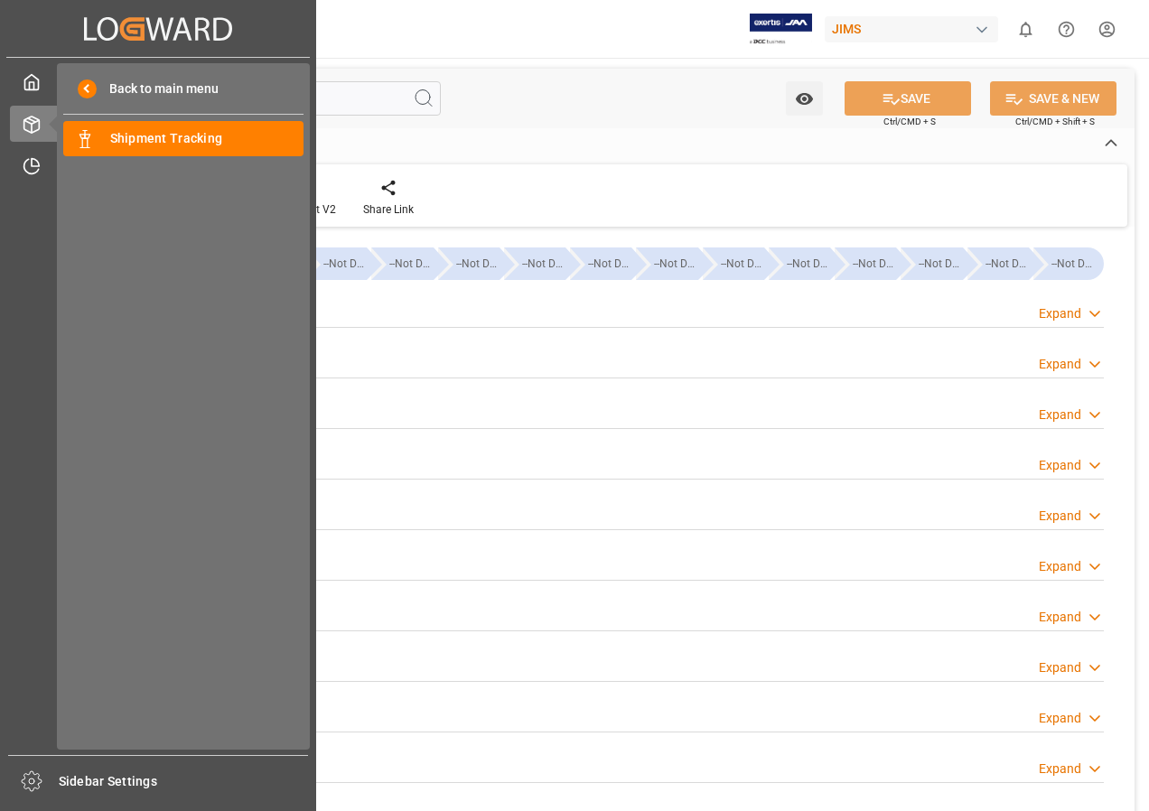
click at [62, 164] on div "Back to main menu Shipment Tracking Shipment Tracking" at bounding box center [183, 406] width 253 height 686
click at [87, 159] on span "Timeslot Management V2" at bounding box center [132, 165] width 162 height 25
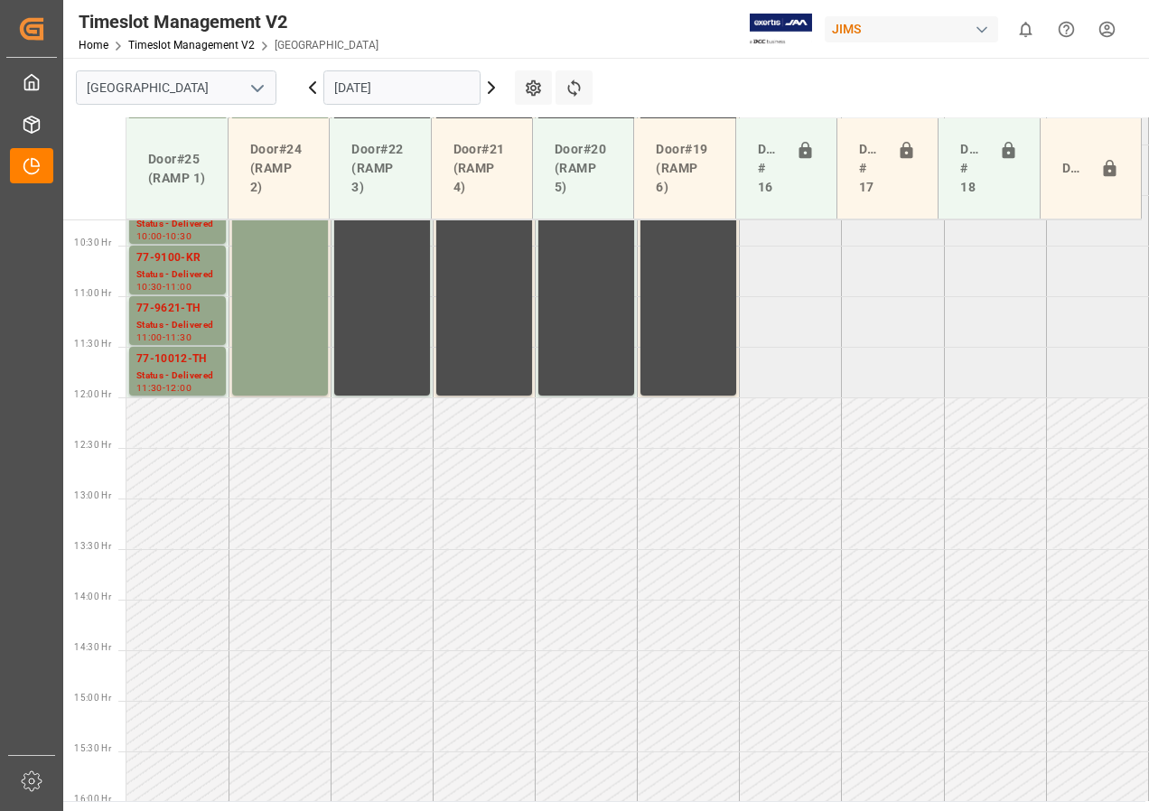
scroll to position [1038, 0]
click at [482, 80] on icon at bounding box center [491, 88] width 22 height 22
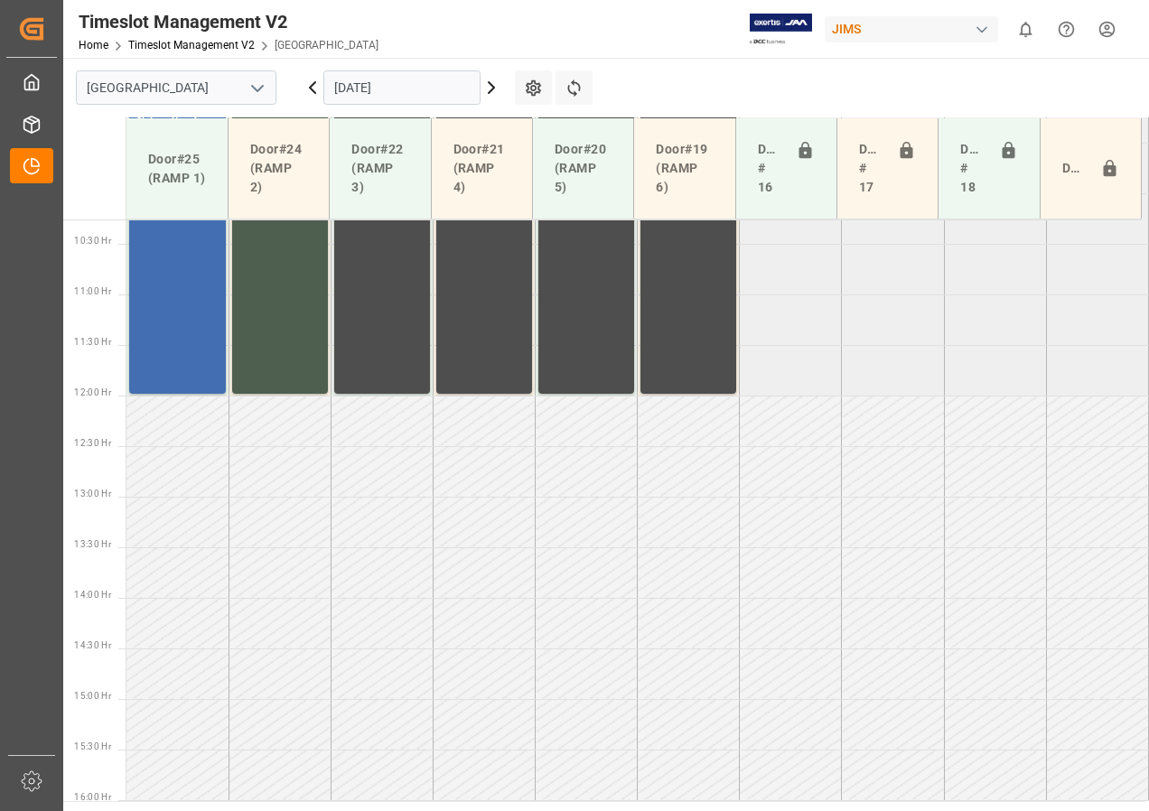
click at [491, 90] on icon at bounding box center [491, 87] width 5 height 11
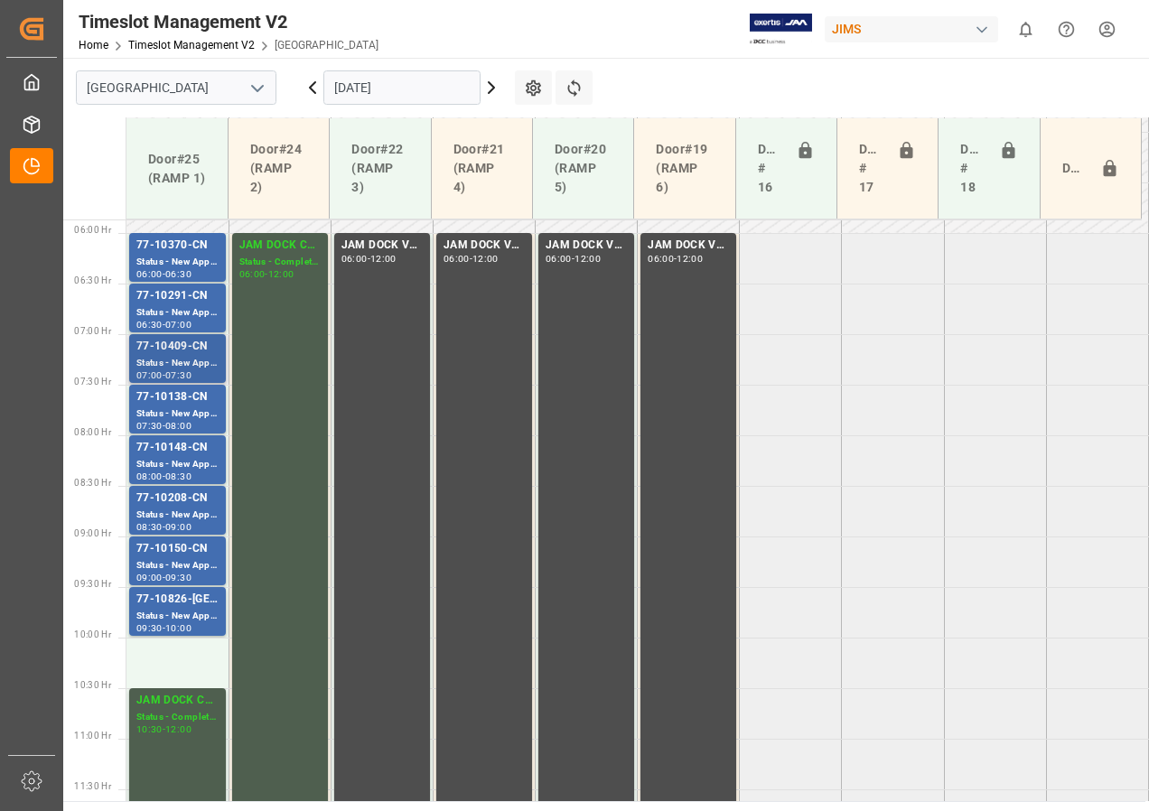
scroll to position [496, 0]
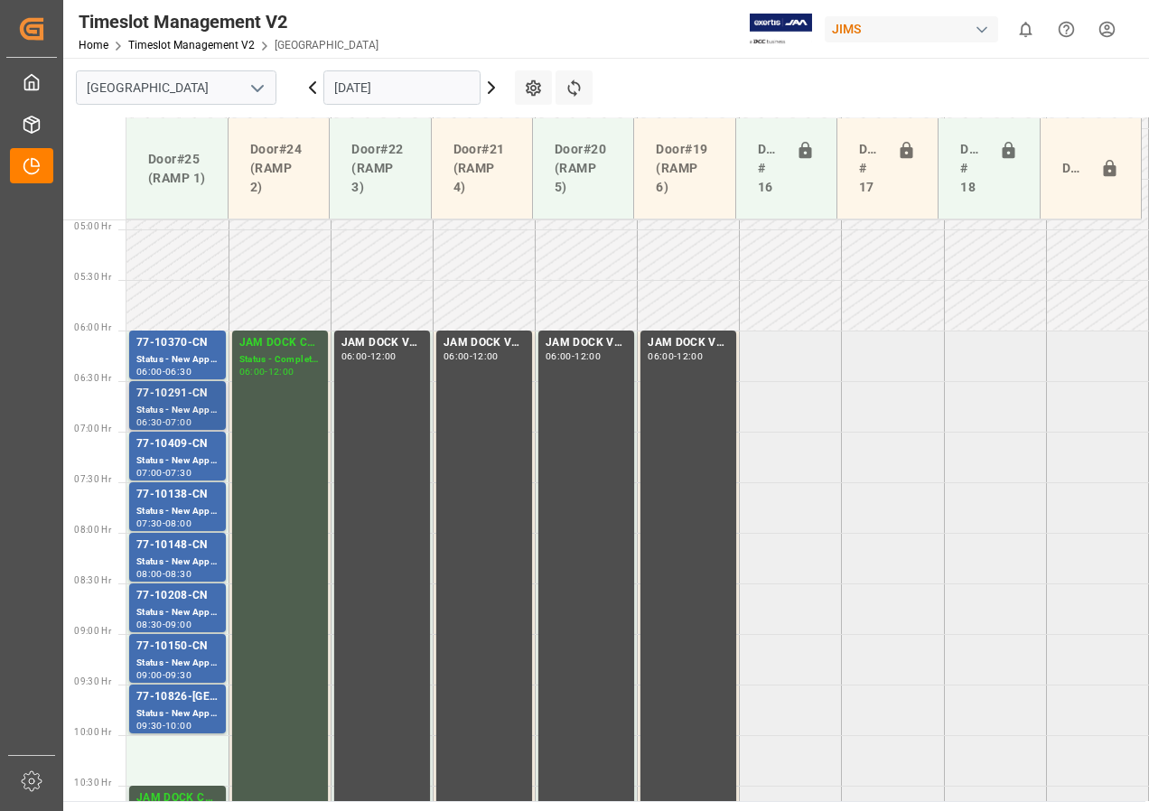
click at [148, 397] on div "77-10291-CN" at bounding box center [177, 394] width 82 height 18
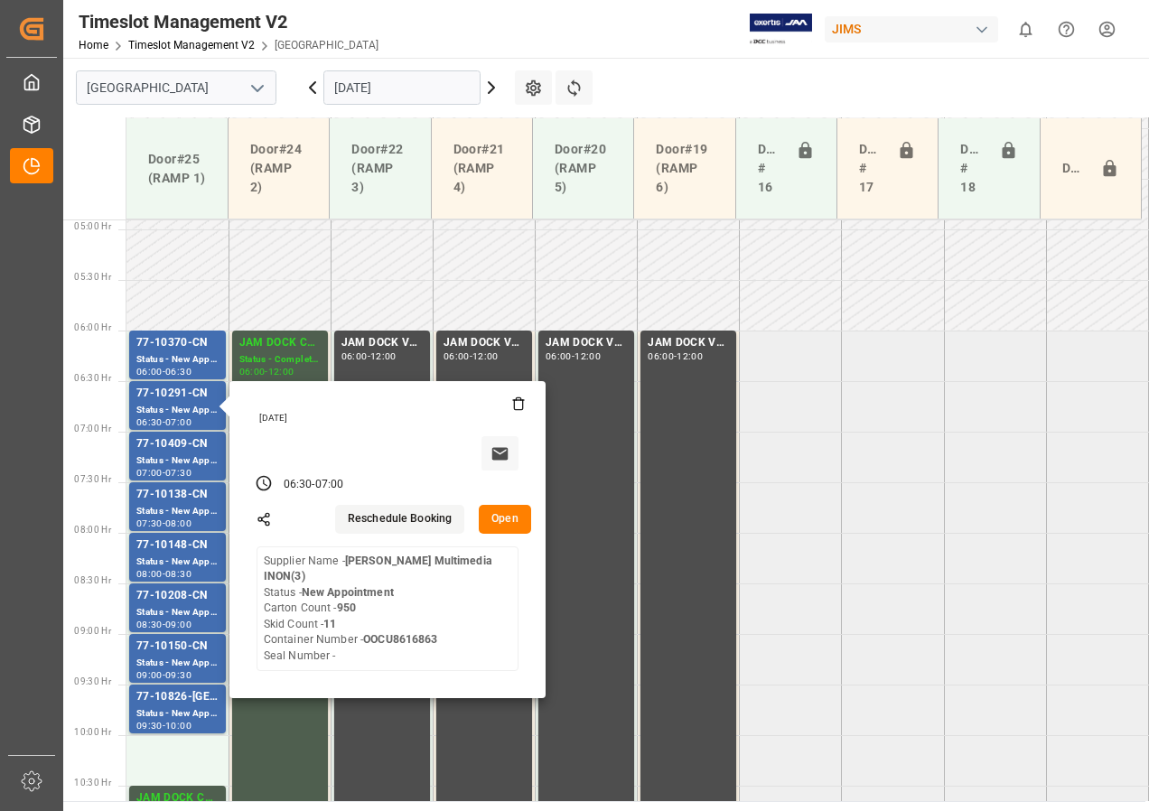
click at [487, 87] on icon at bounding box center [491, 88] width 22 height 22
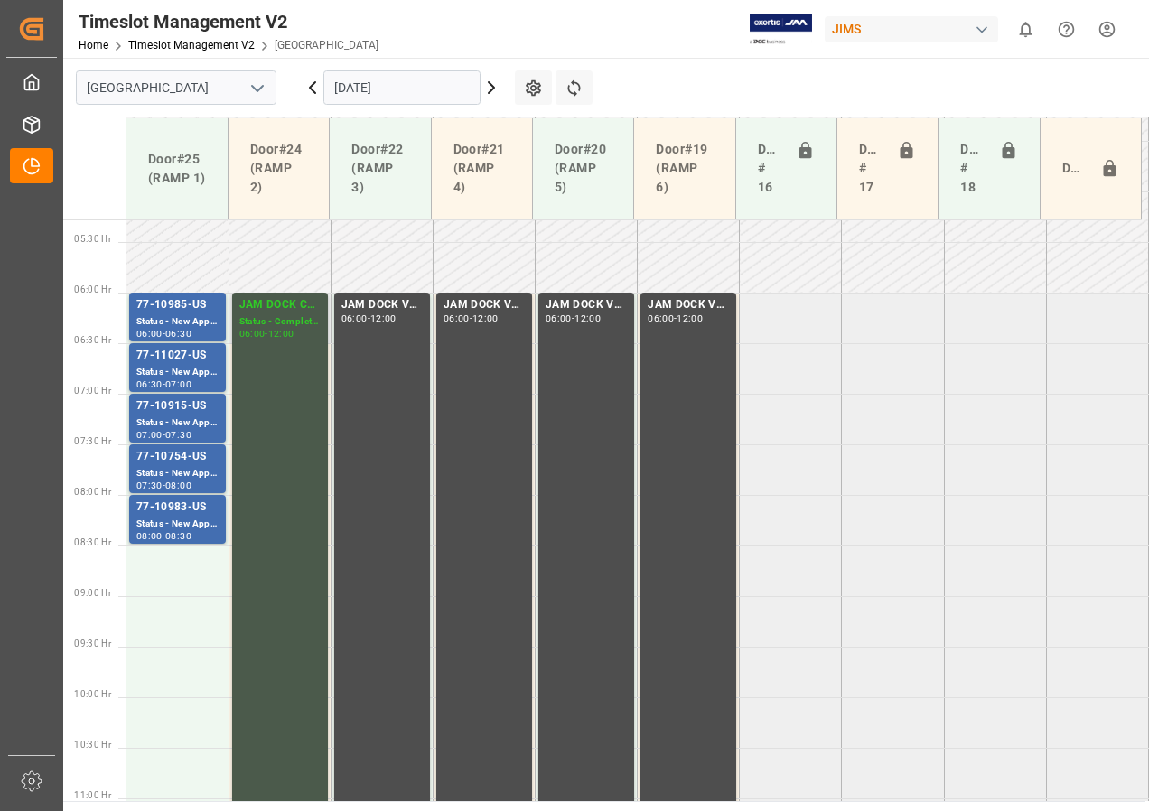
scroll to position [481, 0]
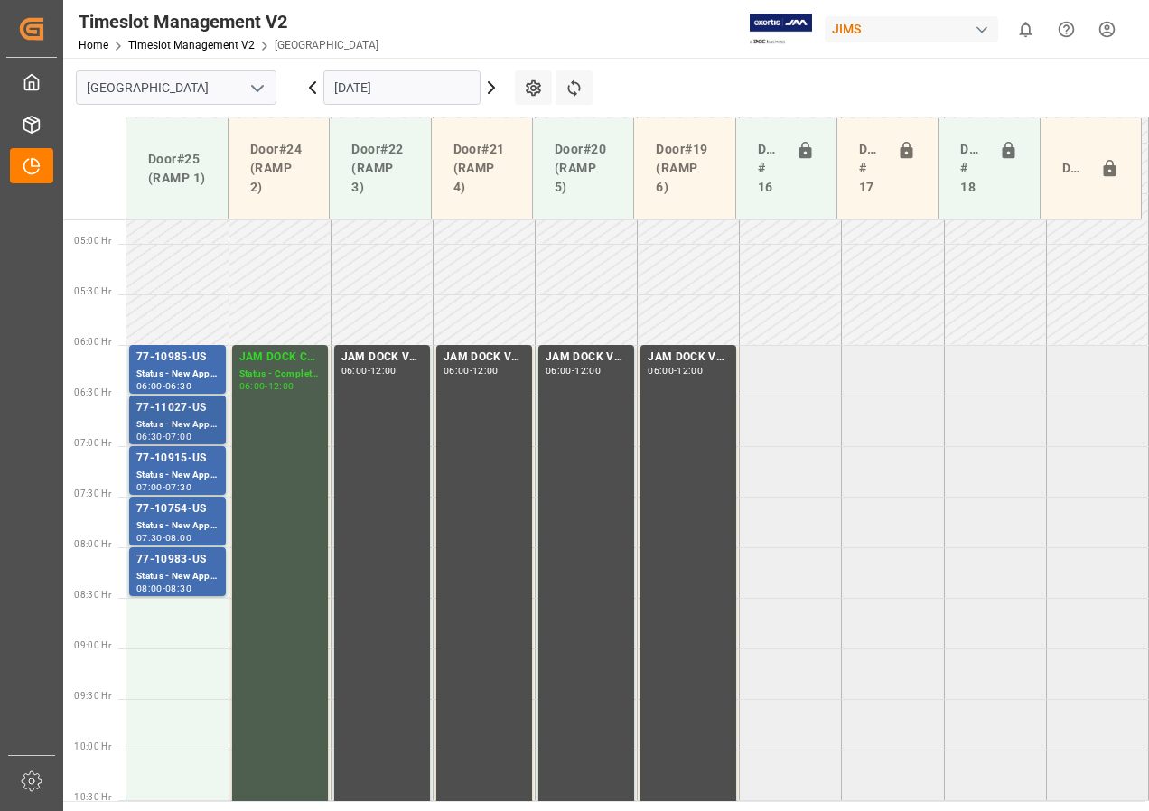
click at [181, 416] on div "77-11027-US" at bounding box center [177, 408] width 82 height 18
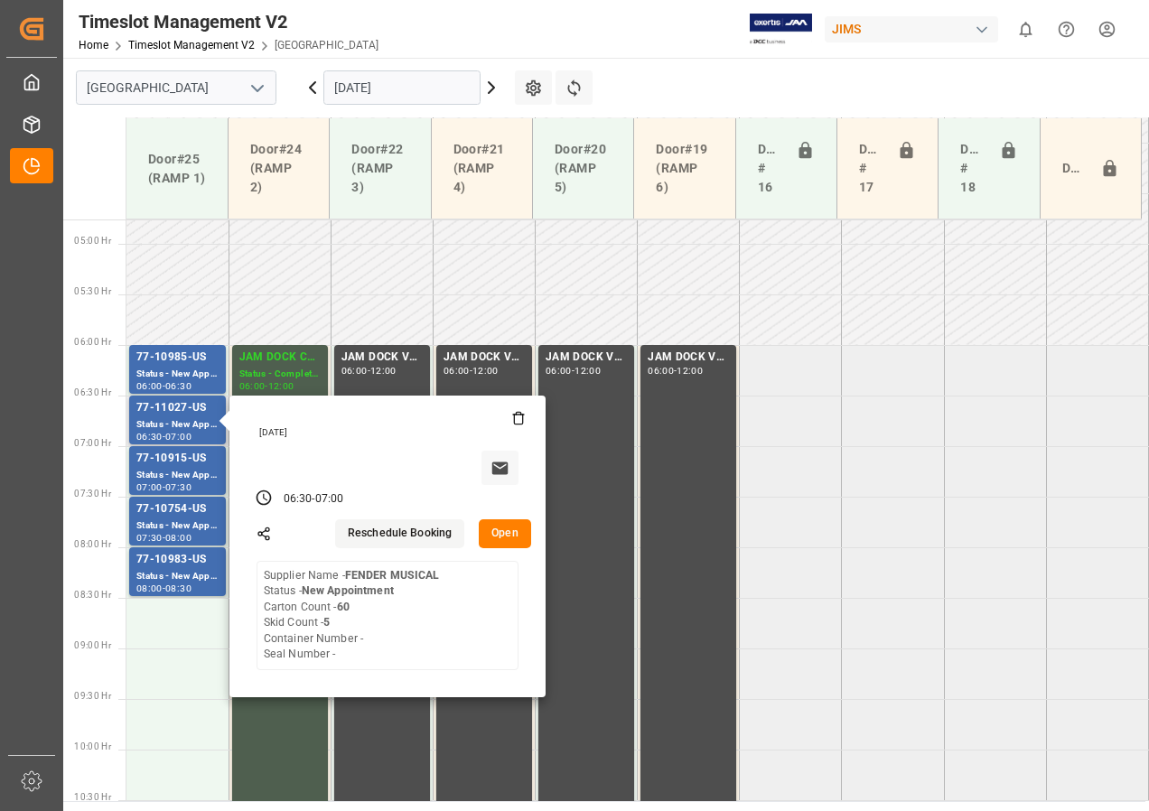
click at [513, 536] on button "Open" at bounding box center [505, 533] width 52 height 29
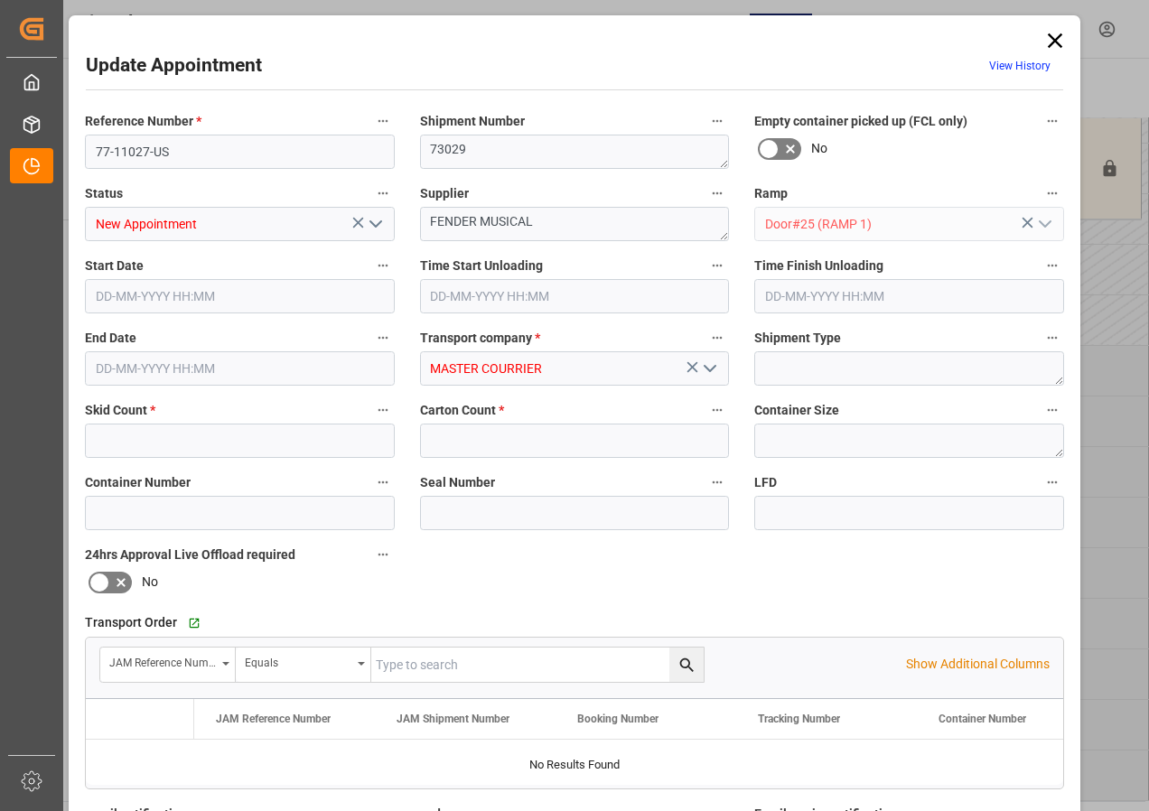
type input "5"
type input "60"
type input "[DATE] 06:30"
type input "[DATE] 07:00"
type input "[DATE] 13:58"
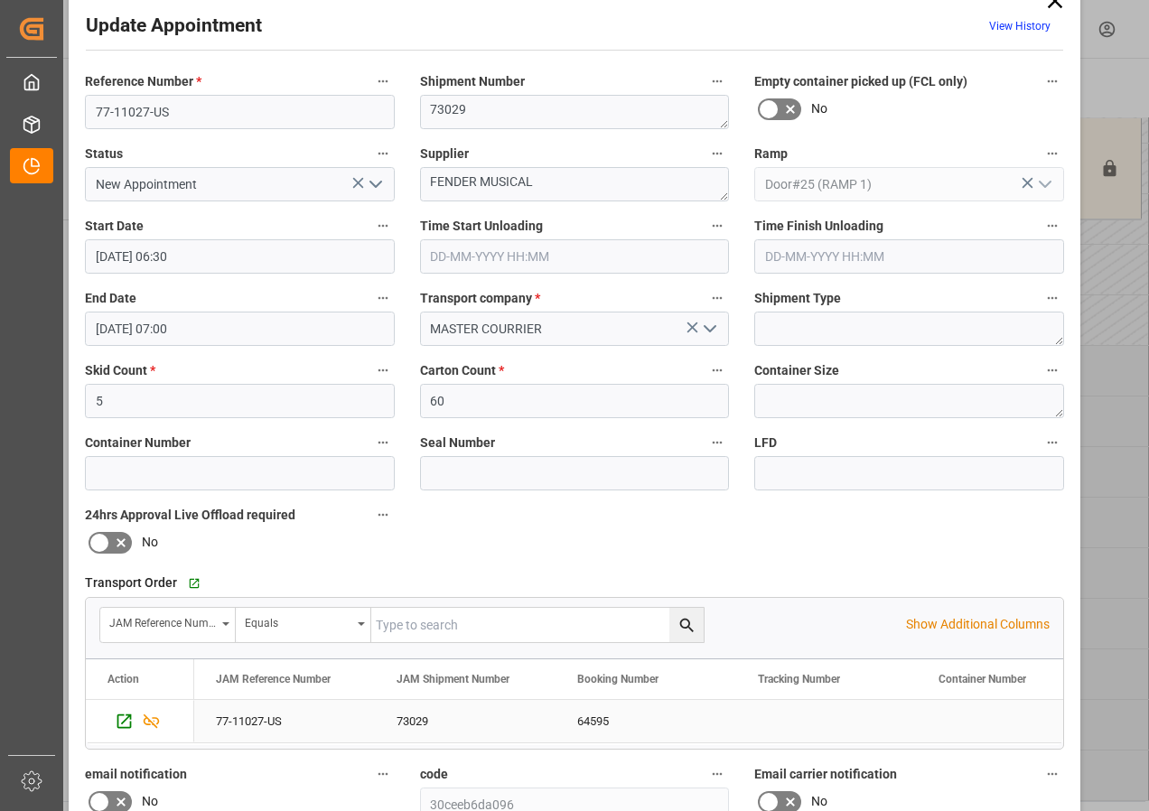
scroll to position [0, 0]
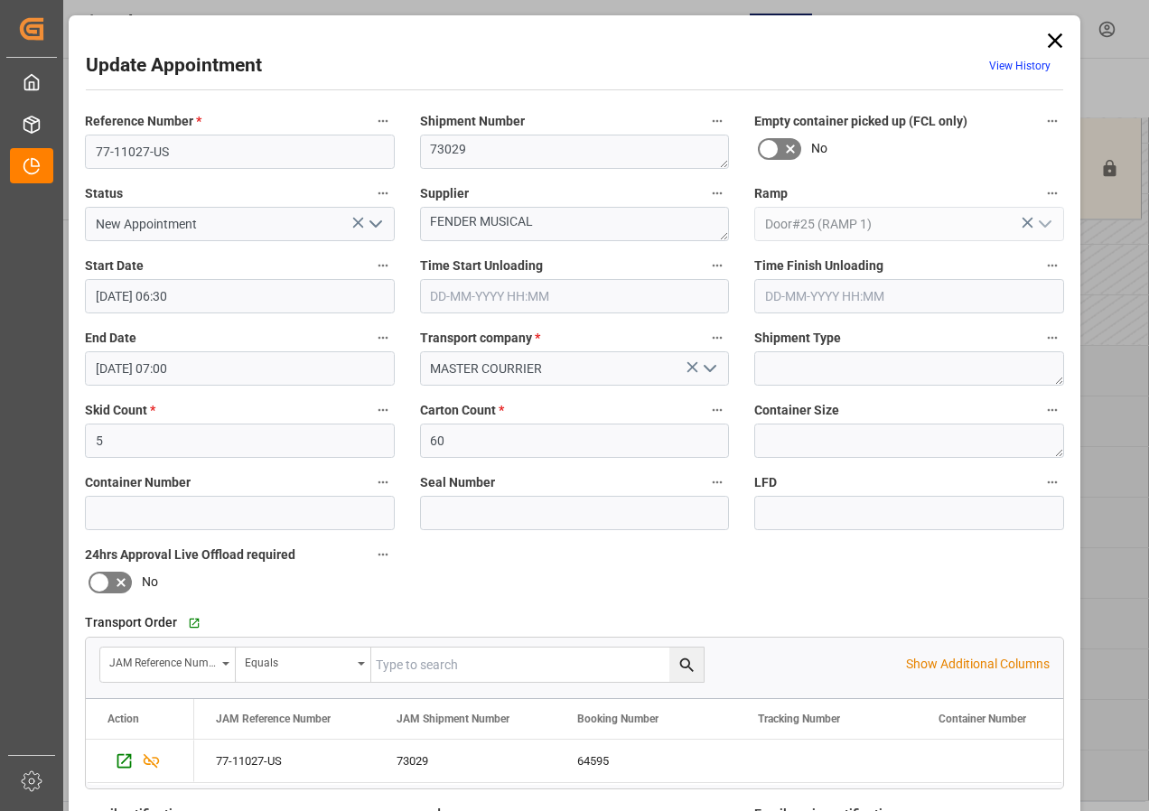
click at [1057, 39] on icon at bounding box center [1054, 40] width 25 height 25
